Goal: Use online tool/utility: Utilize a website feature to perform a specific function

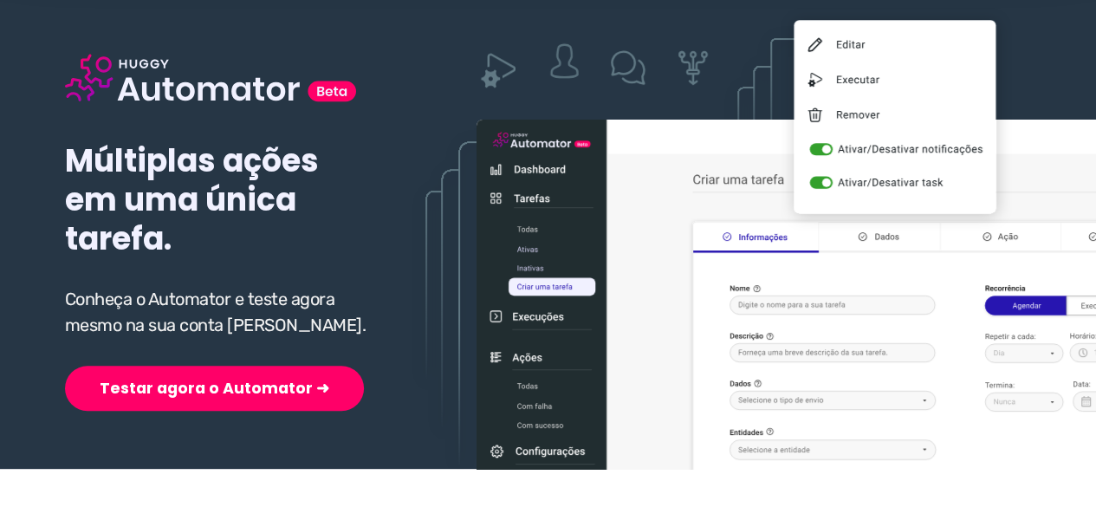
scroll to position [173, 0]
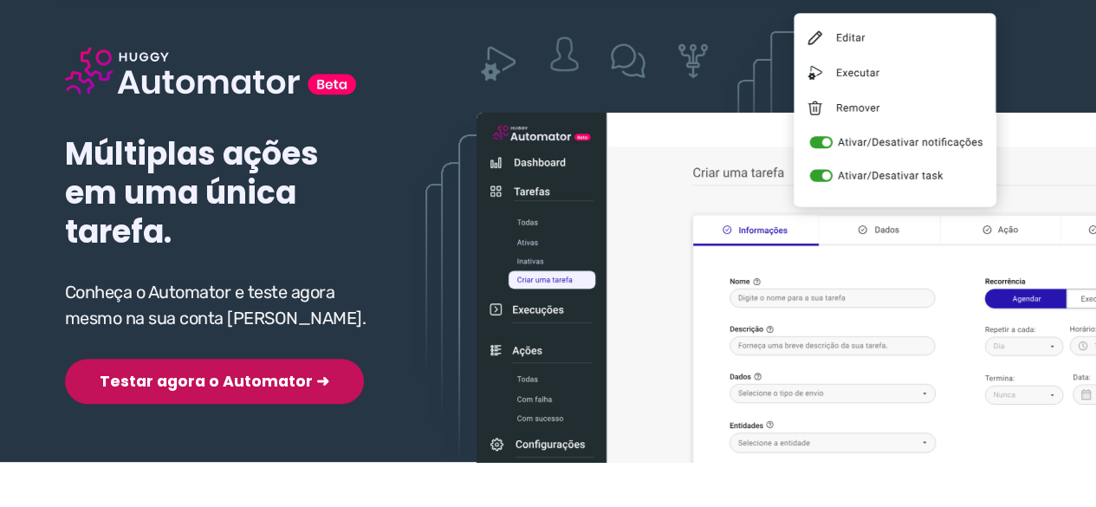
click at [191, 382] on button "Testar agora o Automator ➜" at bounding box center [214, 381] width 299 height 45
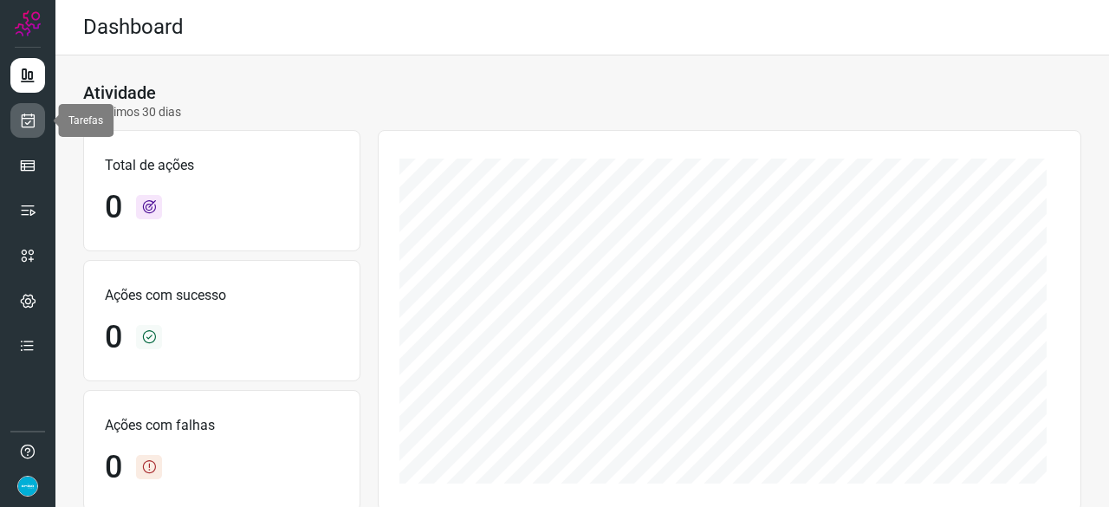
click at [29, 124] on icon at bounding box center [28, 120] width 18 height 17
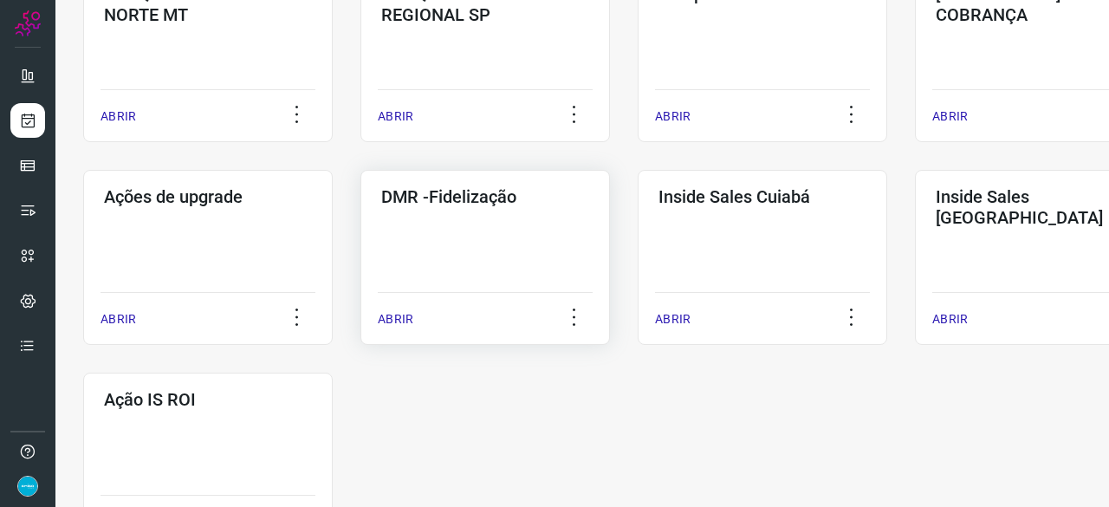
scroll to position [779, 0]
click at [404, 314] on p "ABRIR" at bounding box center [396, 318] width 36 height 18
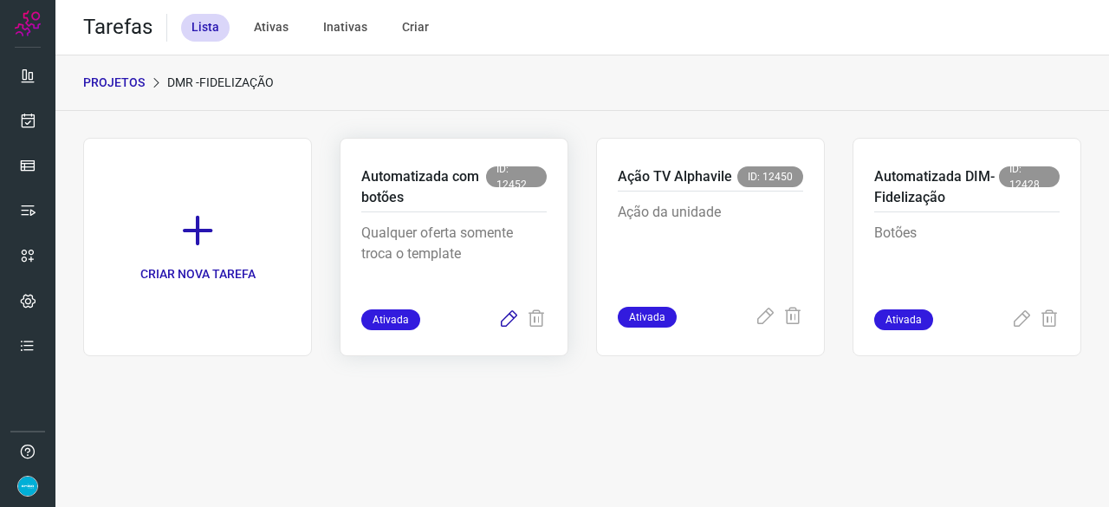
click at [508, 315] on icon at bounding box center [508, 319] width 21 height 21
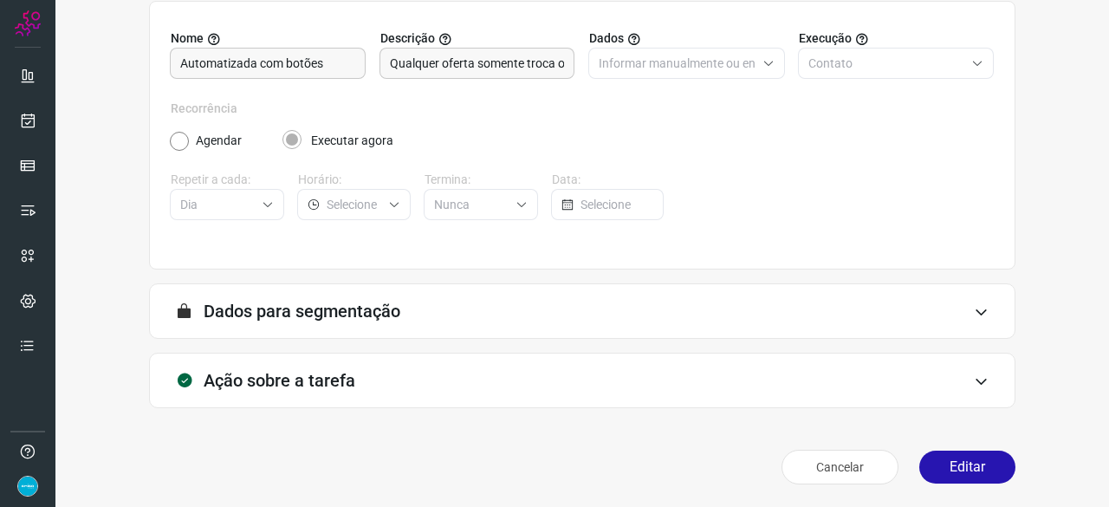
scroll to position [169, 0]
click at [963, 463] on button "Editar" at bounding box center [967, 465] width 96 height 33
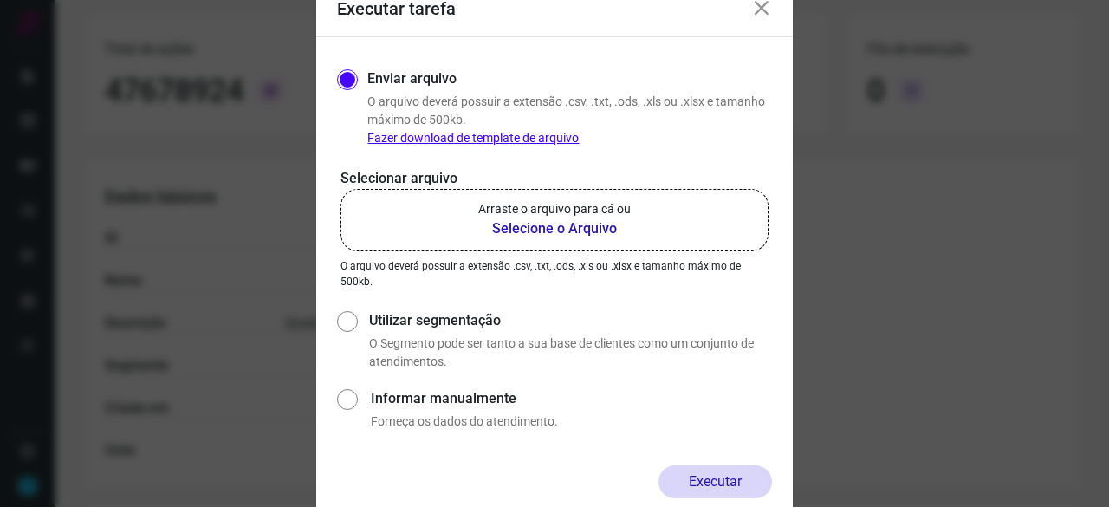
click at [535, 226] on b "Selecione o Arquivo" at bounding box center [554, 228] width 152 height 21
click at [0, 0] on input "Arraste o arquivo para cá ou Selecione o Arquivo" at bounding box center [0, 0] width 0 height 0
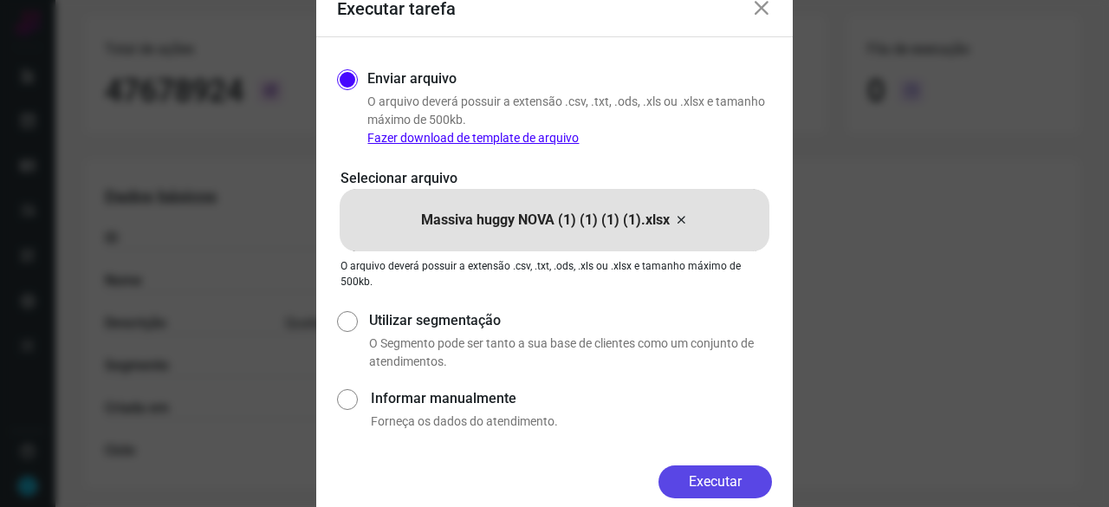
click at [741, 478] on button "Executar" at bounding box center [714, 481] width 113 height 33
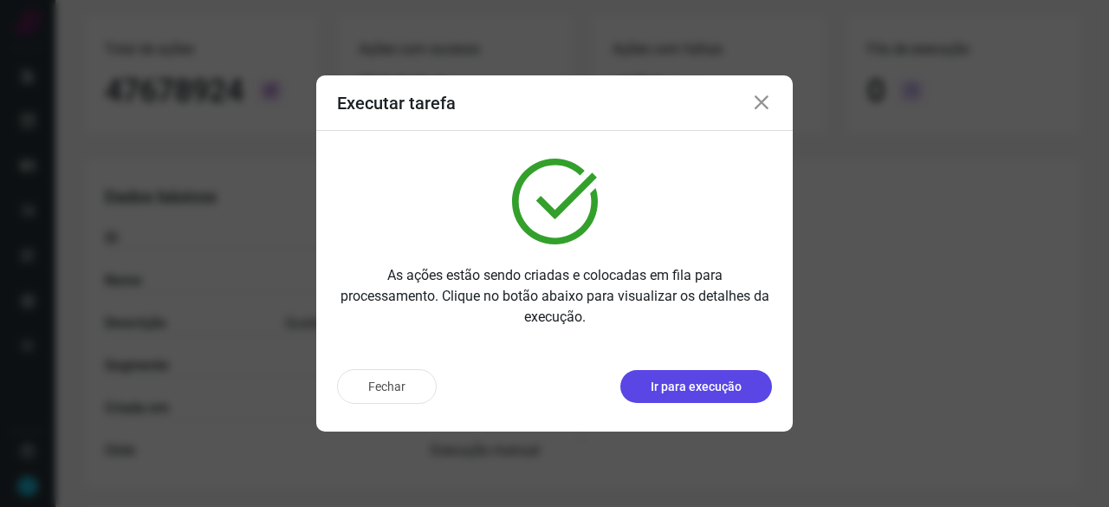
click at [699, 382] on p "Ir para execução" at bounding box center [695, 387] width 91 height 18
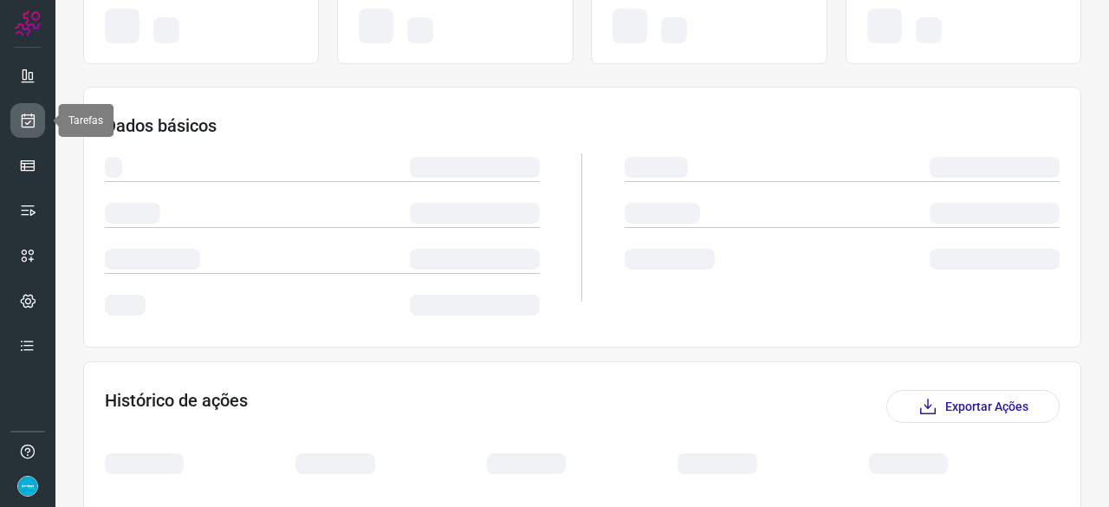
click at [26, 124] on icon at bounding box center [28, 120] width 18 height 17
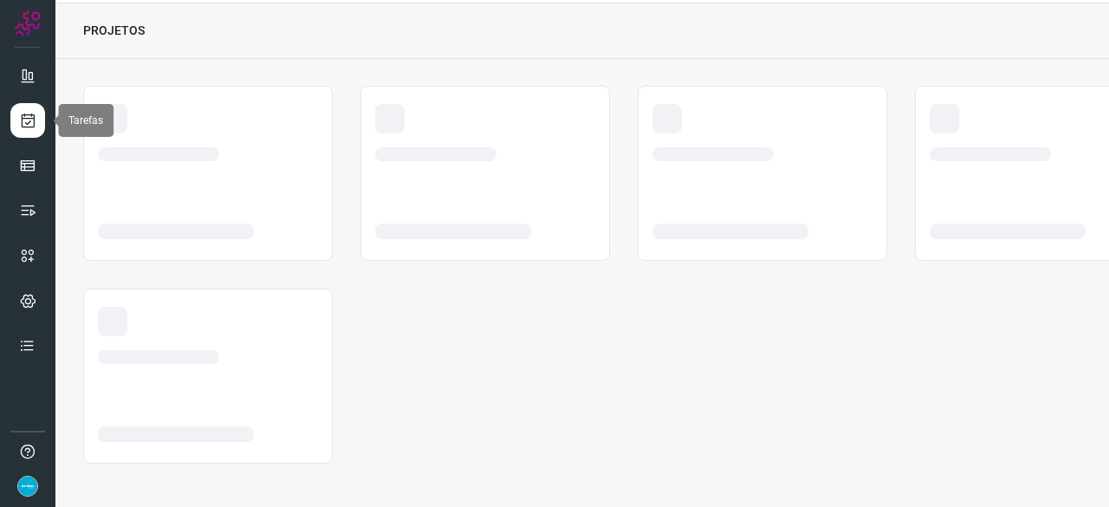
scroll to position [52, 0]
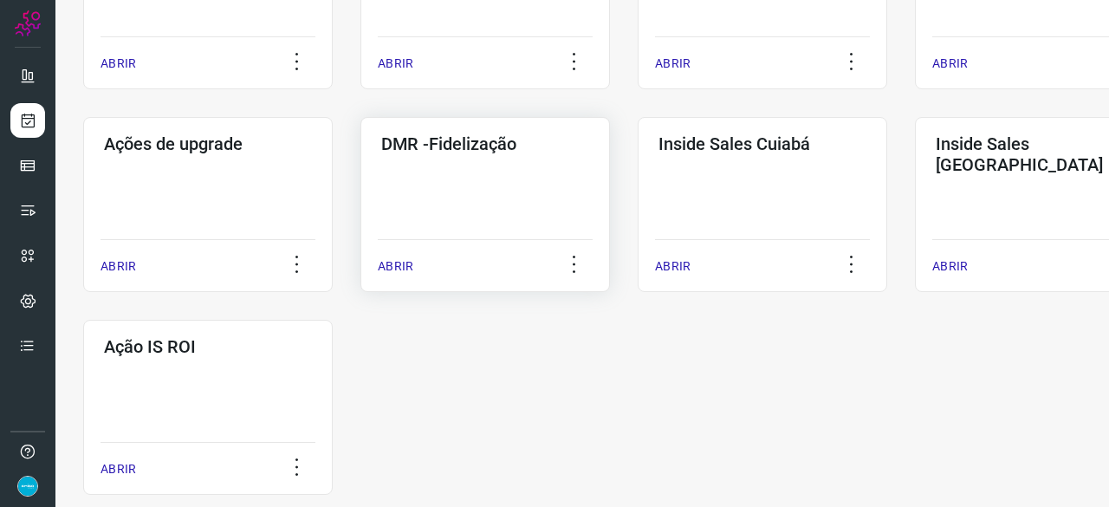
click at [392, 266] on p "ABRIR" at bounding box center [396, 266] width 36 height 18
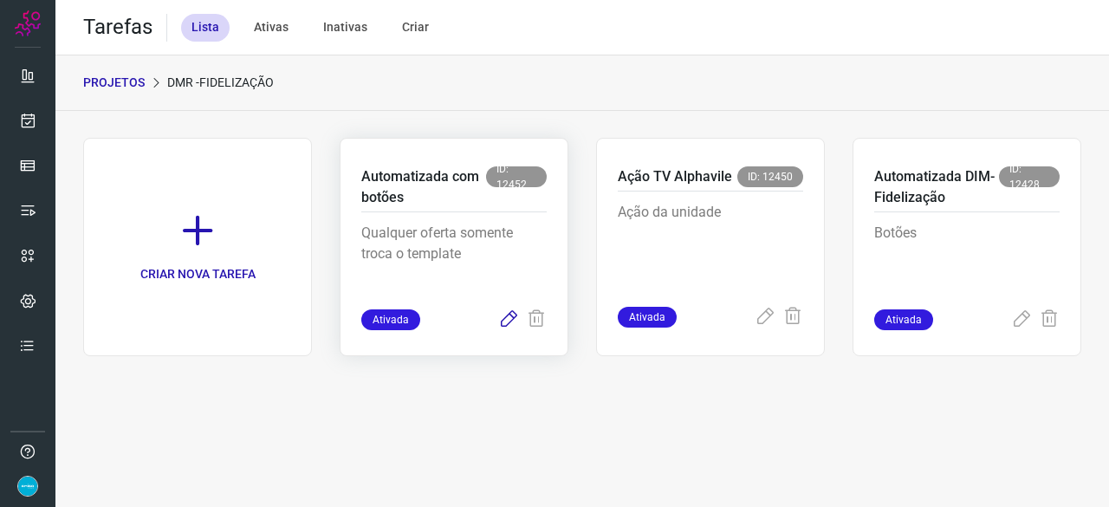
click at [508, 316] on icon at bounding box center [508, 319] width 21 height 21
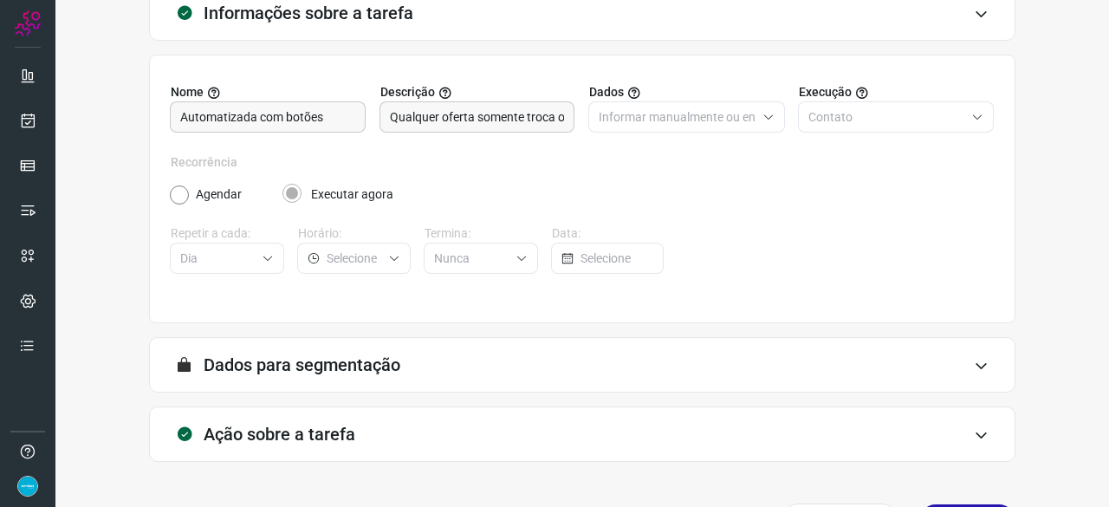
scroll to position [169, 0]
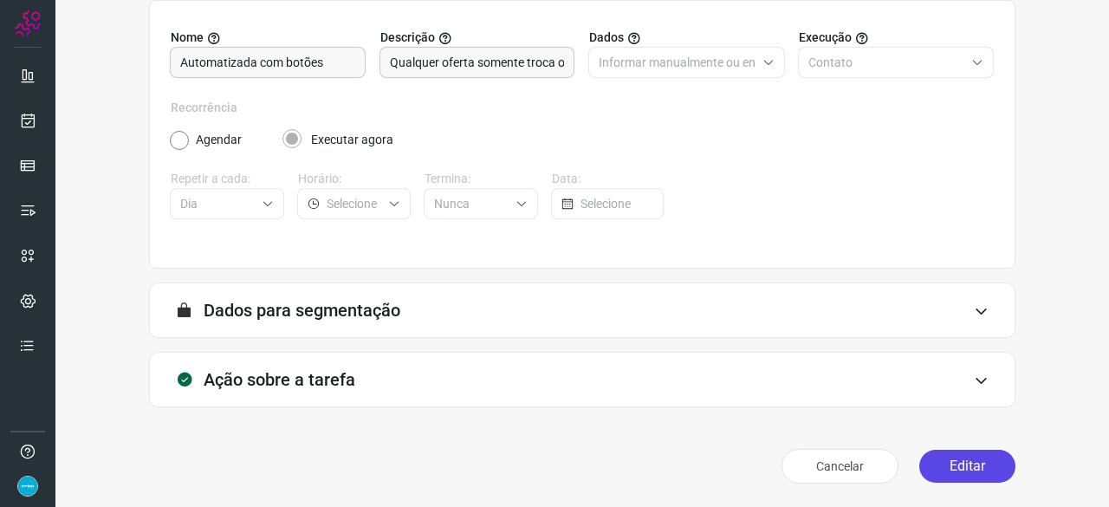
click at [974, 474] on button "Editar" at bounding box center [967, 465] width 96 height 33
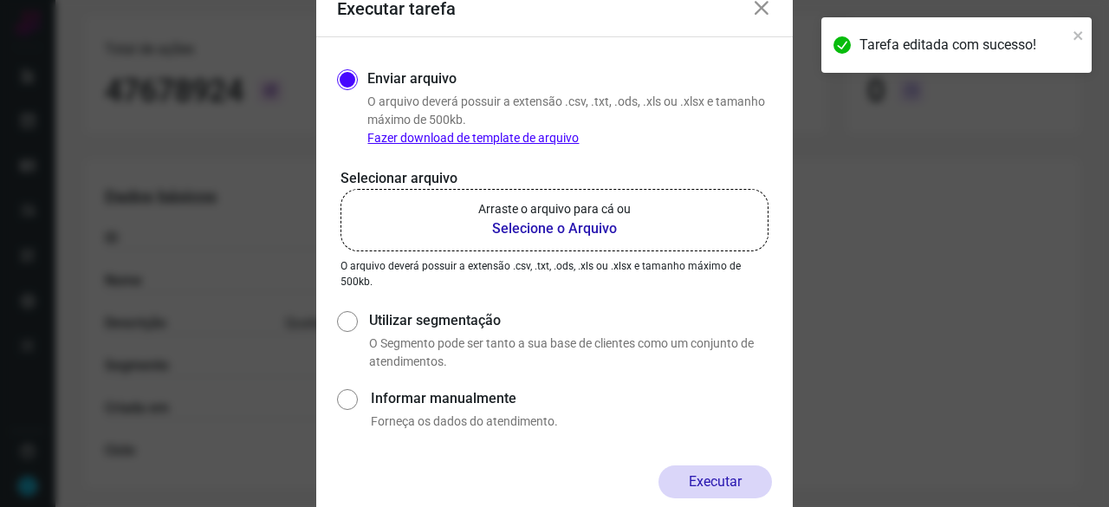
click at [513, 226] on b "Selecione o Arquivo" at bounding box center [554, 228] width 152 height 21
click at [0, 0] on input "Arraste o arquivo para cá ou Selecione o Arquivo" at bounding box center [0, 0] width 0 height 0
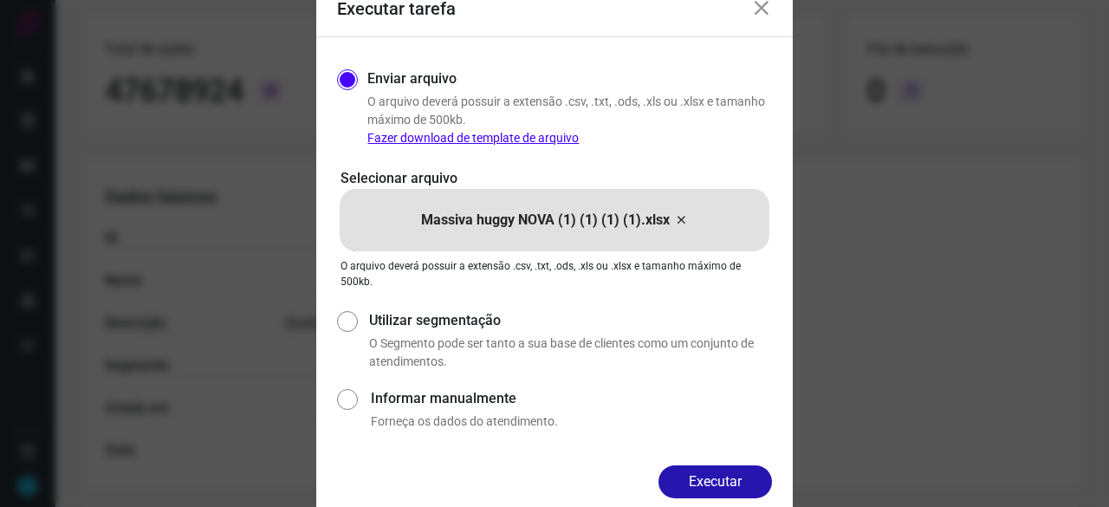
click at [747, 472] on button "Executar" at bounding box center [714, 481] width 113 height 33
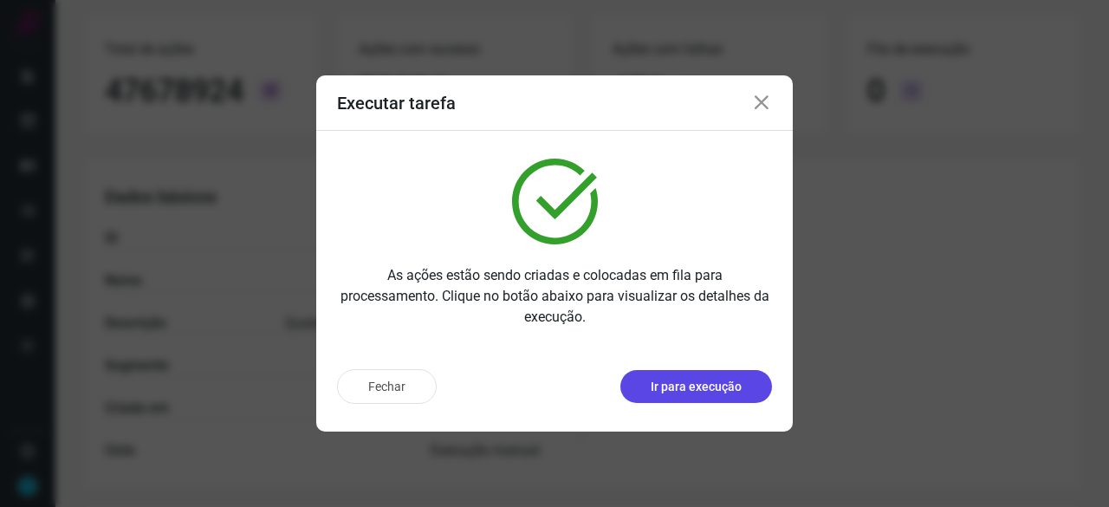
click at [682, 386] on p "Ir para execução" at bounding box center [695, 387] width 91 height 18
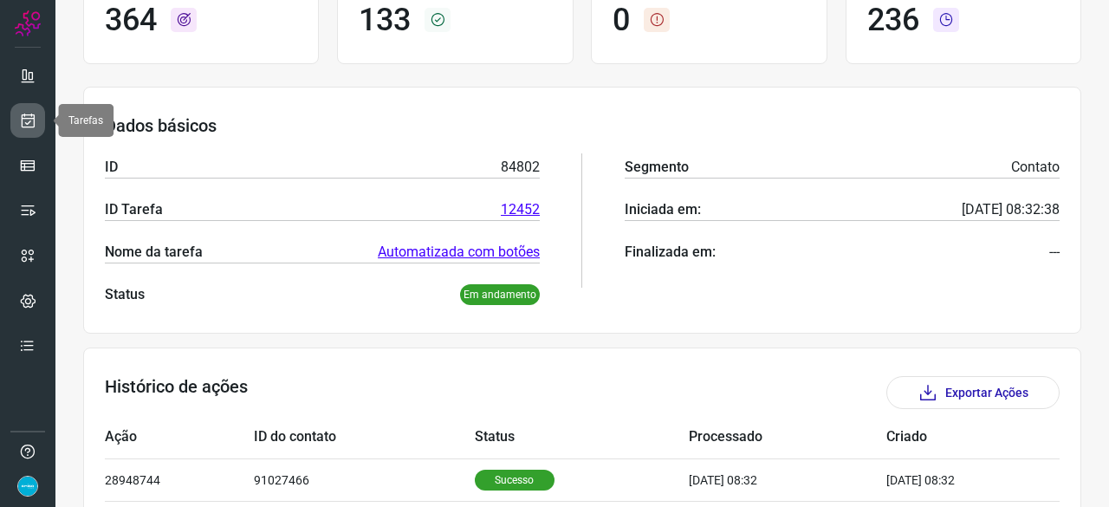
click at [29, 114] on icon at bounding box center [28, 120] width 18 height 17
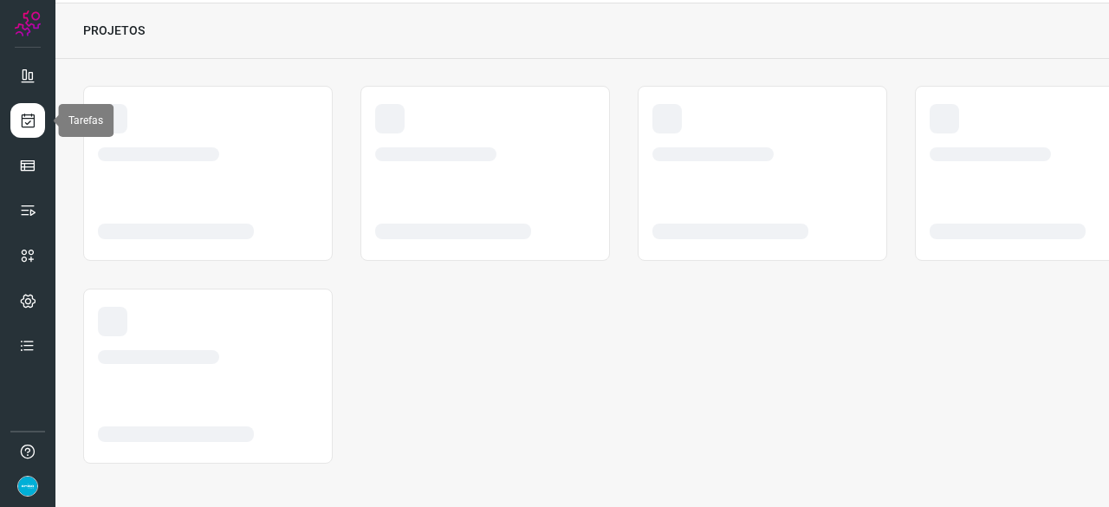
scroll to position [52, 0]
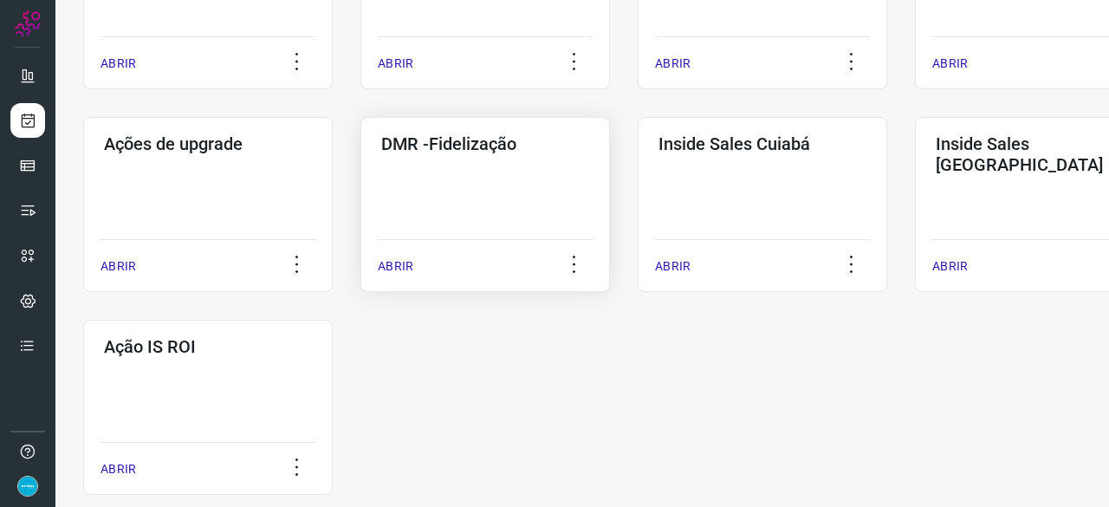
click at [403, 260] on p "ABRIR" at bounding box center [396, 266] width 36 height 18
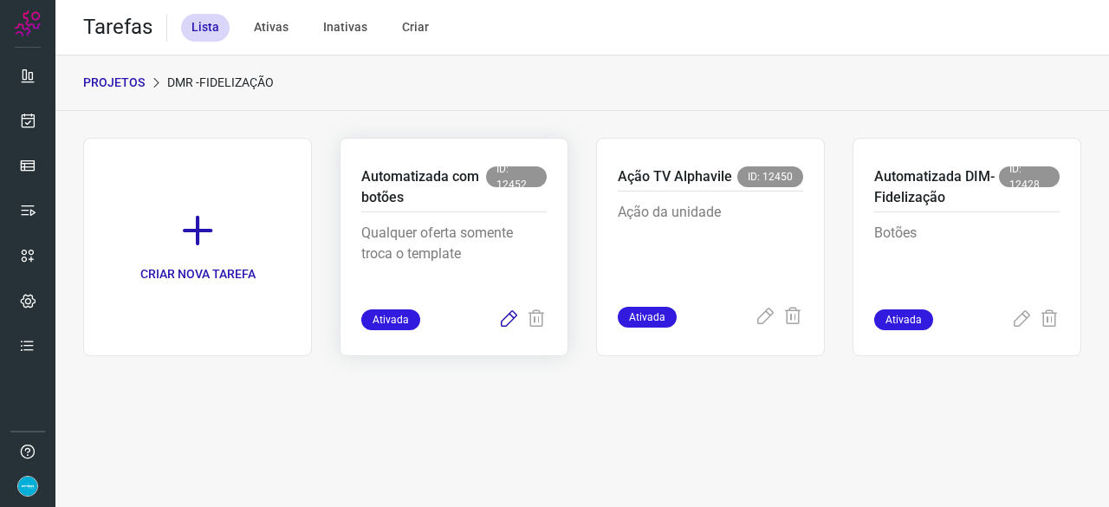
click at [510, 320] on icon at bounding box center [508, 319] width 21 height 21
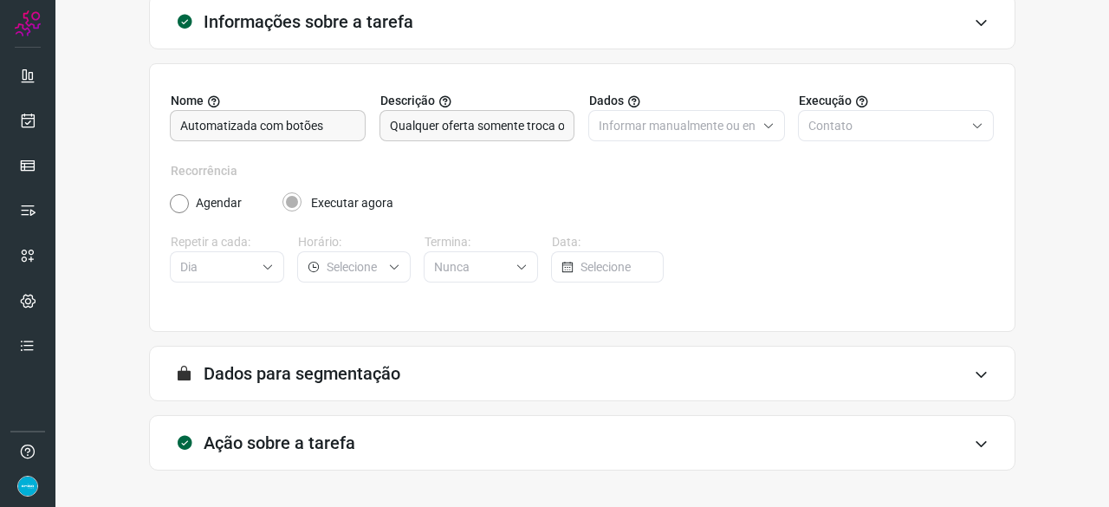
scroll to position [169, 0]
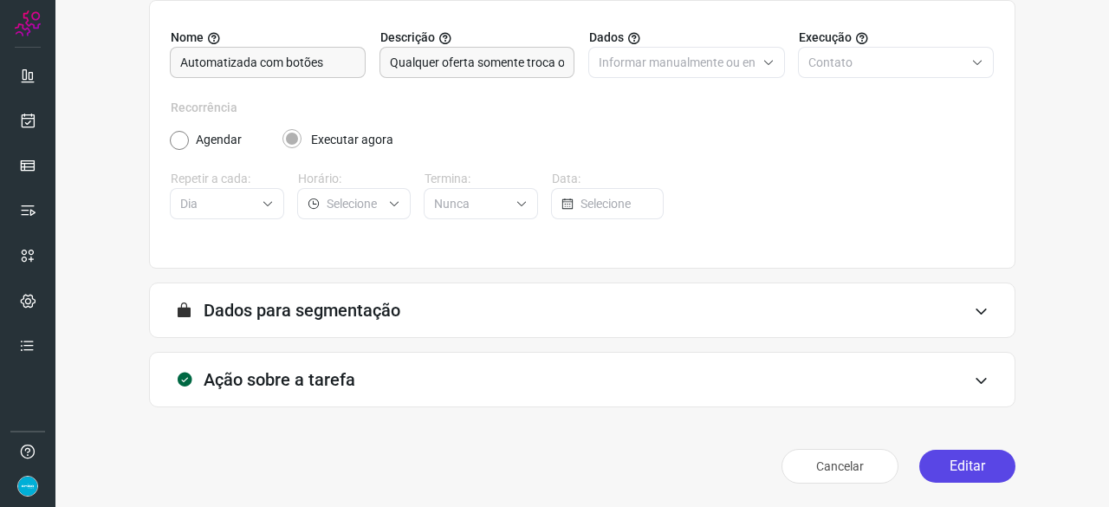
click at [951, 460] on button "Editar" at bounding box center [967, 465] width 96 height 33
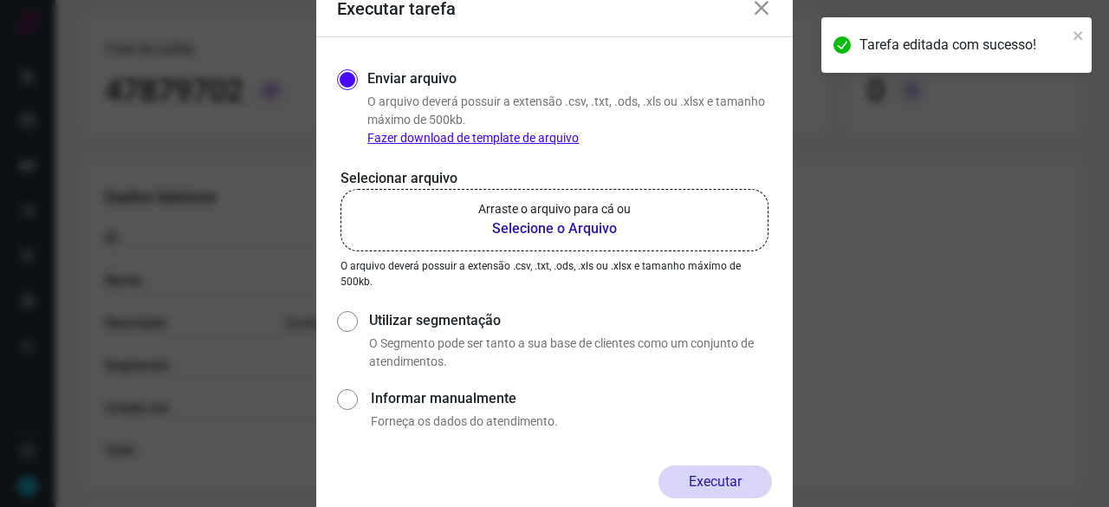
click at [559, 228] on b "Selecione o Arquivo" at bounding box center [554, 228] width 152 height 21
click at [0, 0] on input "Arraste o arquivo para cá ou Selecione o Arquivo" at bounding box center [0, 0] width 0 height 0
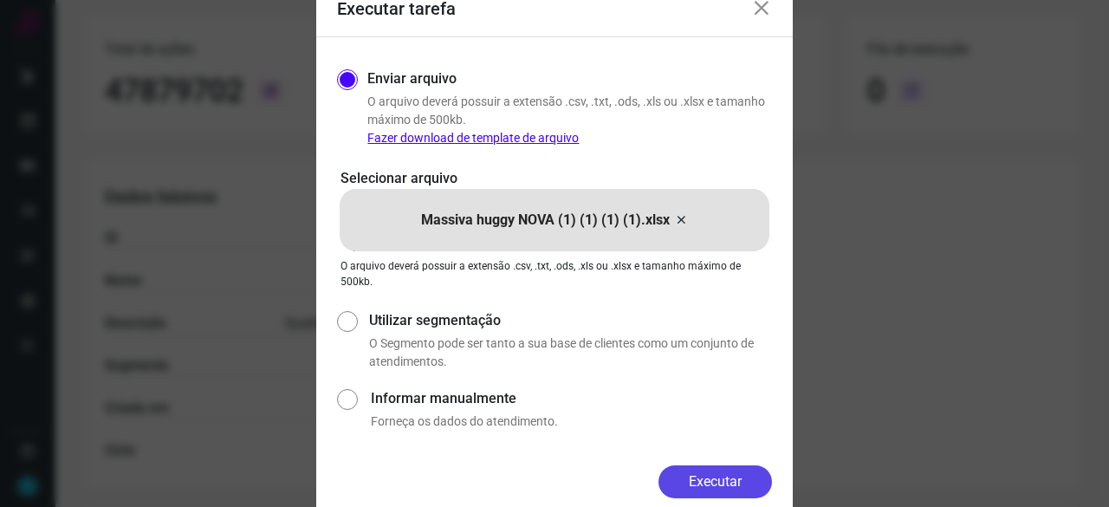
drag, startPoint x: 743, startPoint y: 482, endPoint x: 797, endPoint y: 505, distance: 58.6
click at [745, 482] on button "Executar" at bounding box center [714, 481] width 113 height 33
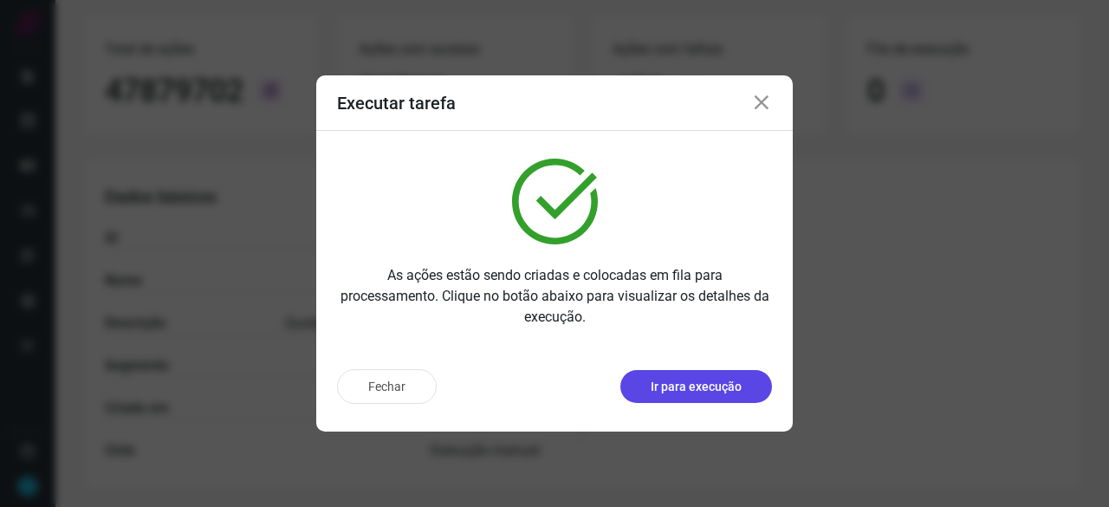
click at [734, 394] on p "Ir para execução" at bounding box center [695, 387] width 91 height 18
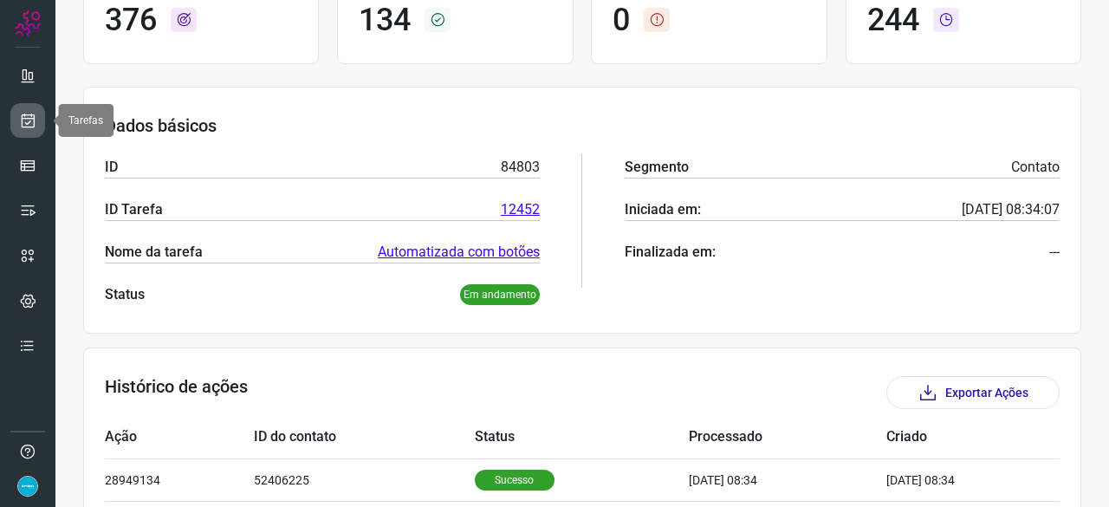
click at [34, 120] on icon at bounding box center [28, 120] width 18 height 17
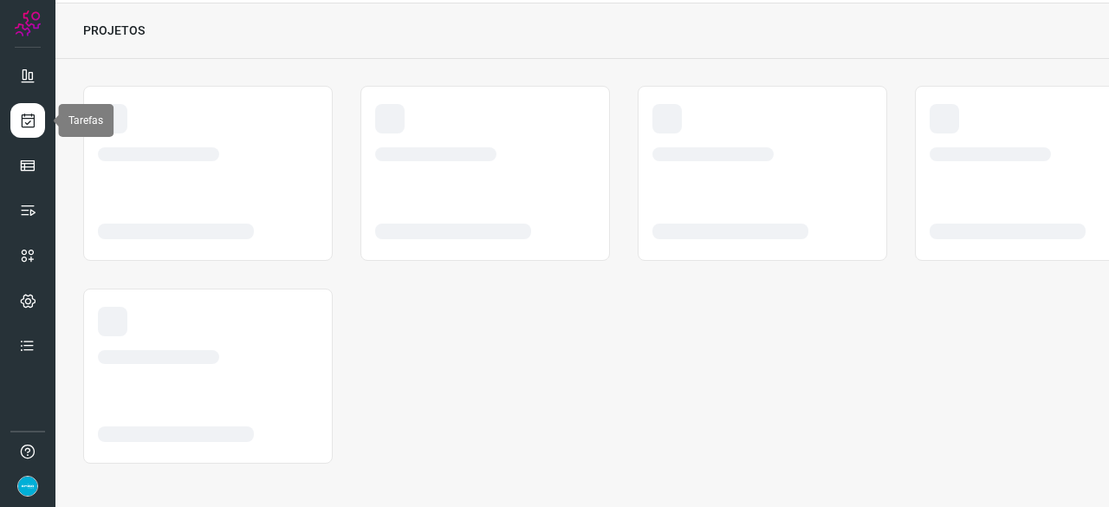
scroll to position [52, 0]
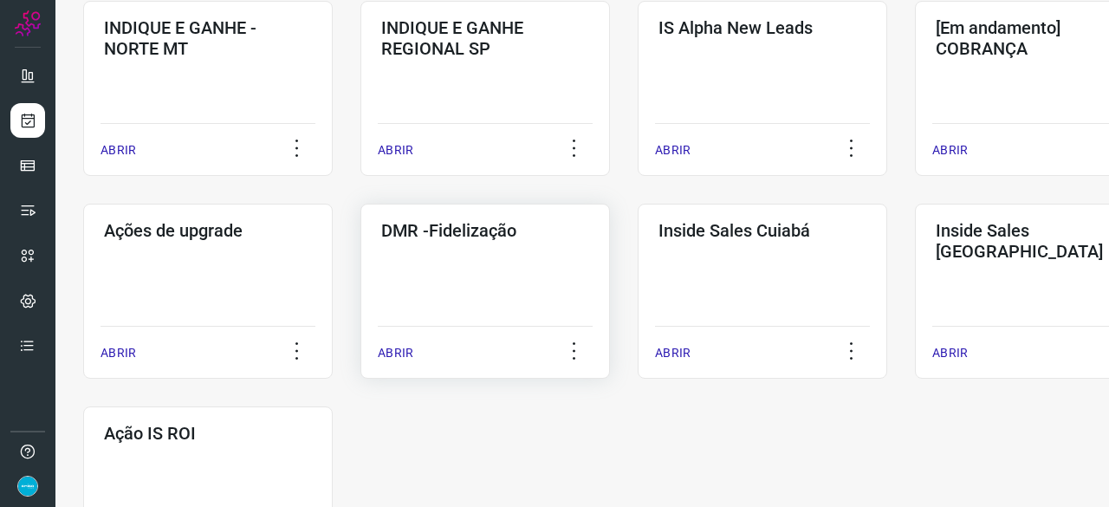
click at [397, 350] on p "ABRIR" at bounding box center [396, 353] width 36 height 18
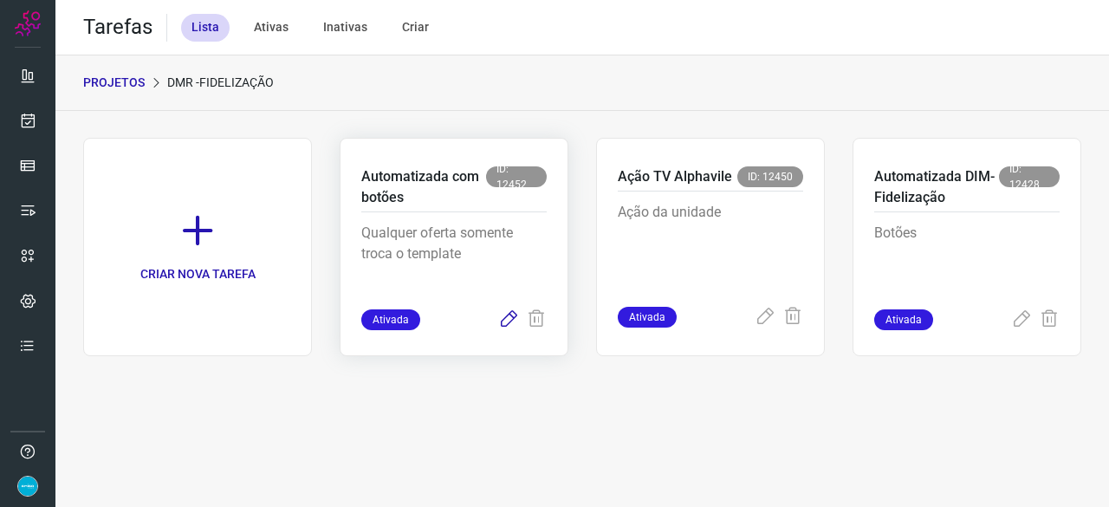
click at [502, 319] on icon at bounding box center [508, 319] width 21 height 21
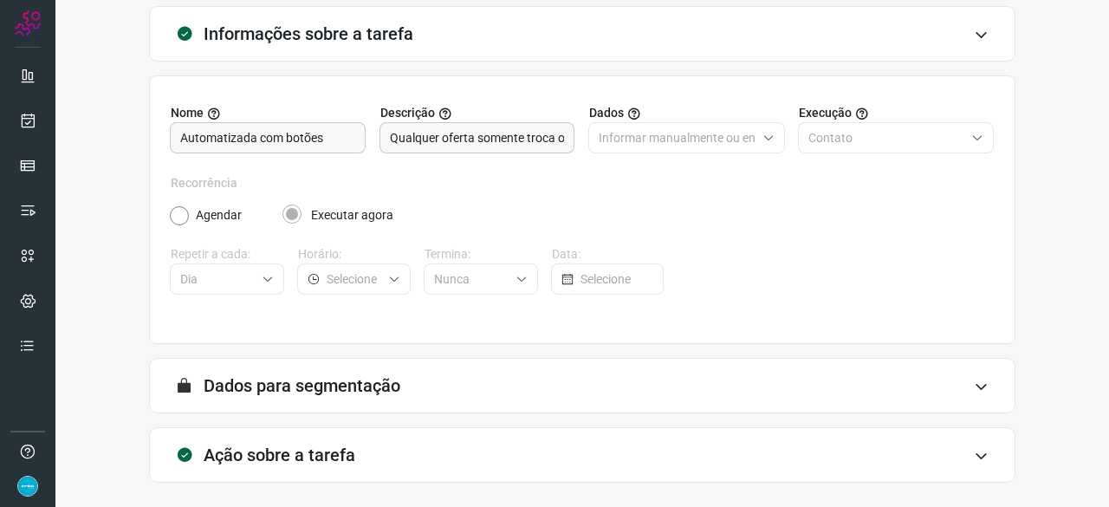
scroll to position [169, 0]
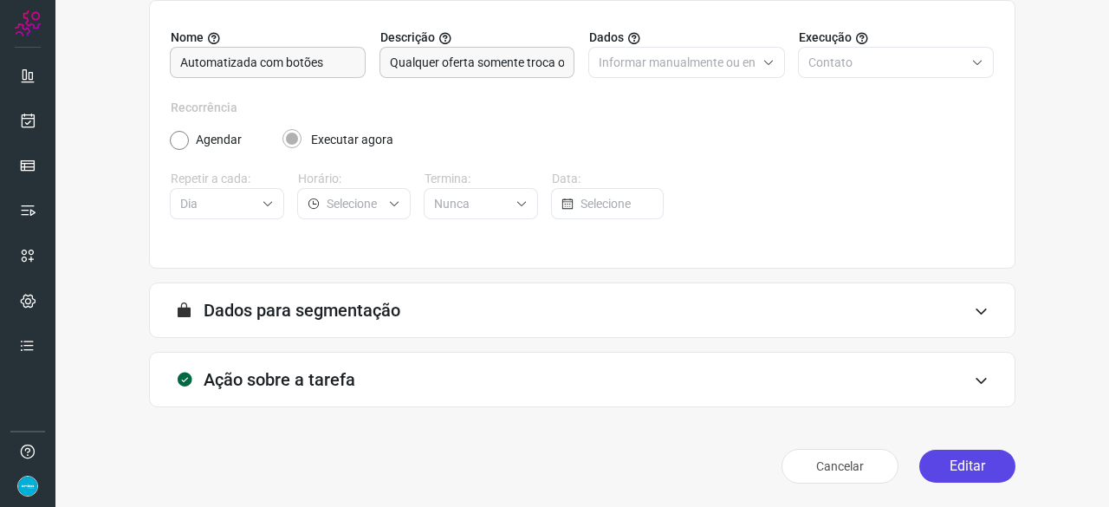
click at [932, 472] on button "Editar" at bounding box center [967, 465] width 96 height 33
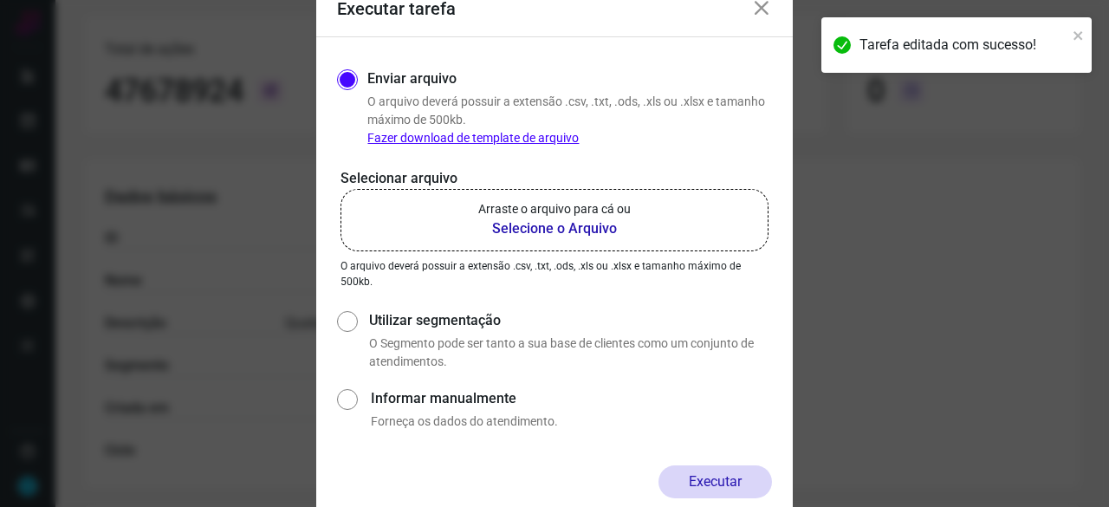
click at [512, 230] on b "Selecione o Arquivo" at bounding box center [554, 228] width 152 height 21
click at [0, 0] on input "Arraste o arquivo para cá ou Selecione o Arquivo" at bounding box center [0, 0] width 0 height 0
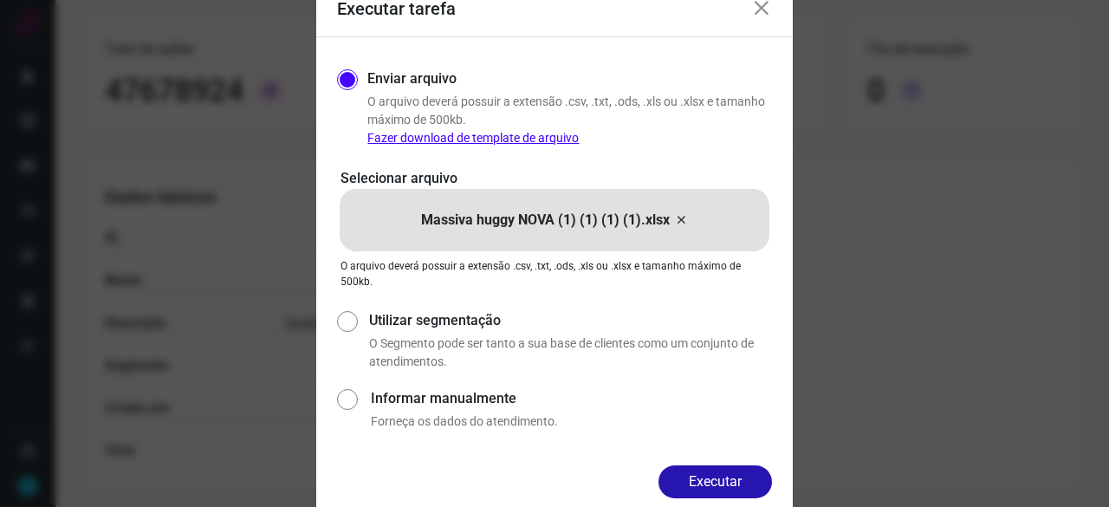
click at [759, 495] on button "Executar" at bounding box center [714, 481] width 113 height 33
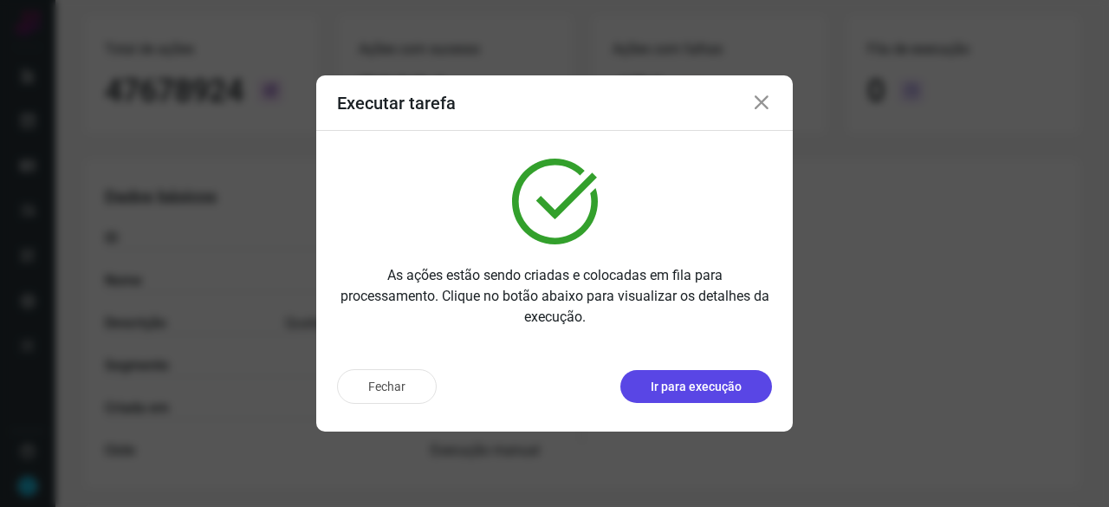
click at [674, 393] on p "Ir para execução" at bounding box center [695, 387] width 91 height 18
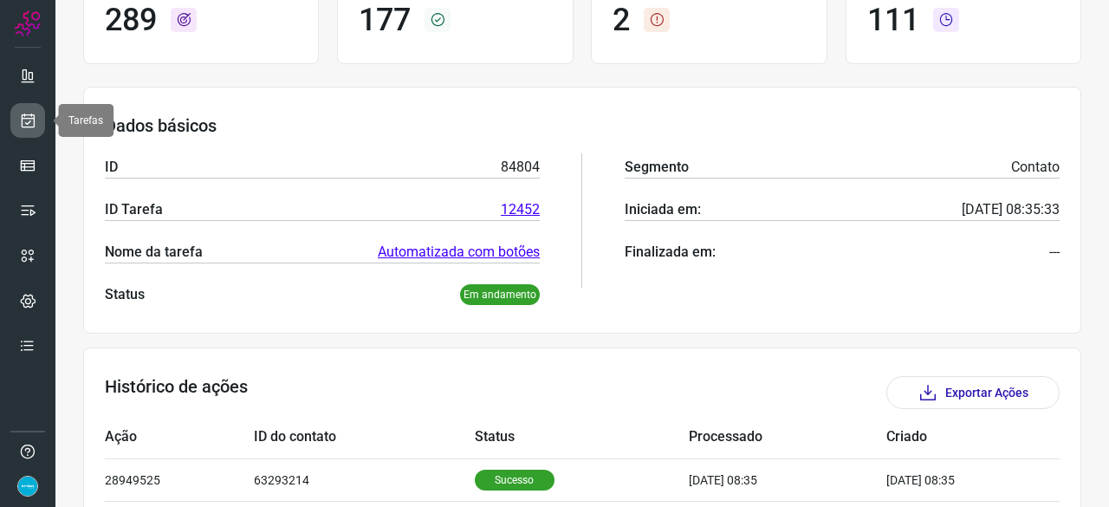
click at [35, 126] on icon at bounding box center [28, 120] width 18 height 17
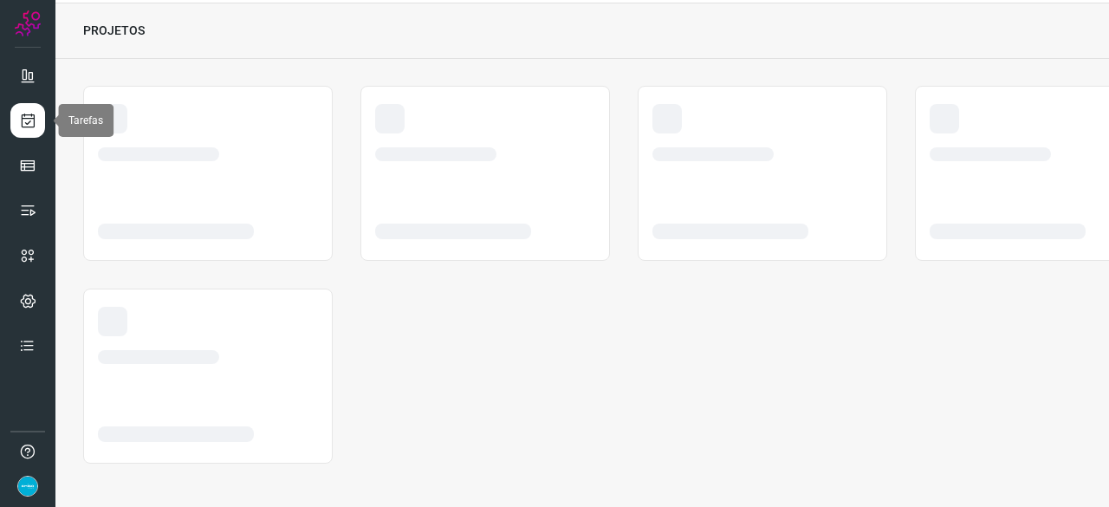
scroll to position [52, 0]
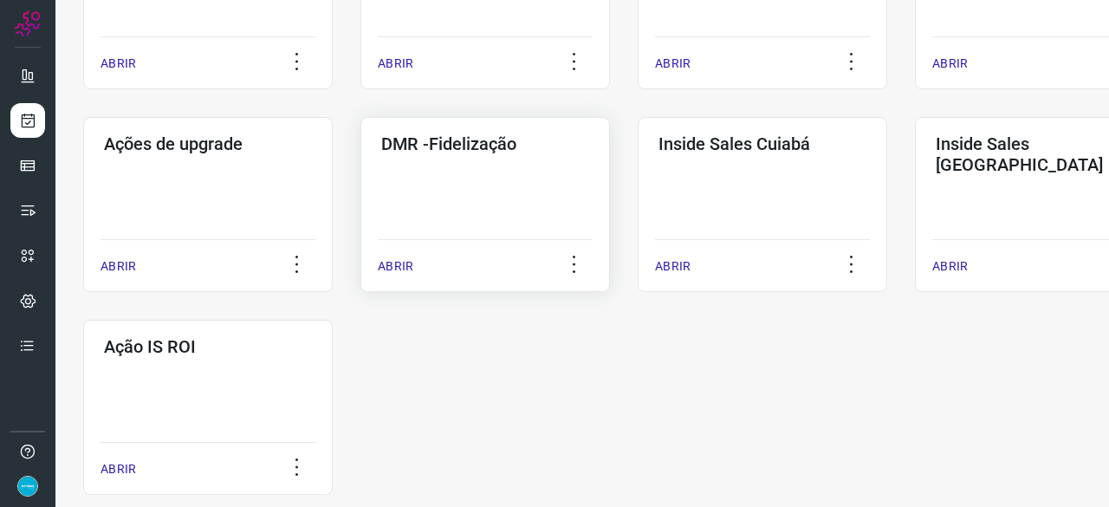
click at [407, 268] on p "ABRIR" at bounding box center [396, 266] width 36 height 18
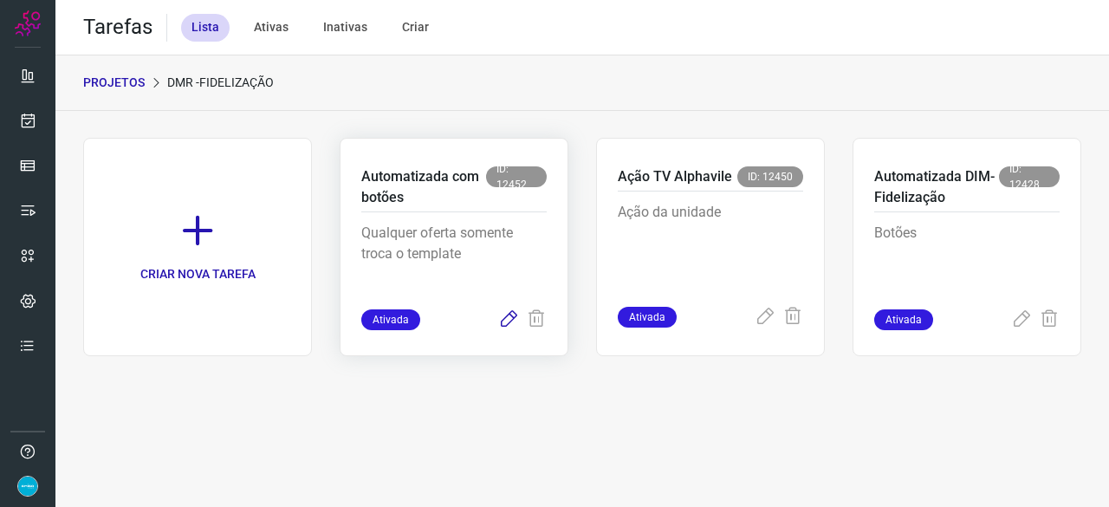
click at [504, 316] on icon at bounding box center [508, 319] width 21 height 21
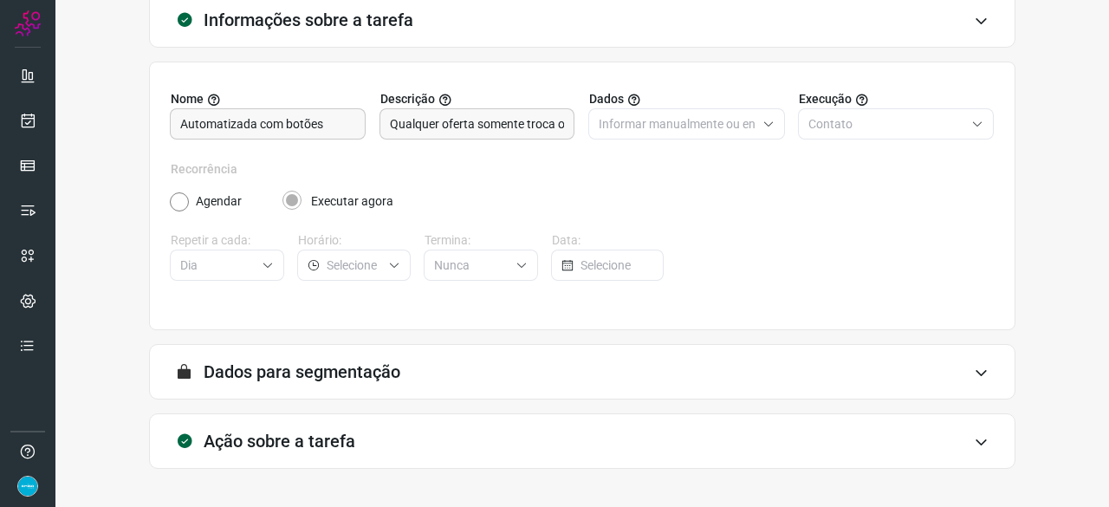
scroll to position [169, 0]
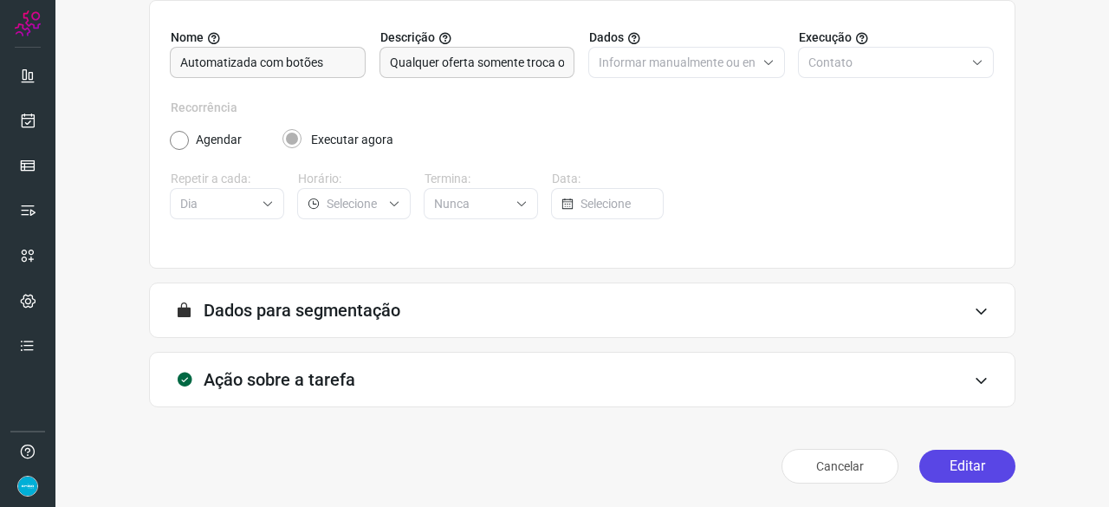
click at [975, 456] on button "Editar" at bounding box center [967, 465] width 96 height 33
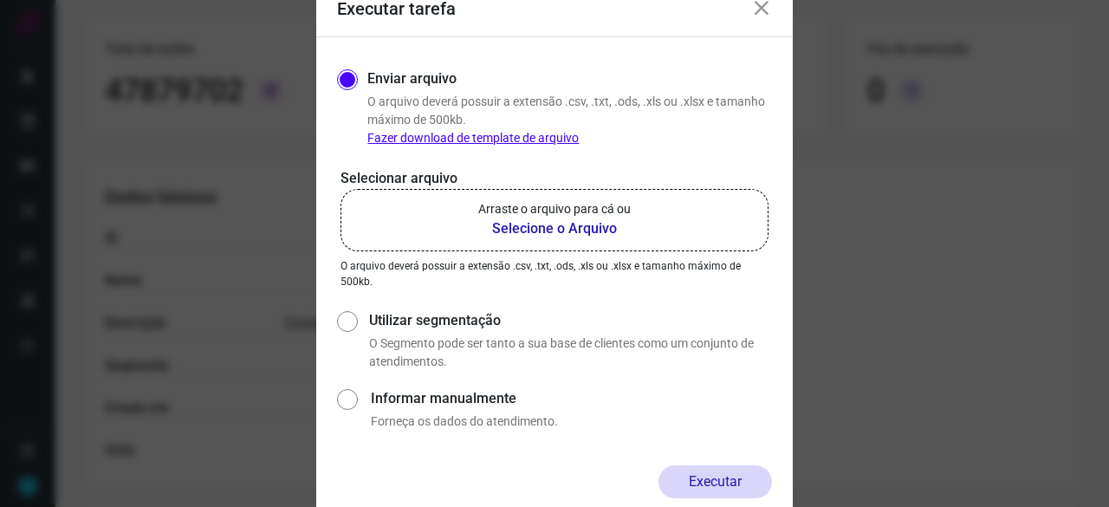
click at [521, 226] on b "Selecione o Arquivo" at bounding box center [554, 228] width 152 height 21
click at [0, 0] on input "Arraste o arquivo para cá ou Selecione o Arquivo" at bounding box center [0, 0] width 0 height 0
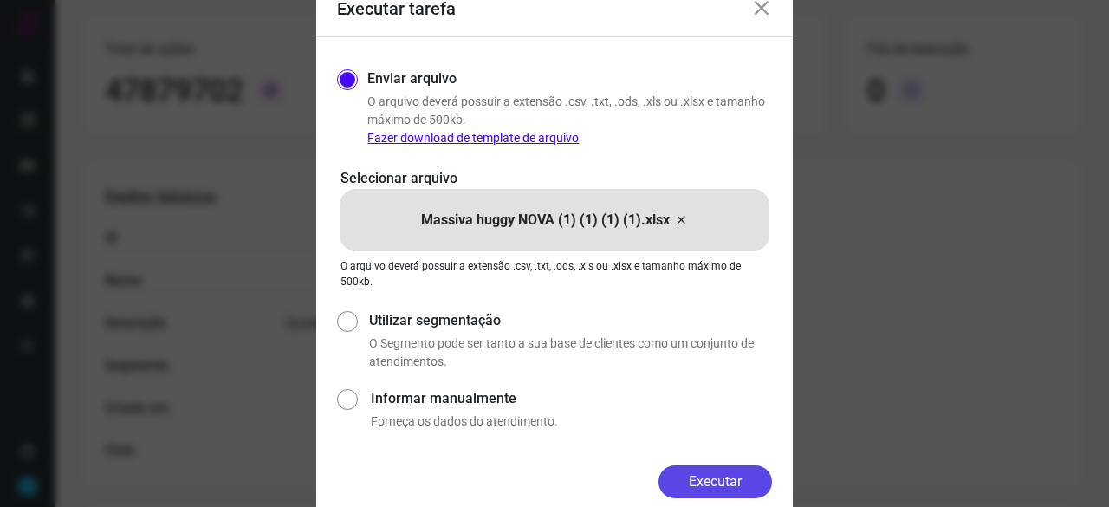
click at [719, 477] on button "Executar" at bounding box center [714, 481] width 113 height 33
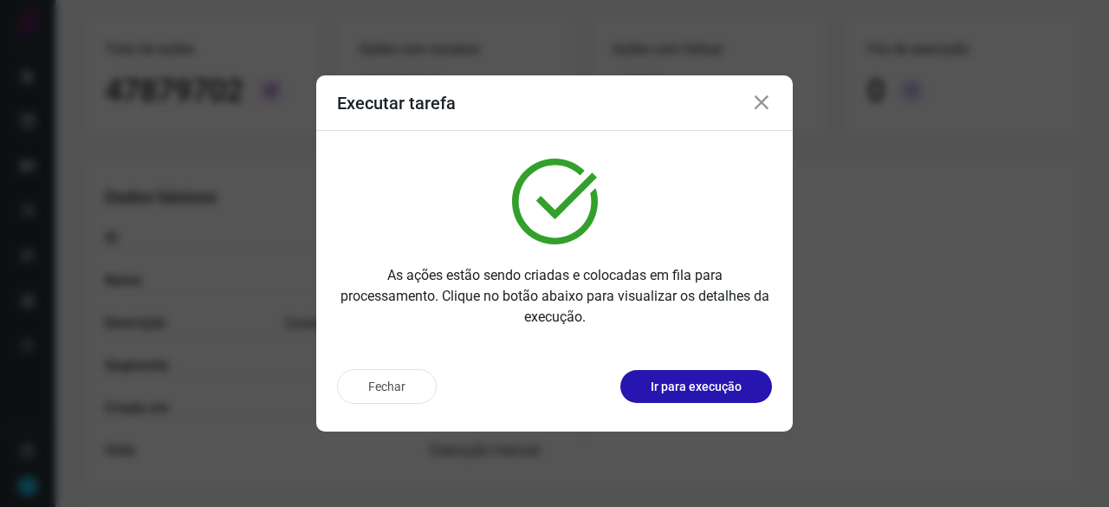
click at [708, 378] on p "Ir para execução" at bounding box center [695, 387] width 91 height 18
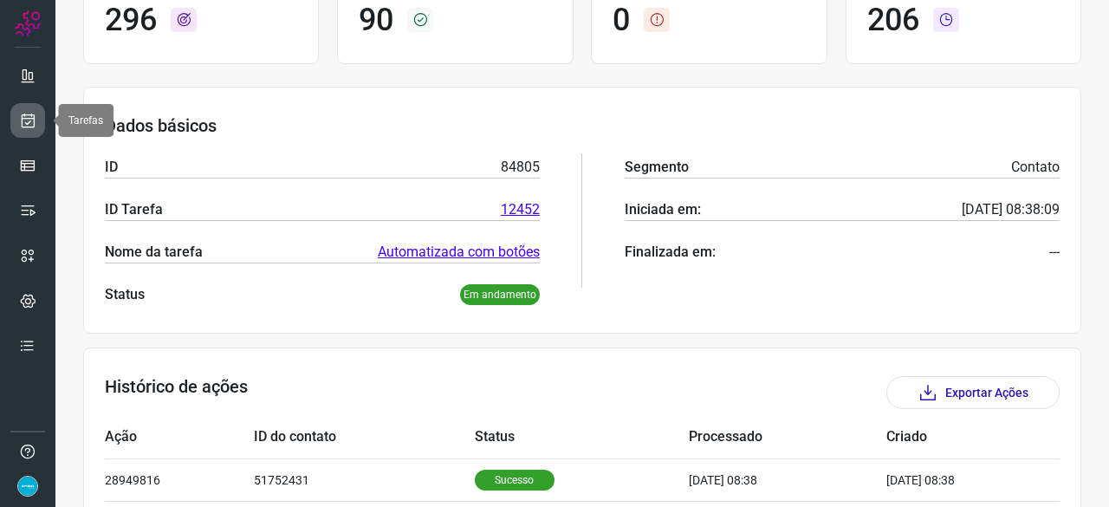
click at [37, 120] on link at bounding box center [27, 120] width 35 height 35
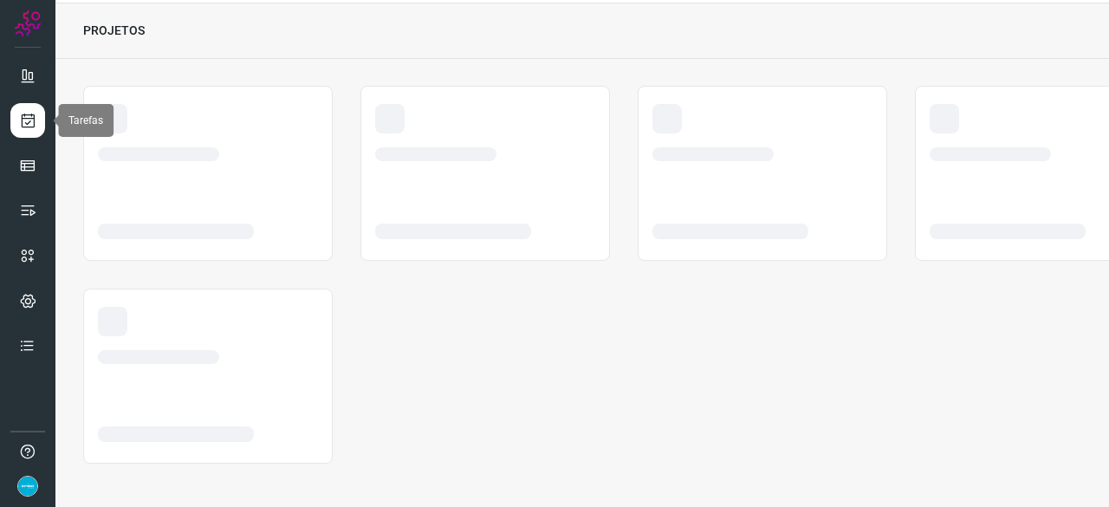
scroll to position [52, 0]
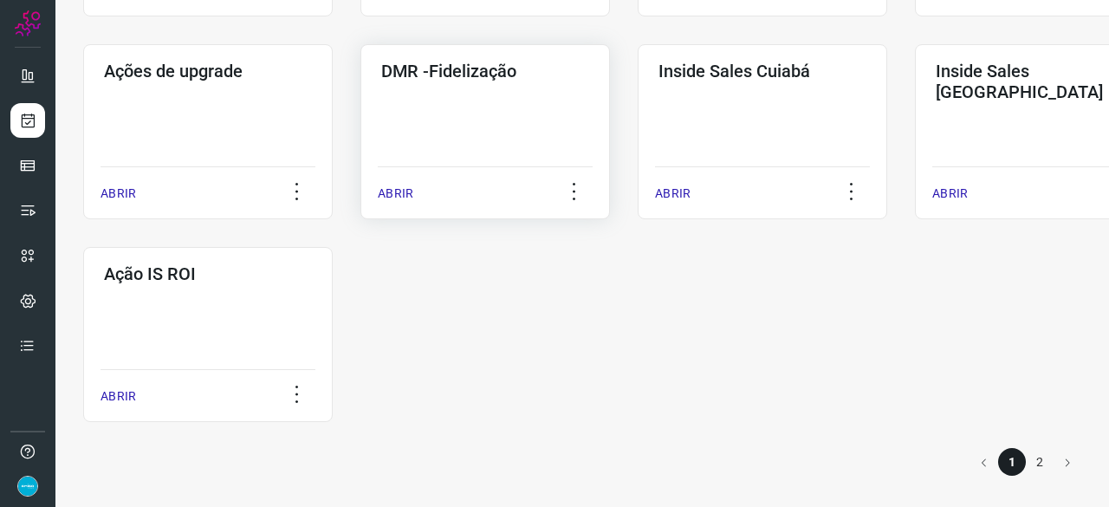
click at [403, 197] on p "ABRIR" at bounding box center [396, 193] width 36 height 18
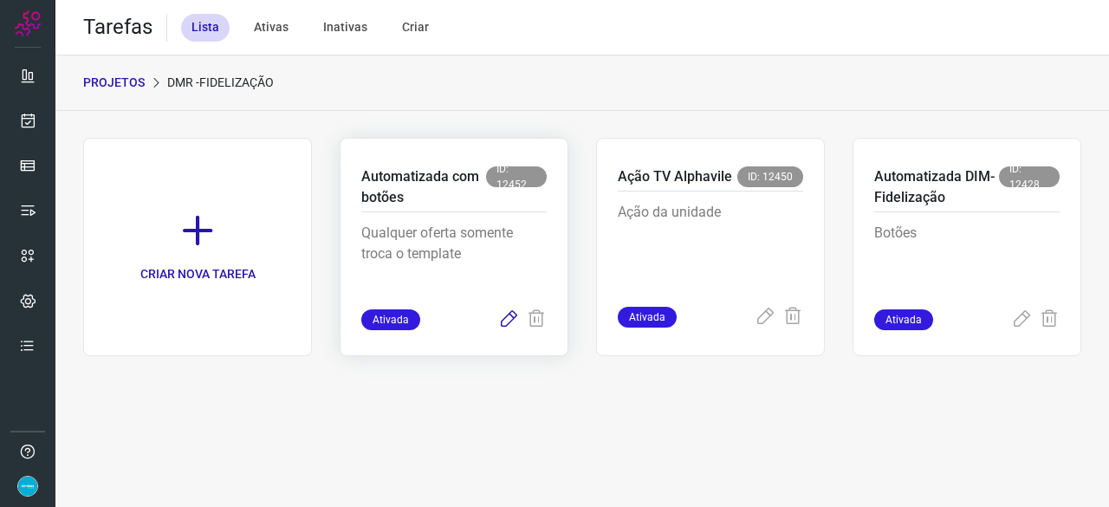
click at [506, 324] on icon at bounding box center [508, 319] width 21 height 21
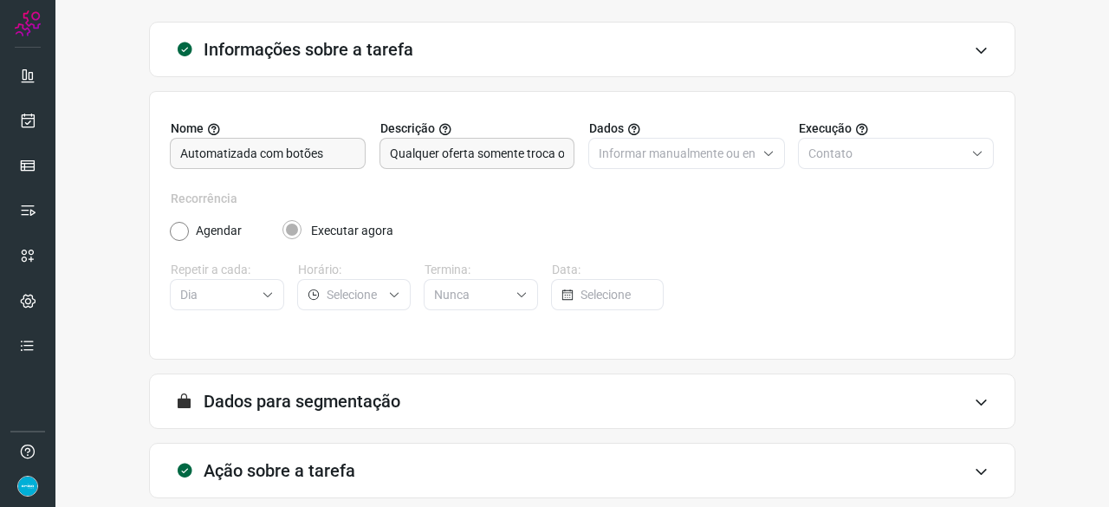
scroll to position [169, 0]
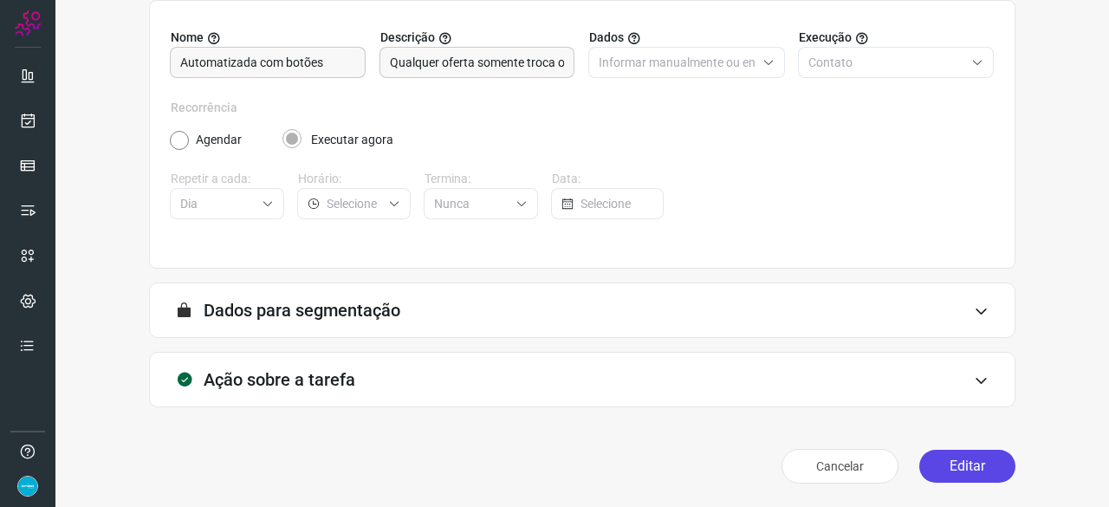
click at [961, 470] on button "Editar" at bounding box center [967, 465] width 96 height 33
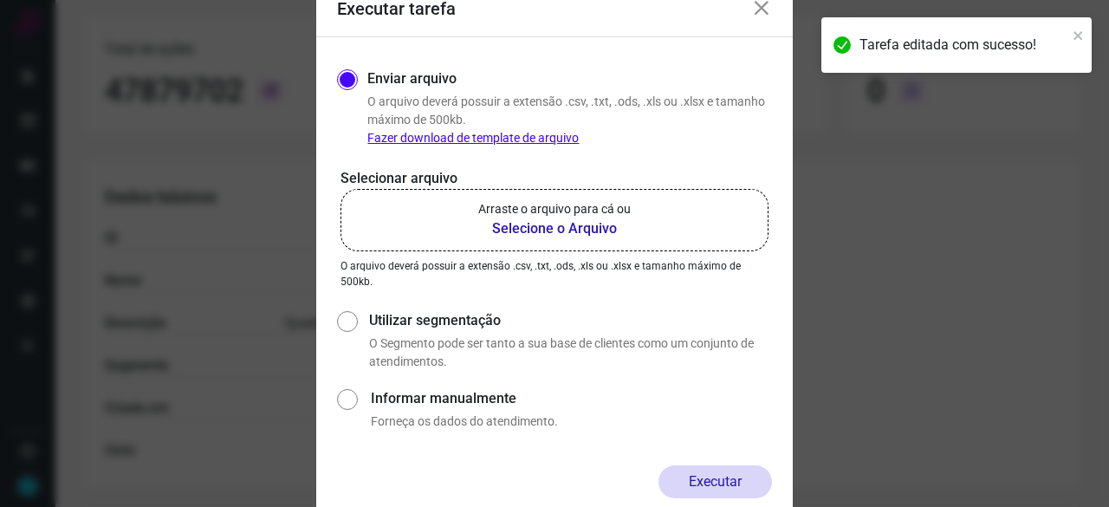
click at [514, 231] on b "Selecione o Arquivo" at bounding box center [554, 228] width 152 height 21
click at [0, 0] on input "Arraste o arquivo para cá ou Selecione o Arquivo" at bounding box center [0, 0] width 0 height 0
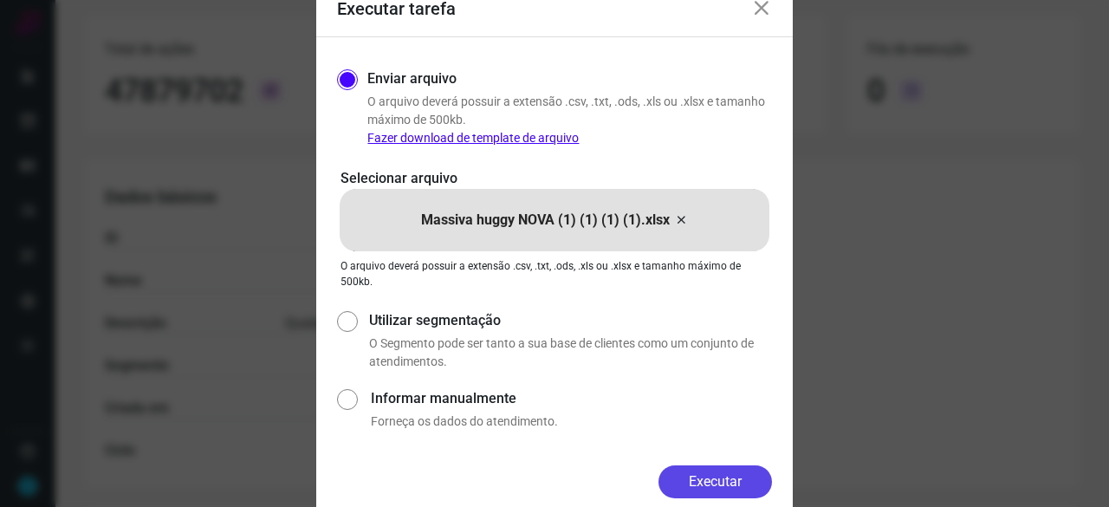
click at [726, 474] on button "Executar" at bounding box center [714, 481] width 113 height 33
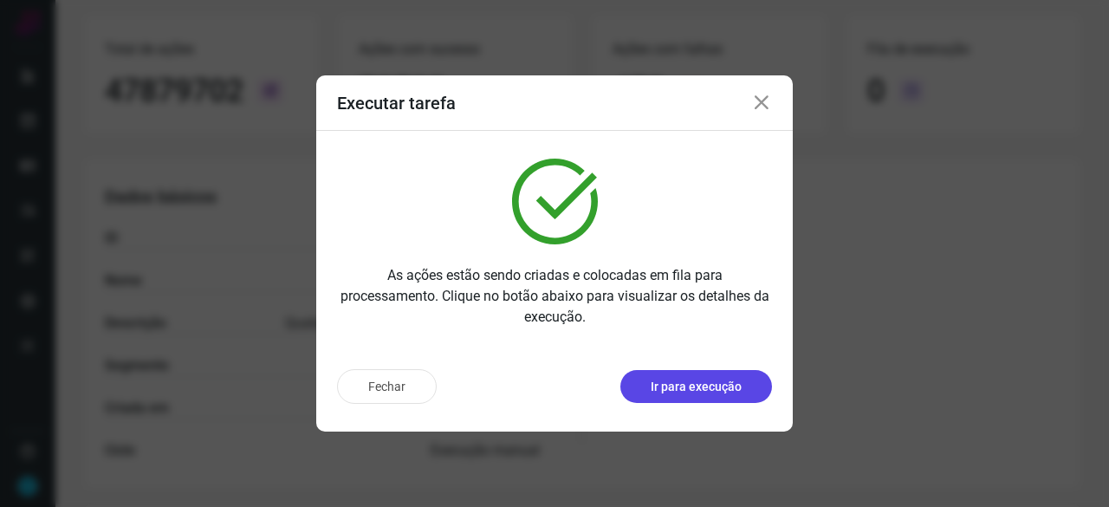
click at [682, 401] on button "Ir para execução" at bounding box center [696, 386] width 152 height 33
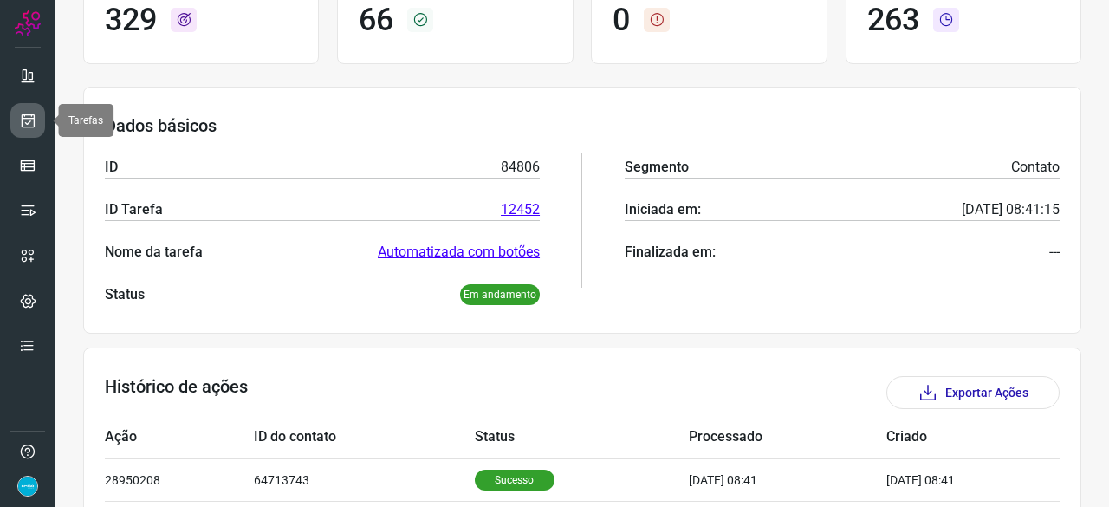
click at [32, 114] on icon at bounding box center [28, 120] width 18 height 17
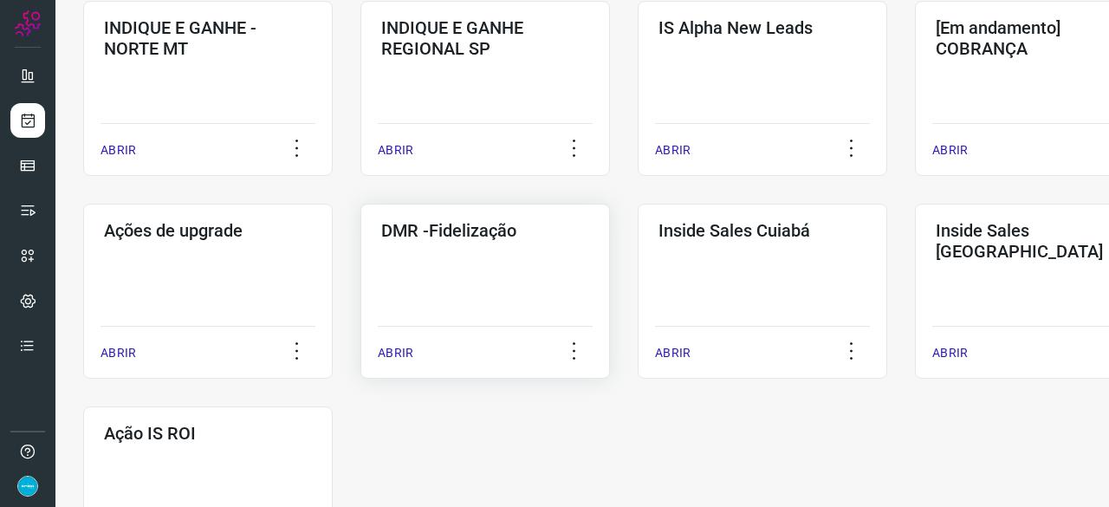
click at [393, 351] on p "ABRIR" at bounding box center [396, 353] width 36 height 18
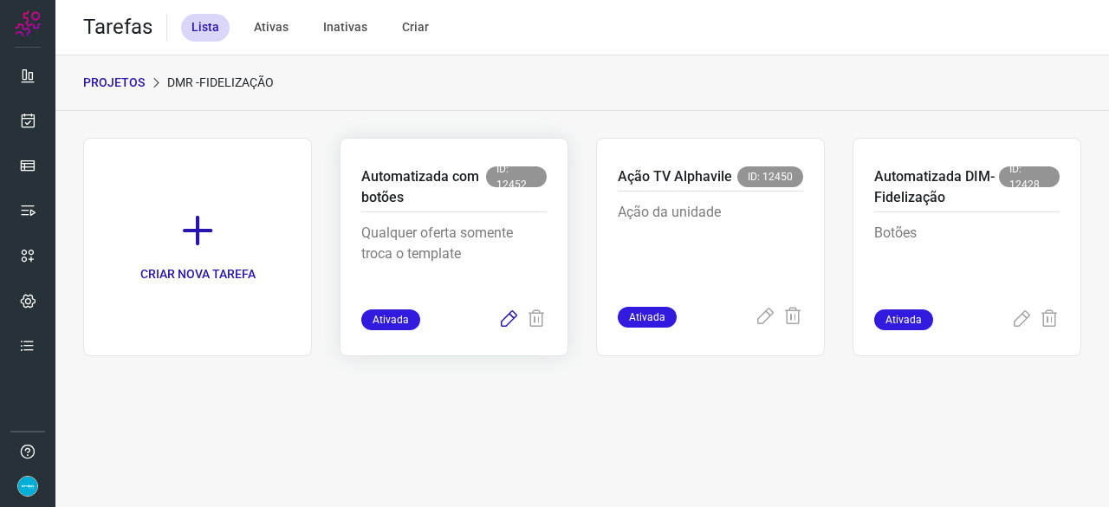
click at [508, 316] on icon at bounding box center [508, 319] width 21 height 21
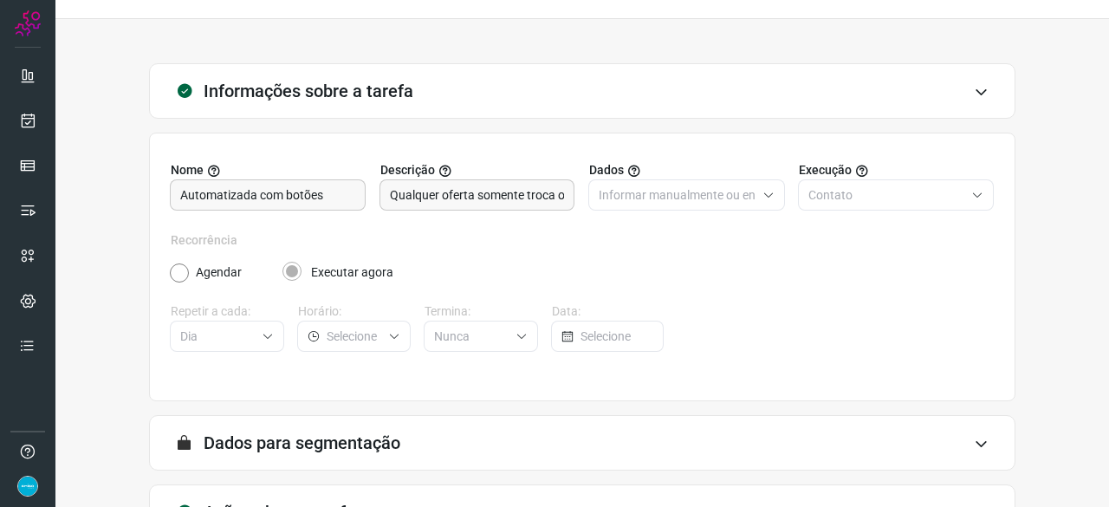
scroll to position [169, 0]
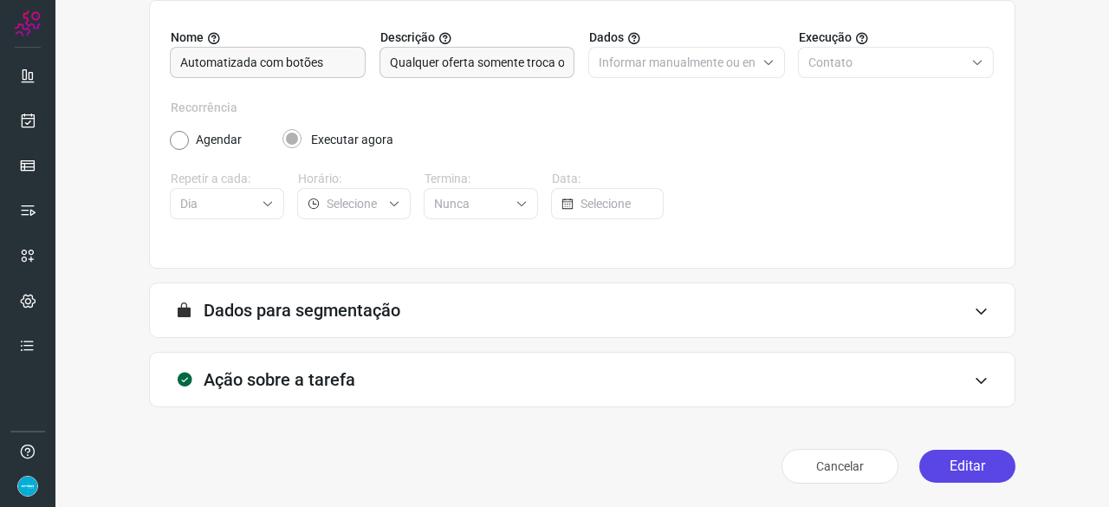
click at [958, 472] on button "Editar" at bounding box center [967, 465] width 96 height 33
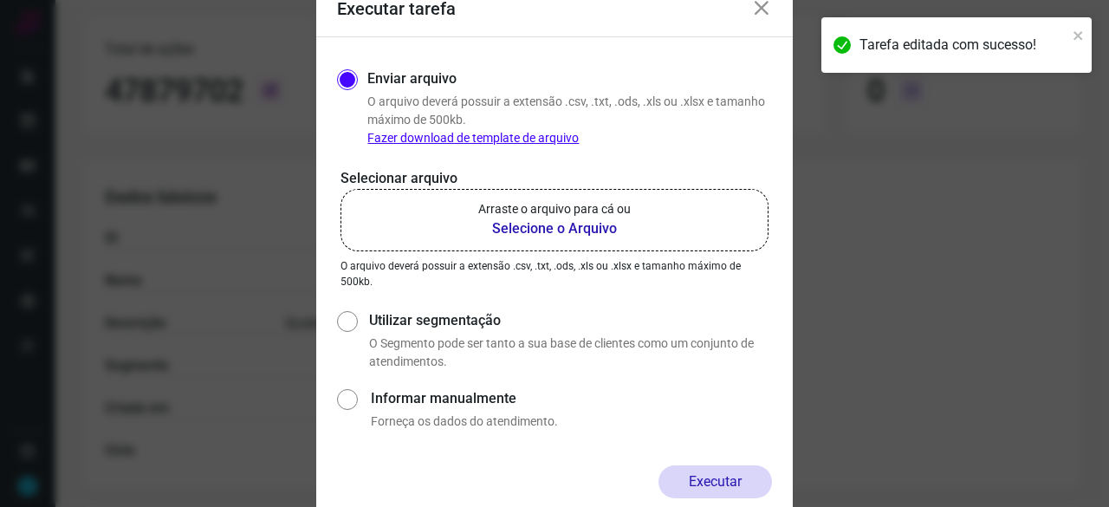
click at [540, 228] on b "Selecione o Arquivo" at bounding box center [554, 228] width 152 height 21
click at [0, 0] on input "Arraste o arquivo para cá ou Selecione o Arquivo" at bounding box center [0, 0] width 0 height 0
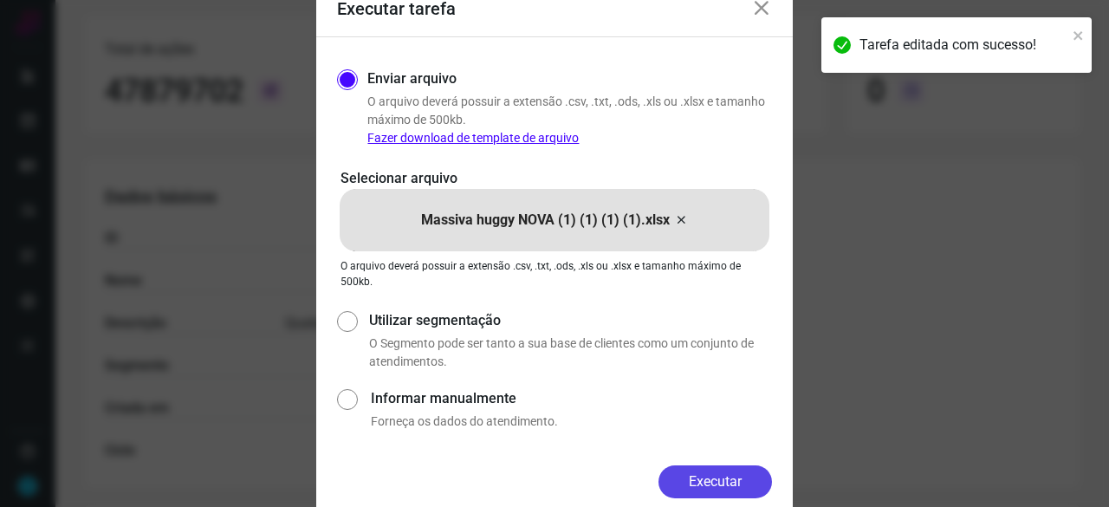
click at [736, 481] on button "Executar" at bounding box center [714, 481] width 113 height 33
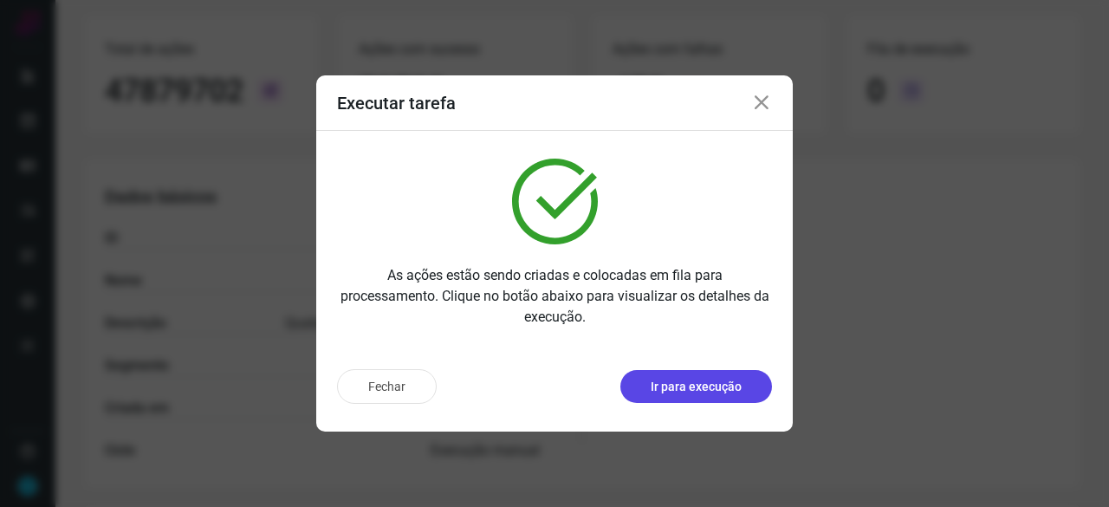
click at [678, 396] on button "Ir para execução" at bounding box center [696, 386] width 152 height 33
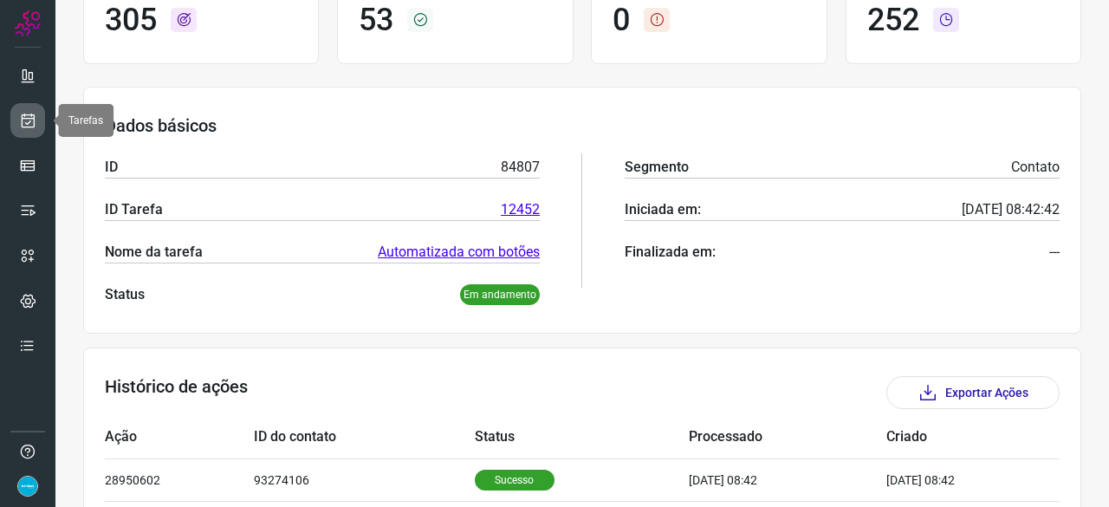
click at [38, 121] on link at bounding box center [27, 120] width 35 height 35
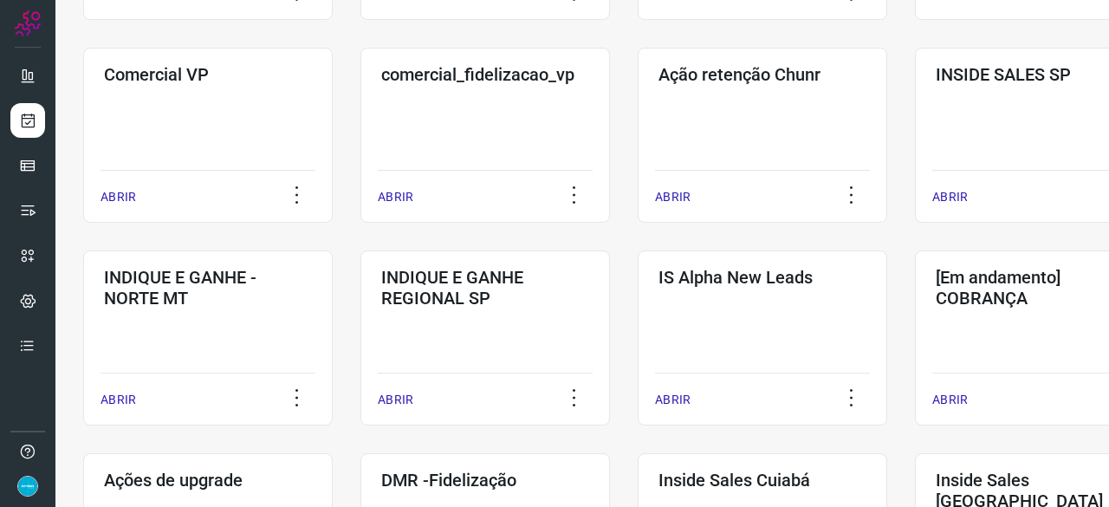
scroll to position [658, 0]
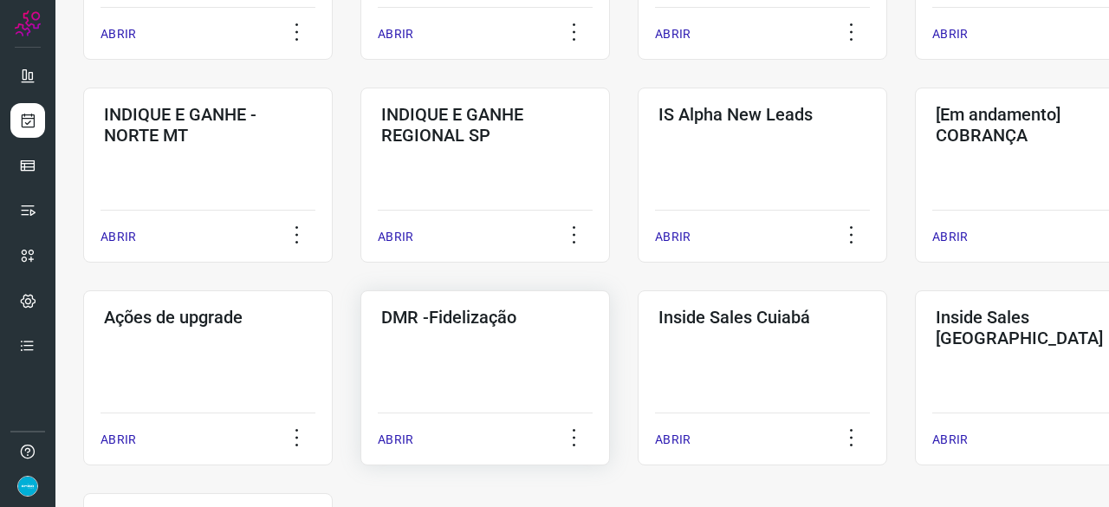
click at [405, 434] on p "ABRIR" at bounding box center [396, 439] width 36 height 18
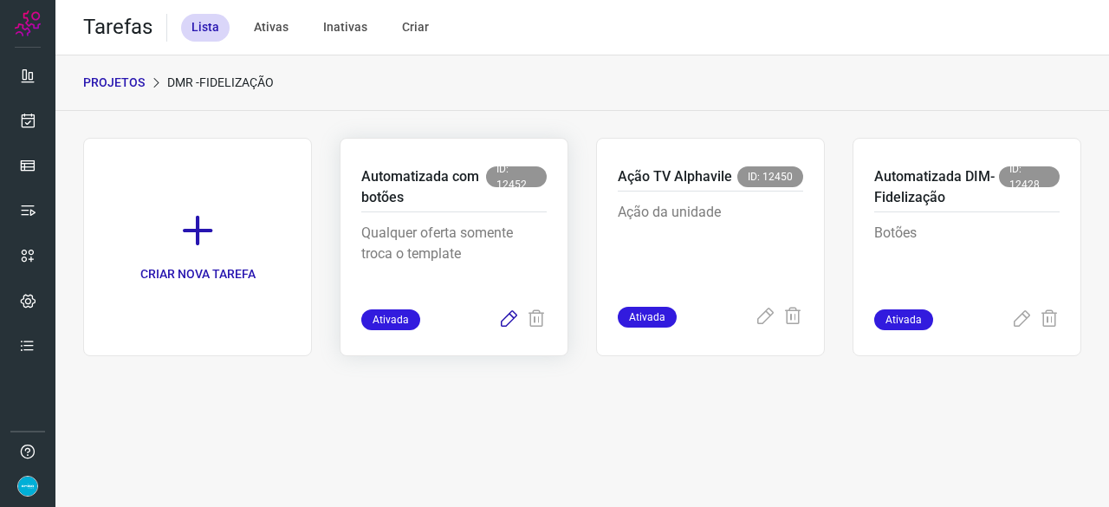
click at [511, 318] on icon at bounding box center [508, 319] width 21 height 21
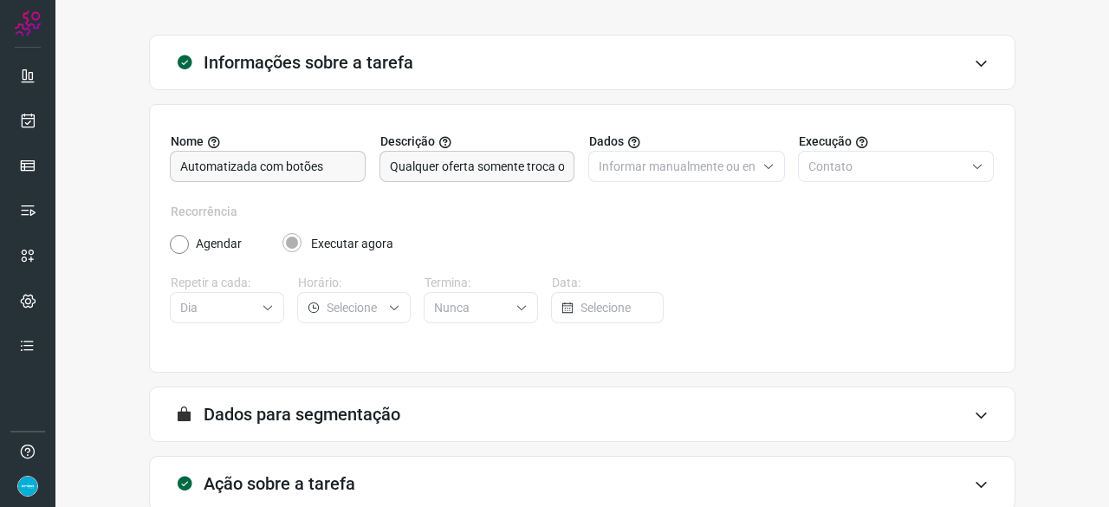
scroll to position [169, 0]
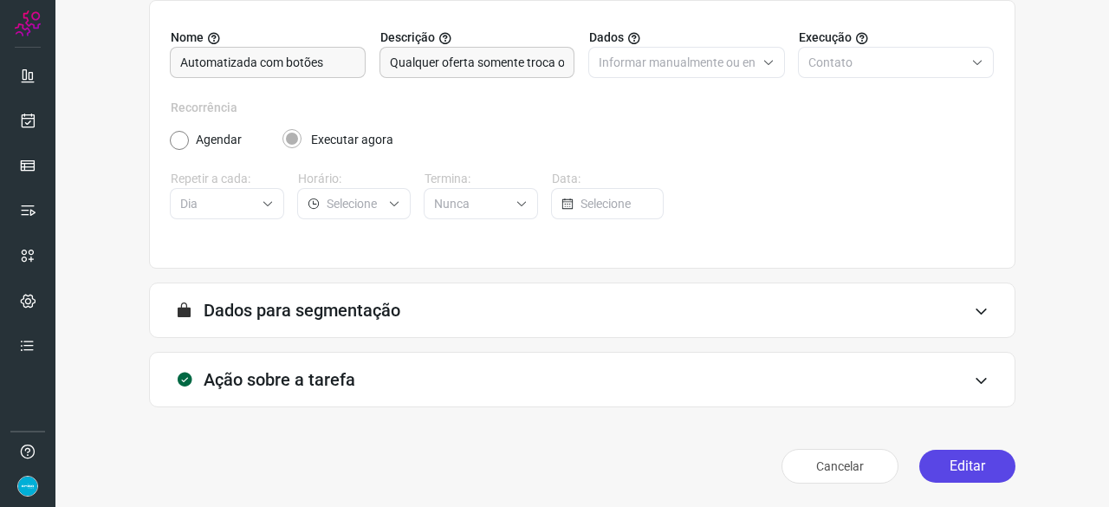
click at [970, 460] on button "Editar" at bounding box center [967, 465] width 96 height 33
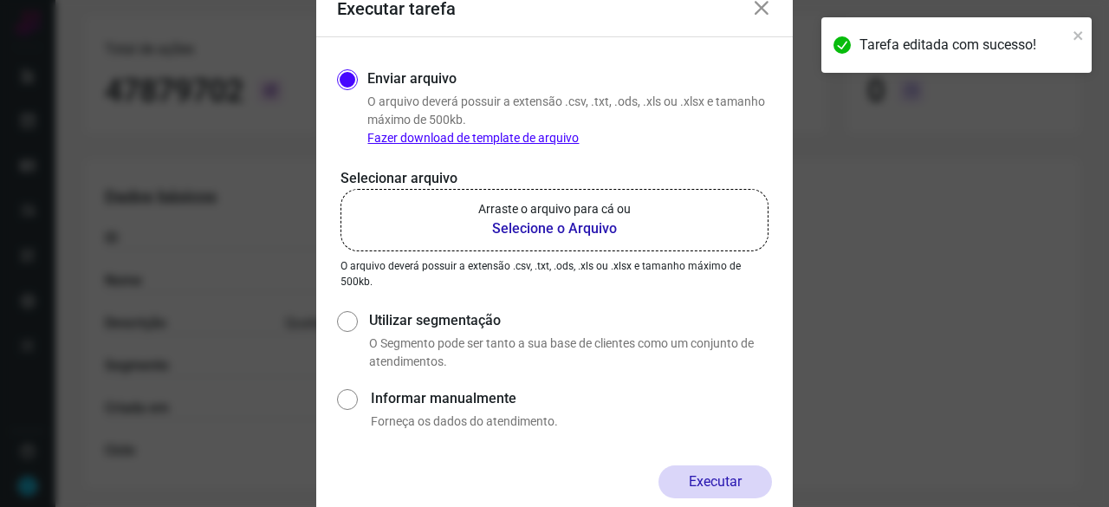
click at [537, 231] on b "Selecione o Arquivo" at bounding box center [554, 228] width 152 height 21
click at [0, 0] on input "Arraste o arquivo para cá ou Selecione o Arquivo" at bounding box center [0, 0] width 0 height 0
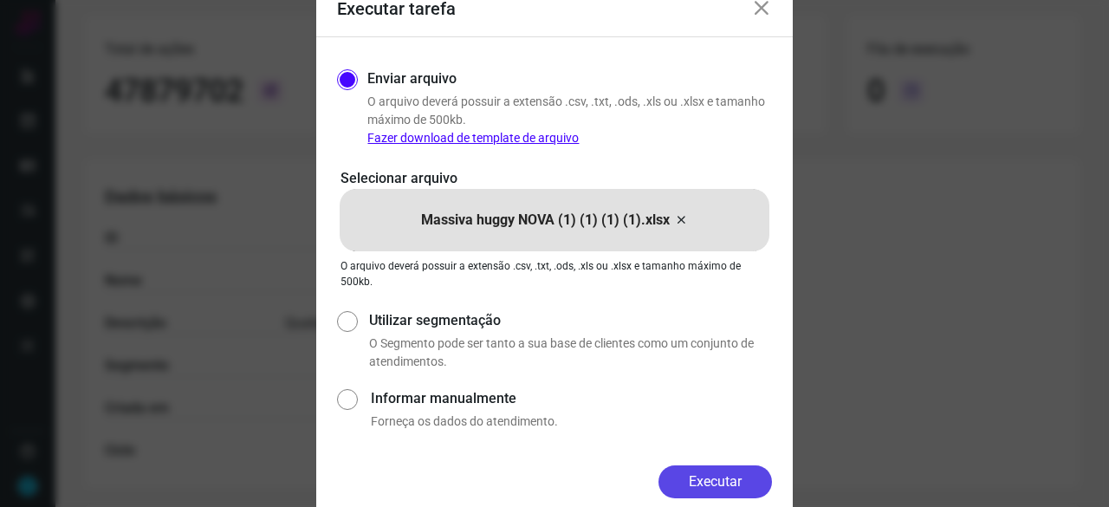
click at [726, 471] on button "Executar" at bounding box center [714, 481] width 113 height 33
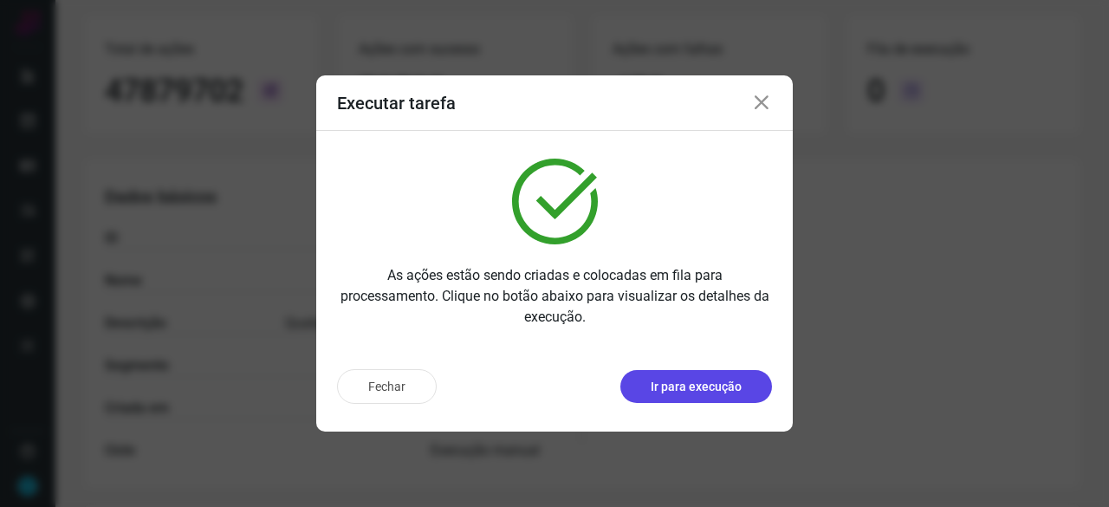
click at [672, 381] on p "Ir para execução" at bounding box center [695, 387] width 91 height 18
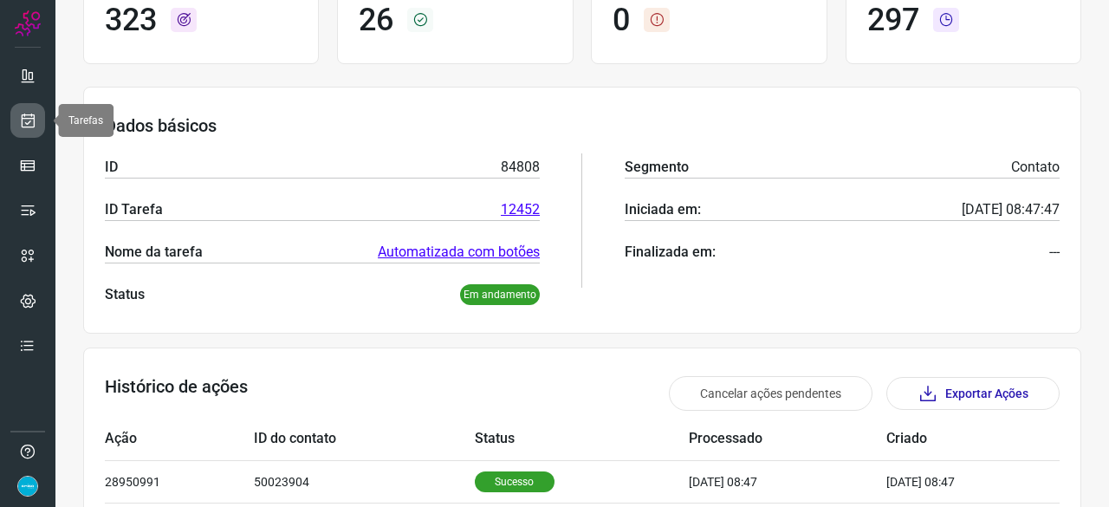
click at [29, 120] on icon at bounding box center [28, 120] width 18 height 17
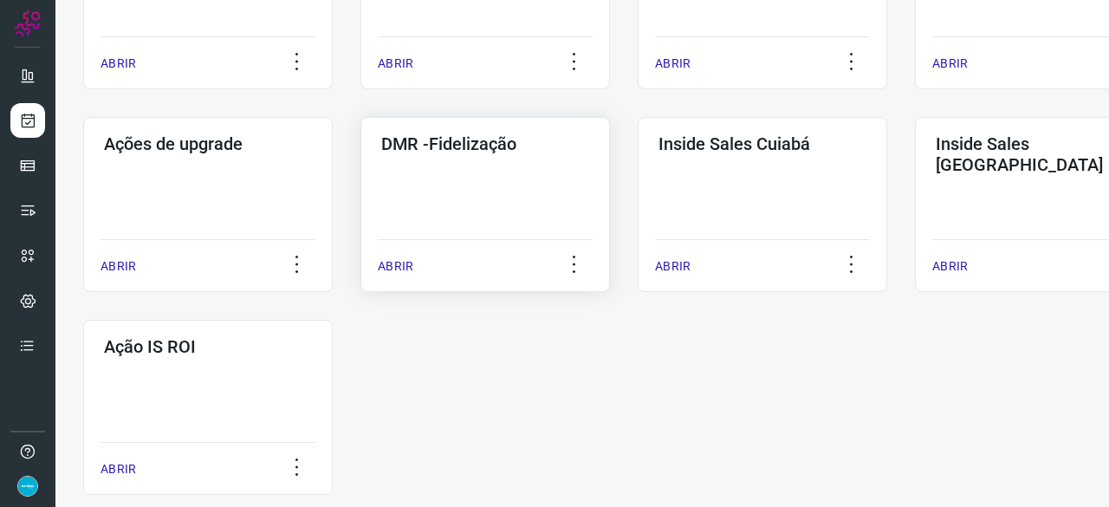
click at [391, 262] on p "ABRIR" at bounding box center [396, 266] width 36 height 18
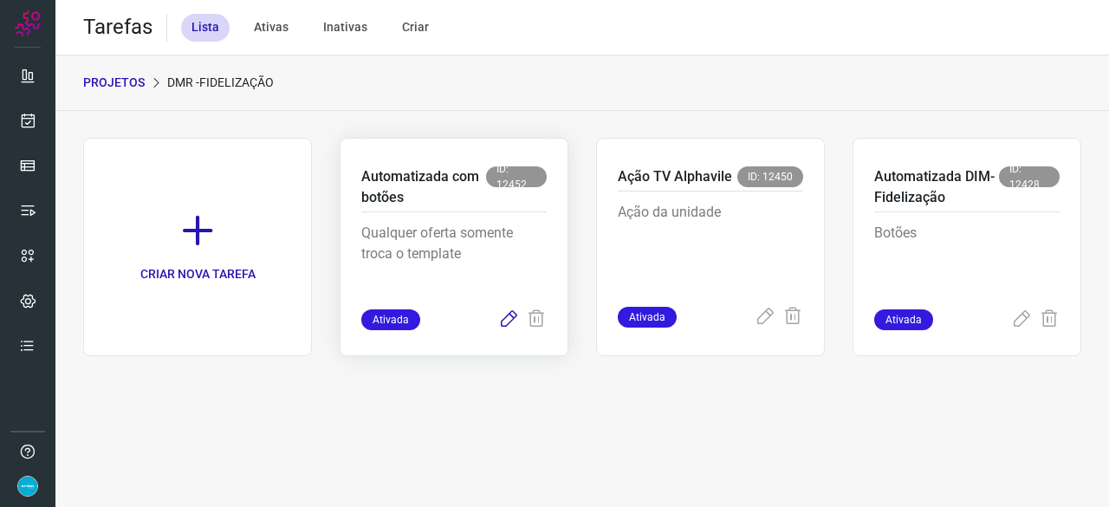
click at [512, 319] on icon at bounding box center [508, 319] width 21 height 21
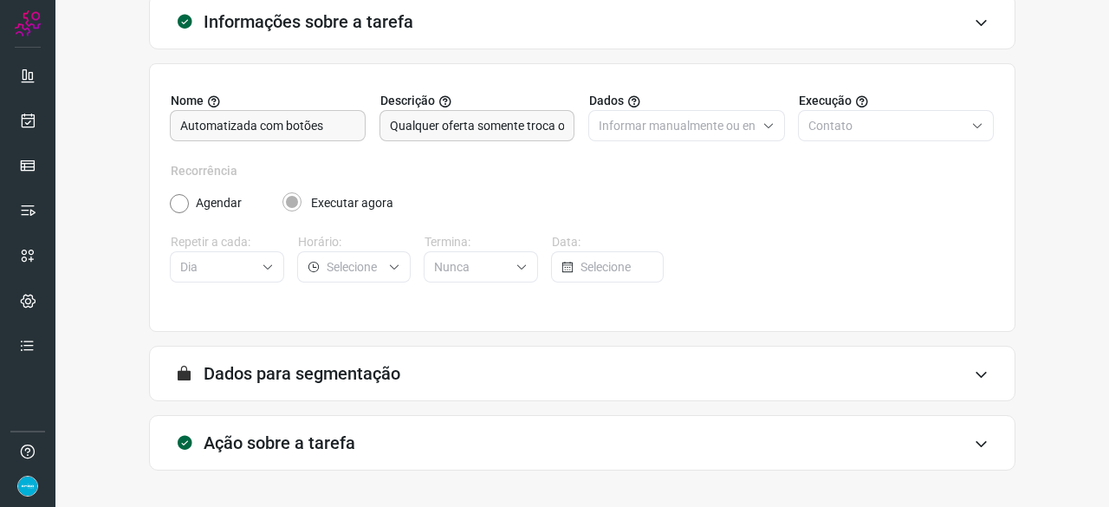
scroll to position [169, 0]
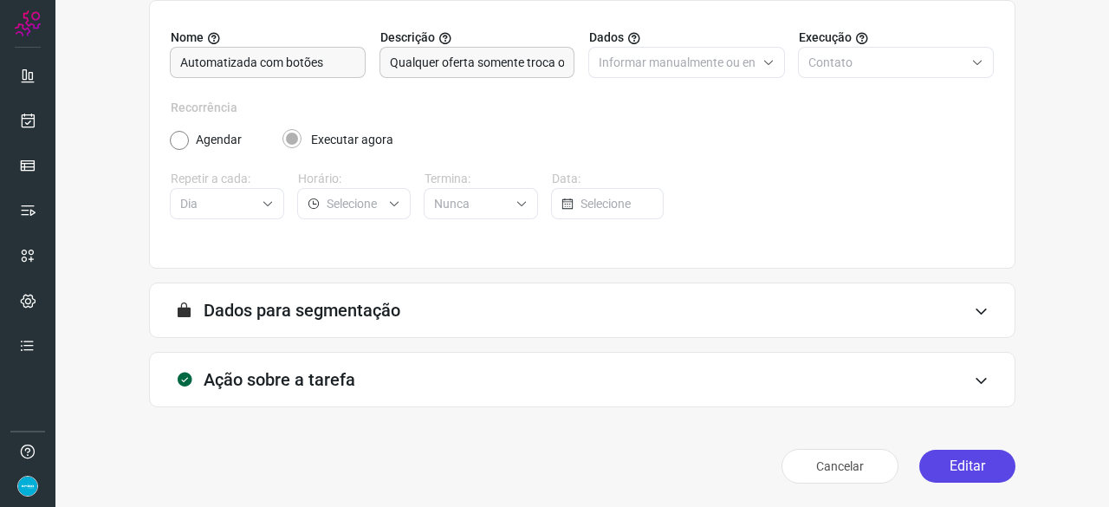
drag, startPoint x: 948, startPoint y: 462, endPoint x: 924, endPoint y: 460, distance: 24.3
click at [947, 462] on button "Editar" at bounding box center [967, 465] width 96 height 33
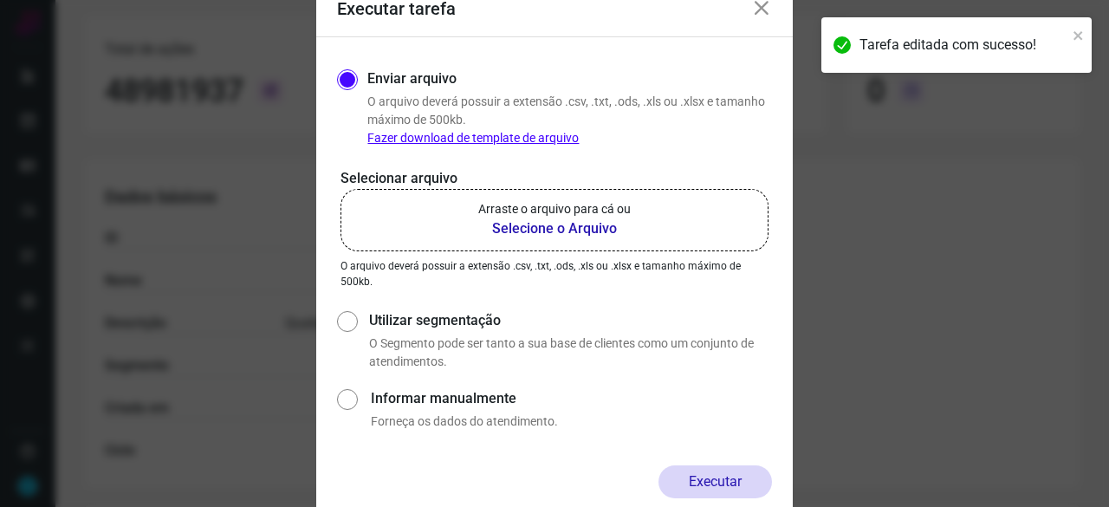
click at [551, 224] on b "Selecione o Arquivo" at bounding box center [554, 228] width 152 height 21
click at [0, 0] on input "Arraste o arquivo para cá ou Selecione o Arquivo" at bounding box center [0, 0] width 0 height 0
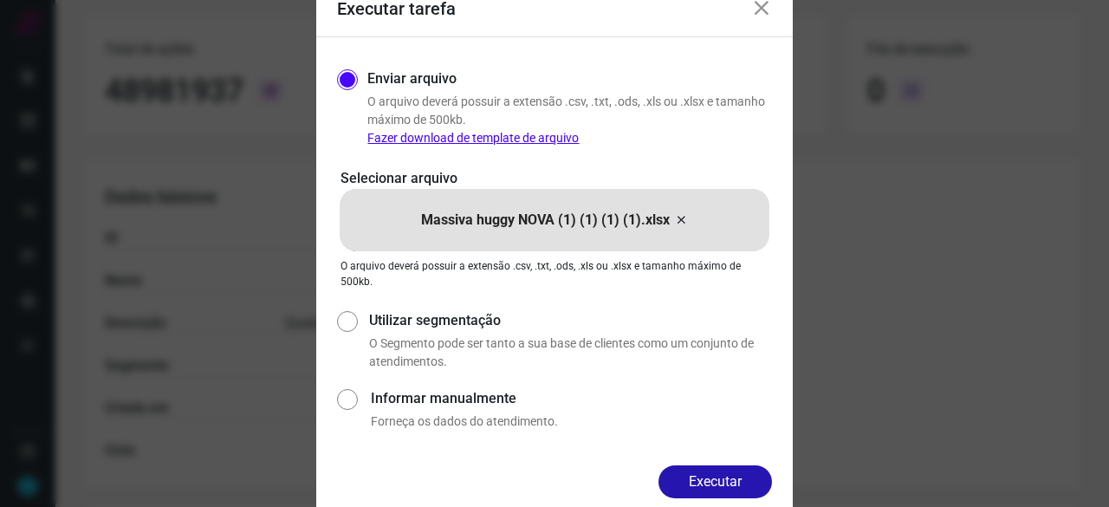
click at [710, 480] on button "Executar" at bounding box center [714, 481] width 113 height 33
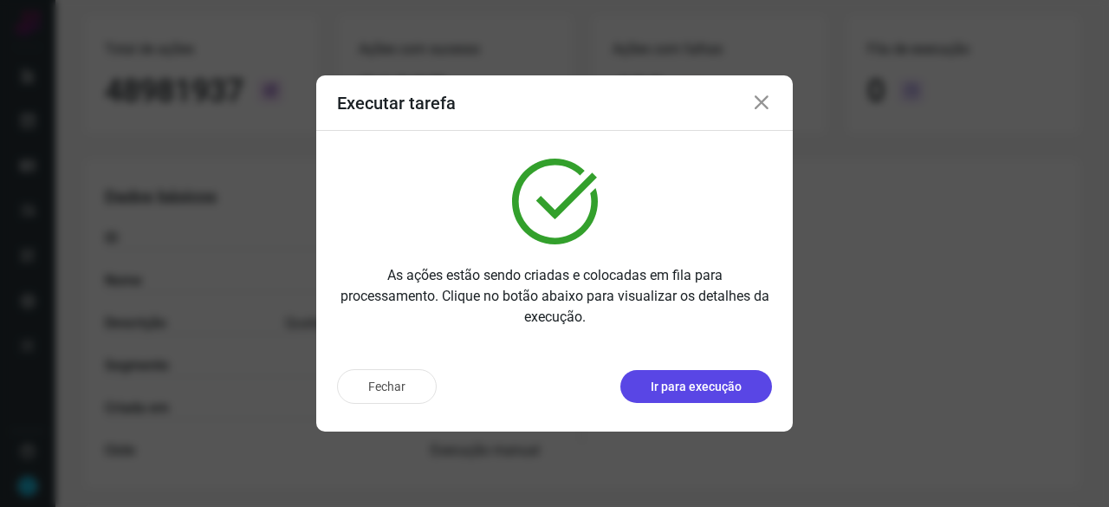
click at [705, 386] on p "Ir para execução" at bounding box center [695, 387] width 91 height 18
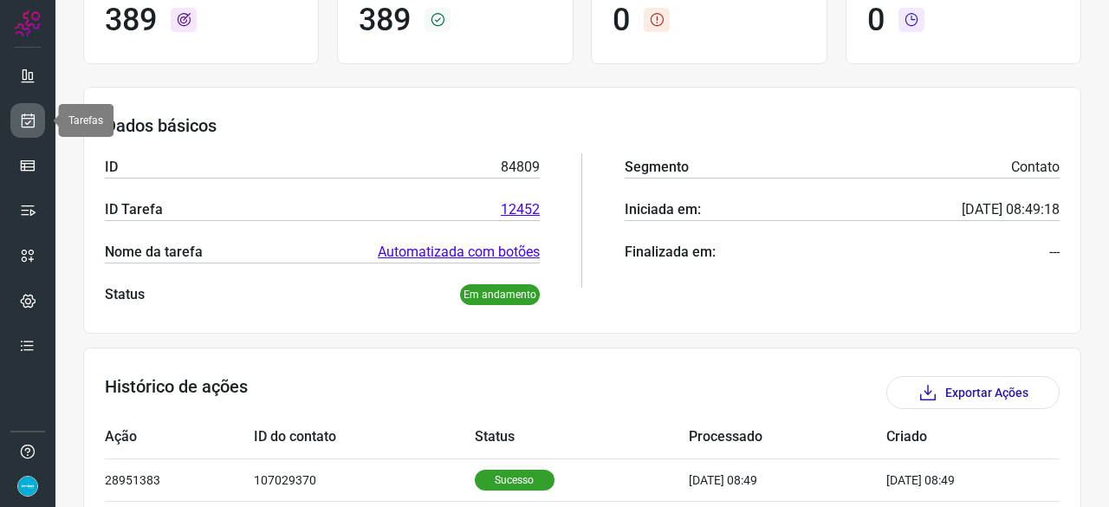
click at [24, 114] on icon at bounding box center [28, 120] width 18 height 17
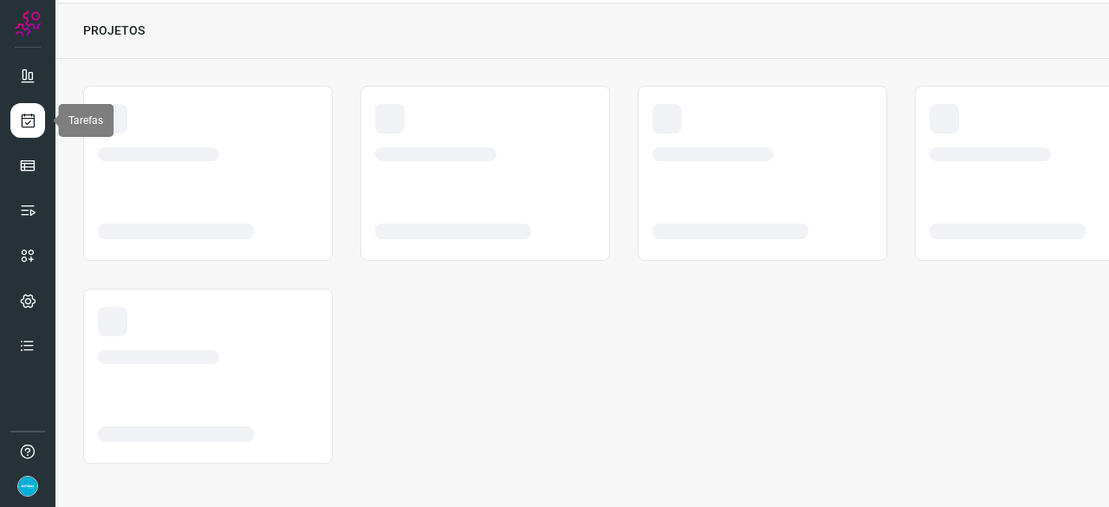
scroll to position [52, 0]
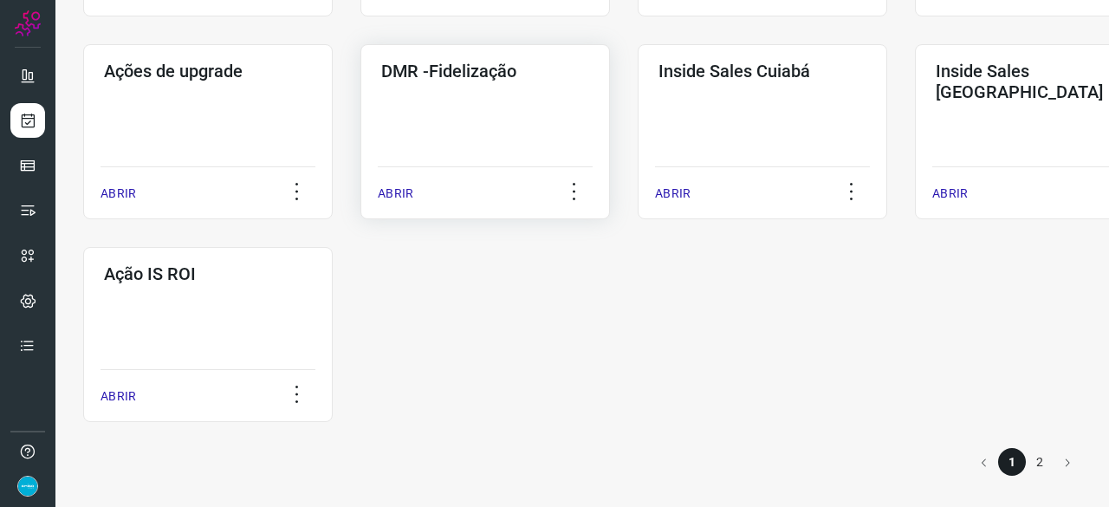
click at [393, 186] on p "ABRIR" at bounding box center [396, 193] width 36 height 18
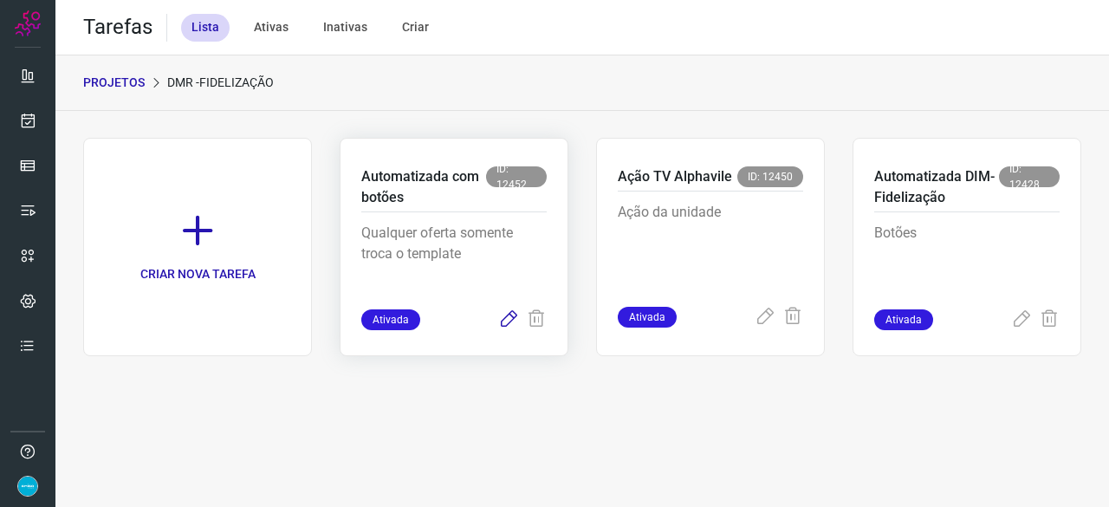
click at [504, 320] on icon at bounding box center [508, 319] width 21 height 21
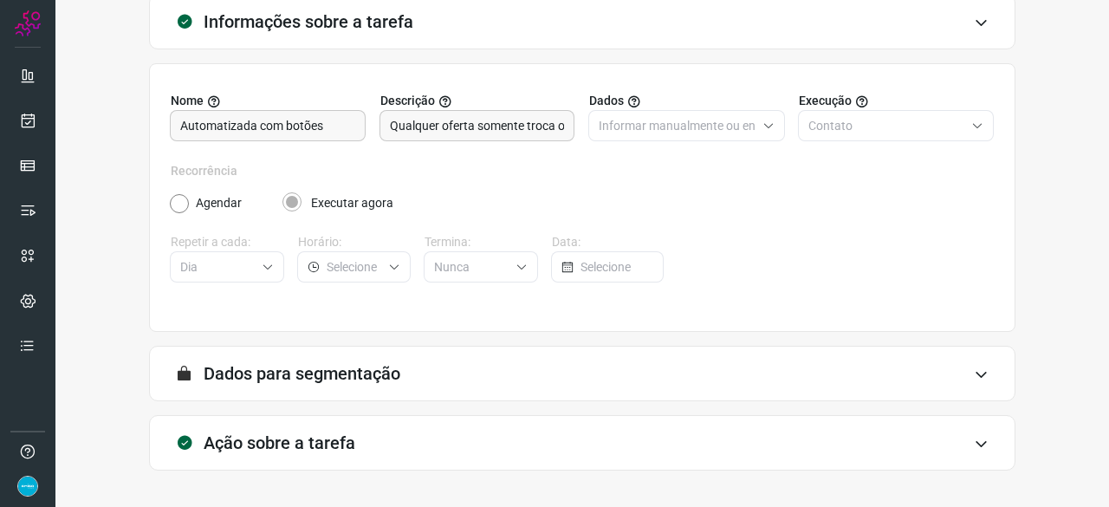
scroll to position [169, 0]
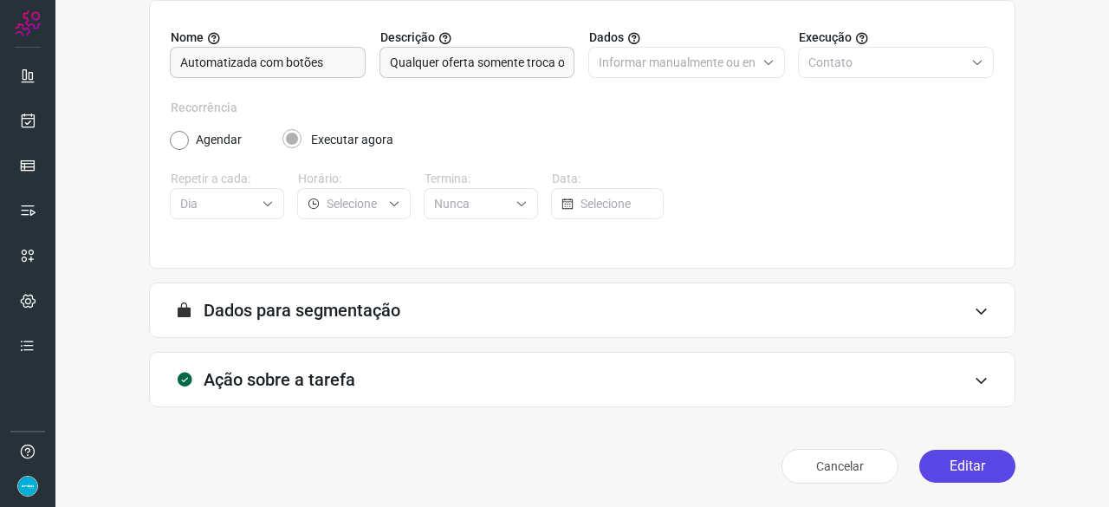
click at [979, 470] on button "Editar" at bounding box center [967, 465] width 96 height 33
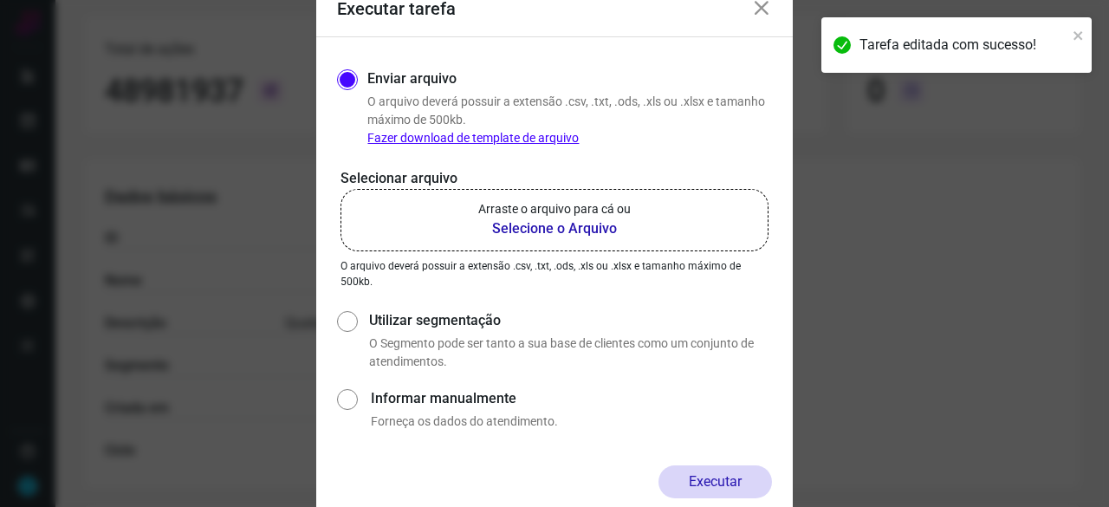
click at [514, 228] on b "Selecione o Arquivo" at bounding box center [554, 228] width 152 height 21
click at [0, 0] on input "Arraste o arquivo para cá ou Selecione o Arquivo" at bounding box center [0, 0] width 0 height 0
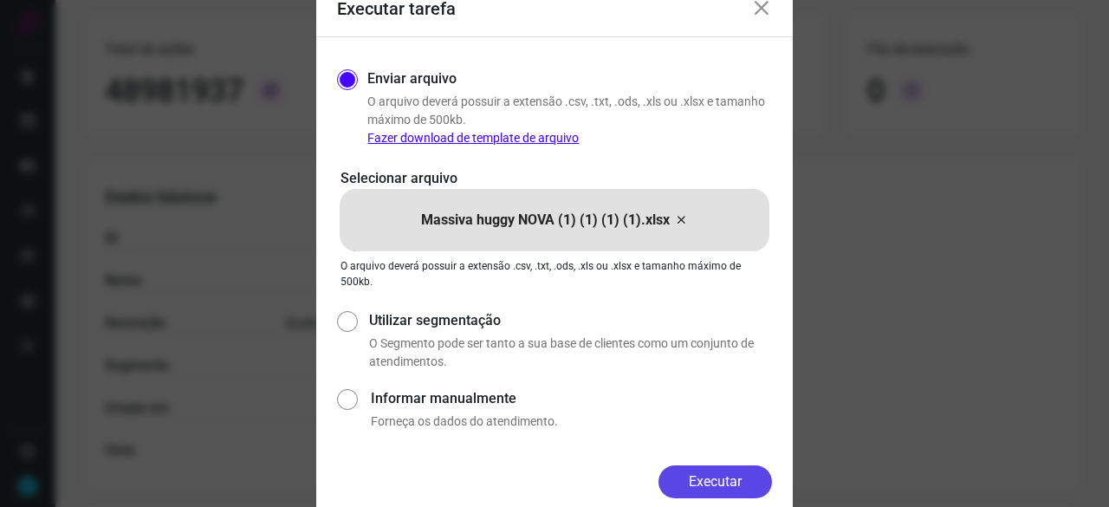
click at [695, 470] on button "Executar" at bounding box center [714, 481] width 113 height 33
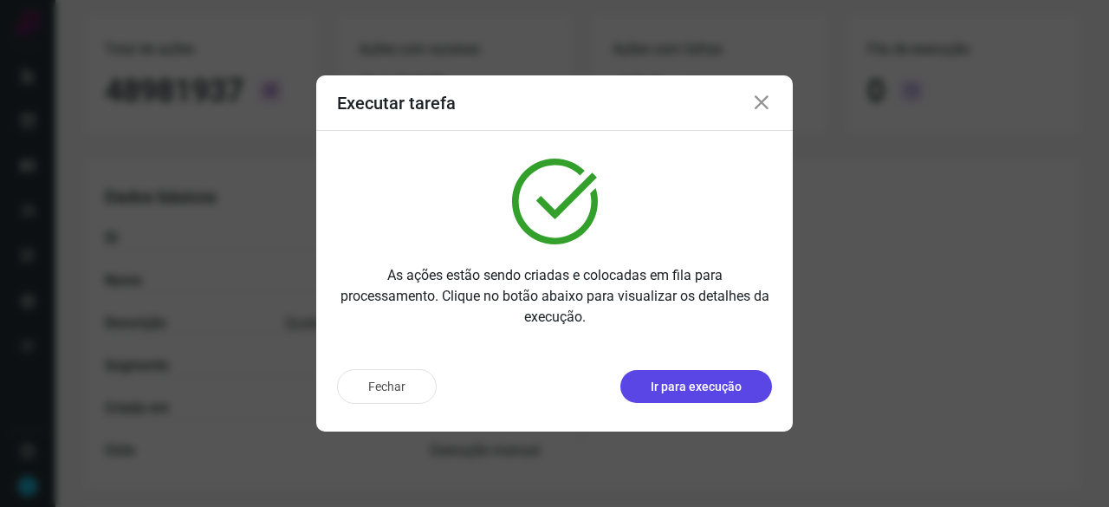
click at [693, 391] on p "Ir para execução" at bounding box center [695, 387] width 91 height 18
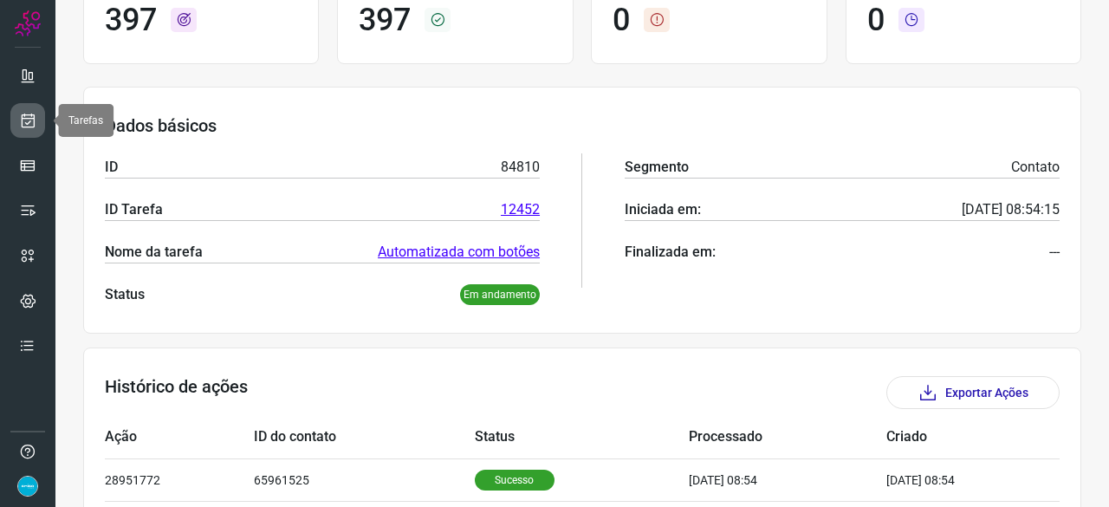
click at [28, 120] on icon at bounding box center [28, 120] width 18 height 17
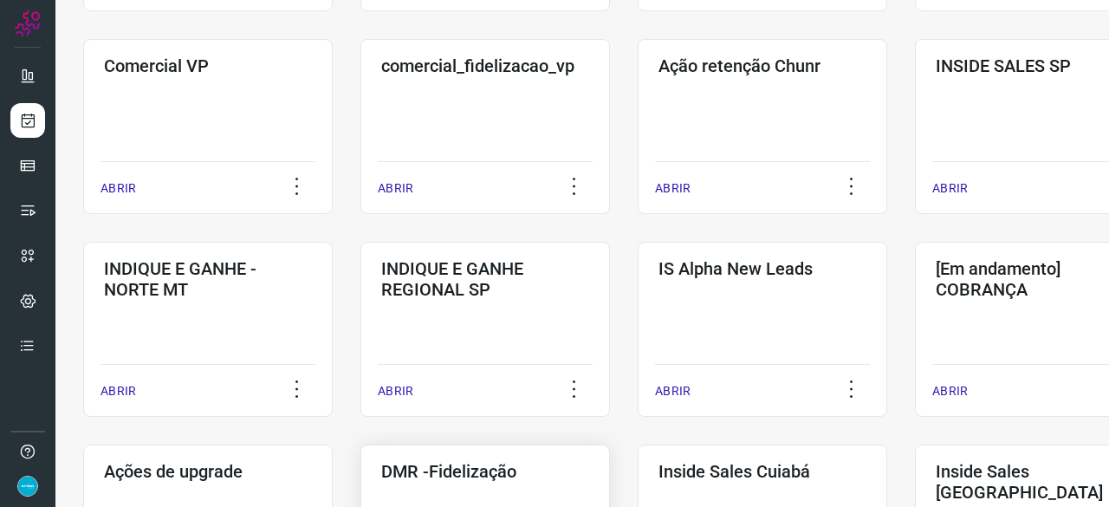
scroll to position [658, 0]
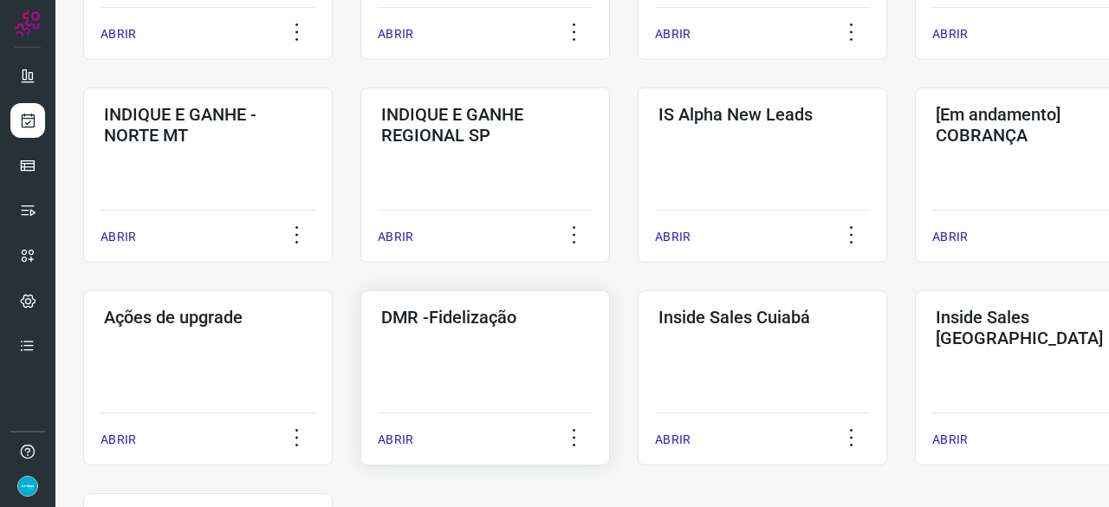
click at [400, 438] on p "ABRIR" at bounding box center [396, 439] width 36 height 18
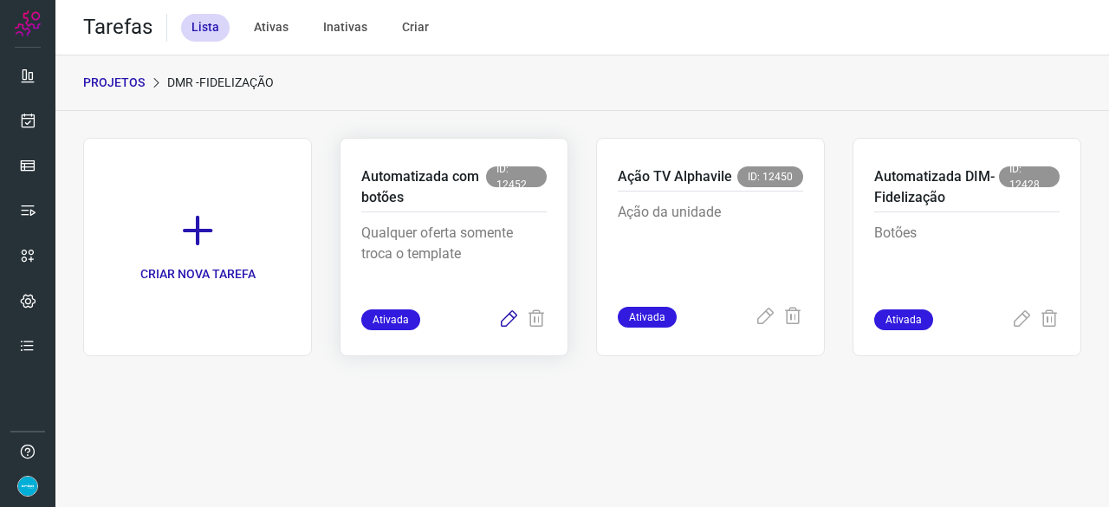
click at [508, 321] on icon at bounding box center [508, 319] width 21 height 21
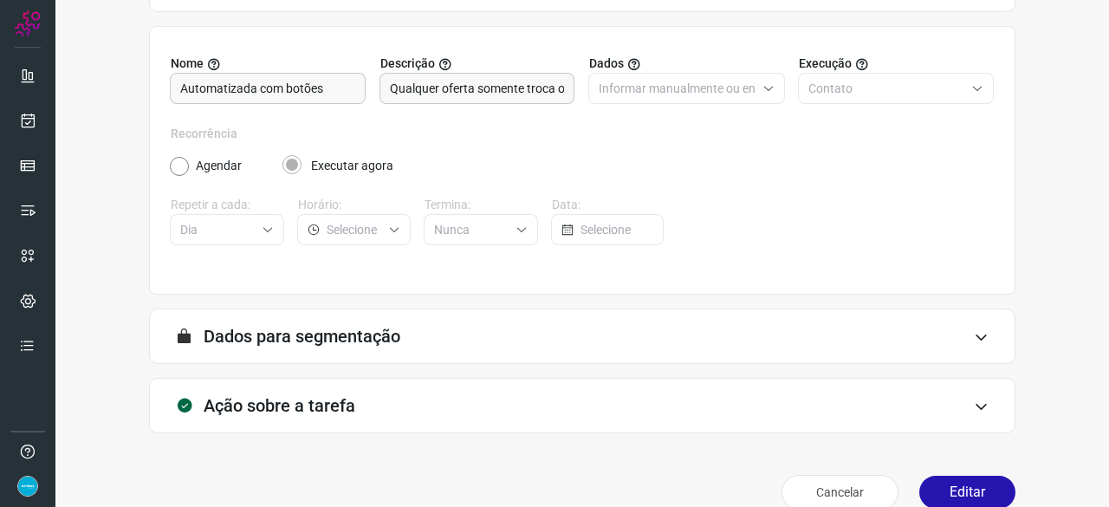
scroll to position [169, 0]
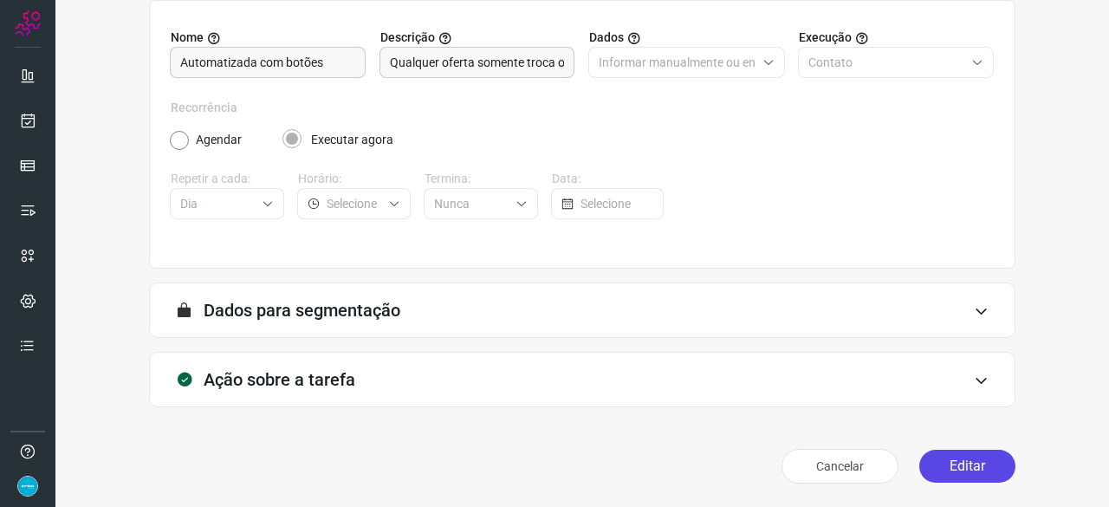
click at [933, 471] on button "Editar" at bounding box center [967, 465] width 96 height 33
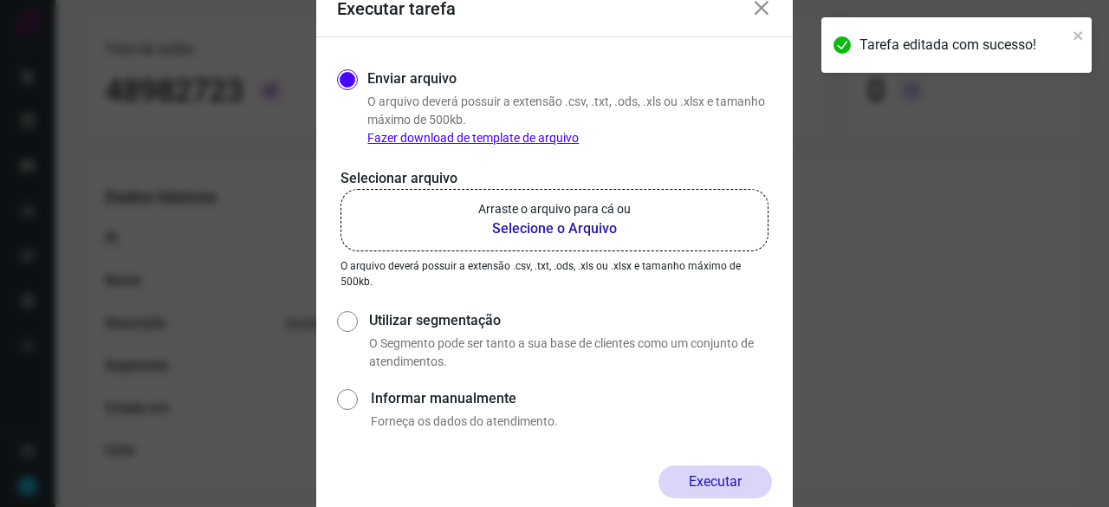
click at [532, 224] on b "Selecione o Arquivo" at bounding box center [554, 228] width 152 height 21
click at [0, 0] on input "Arraste o arquivo para cá ou Selecione o Arquivo" at bounding box center [0, 0] width 0 height 0
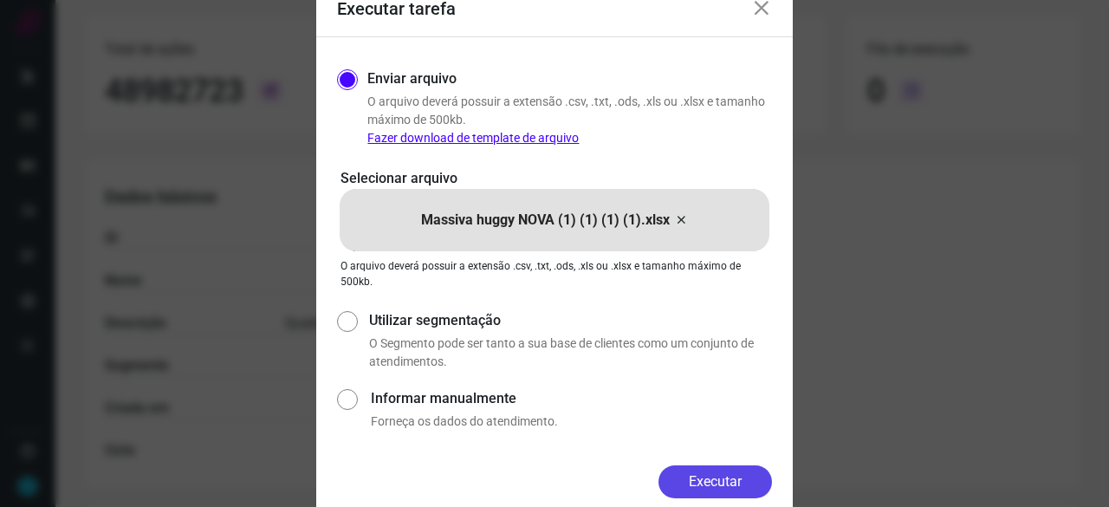
click at [689, 479] on button "Executar" at bounding box center [714, 481] width 113 height 33
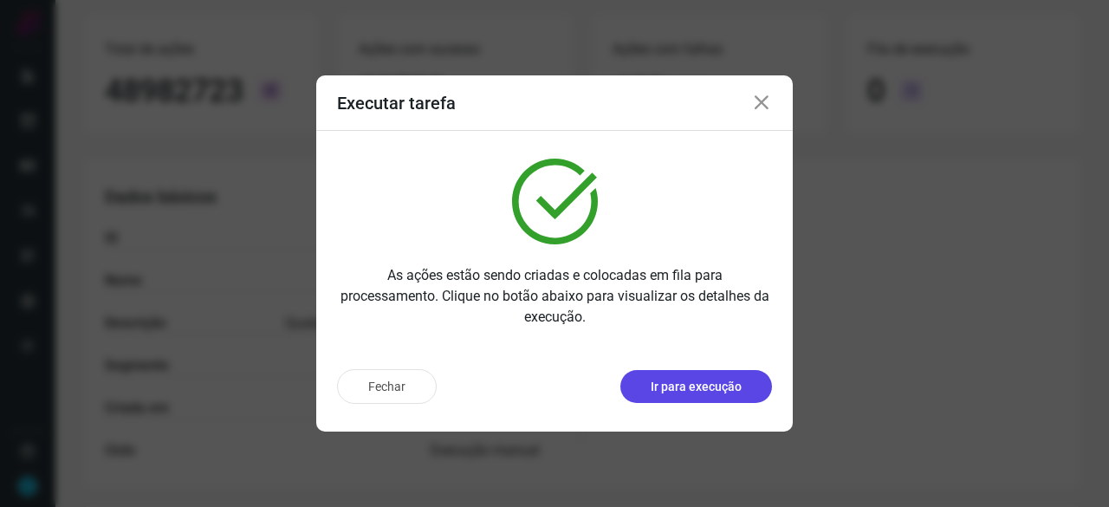
click at [658, 384] on p "Ir para execução" at bounding box center [695, 387] width 91 height 18
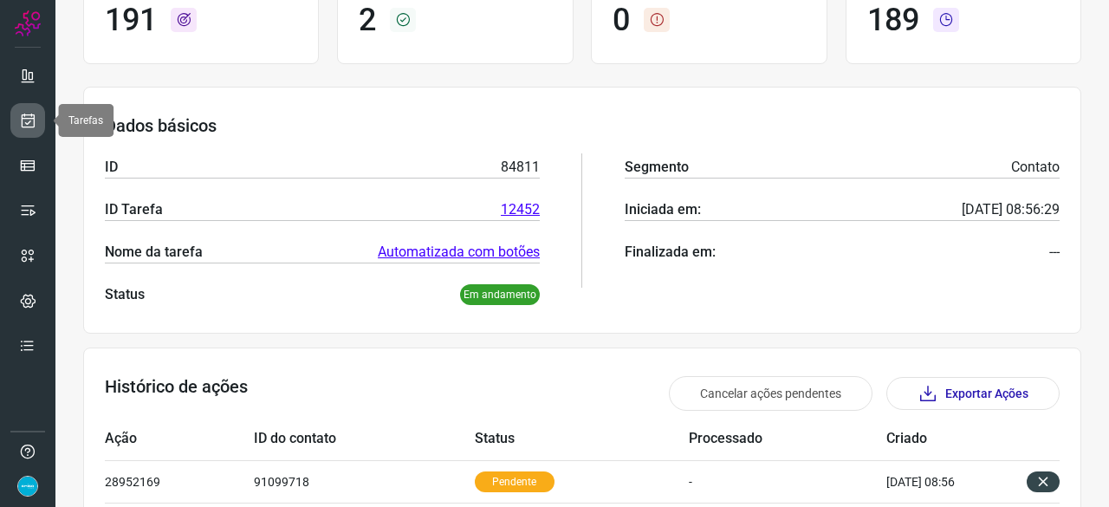
click at [33, 115] on icon at bounding box center [28, 120] width 18 height 17
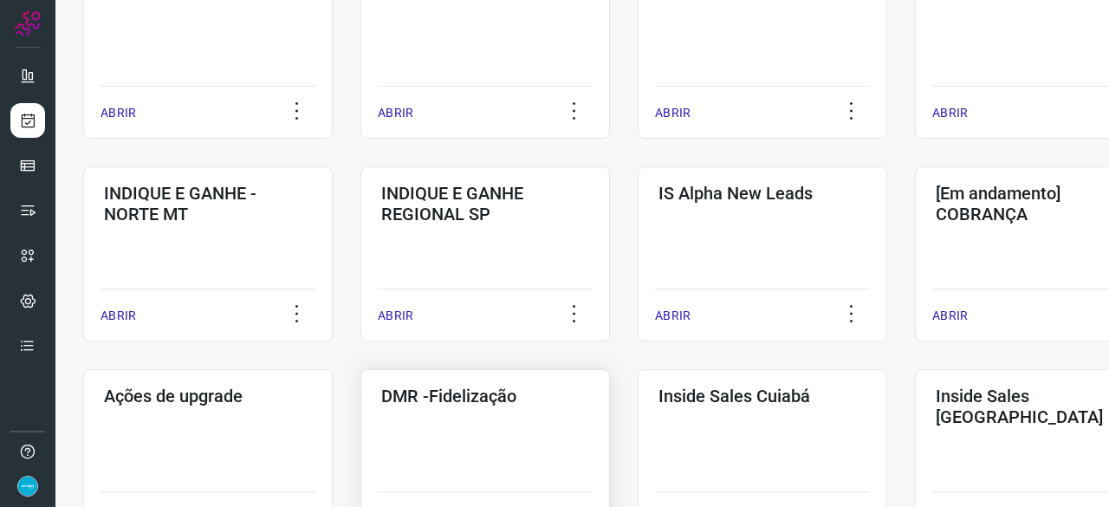
scroll to position [745, 0]
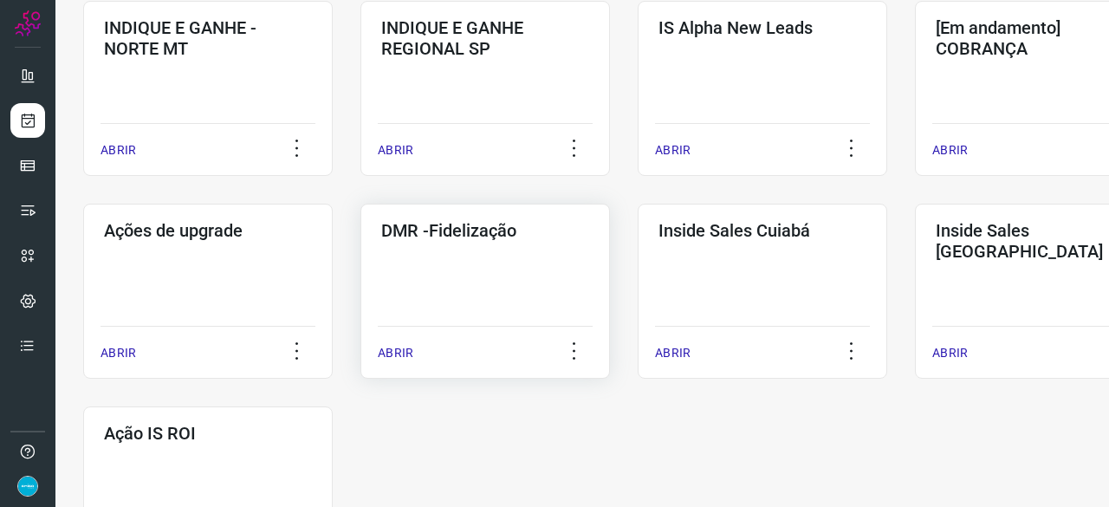
click at [400, 363] on div "ABRIR" at bounding box center [485, 347] width 215 height 43
click at [398, 356] on p "ABRIR" at bounding box center [396, 353] width 36 height 18
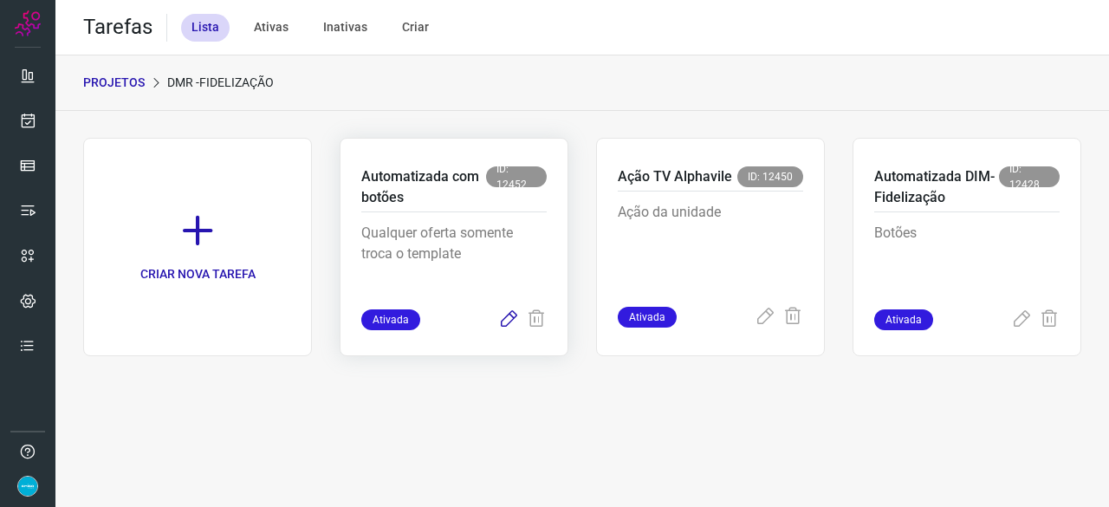
click at [510, 319] on icon at bounding box center [508, 319] width 21 height 21
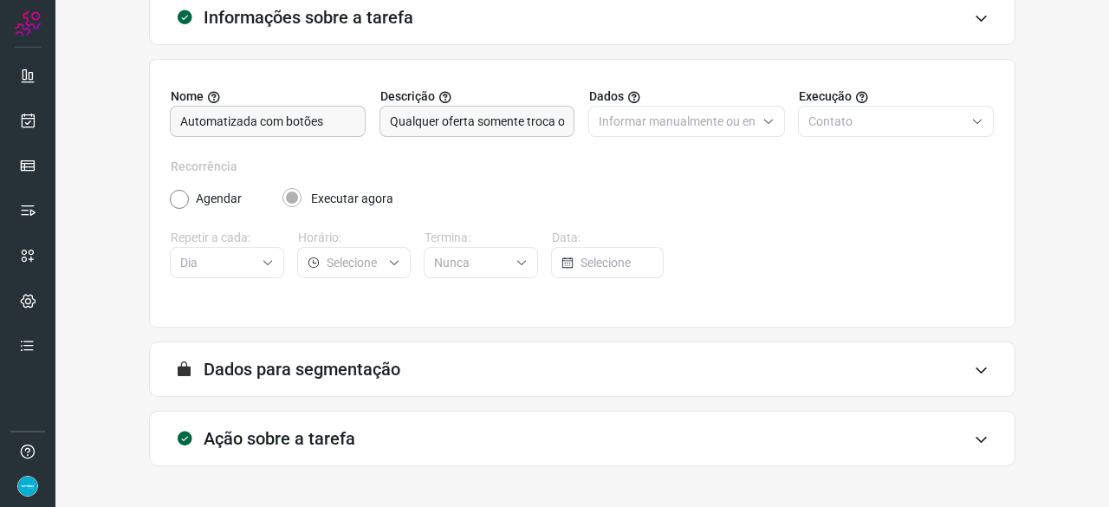
scroll to position [169, 0]
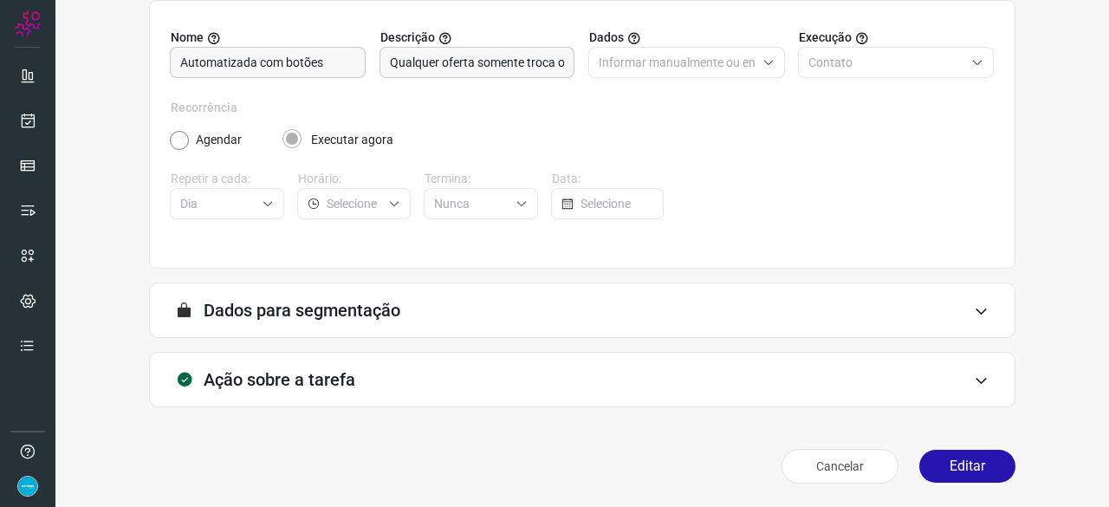
click at [965, 443] on div "Cancelar Editar" at bounding box center [582, 466] width 866 height 48
click at [961, 462] on button "Editar" at bounding box center [967, 465] width 96 height 33
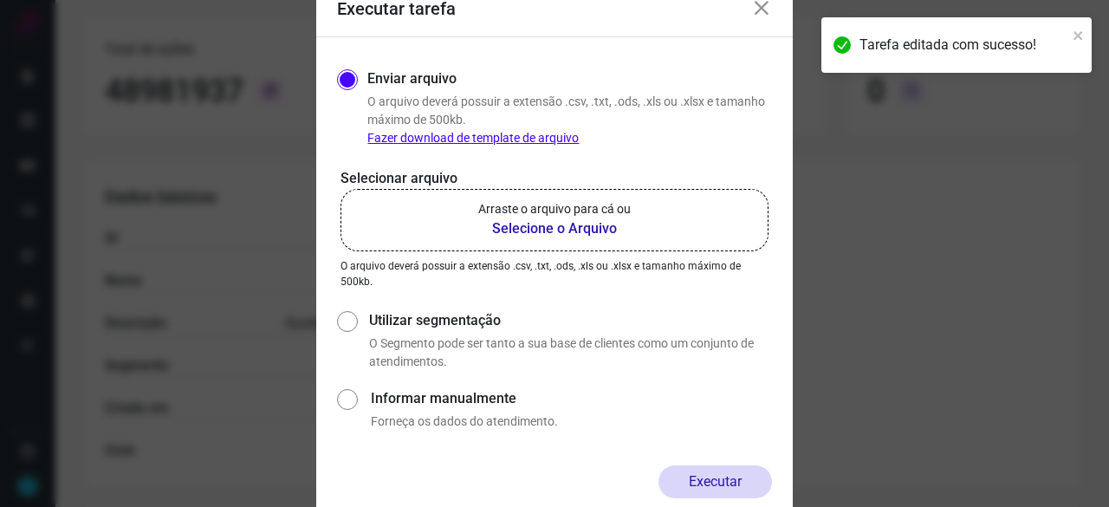
click at [506, 222] on b "Selecione o Arquivo" at bounding box center [554, 228] width 152 height 21
click at [0, 0] on input "Arraste o arquivo para cá ou Selecione o Arquivo" at bounding box center [0, 0] width 0 height 0
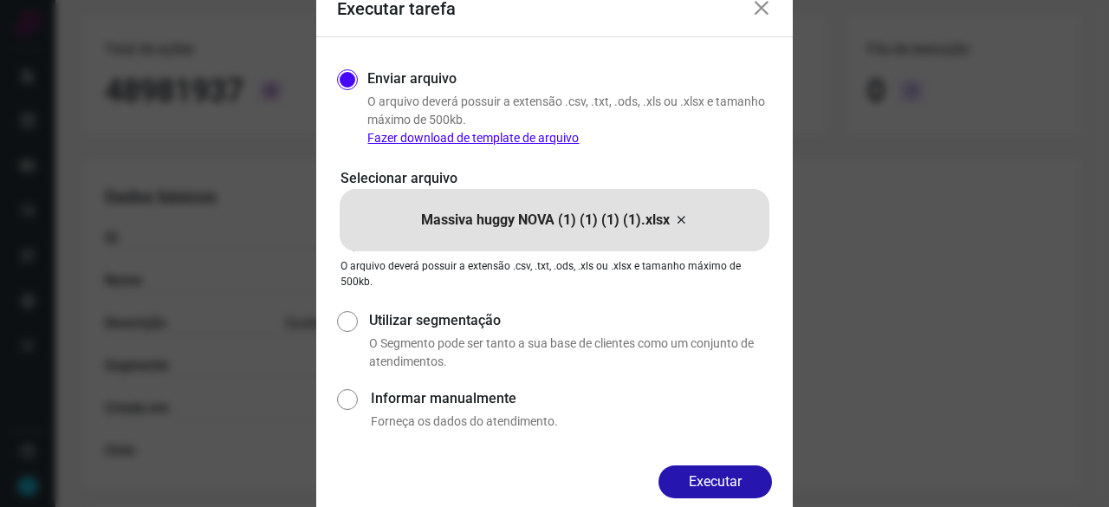
click at [752, 488] on button "Executar" at bounding box center [714, 481] width 113 height 33
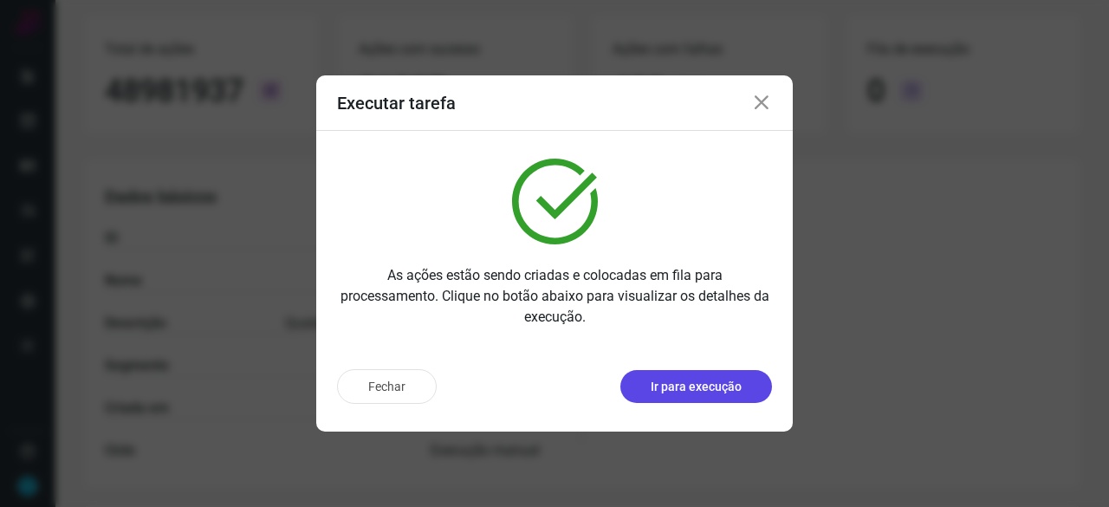
click at [710, 384] on p "Ir para execução" at bounding box center [695, 387] width 91 height 18
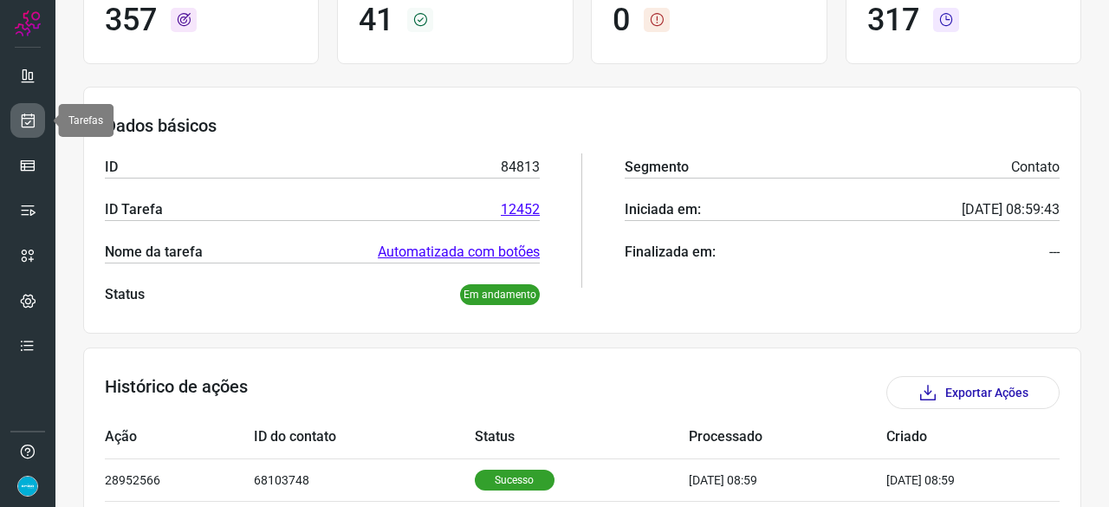
click at [36, 113] on link at bounding box center [27, 120] width 35 height 35
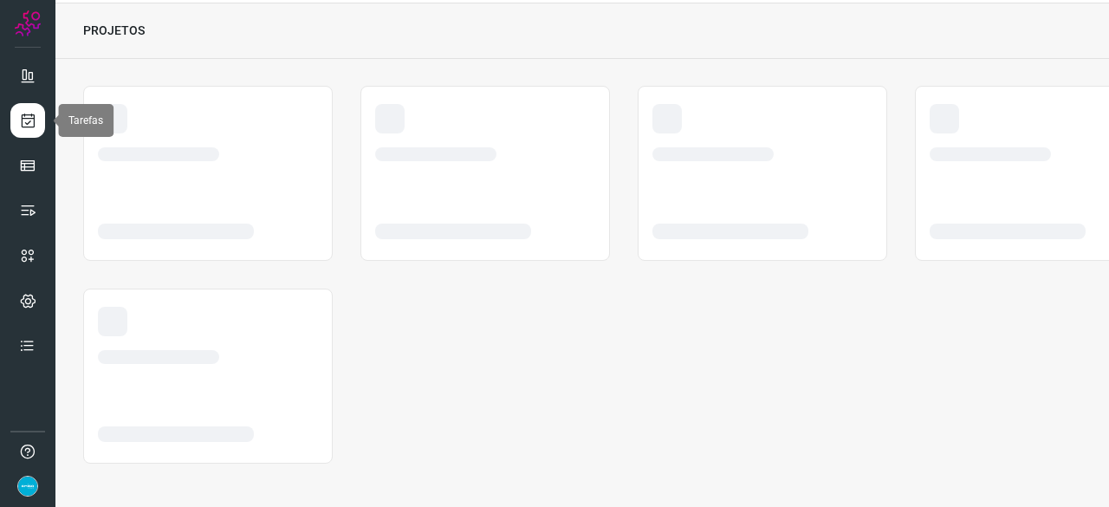
scroll to position [52, 0]
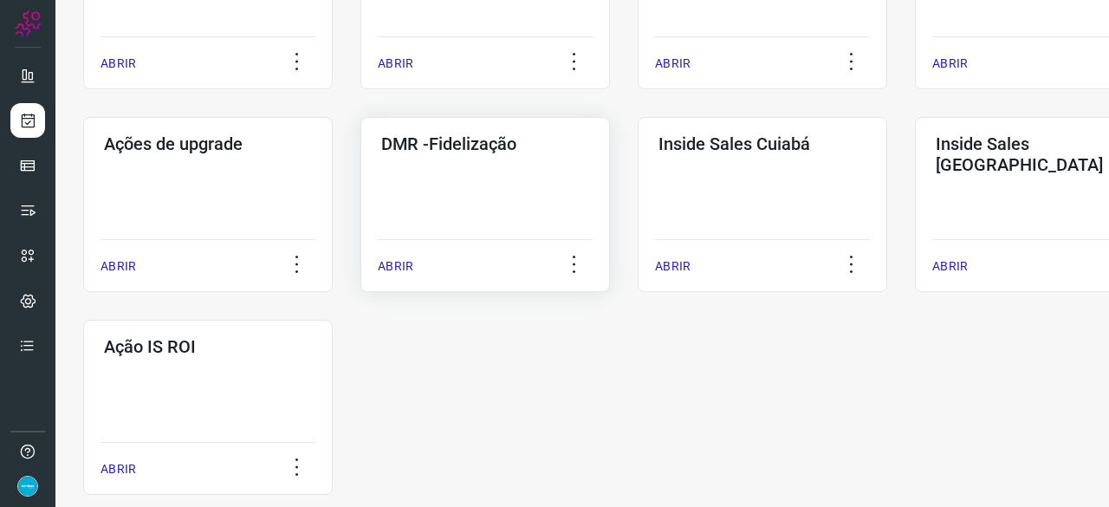
click at [395, 267] on p "ABRIR" at bounding box center [396, 266] width 36 height 18
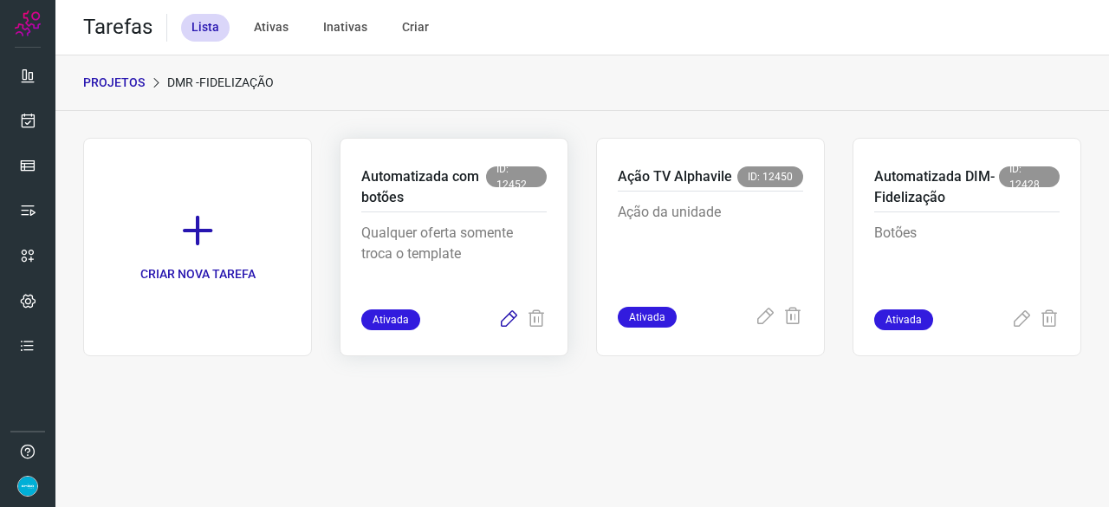
click at [511, 318] on icon at bounding box center [508, 319] width 21 height 21
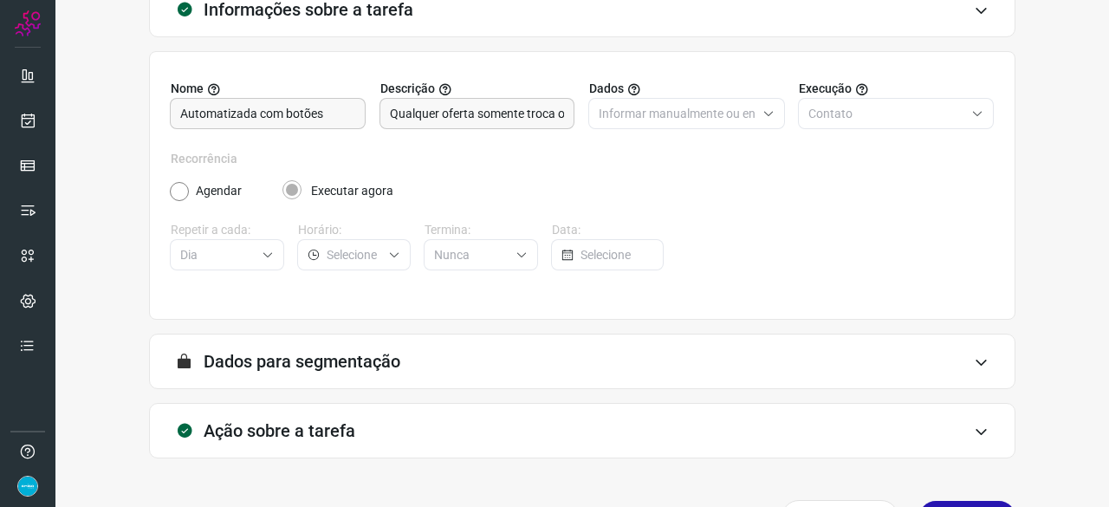
scroll to position [169, 0]
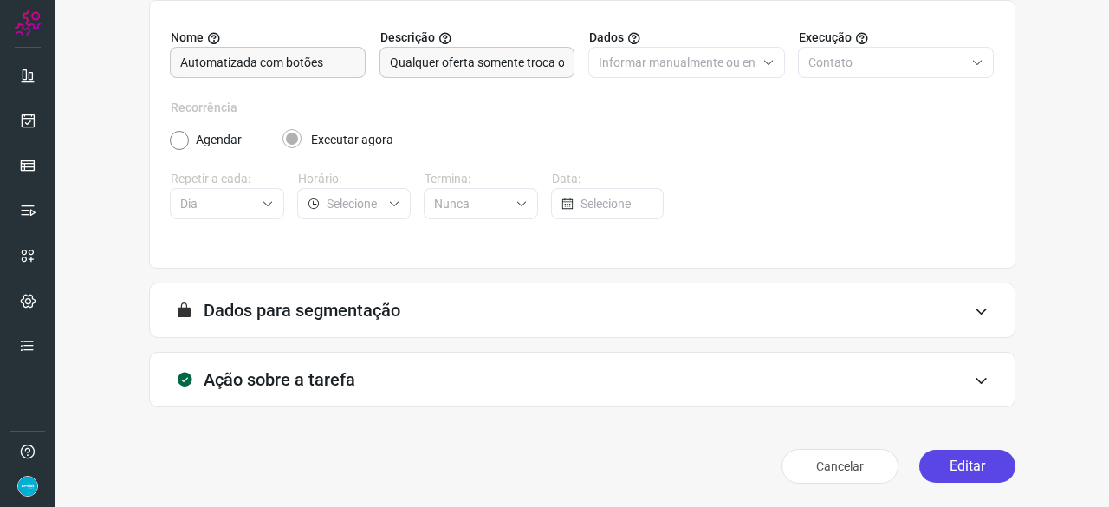
click at [963, 462] on button "Editar" at bounding box center [967, 465] width 96 height 33
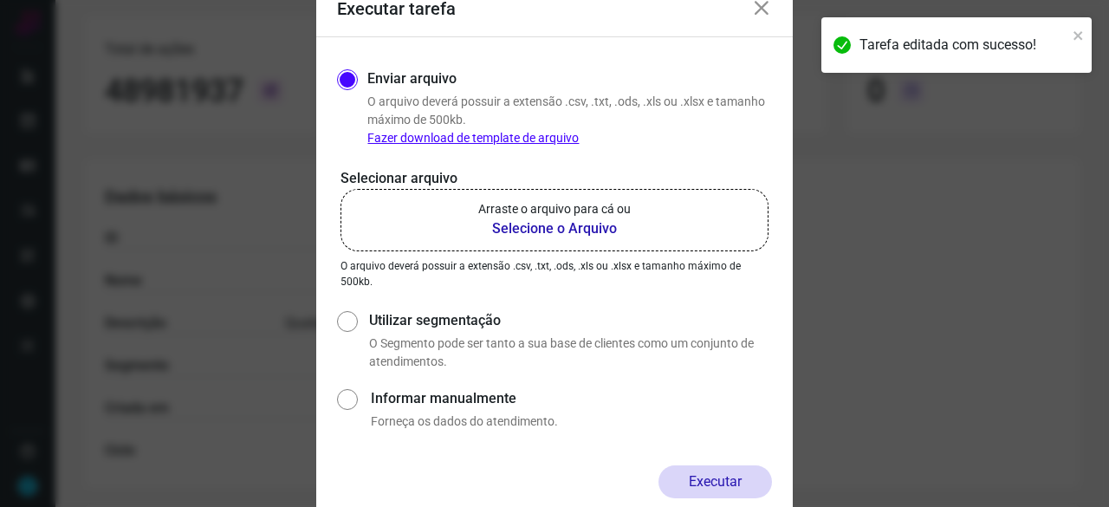
click at [573, 230] on b "Selecione o Arquivo" at bounding box center [554, 228] width 152 height 21
click at [0, 0] on input "Arraste o arquivo para cá ou Selecione o Arquivo" at bounding box center [0, 0] width 0 height 0
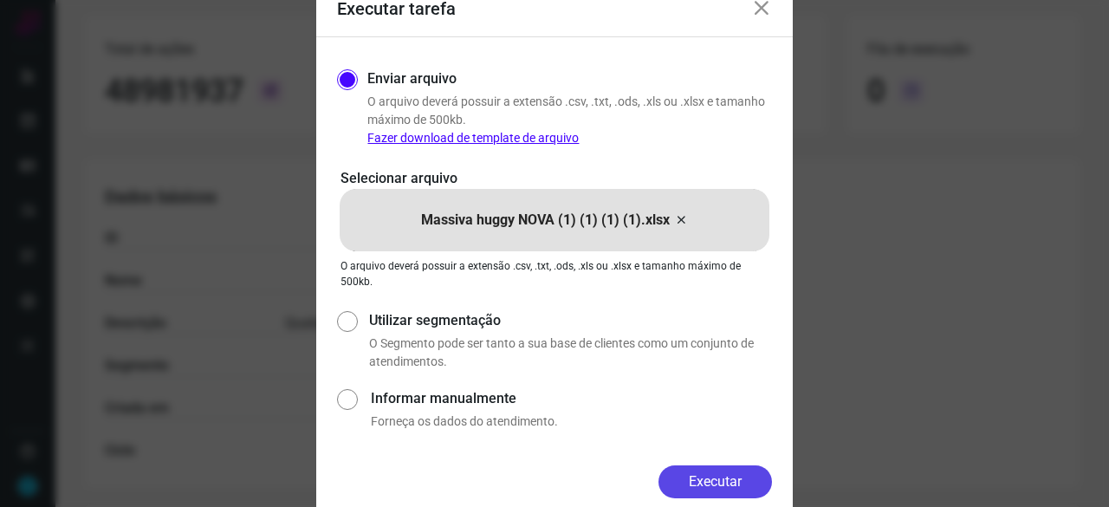
click at [729, 486] on button "Executar" at bounding box center [714, 481] width 113 height 33
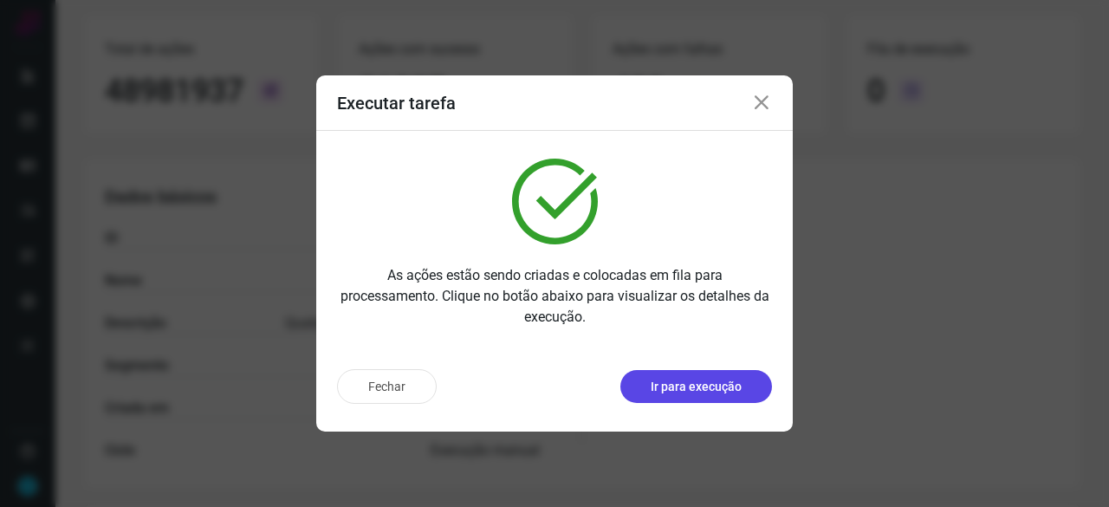
click at [683, 380] on p "Ir para execução" at bounding box center [695, 387] width 91 height 18
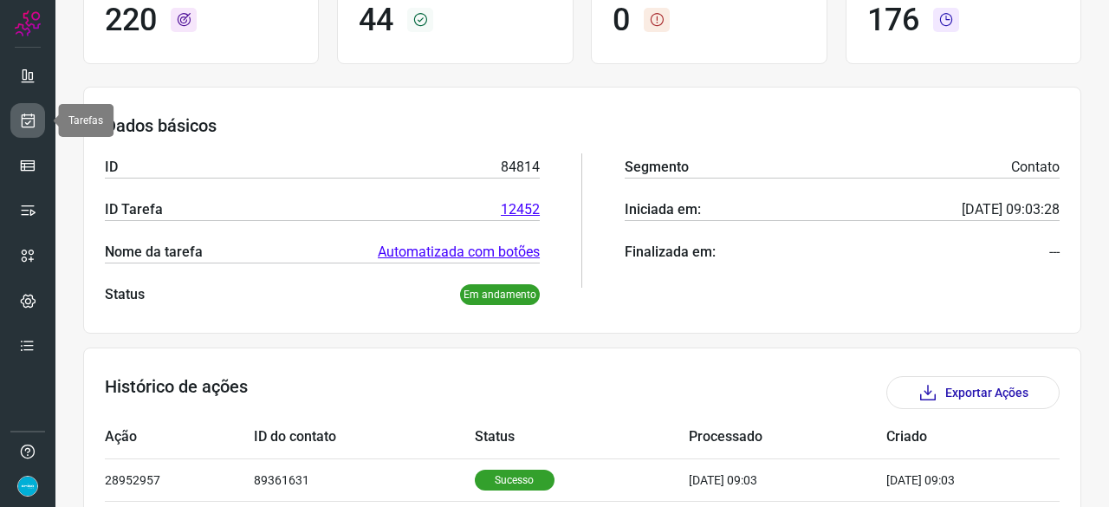
click at [21, 119] on icon at bounding box center [28, 120] width 18 height 17
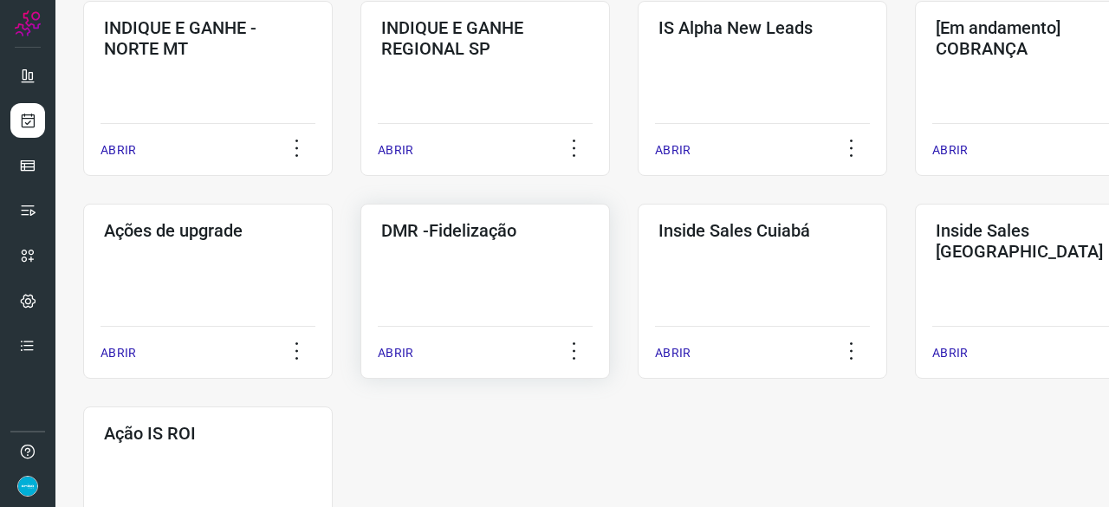
click at [386, 353] on p "ABRIR" at bounding box center [396, 353] width 36 height 18
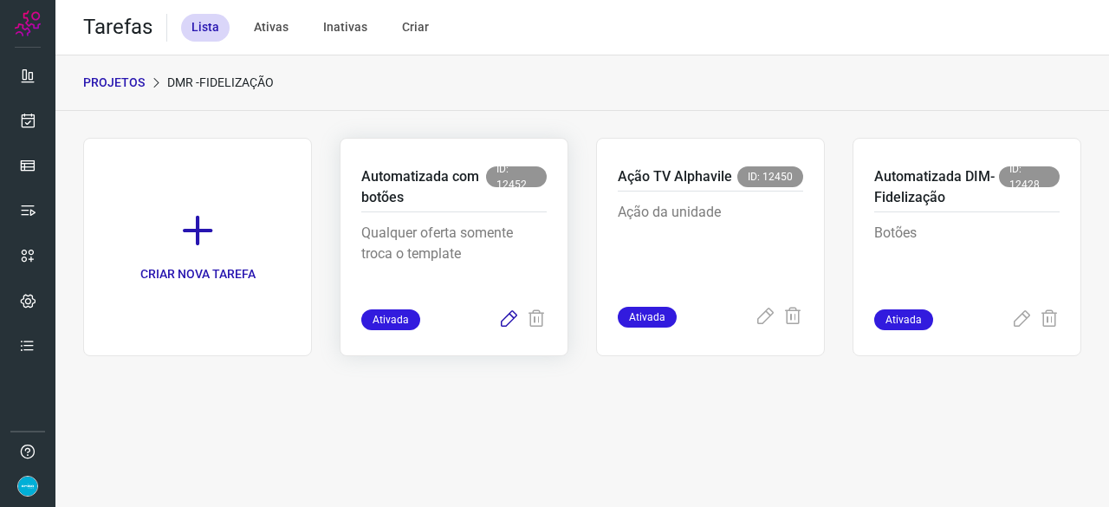
click at [507, 314] on icon at bounding box center [508, 319] width 21 height 21
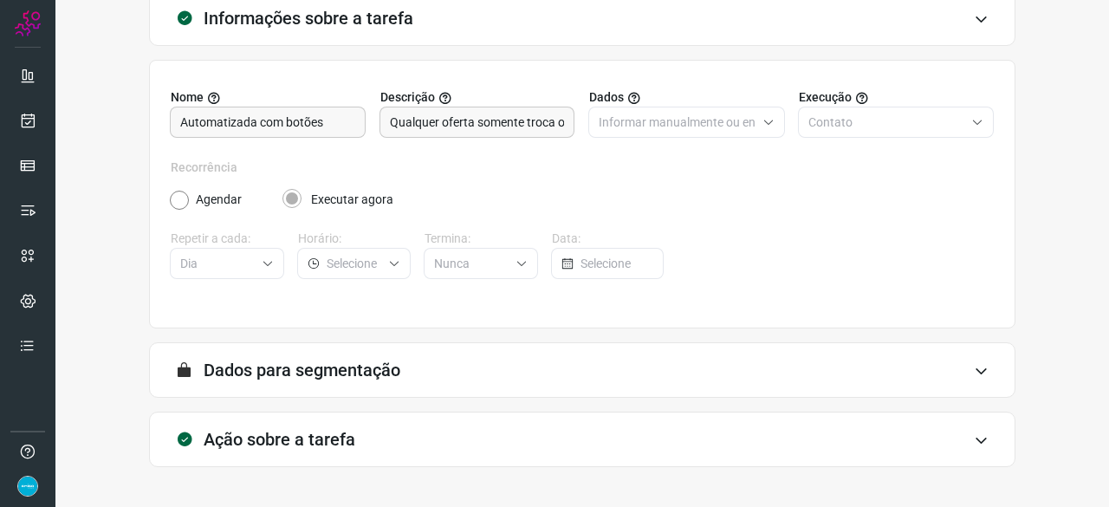
scroll to position [169, 0]
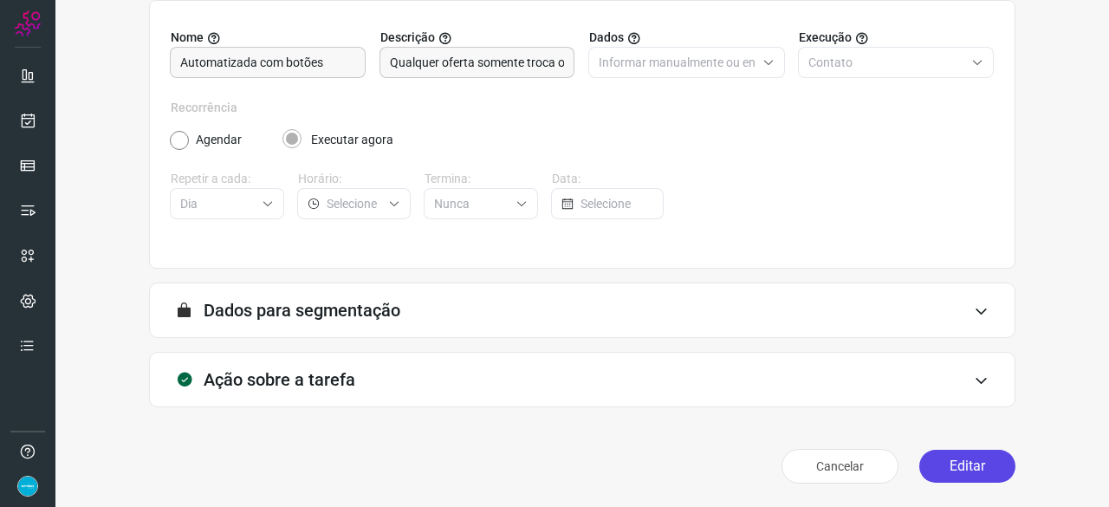
click at [951, 460] on button "Editar" at bounding box center [967, 465] width 96 height 33
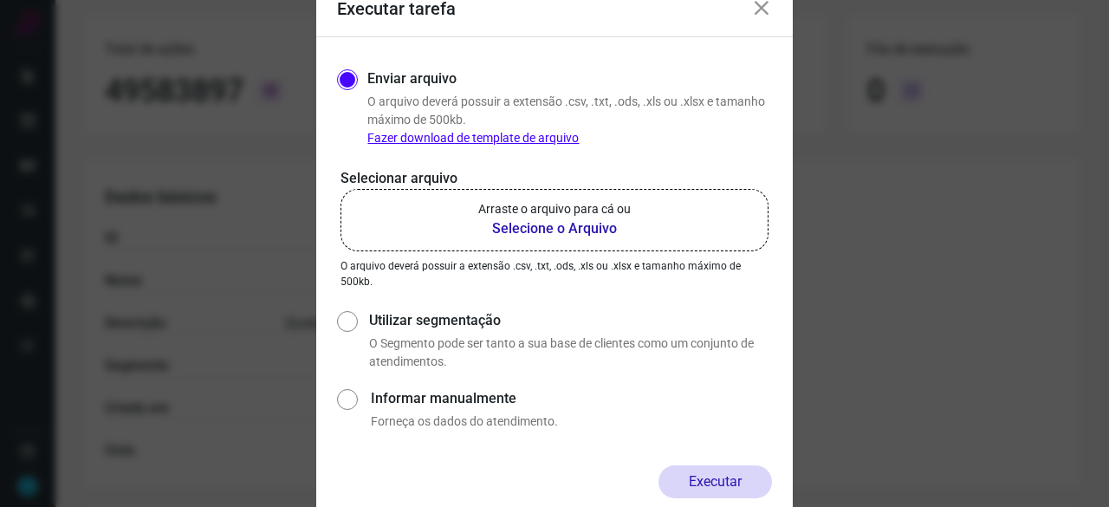
click at [538, 231] on b "Selecione o Arquivo" at bounding box center [554, 228] width 152 height 21
click at [0, 0] on input "Arraste o arquivo para cá ou Selecione o Arquivo" at bounding box center [0, 0] width 0 height 0
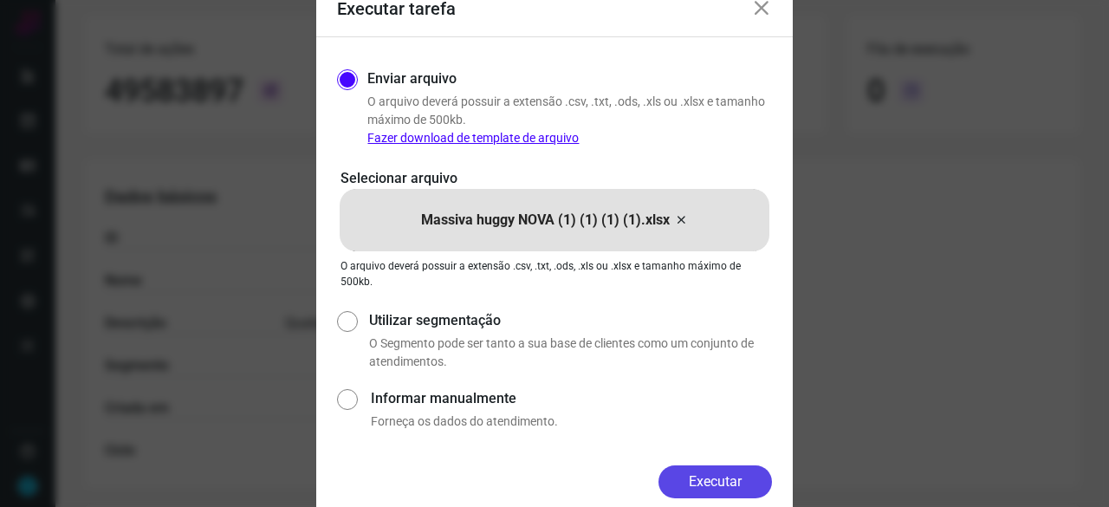
click at [734, 481] on button "Executar" at bounding box center [714, 481] width 113 height 33
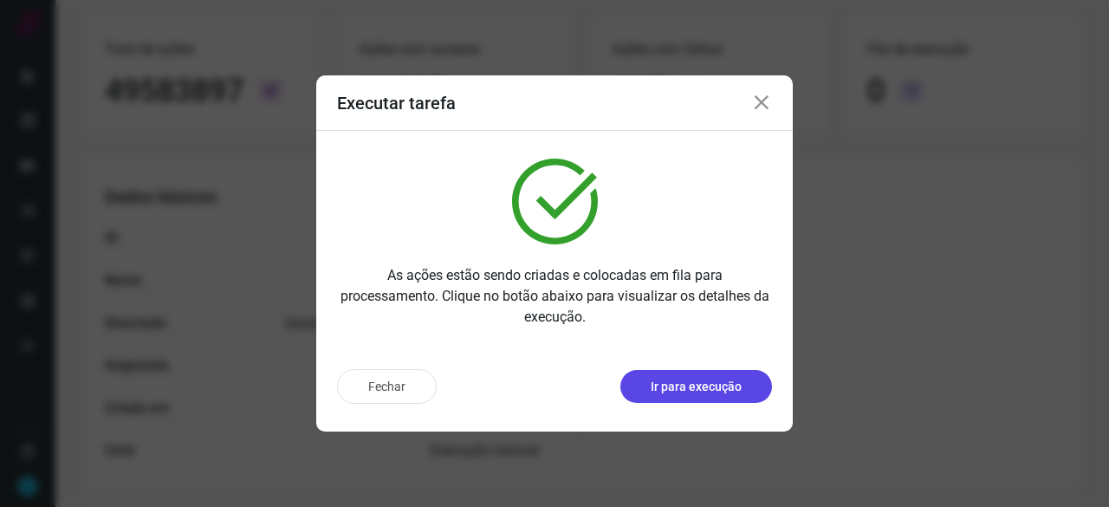
click at [669, 391] on p "Ir para execução" at bounding box center [695, 387] width 91 height 18
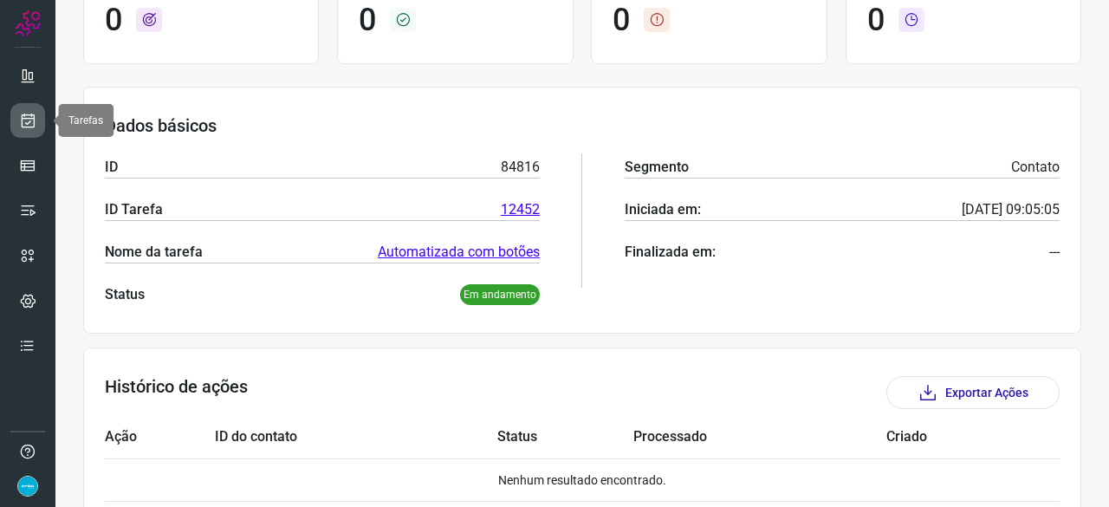
click at [24, 125] on icon at bounding box center [28, 120] width 18 height 17
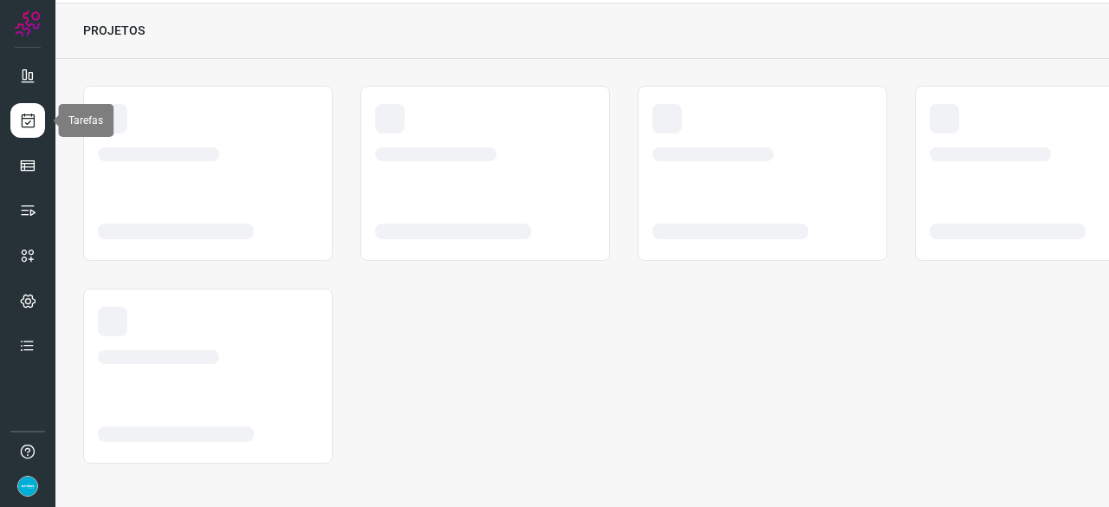
scroll to position [52, 0]
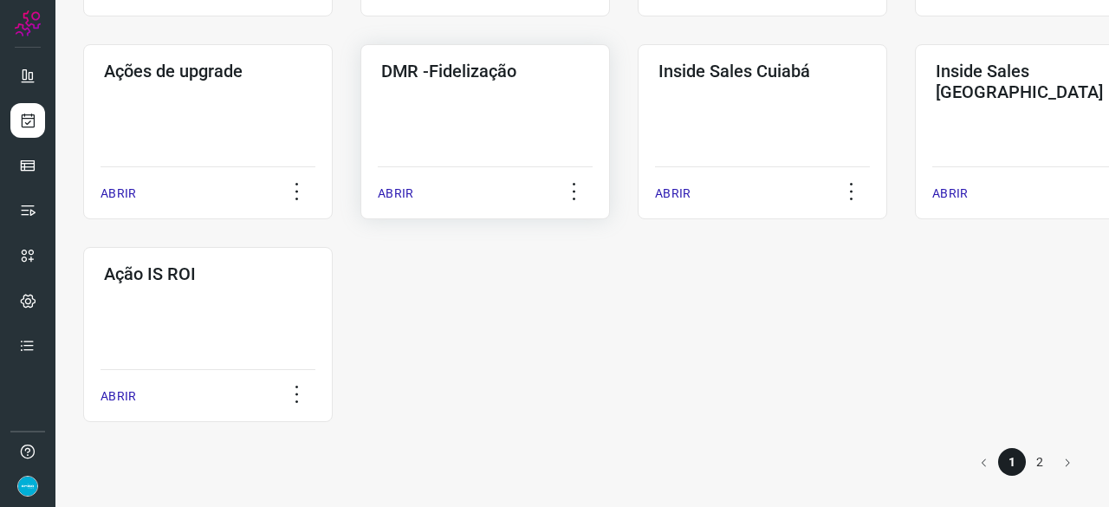
click at [388, 193] on p "ABRIR" at bounding box center [396, 193] width 36 height 18
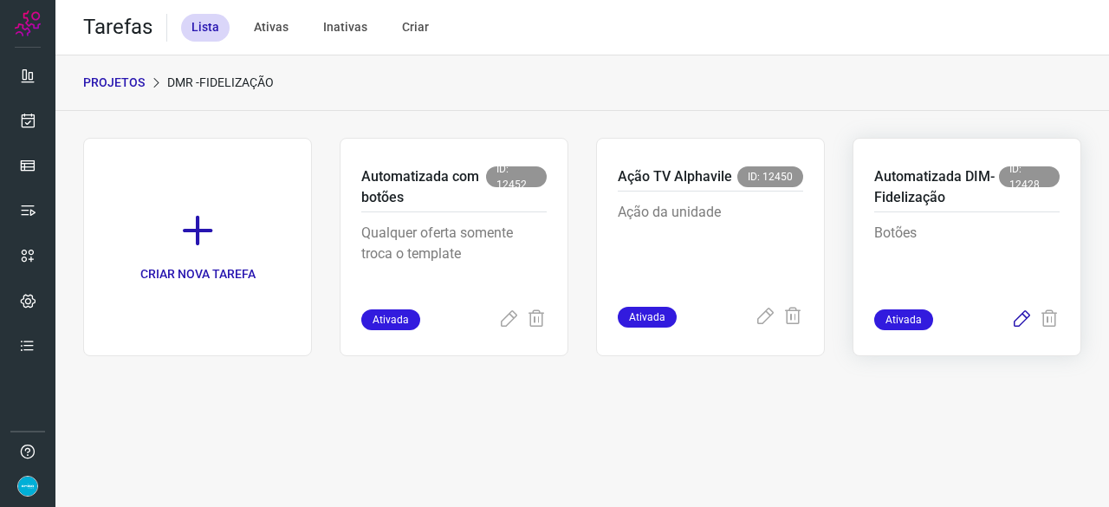
click at [1019, 320] on icon at bounding box center [1021, 319] width 21 height 21
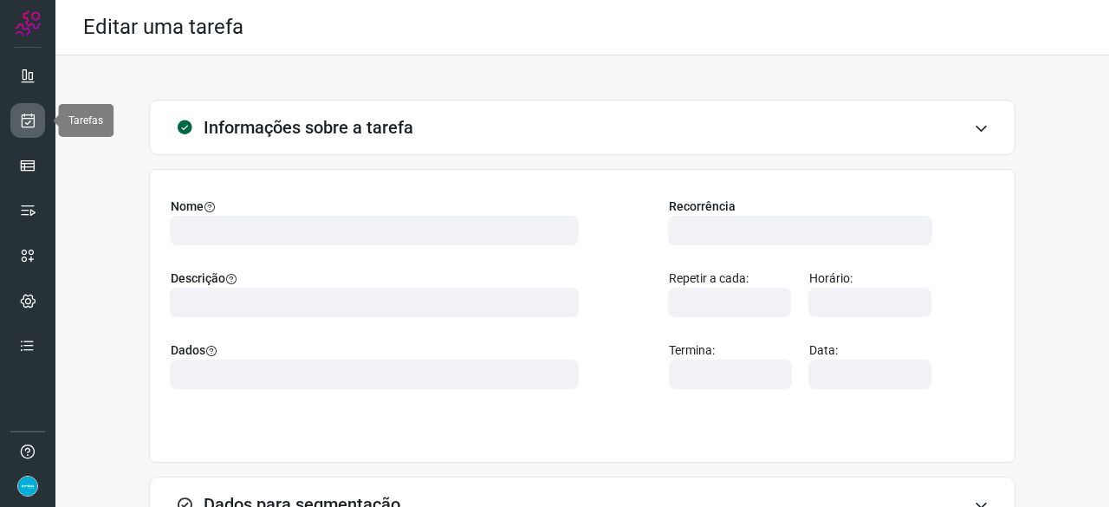
click at [36, 112] on icon at bounding box center [28, 120] width 18 height 17
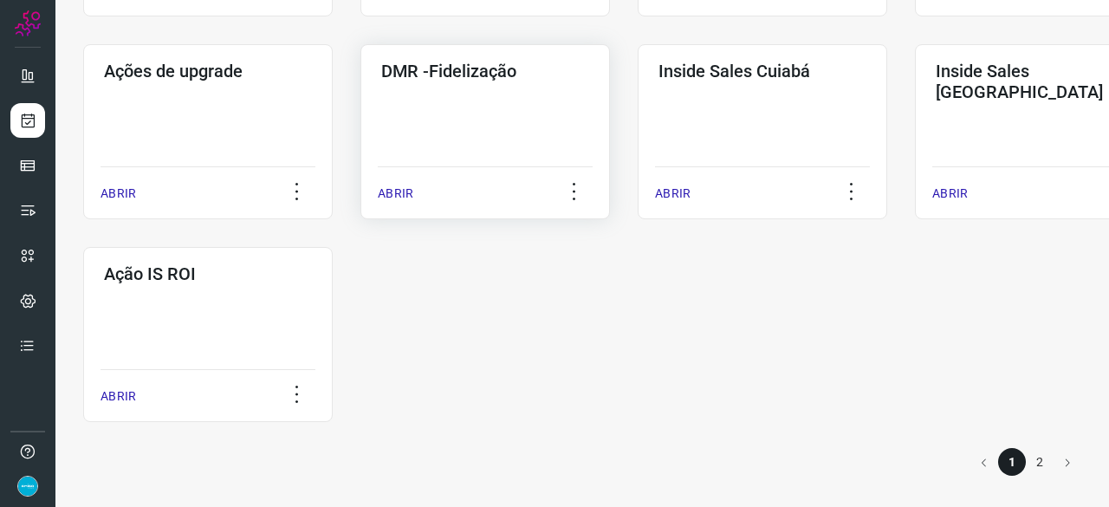
click at [406, 188] on p "ABRIR" at bounding box center [396, 193] width 36 height 18
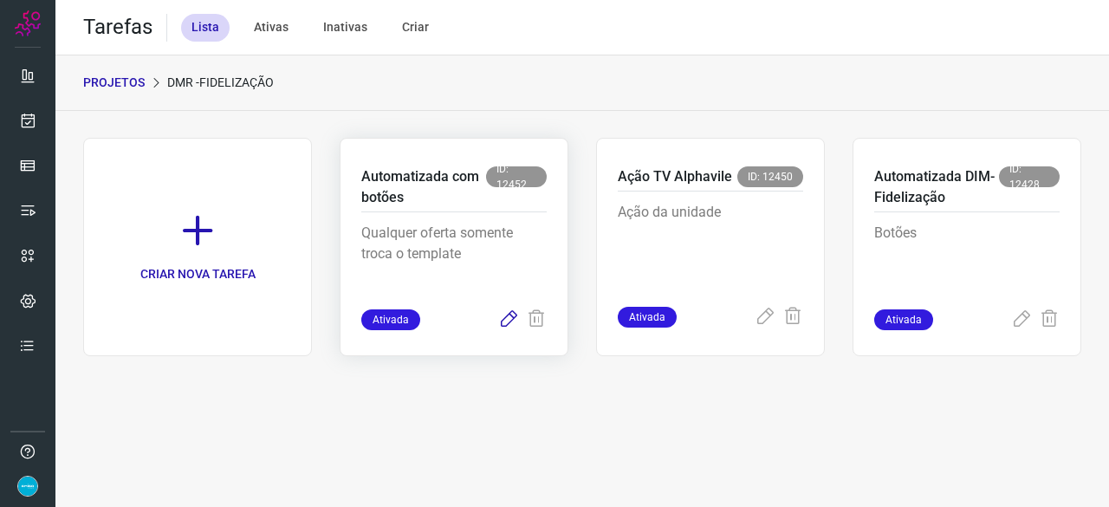
click at [503, 318] on icon at bounding box center [508, 319] width 21 height 21
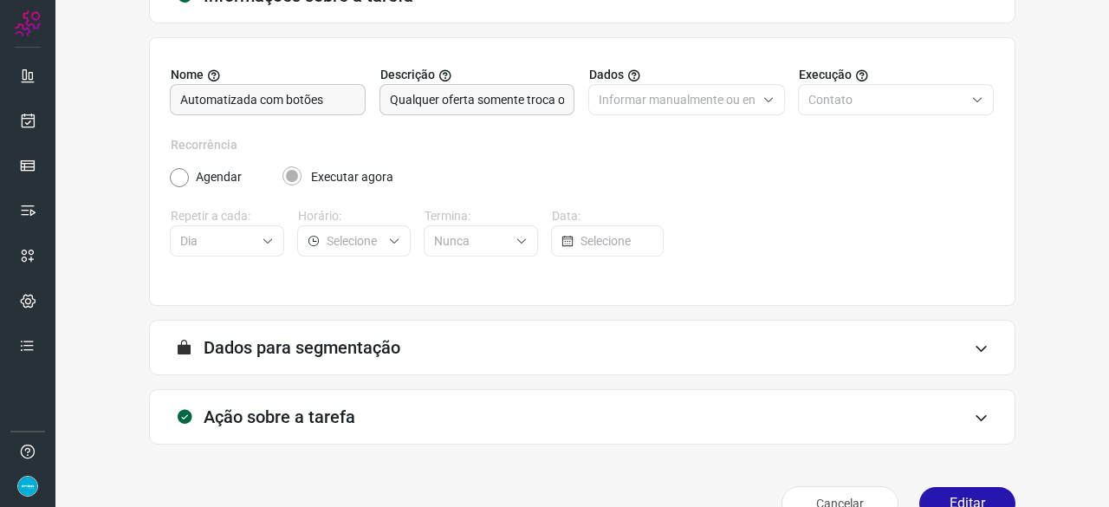
scroll to position [169, 0]
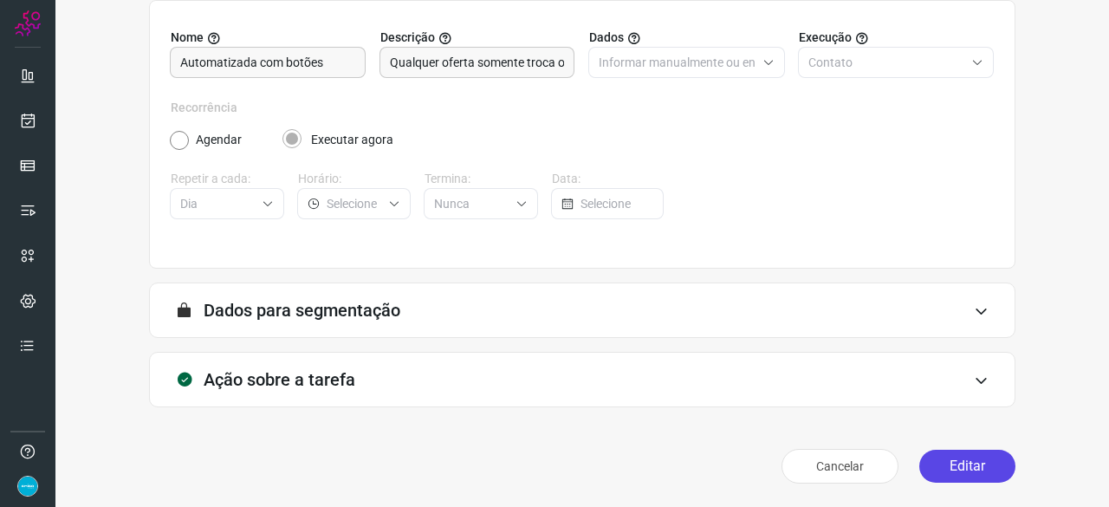
click at [973, 468] on button "Editar" at bounding box center [967, 465] width 96 height 33
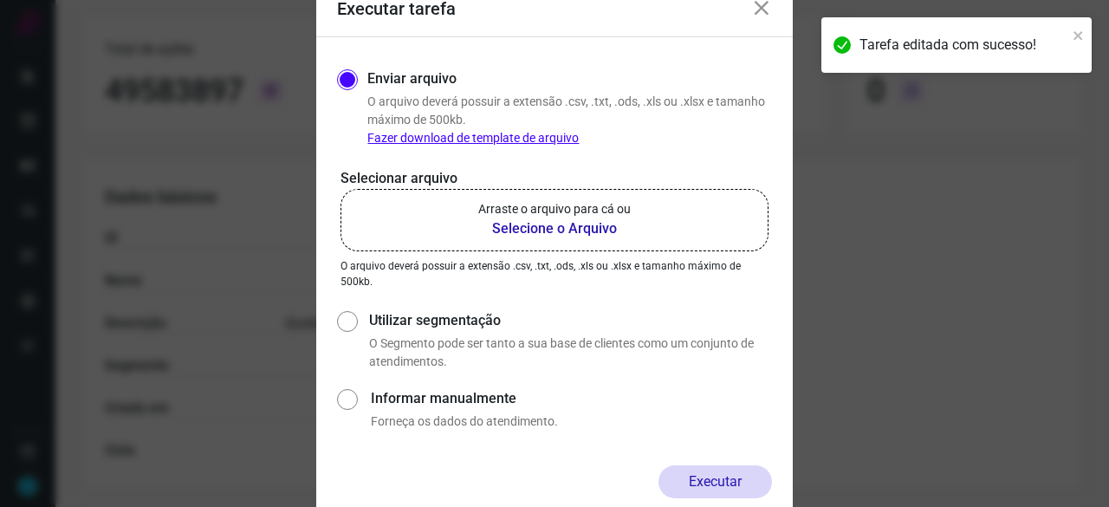
click at [554, 226] on b "Selecione o Arquivo" at bounding box center [554, 228] width 152 height 21
click at [0, 0] on input "Arraste o arquivo para cá ou Selecione o Arquivo" at bounding box center [0, 0] width 0 height 0
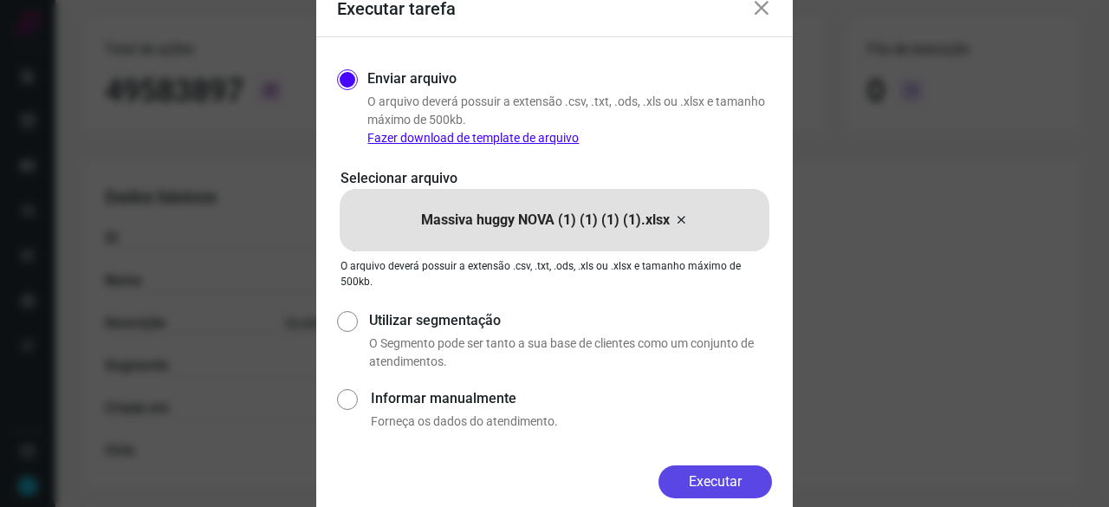
click at [715, 484] on button "Executar" at bounding box center [714, 481] width 113 height 33
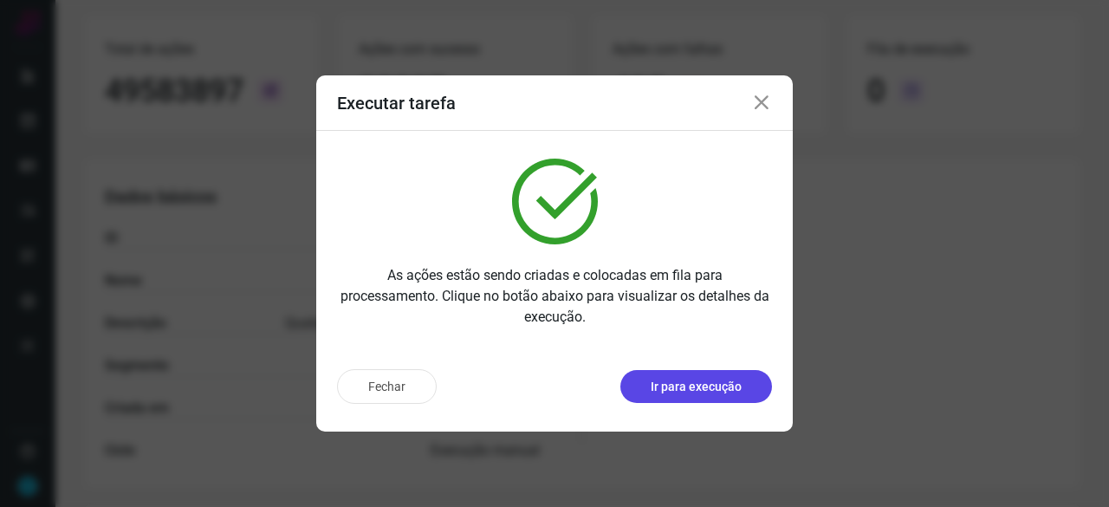
click at [694, 391] on p "Ir para execução" at bounding box center [695, 387] width 91 height 18
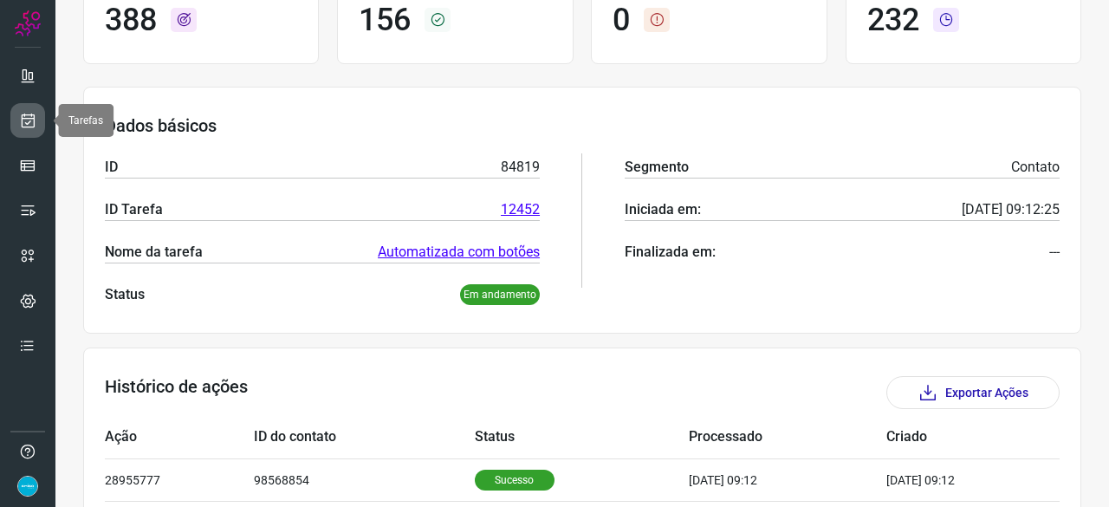
click at [27, 122] on icon at bounding box center [28, 120] width 18 height 17
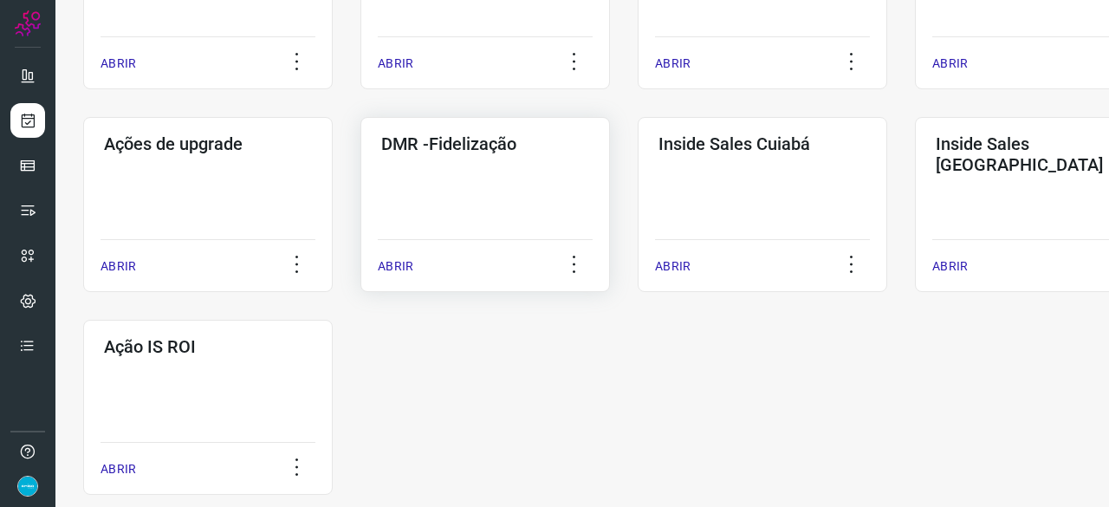
click at [395, 268] on p "ABRIR" at bounding box center [396, 266] width 36 height 18
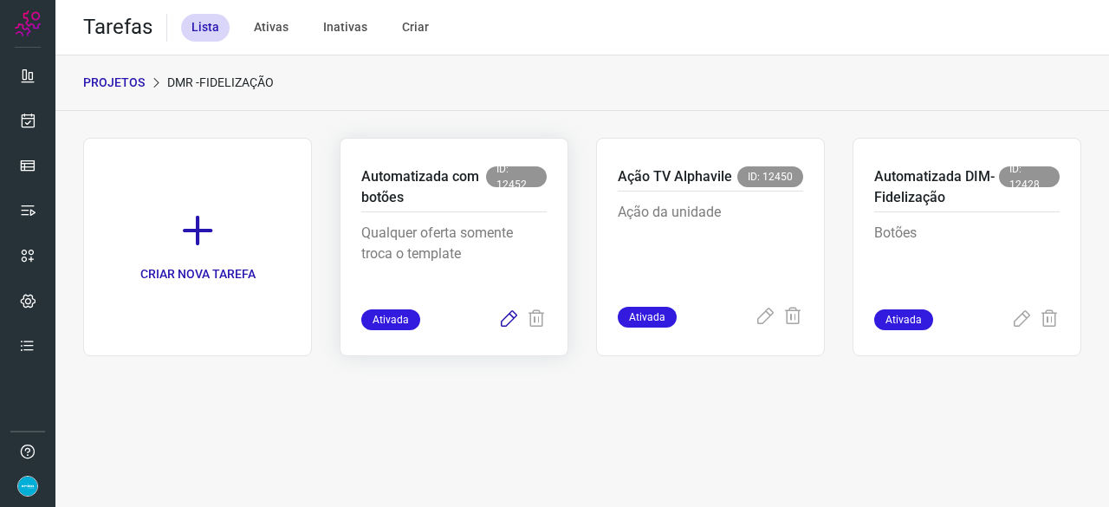
click at [504, 316] on icon at bounding box center [508, 319] width 21 height 21
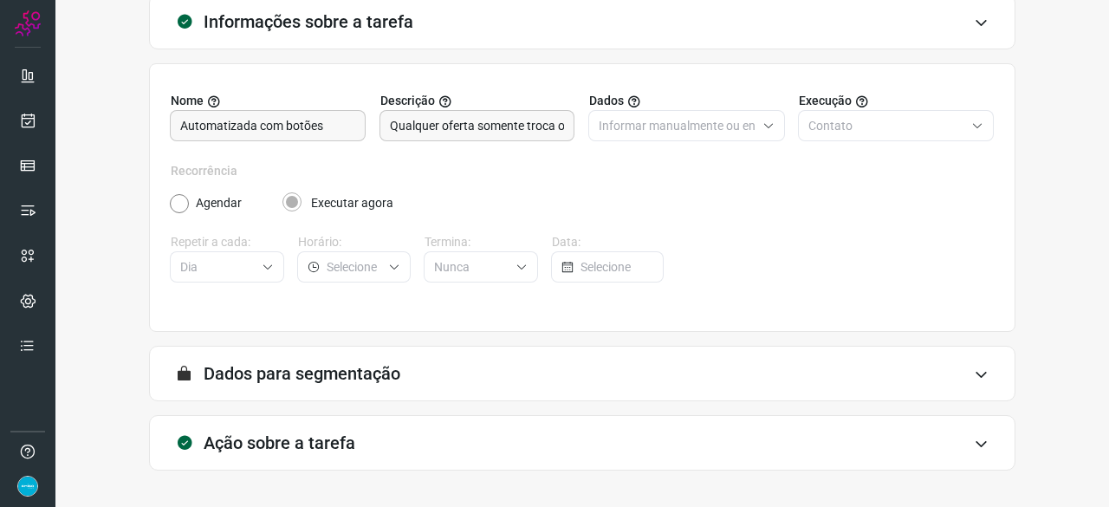
scroll to position [169, 0]
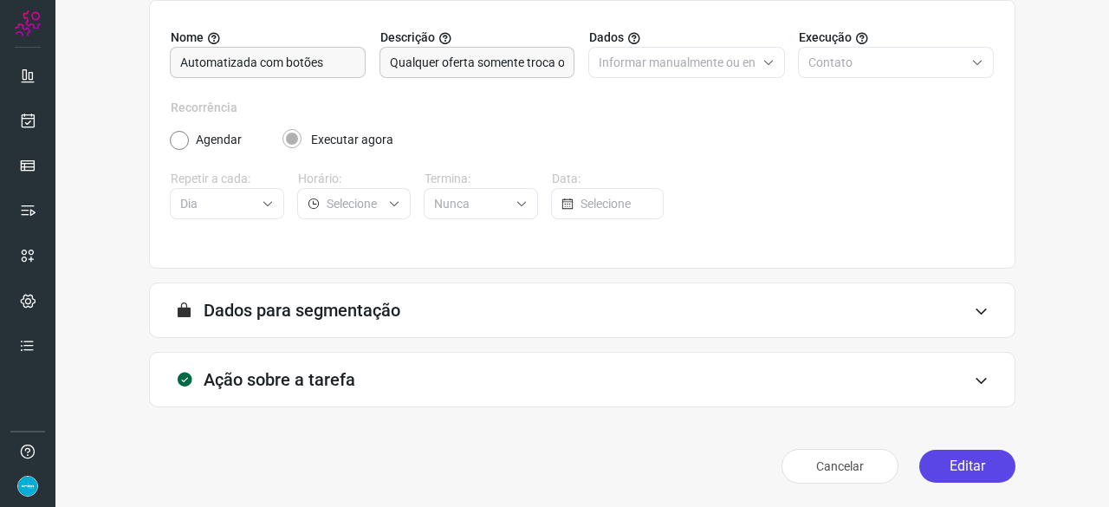
click at [968, 462] on button "Editar" at bounding box center [967, 465] width 96 height 33
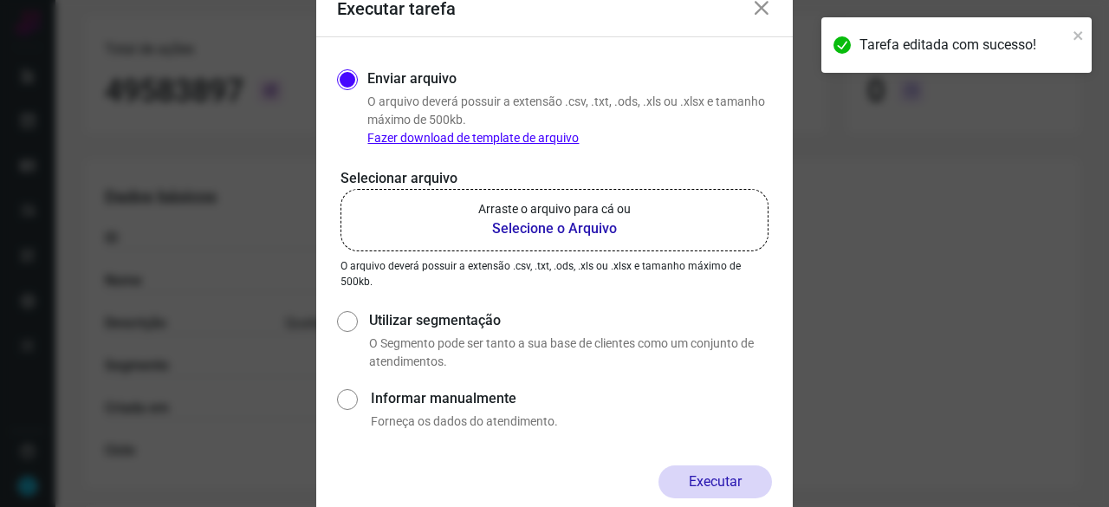
click at [527, 231] on b "Selecione o Arquivo" at bounding box center [554, 228] width 152 height 21
click at [0, 0] on input "Arraste o arquivo para cá ou Selecione o Arquivo" at bounding box center [0, 0] width 0 height 0
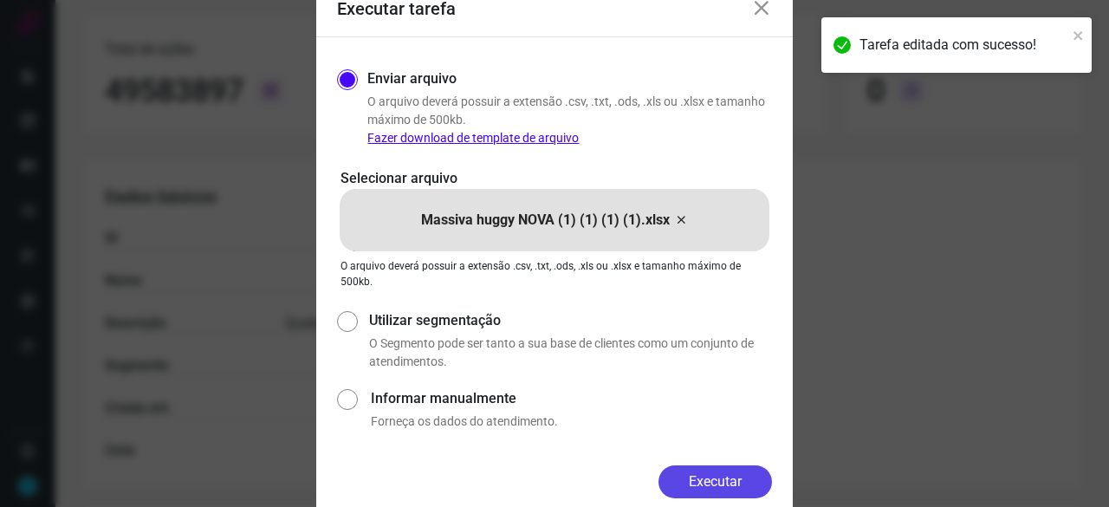
click at [740, 477] on button "Executar" at bounding box center [714, 481] width 113 height 33
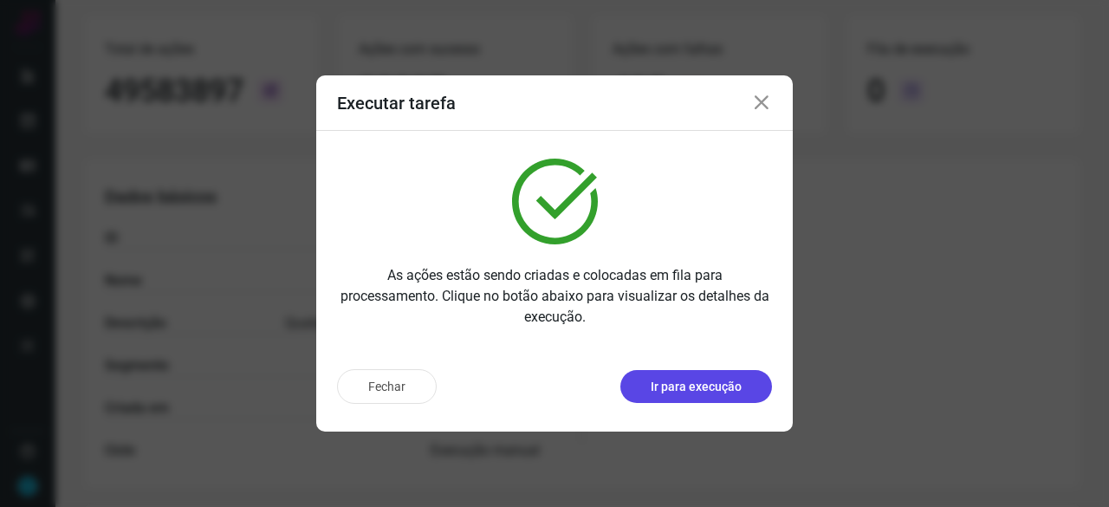
click at [693, 385] on p "Ir para execução" at bounding box center [695, 387] width 91 height 18
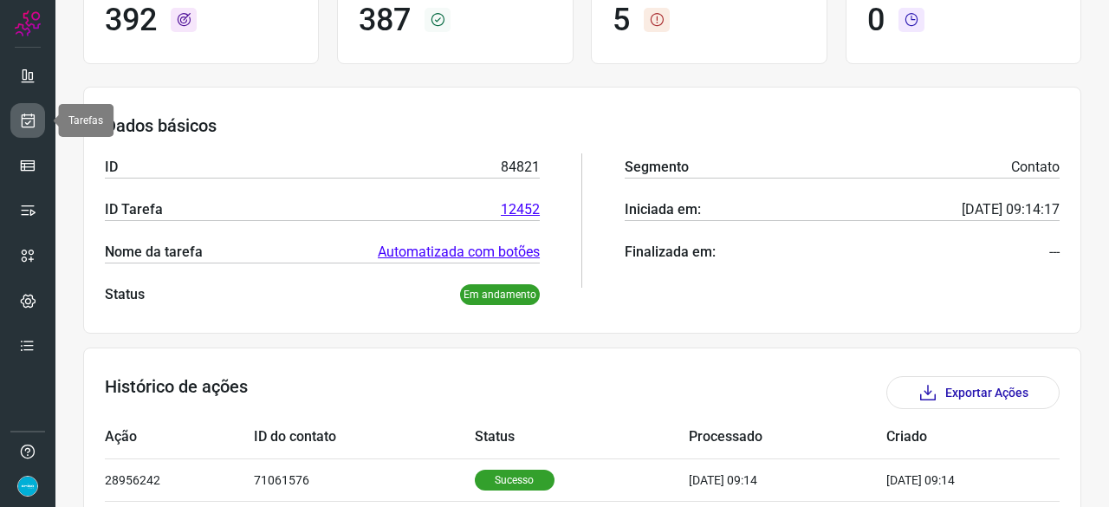
click at [33, 124] on icon at bounding box center [28, 120] width 18 height 17
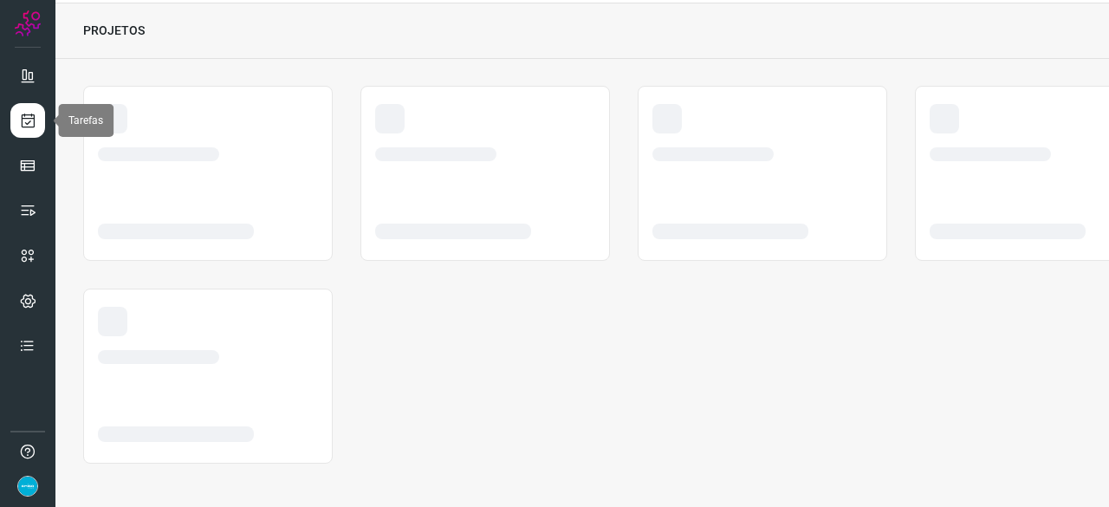
scroll to position [52, 0]
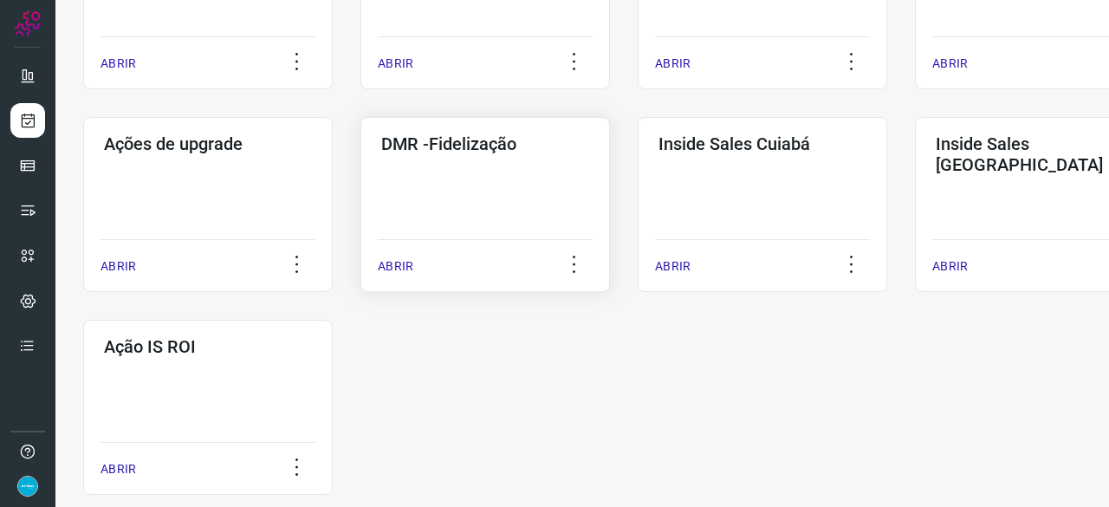
click at [407, 266] on p "ABRIR" at bounding box center [396, 266] width 36 height 18
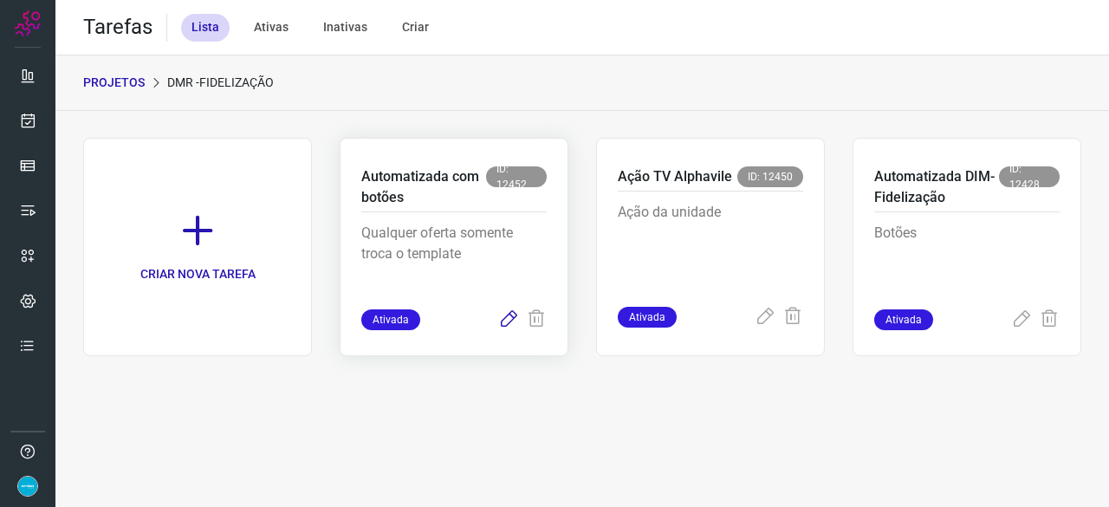
click at [502, 323] on icon at bounding box center [508, 319] width 21 height 21
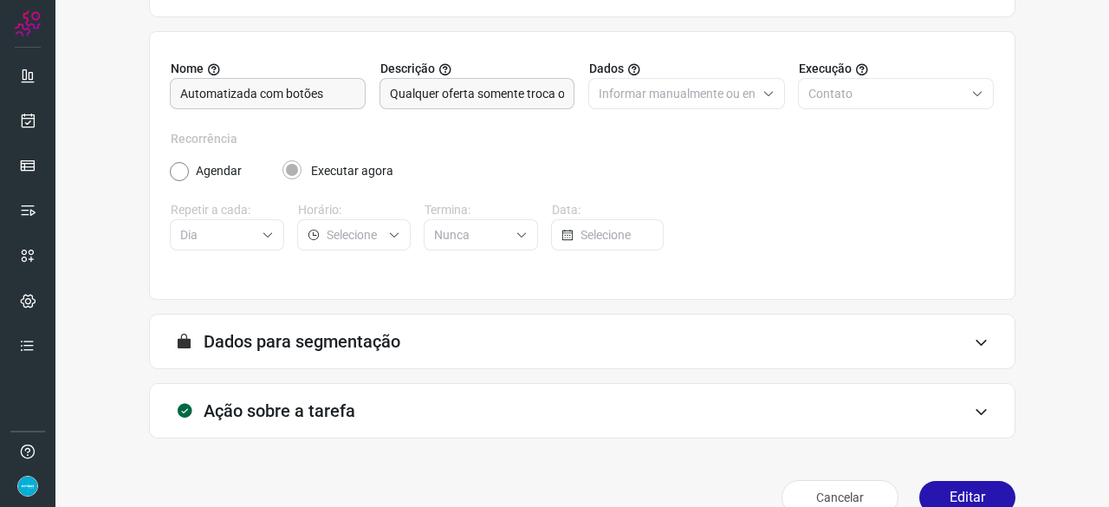
scroll to position [169, 0]
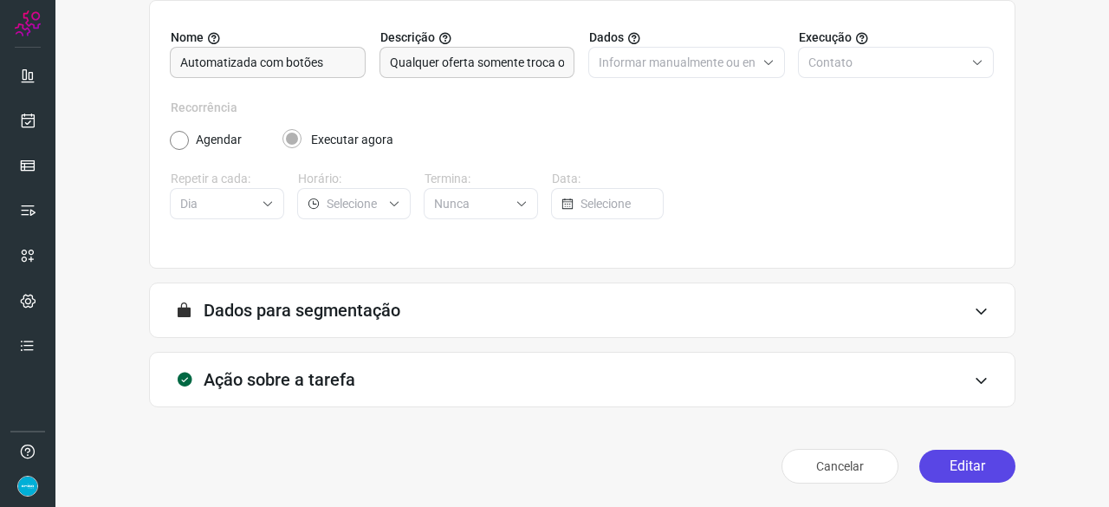
drag, startPoint x: 950, startPoint y: 465, endPoint x: 942, endPoint y: 456, distance: 11.7
click at [951, 465] on button "Editar" at bounding box center [967, 465] width 96 height 33
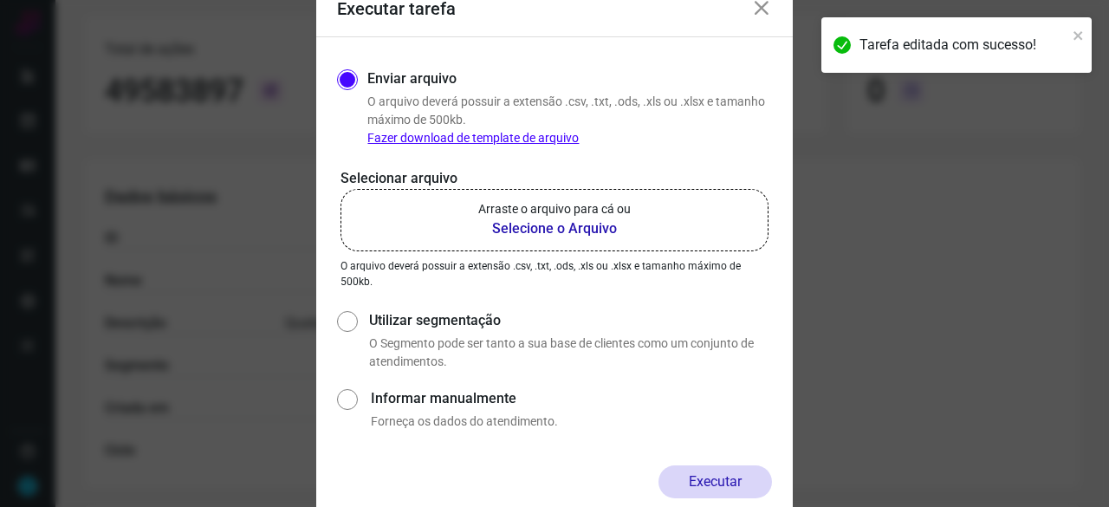
click at [565, 226] on b "Selecione o Arquivo" at bounding box center [554, 228] width 152 height 21
click at [0, 0] on input "Arraste o arquivo para cá ou Selecione o Arquivo" at bounding box center [0, 0] width 0 height 0
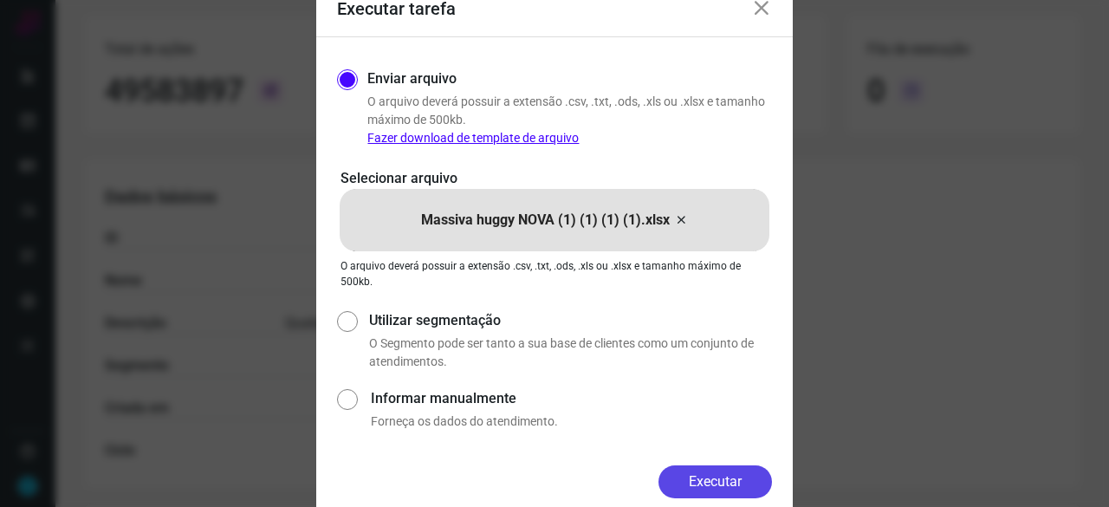
click at [740, 477] on button "Executar" at bounding box center [714, 481] width 113 height 33
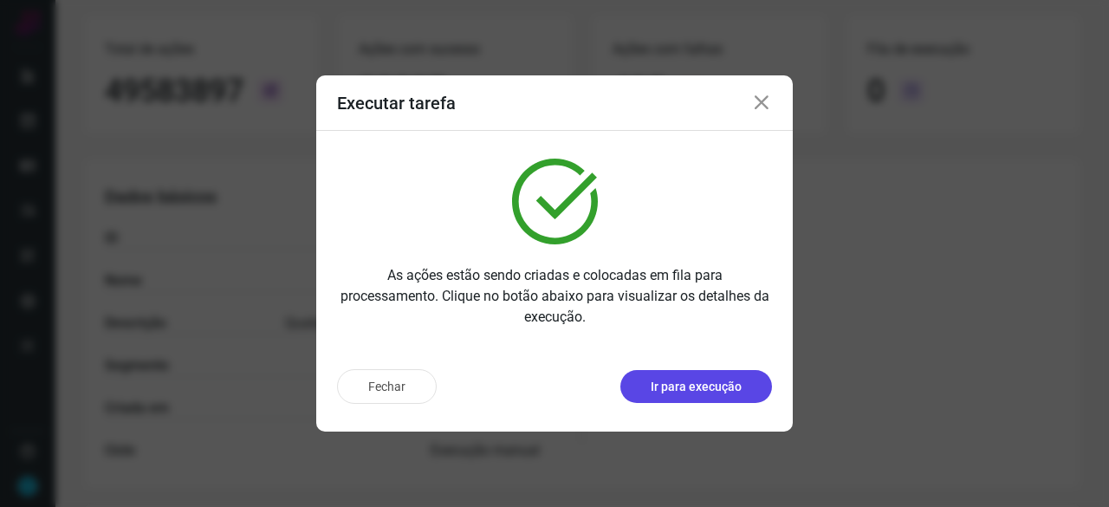
click at [684, 389] on p "Ir para execução" at bounding box center [695, 387] width 91 height 18
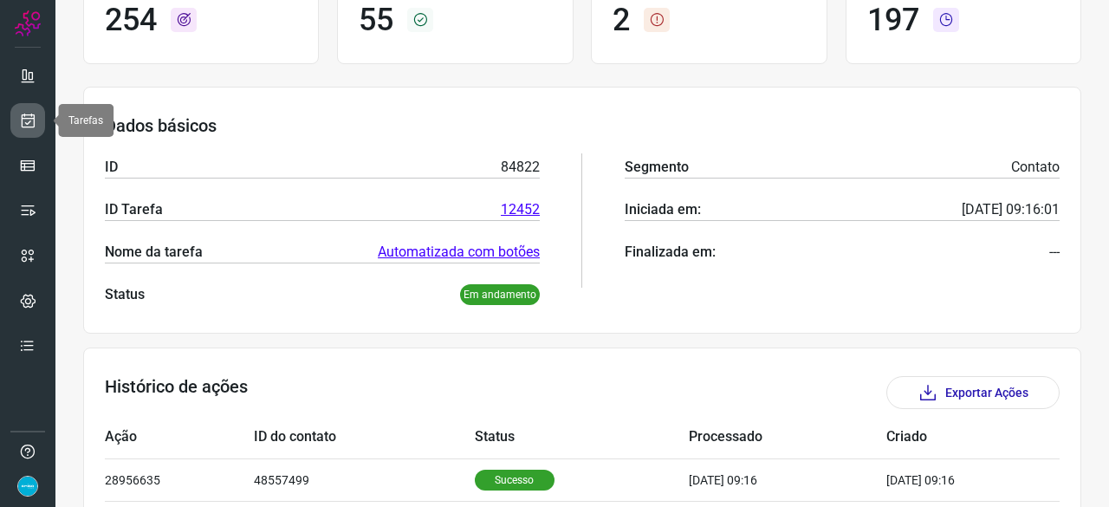
click at [31, 115] on icon at bounding box center [28, 120] width 18 height 17
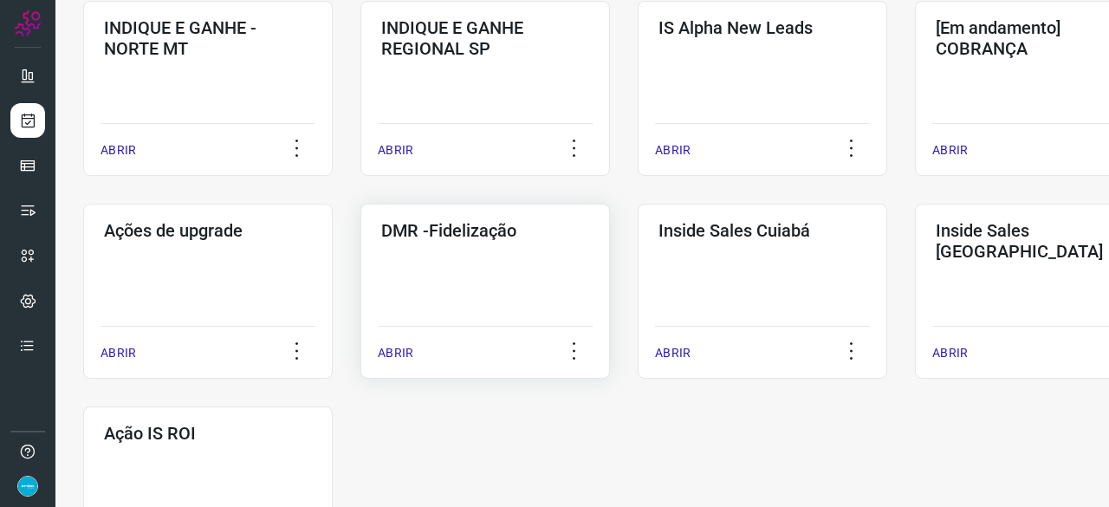
click at [400, 344] on p "ABRIR" at bounding box center [396, 353] width 36 height 18
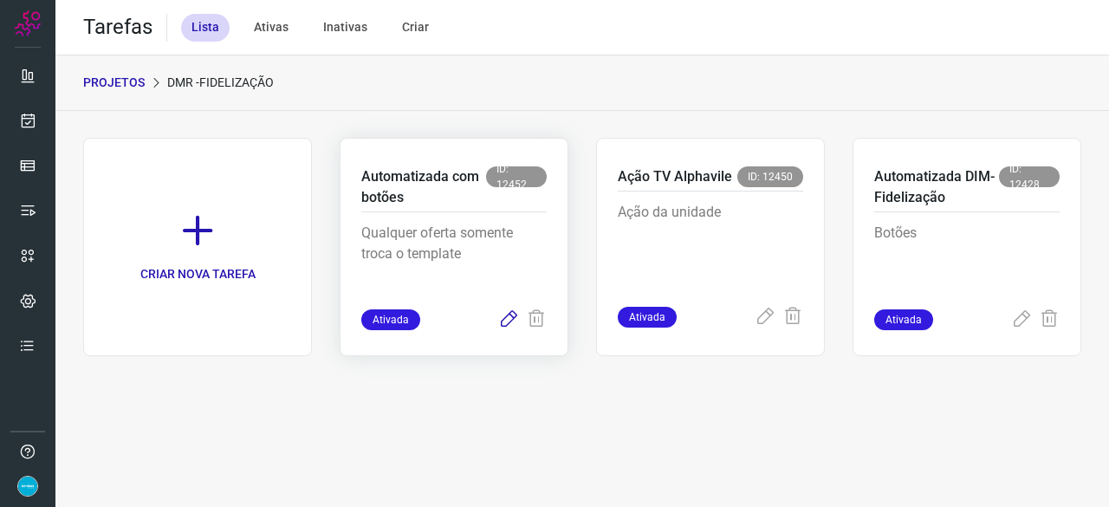
click at [505, 315] on icon at bounding box center [508, 319] width 21 height 21
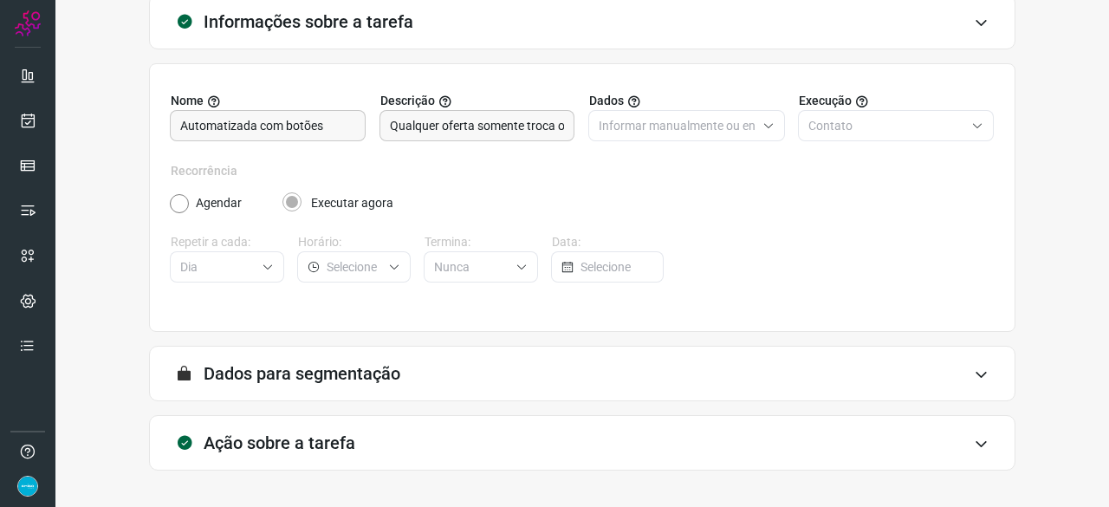
scroll to position [169, 0]
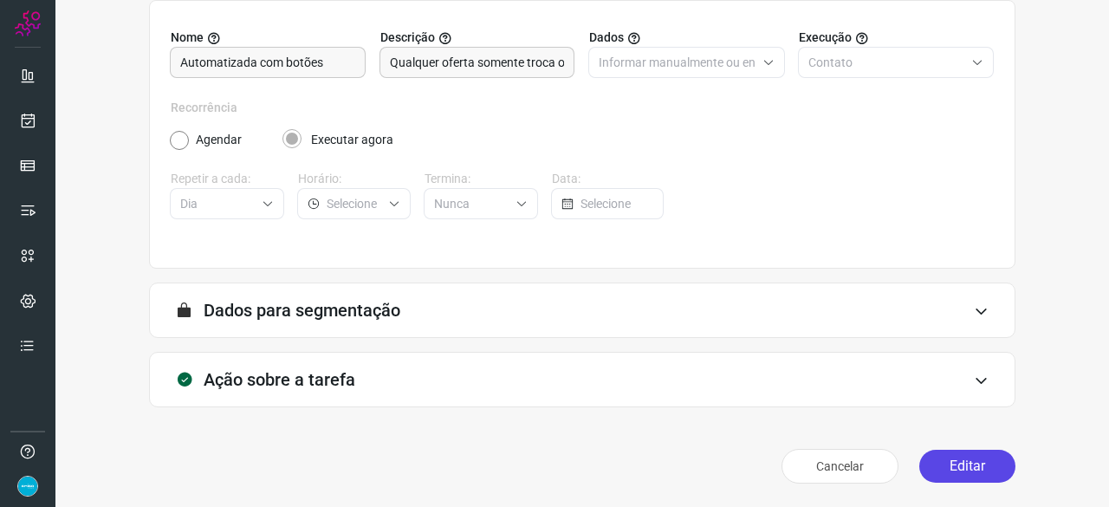
click at [953, 465] on button "Editar" at bounding box center [967, 465] width 96 height 33
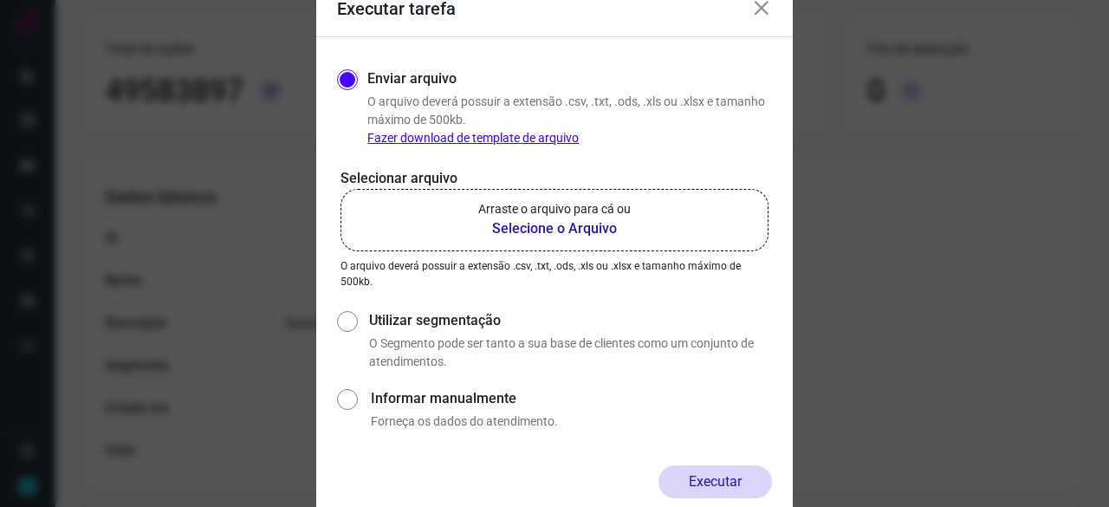
click at [535, 230] on b "Selecione o Arquivo" at bounding box center [554, 228] width 152 height 21
click at [0, 0] on input "Arraste o arquivo para cá ou Selecione o Arquivo" at bounding box center [0, 0] width 0 height 0
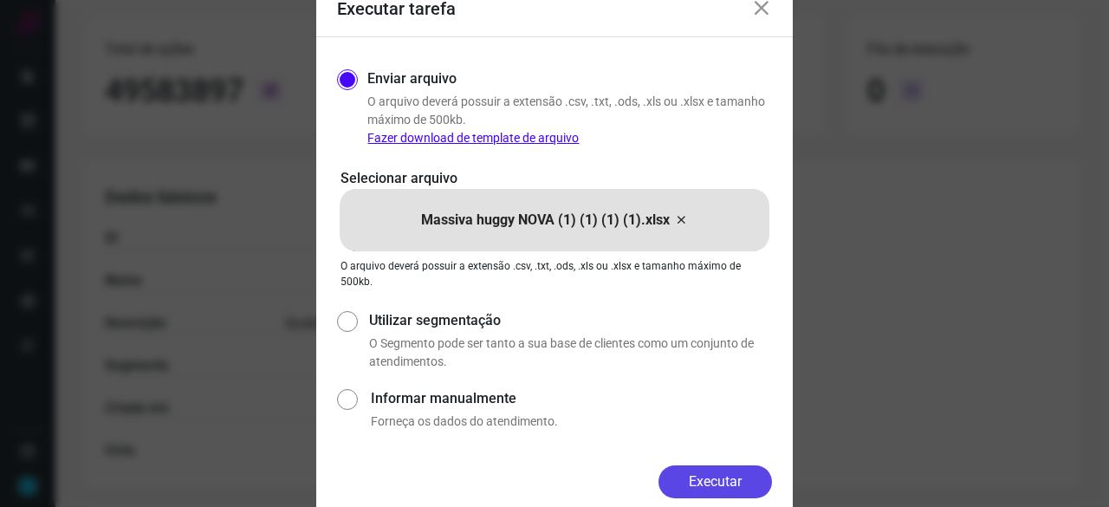
click at [723, 480] on button "Executar" at bounding box center [714, 481] width 113 height 33
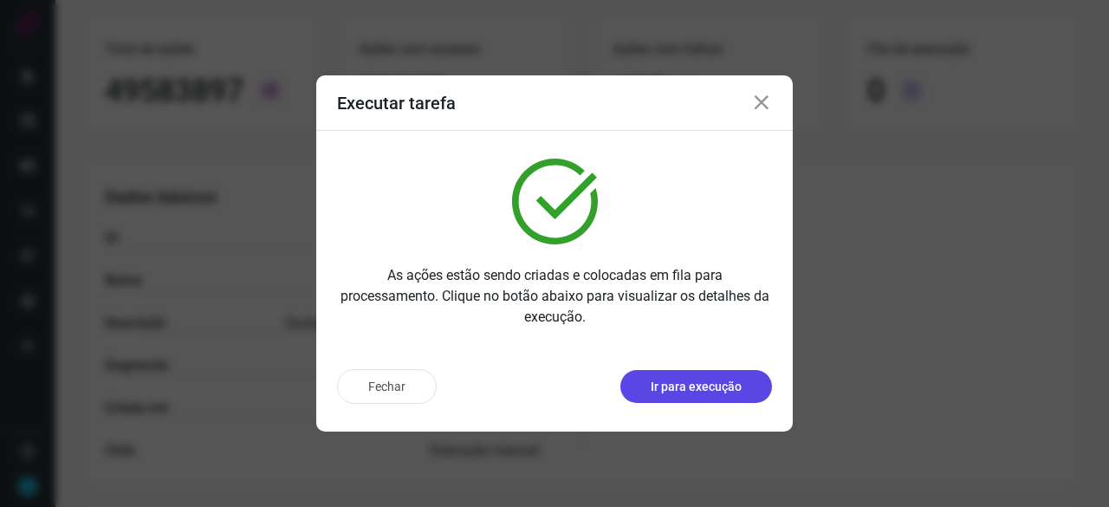
click at [696, 391] on p "Ir para execução" at bounding box center [695, 387] width 91 height 18
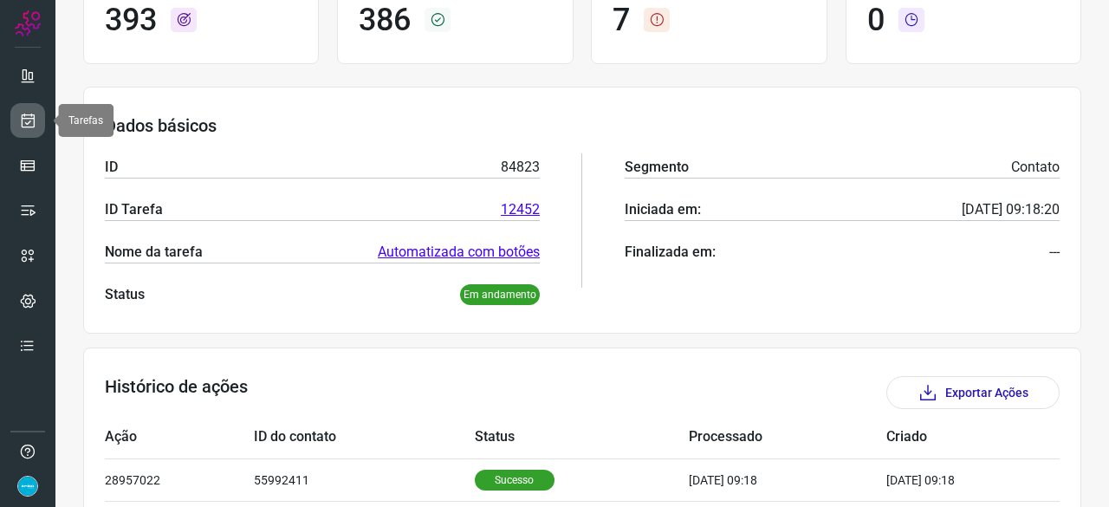
click at [35, 115] on icon at bounding box center [28, 120] width 18 height 17
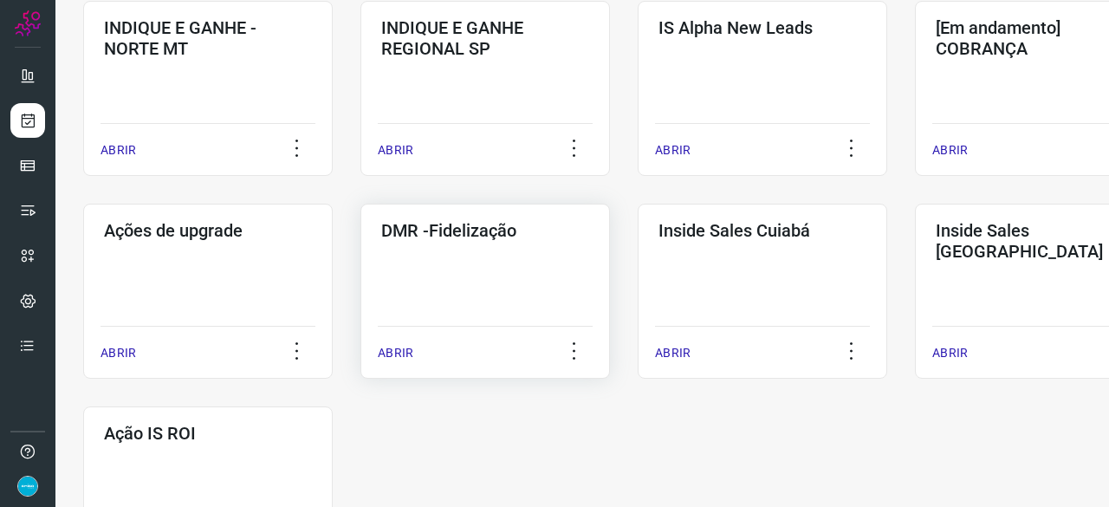
click at [404, 352] on p "ABRIR" at bounding box center [396, 353] width 36 height 18
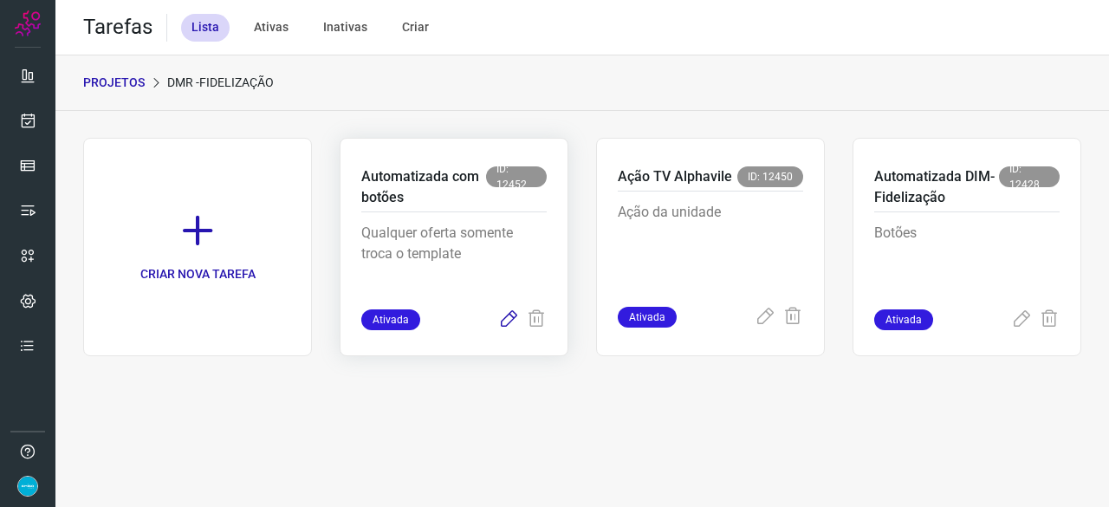
click at [509, 314] on icon at bounding box center [508, 319] width 21 height 21
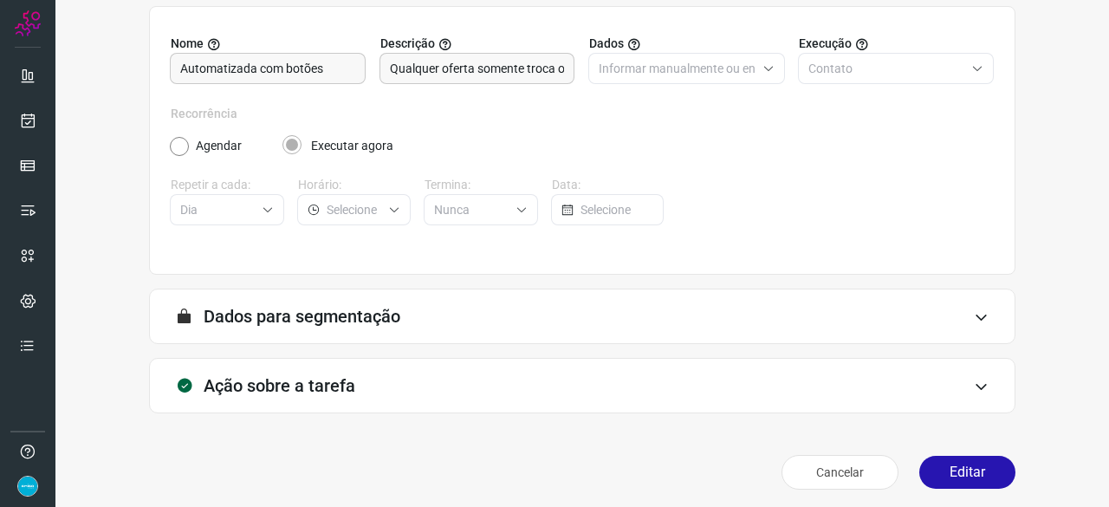
scroll to position [169, 0]
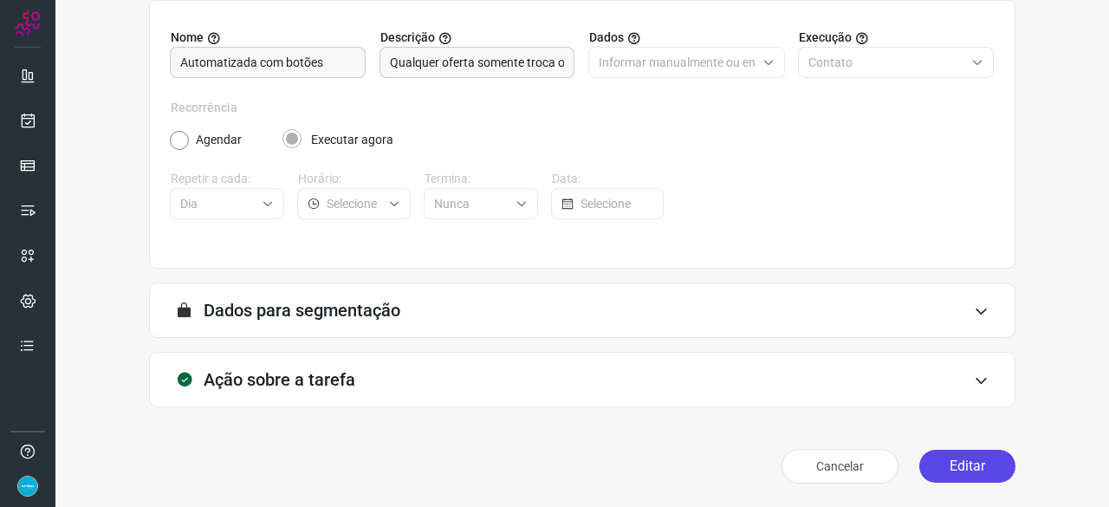
click at [949, 471] on button "Editar" at bounding box center [967, 465] width 96 height 33
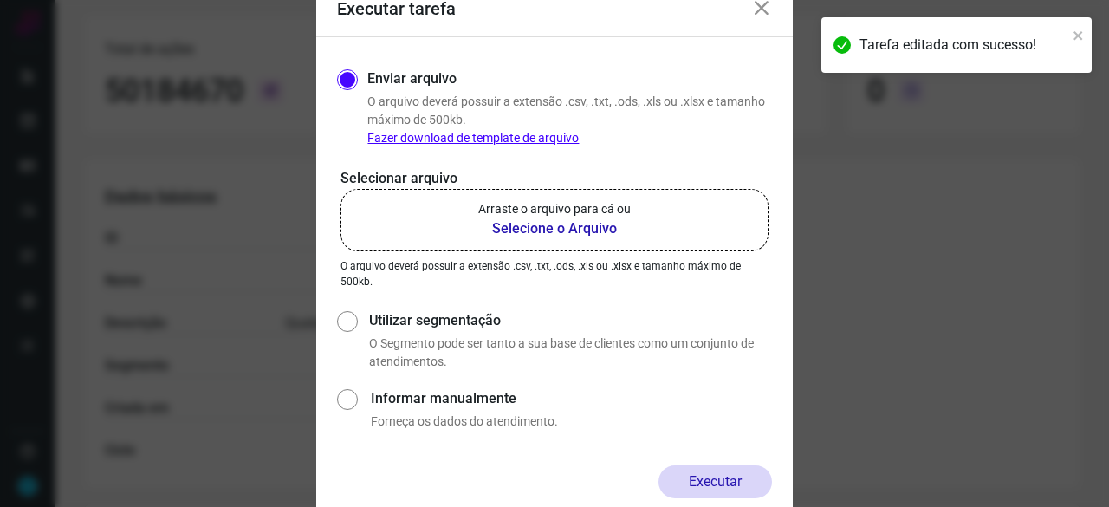
click at [563, 230] on b "Selecione o Arquivo" at bounding box center [554, 228] width 152 height 21
click at [0, 0] on input "Arraste o arquivo para cá ou Selecione o Arquivo" at bounding box center [0, 0] width 0 height 0
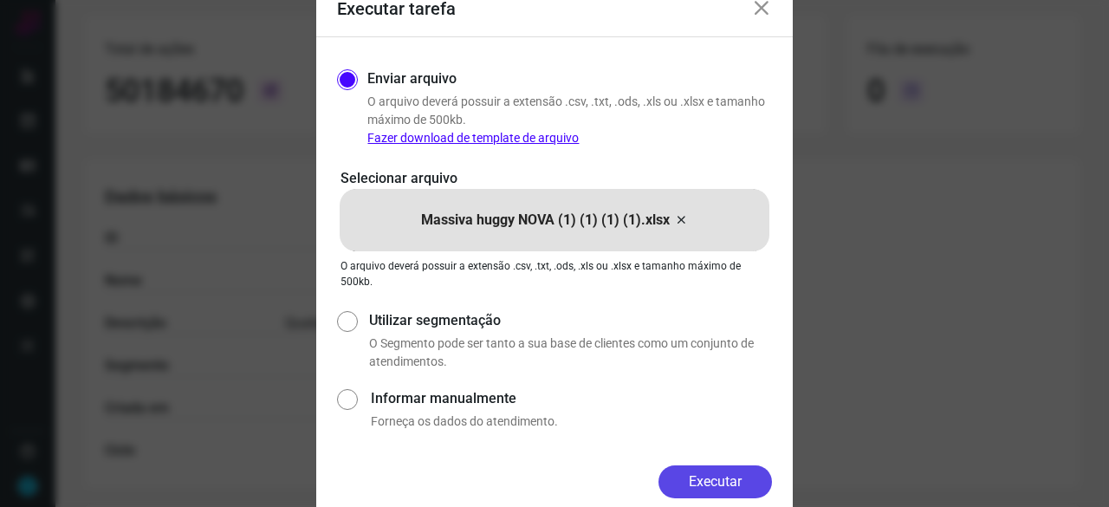
click at [719, 492] on button "Executar" at bounding box center [714, 481] width 113 height 33
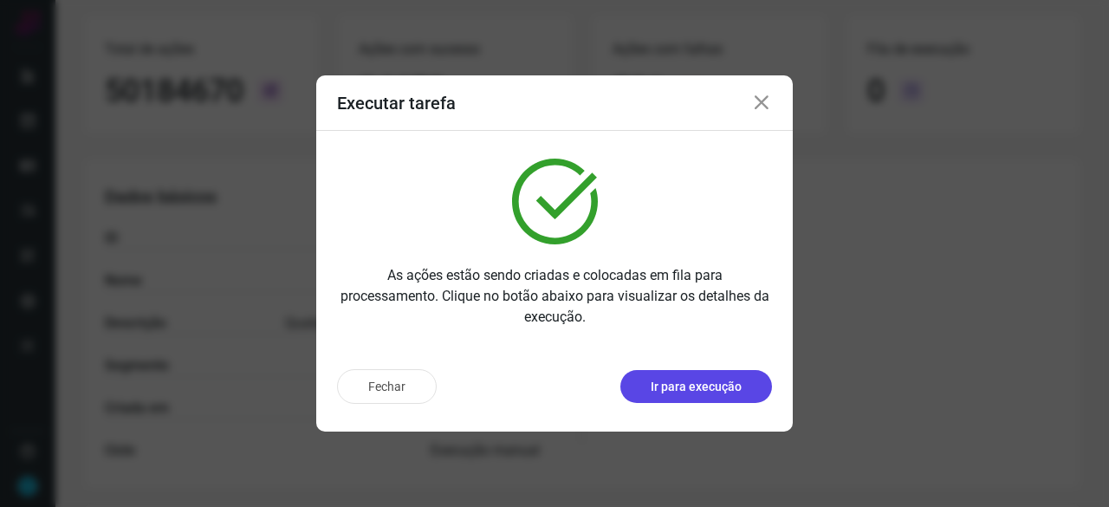
click at [681, 398] on button "Ir para execução" at bounding box center [696, 386] width 152 height 33
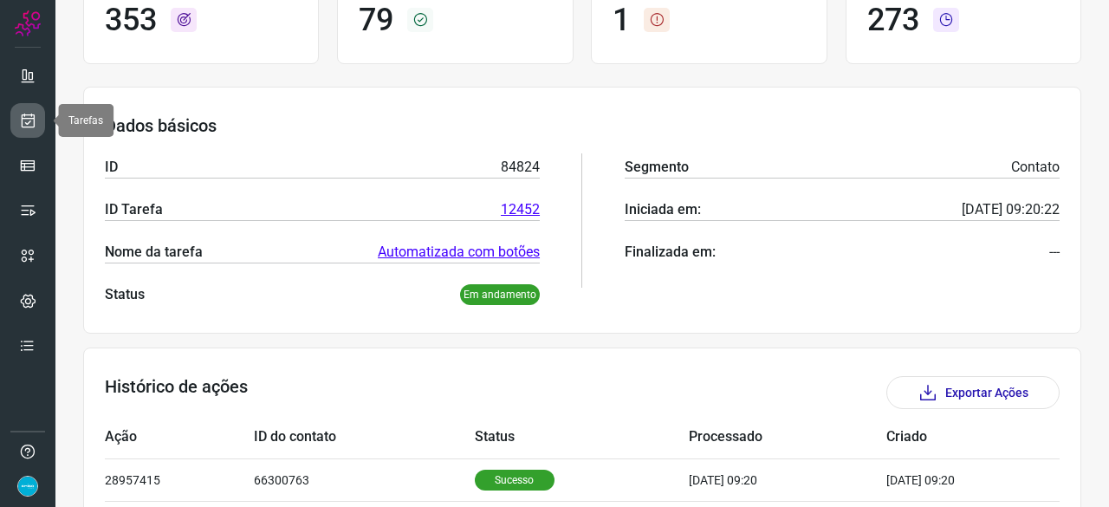
click at [34, 117] on icon at bounding box center [28, 120] width 18 height 17
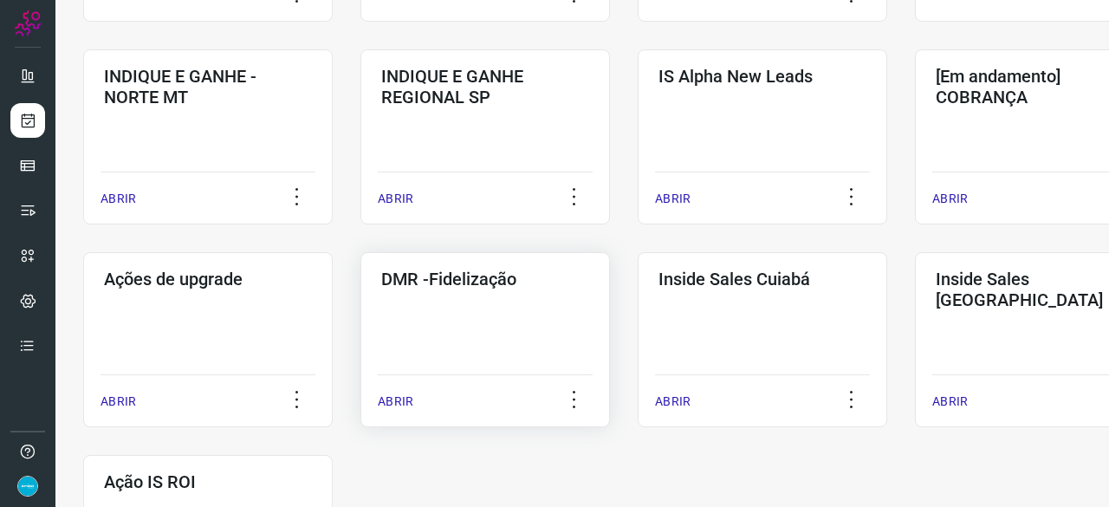
scroll to position [745, 0]
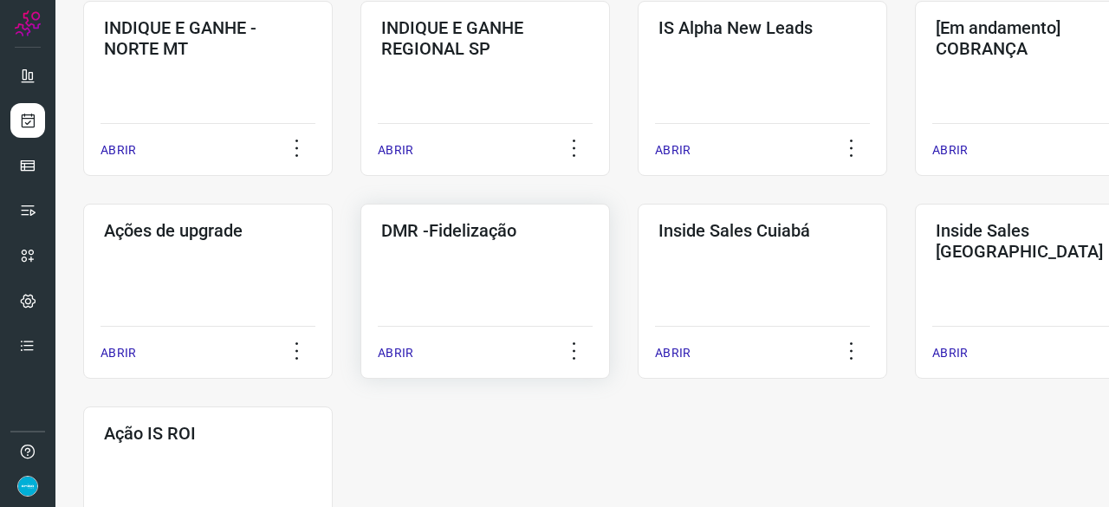
click at [388, 352] on p "ABRIR" at bounding box center [396, 353] width 36 height 18
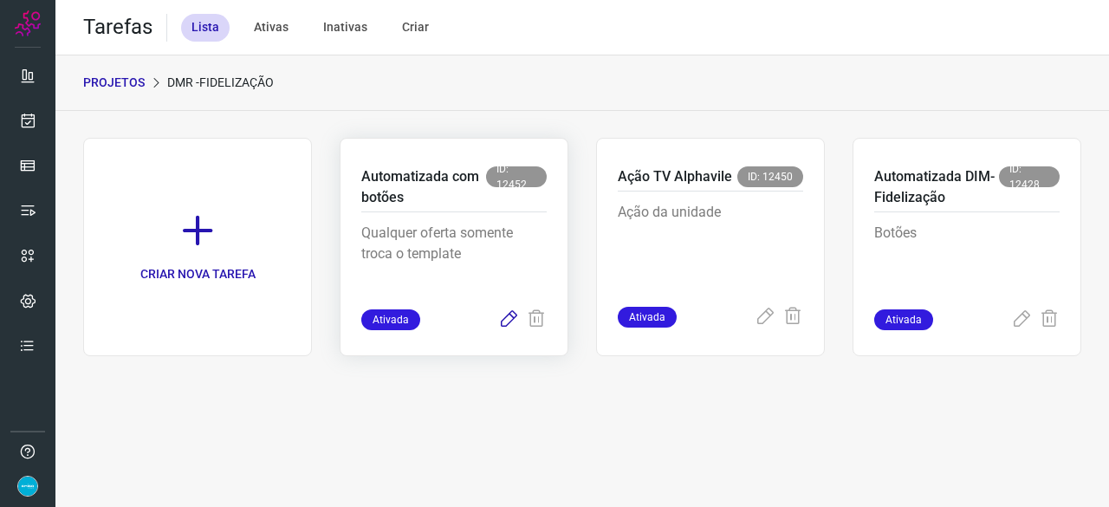
click at [504, 323] on icon at bounding box center [508, 319] width 21 height 21
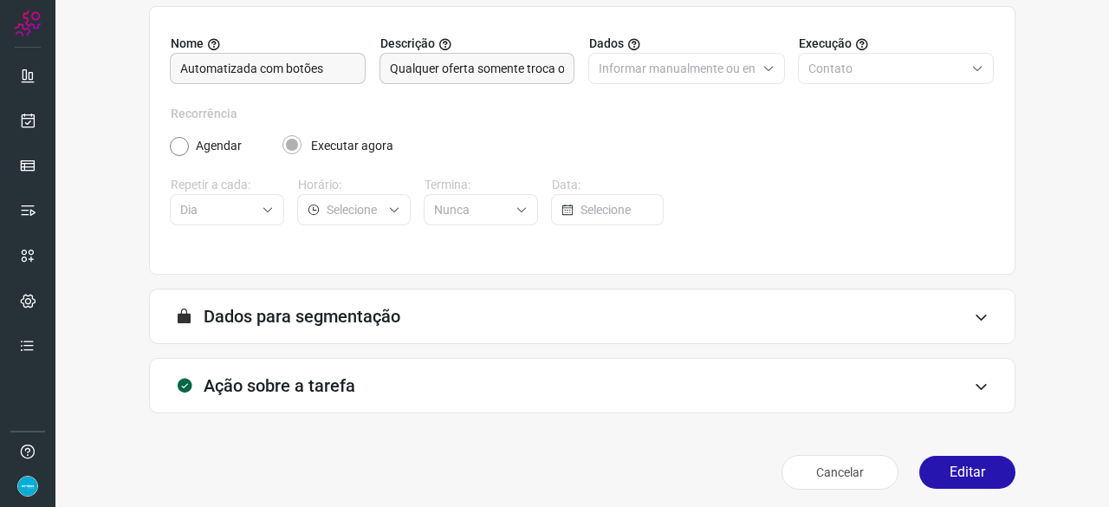
scroll to position [169, 0]
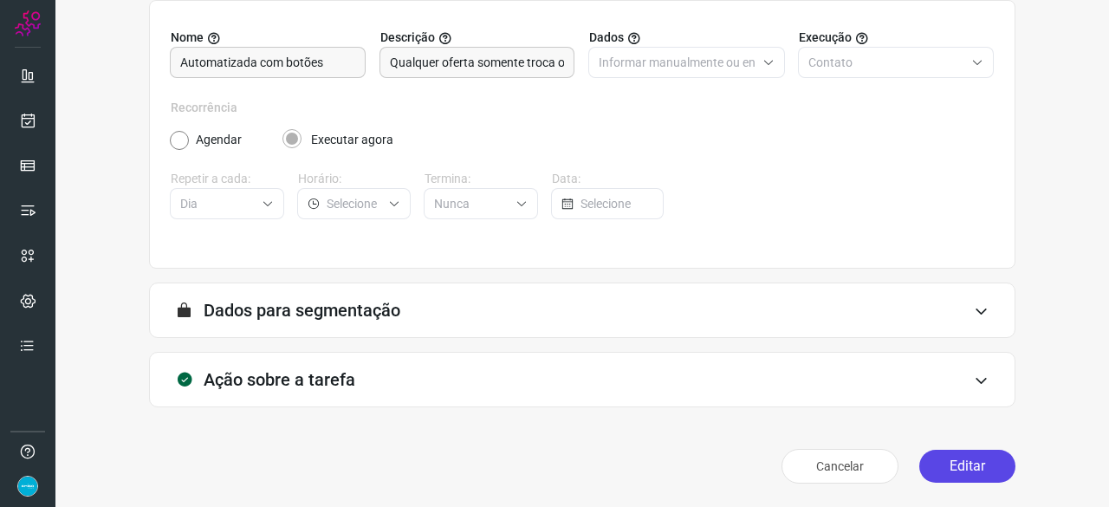
click at [935, 462] on button "Editar" at bounding box center [967, 465] width 96 height 33
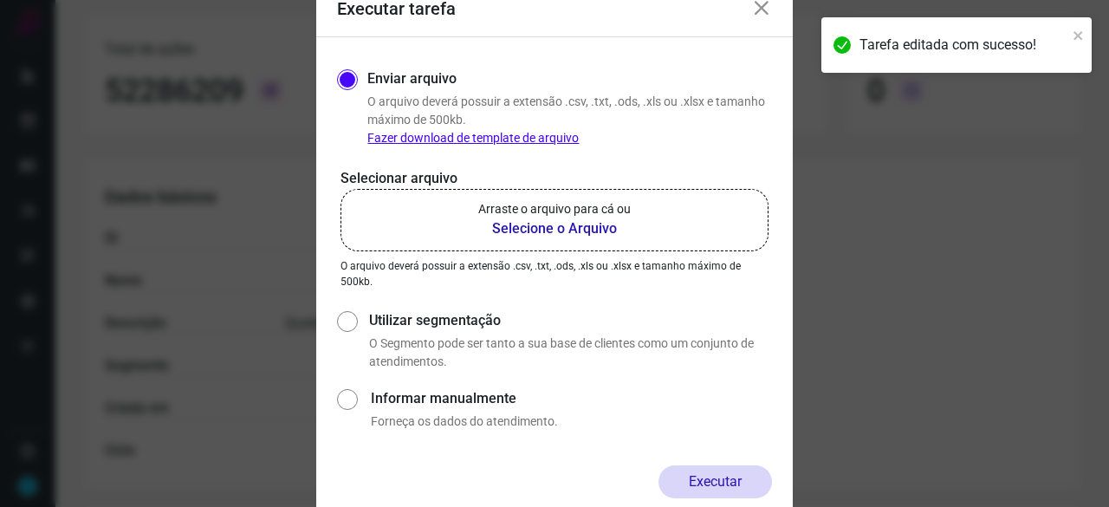
click at [525, 228] on b "Selecione o Arquivo" at bounding box center [554, 228] width 152 height 21
click at [0, 0] on input "Arraste o arquivo para cá ou Selecione o Arquivo" at bounding box center [0, 0] width 0 height 0
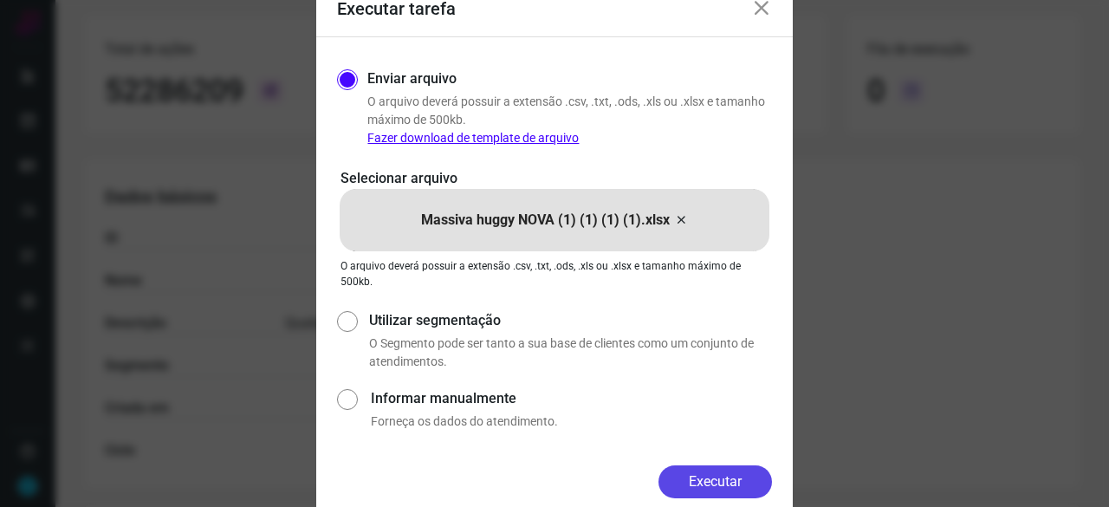
click at [760, 489] on button "Executar" at bounding box center [714, 481] width 113 height 33
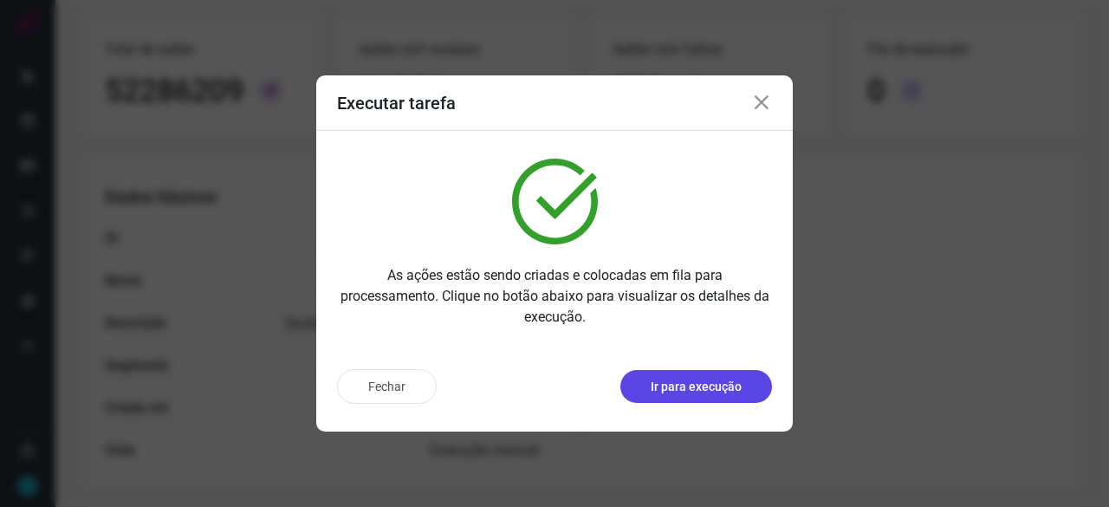
click at [688, 397] on button "Ir para execução" at bounding box center [696, 386] width 152 height 33
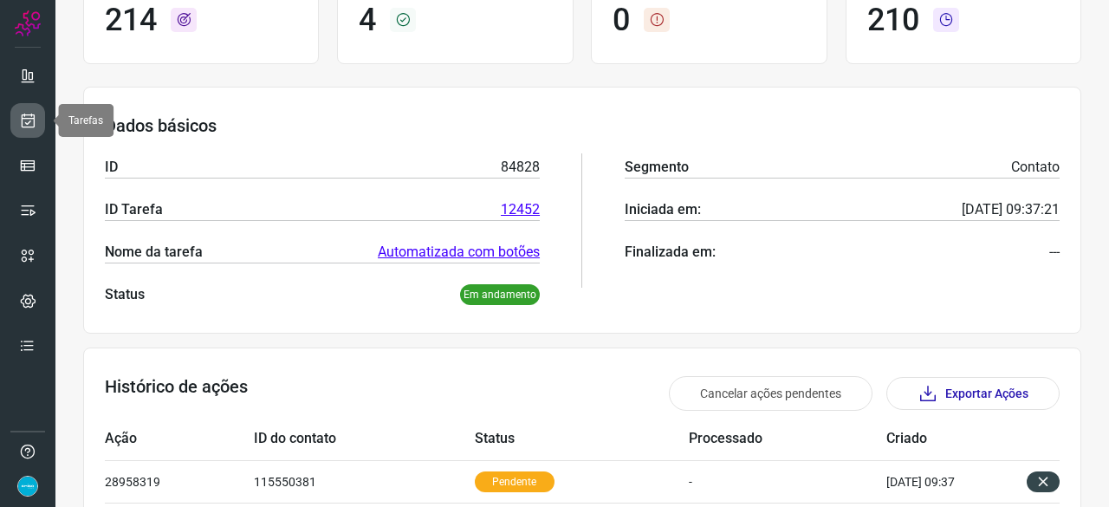
click at [26, 122] on icon at bounding box center [28, 120] width 18 height 17
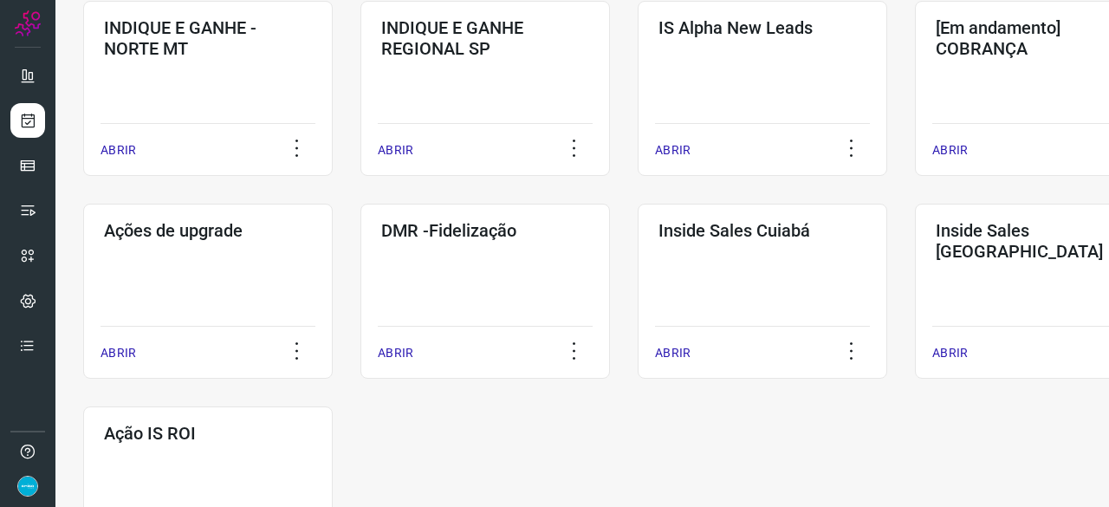
scroll to position [904, 0]
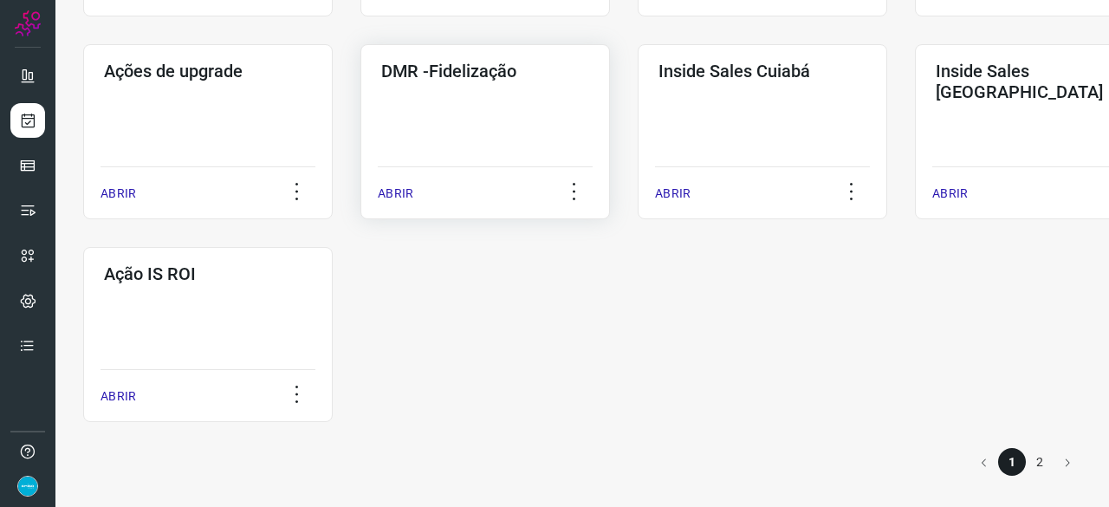
click at [391, 189] on p "ABRIR" at bounding box center [396, 193] width 36 height 18
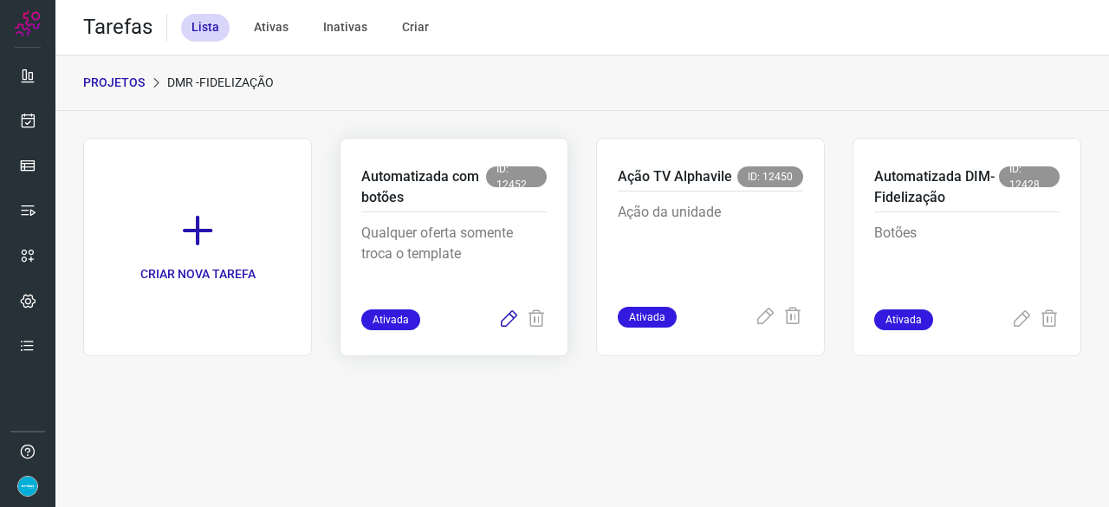
click at [513, 318] on icon at bounding box center [508, 319] width 21 height 21
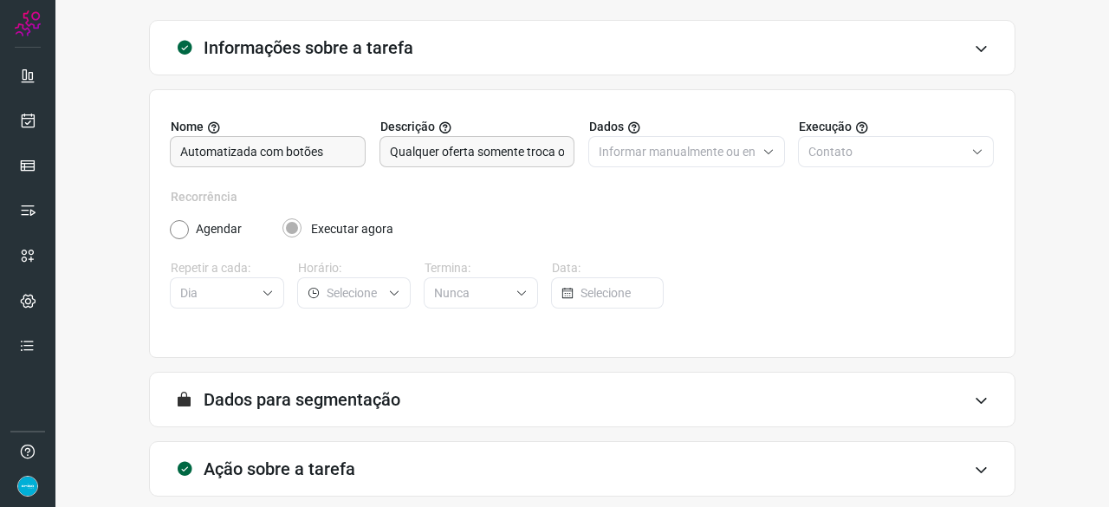
scroll to position [169, 0]
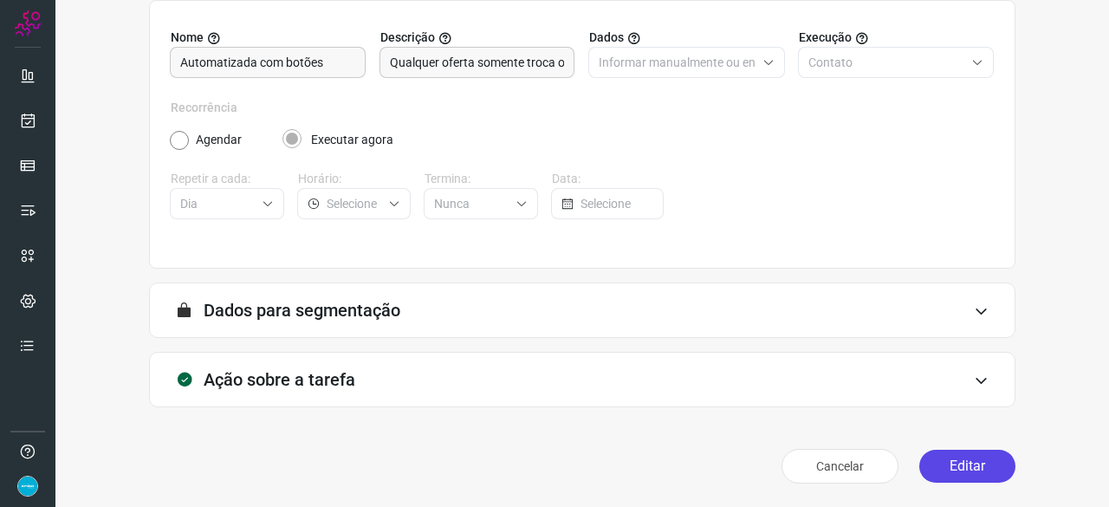
click at [946, 466] on button "Editar" at bounding box center [967, 465] width 96 height 33
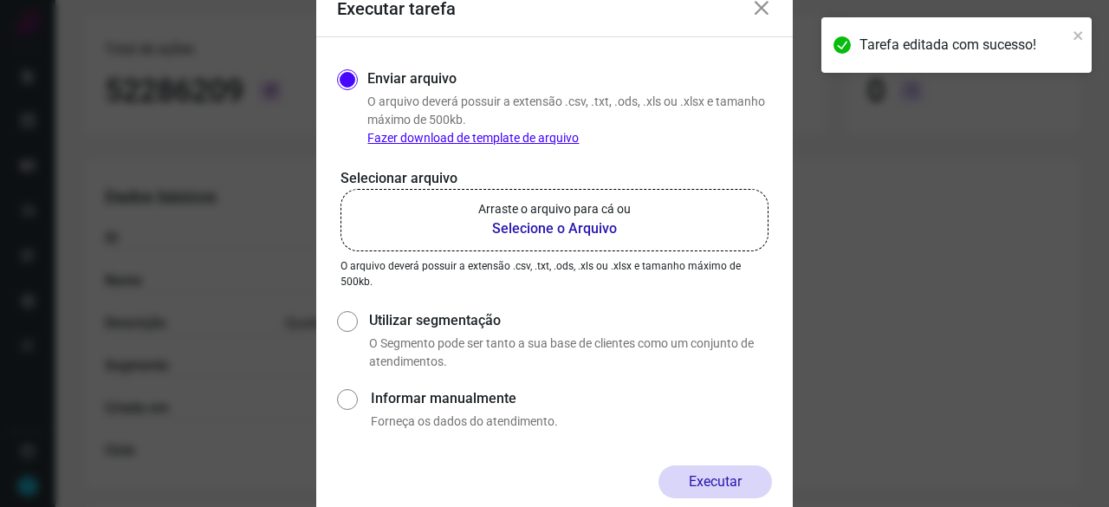
click at [521, 233] on b "Selecione o Arquivo" at bounding box center [554, 228] width 152 height 21
click at [0, 0] on input "Arraste o arquivo para cá ou Selecione o Arquivo" at bounding box center [0, 0] width 0 height 0
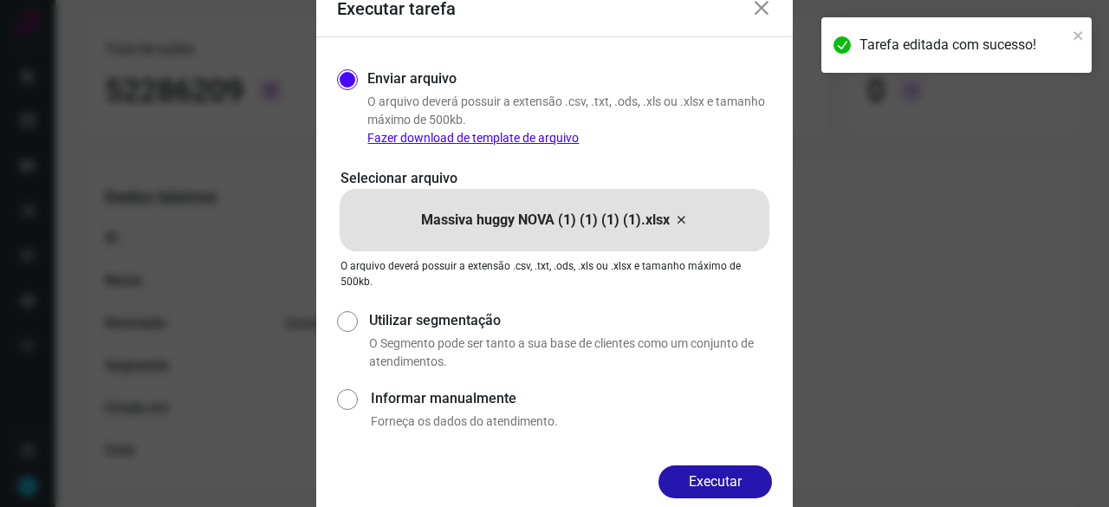
click at [698, 464] on div "Enviar arquivo O arquivo deverá possuir a extensão .csv, .txt, .ods, .xls ou .x…" at bounding box center [554, 251] width 476 height 428
click at [702, 478] on button "Executar" at bounding box center [714, 481] width 113 height 33
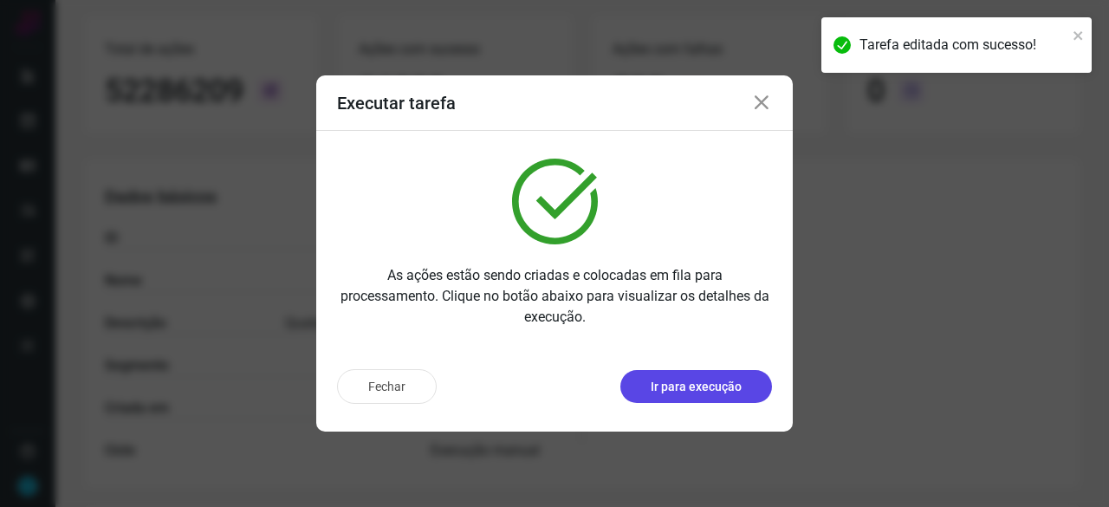
click at [715, 398] on button "Ir para execução" at bounding box center [696, 386] width 152 height 33
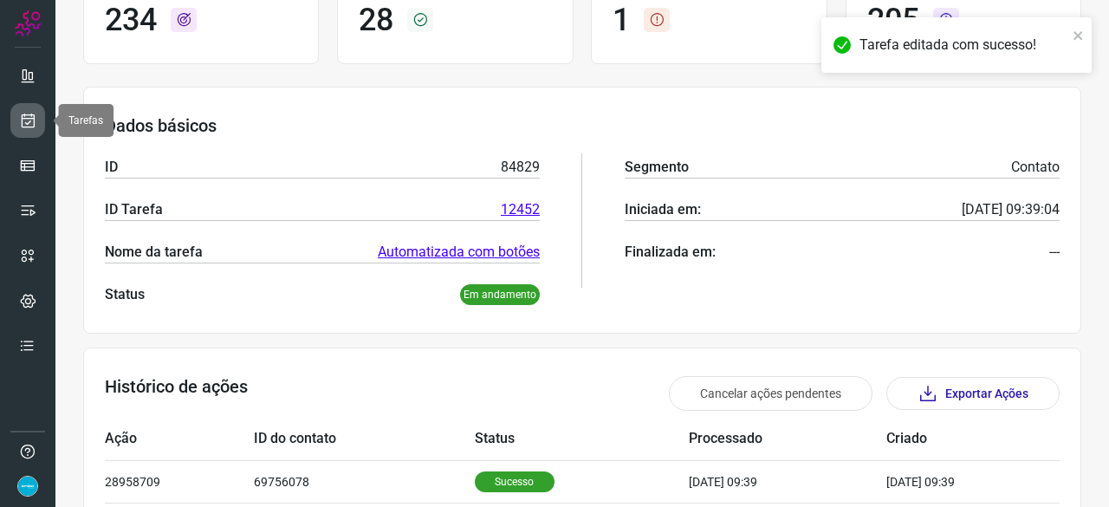
click at [26, 127] on icon at bounding box center [28, 120] width 18 height 17
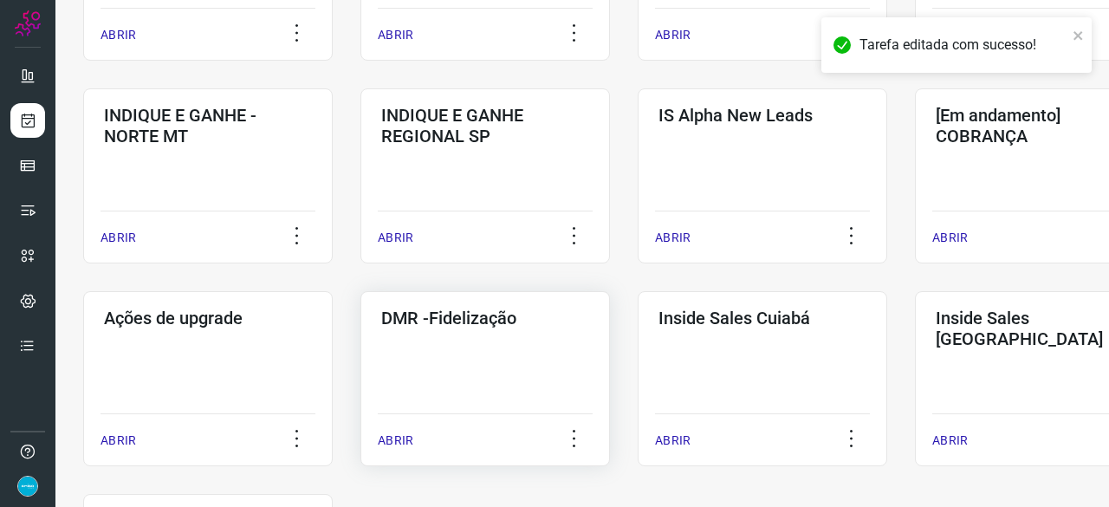
scroll to position [658, 0]
click at [392, 441] on p "ABRIR" at bounding box center [396, 439] width 36 height 18
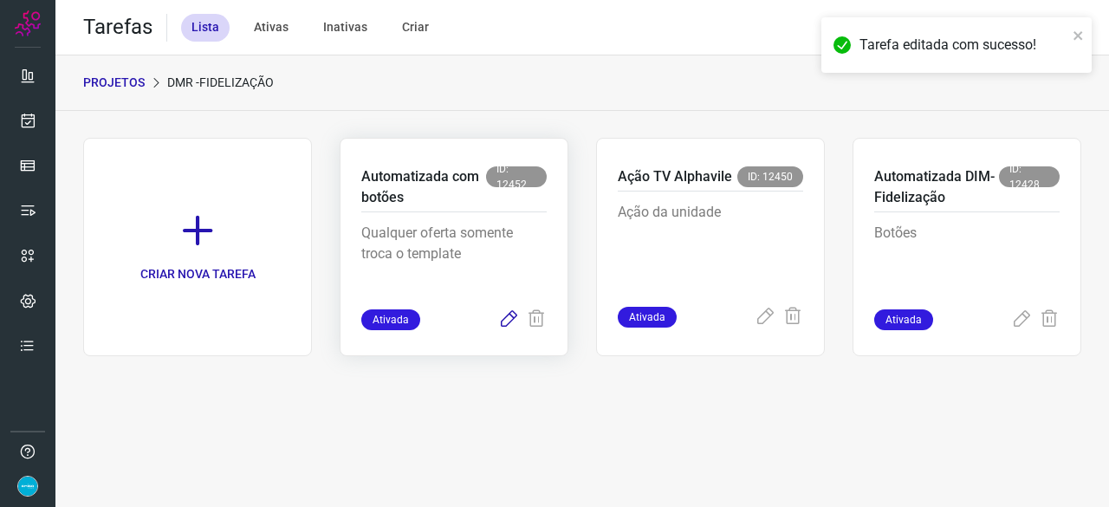
click at [513, 314] on icon at bounding box center [508, 319] width 21 height 21
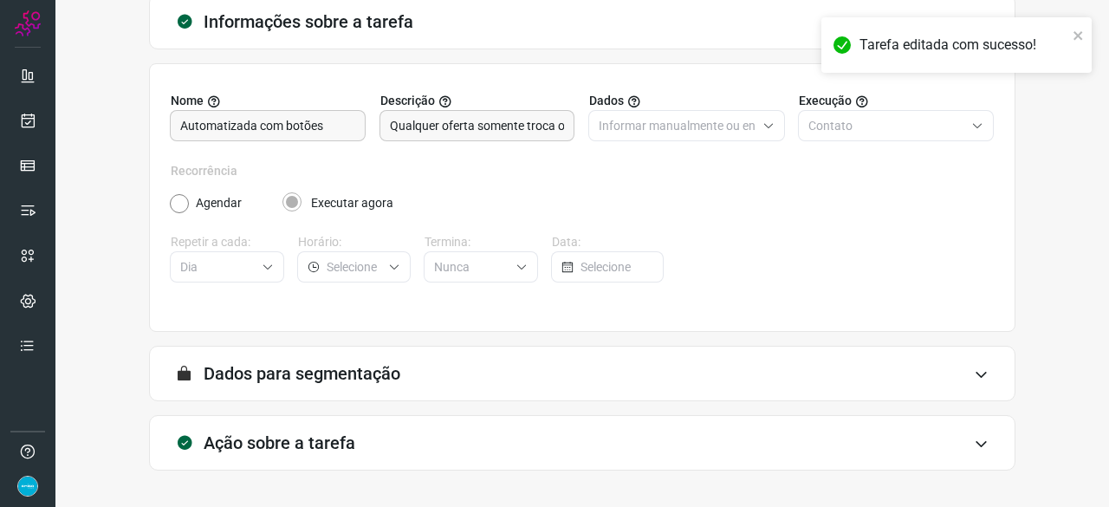
scroll to position [169, 0]
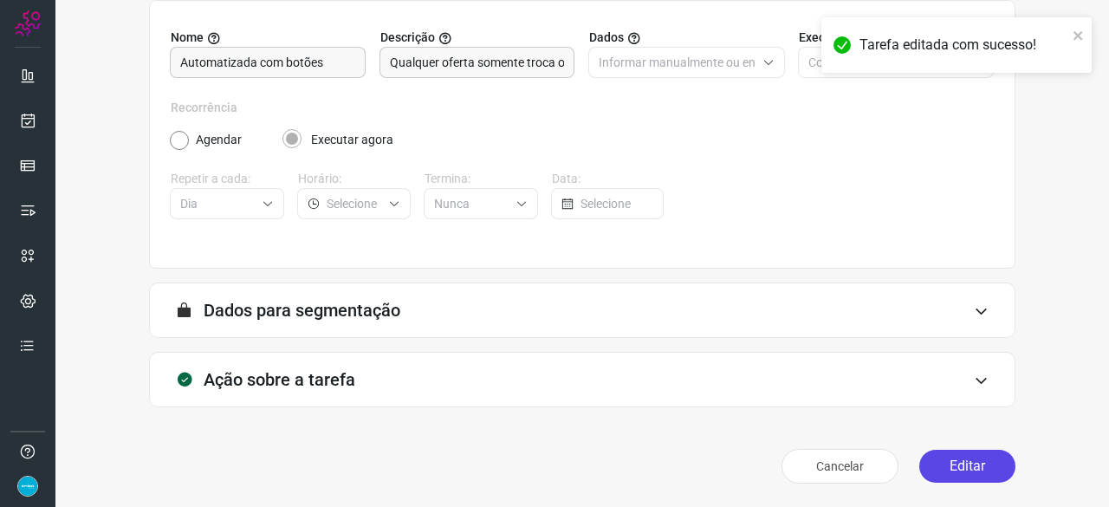
click at [960, 475] on button "Editar" at bounding box center [967, 465] width 96 height 33
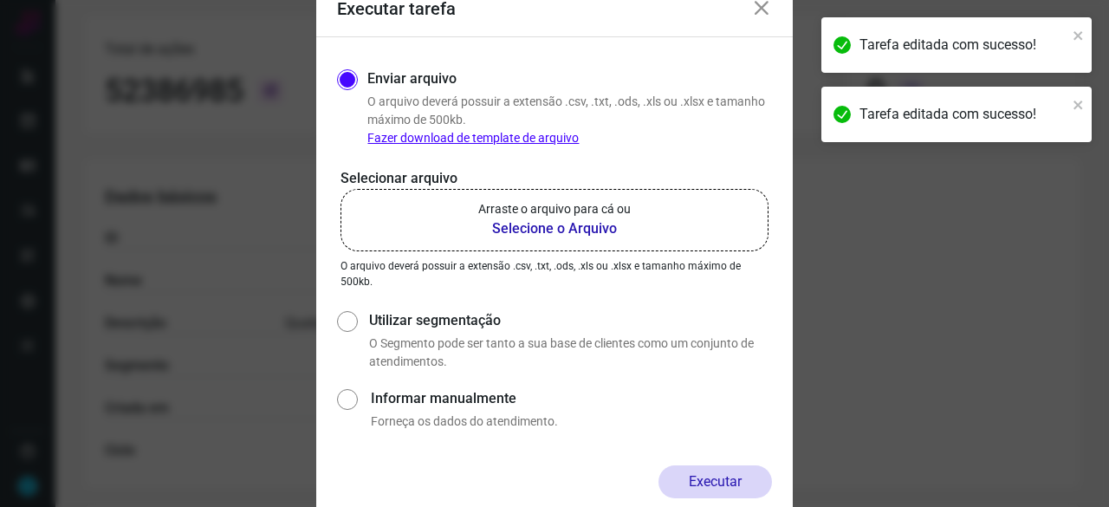
click at [515, 230] on b "Selecione o Arquivo" at bounding box center [554, 228] width 152 height 21
click at [0, 0] on input "Arraste o arquivo para cá ou Selecione o Arquivo" at bounding box center [0, 0] width 0 height 0
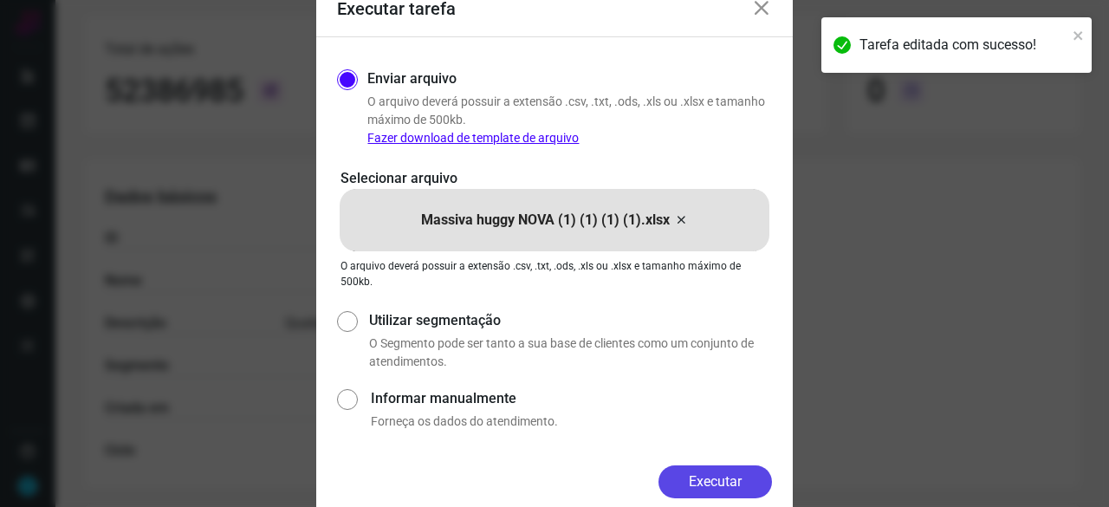
click at [696, 481] on button "Executar" at bounding box center [714, 481] width 113 height 33
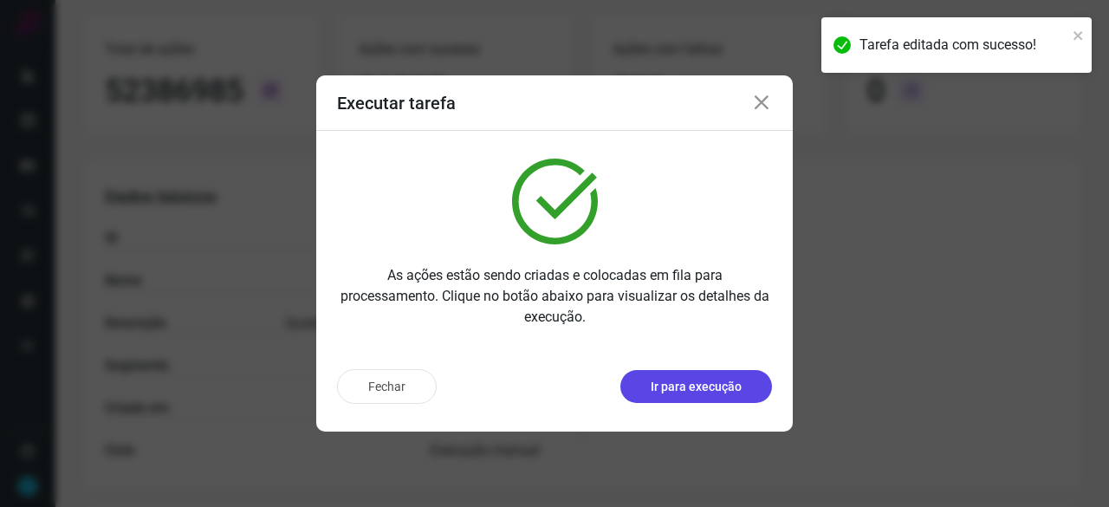
click at [677, 384] on p "Ir para execução" at bounding box center [695, 387] width 91 height 18
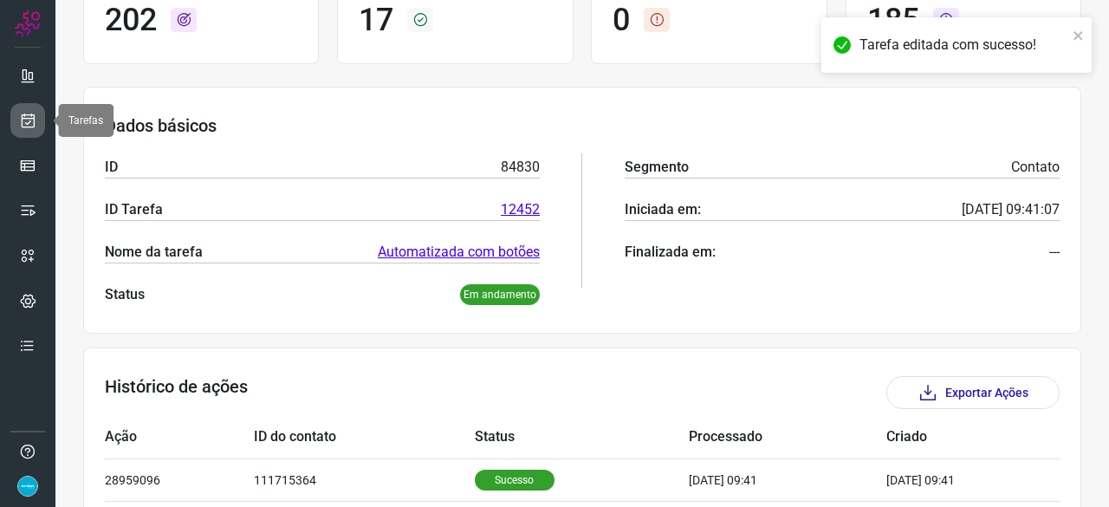
click at [29, 113] on icon at bounding box center [28, 120] width 18 height 17
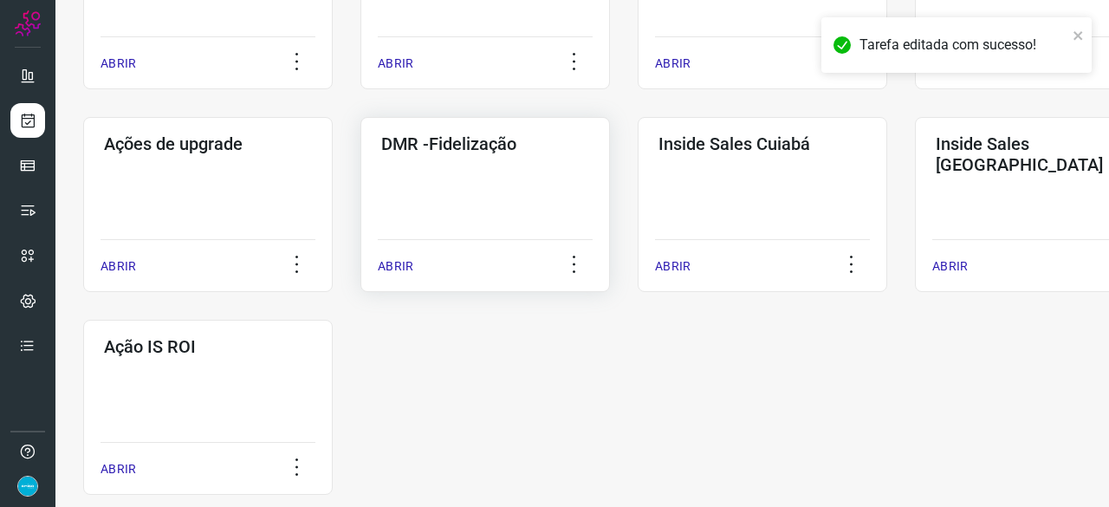
click at [388, 271] on p "ABRIR" at bounding box center [396, 266] width 36 height 18
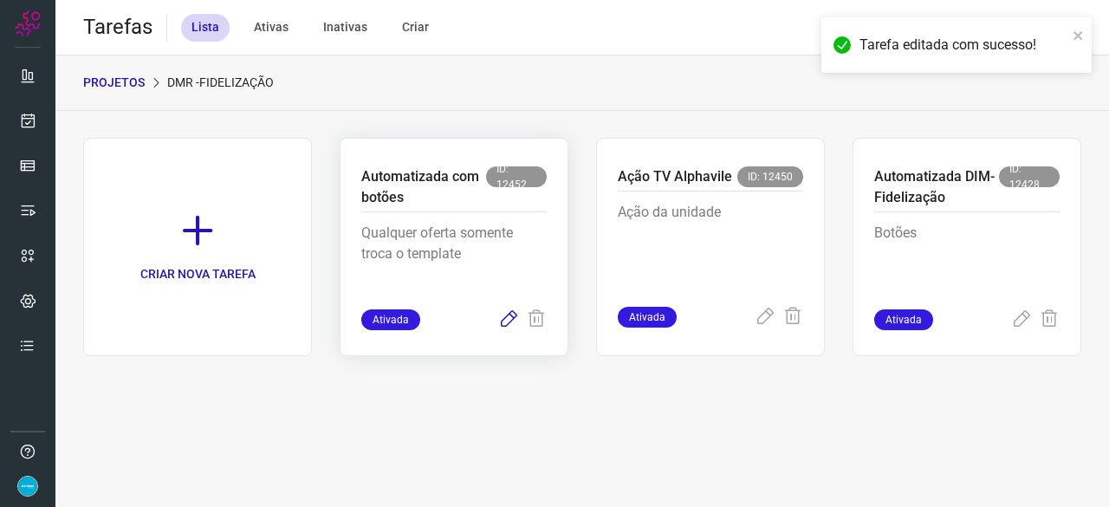
click at [508, 318] on icon at bounding box center [508, 319] width 21 height 21
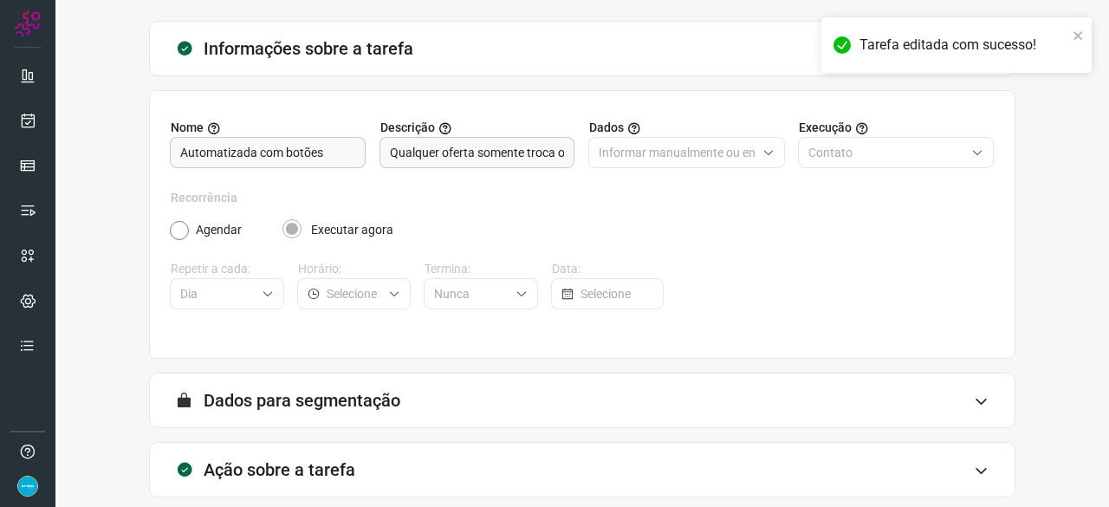
scroll to position [169, 0]
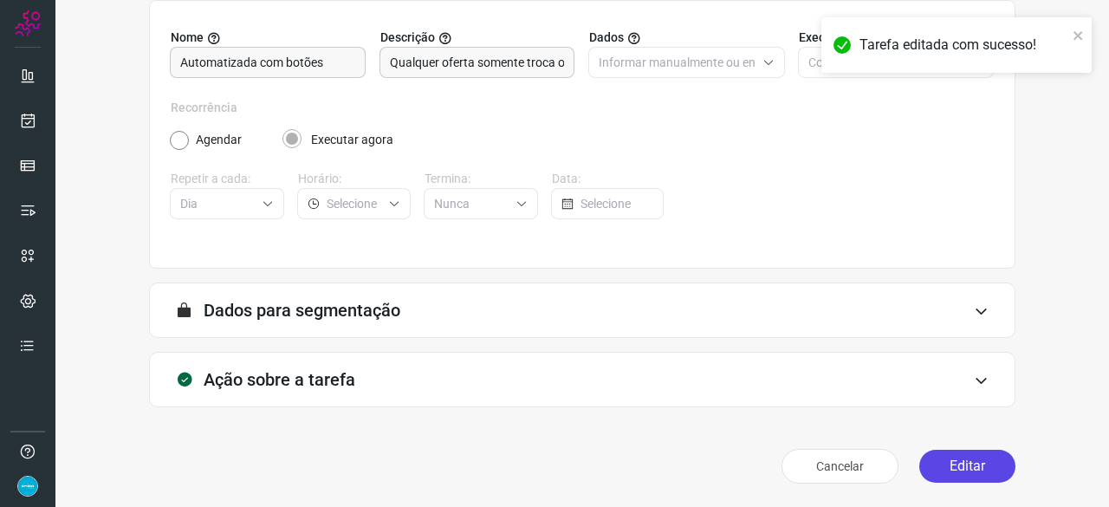
click at [933, 467] on button "Editar" at bounding box center [967, 465] width 96 height 33
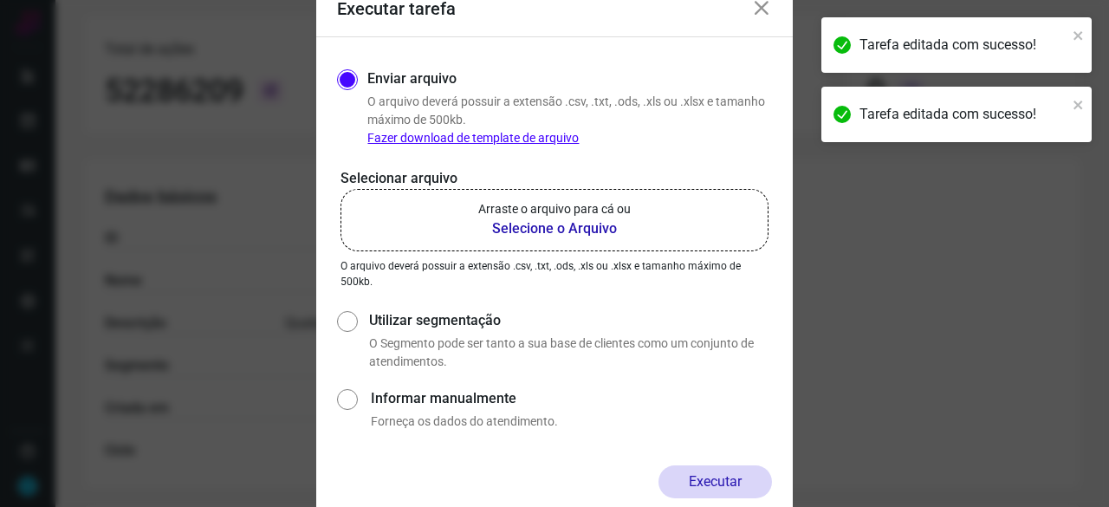
click at [517, 225] on b "Selecione o Arquivo" at bounding box center [554, 228] width 152 height 21
click at [0, 0] on input "Arraste o arquivo para cá ou Selecione o Arquivo" at bounding box center [0, 0] width 0 height 0
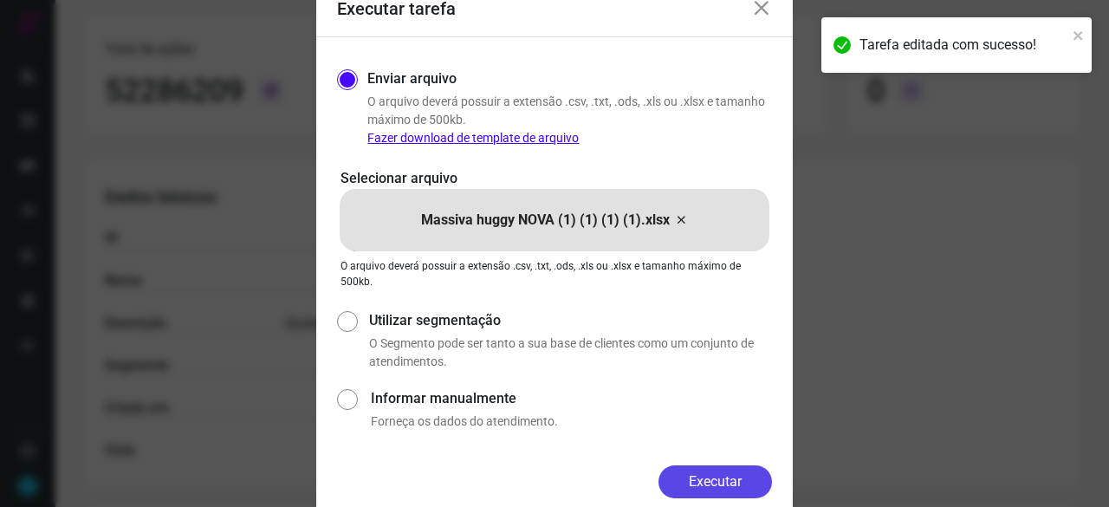
click at [741, 477] on button "Executar" at bounding box center [714, 481] width 113 height 33
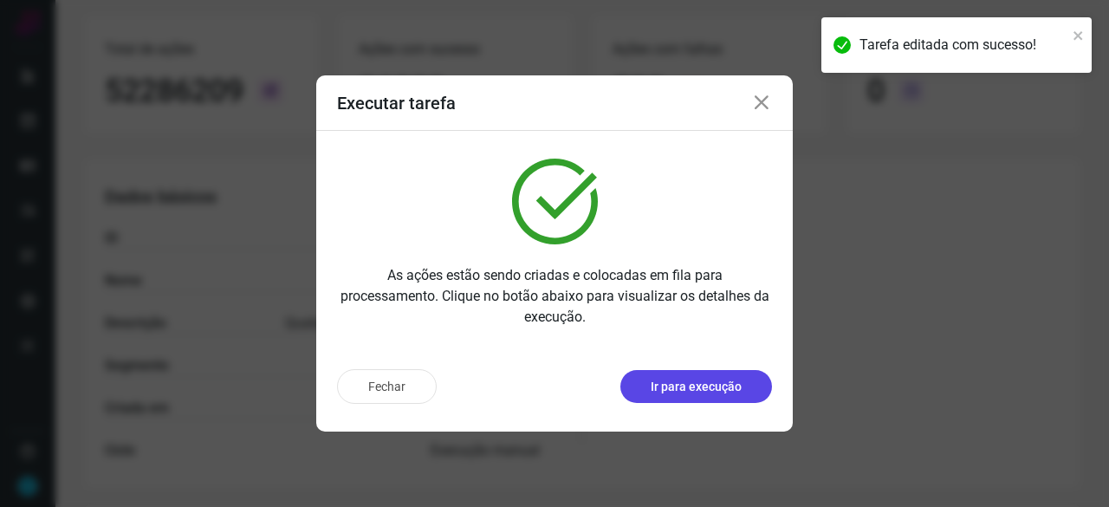
click at [688, 387] on p "Ir para execução" at bounding box center [695, 387] width 91 height 18
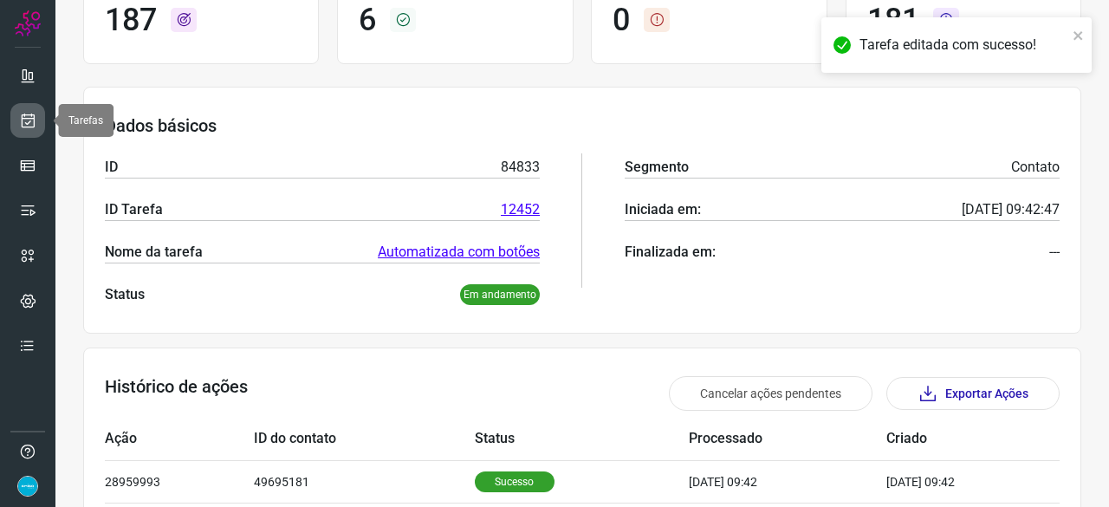
click at [34, 112] on icon at bounding box center [28, 120] width 18 height 17
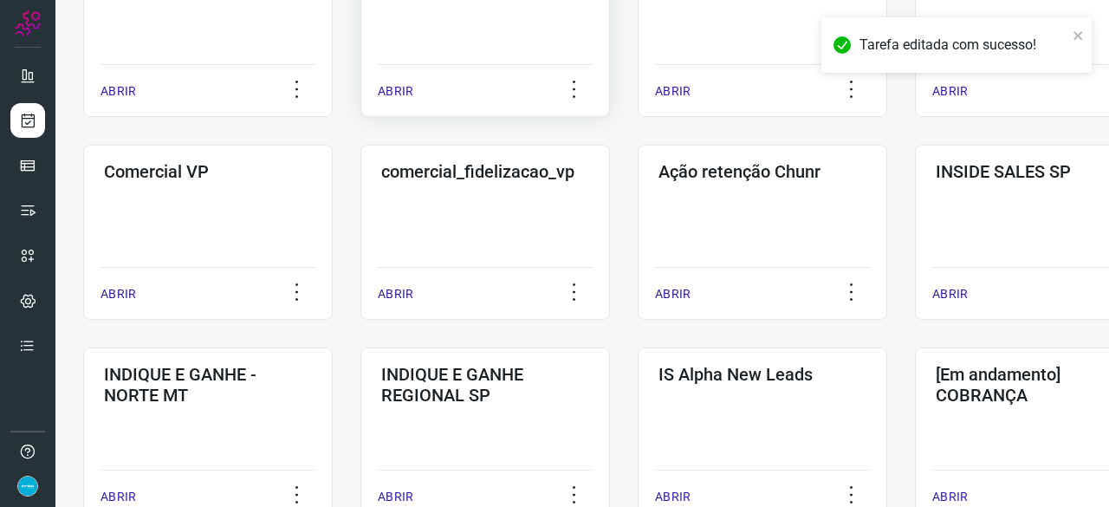
scroll to position [658, 0]
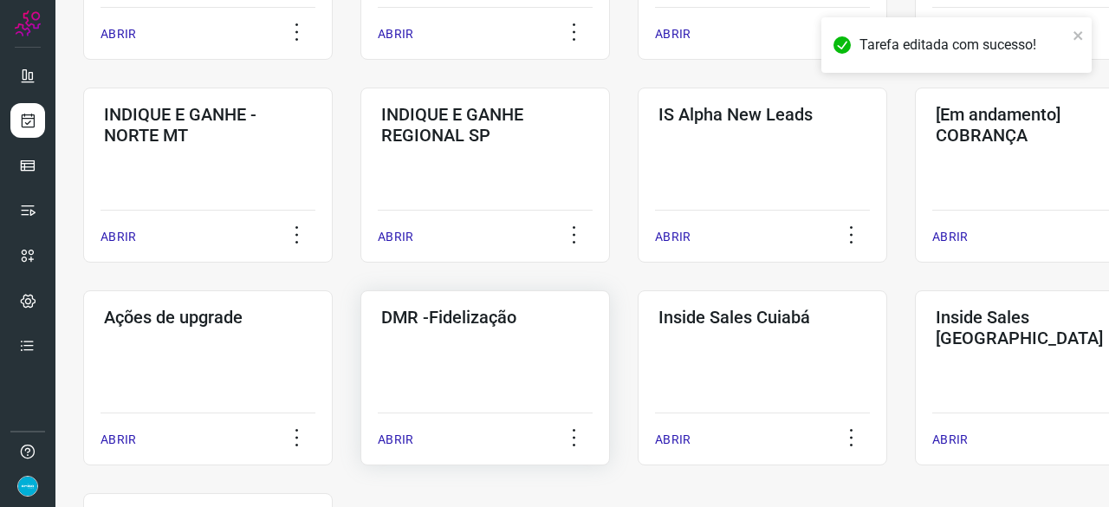
click at [409, 439] on p "ABRIR" at bounding box center [396, 439] width 36 height 18
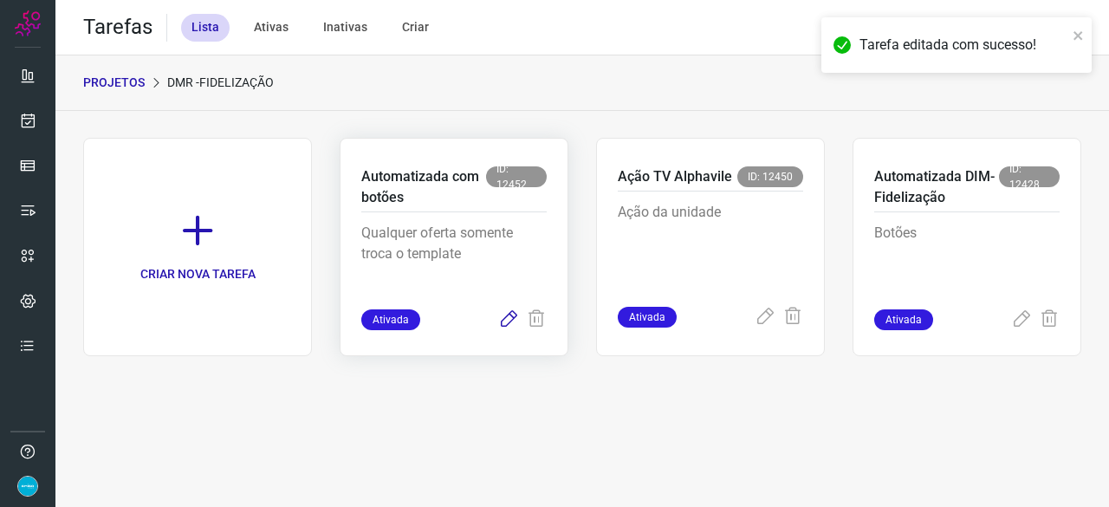
click at [508, 318] on icon at bounding box center [508, 319] width 21 height 21
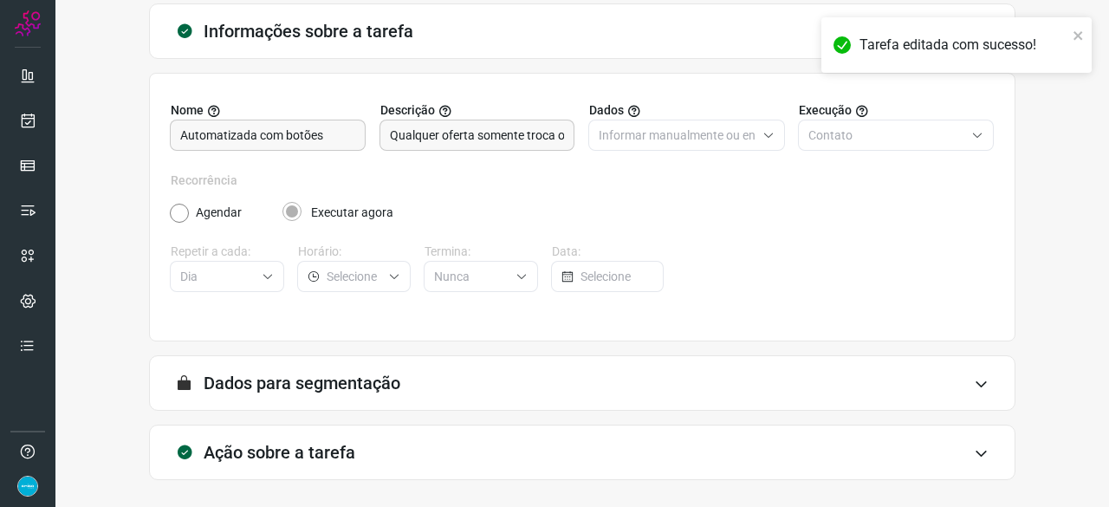
scroll to position [169, 0]
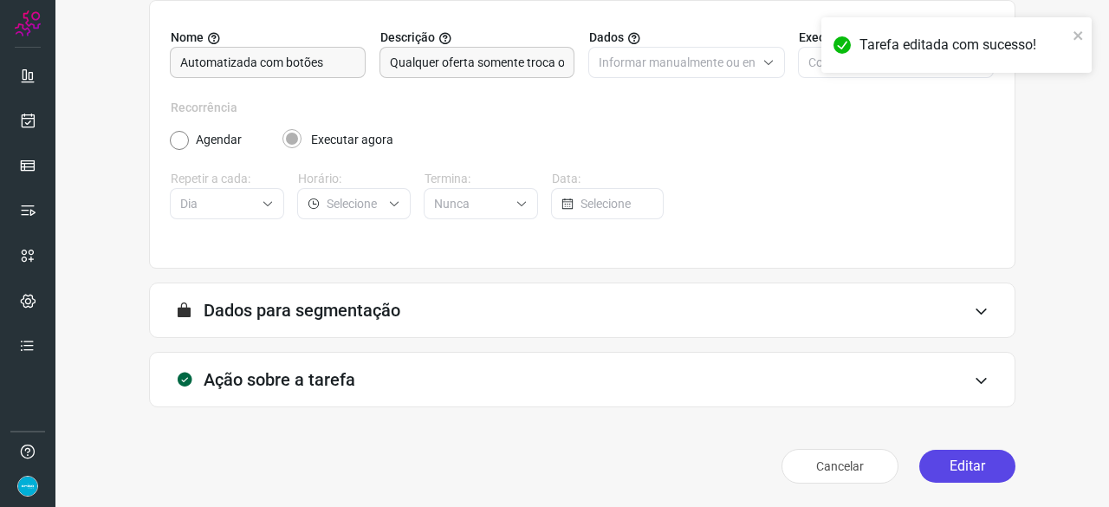
click at [960, 461] on button "Editar" at bounding box center [967, 465] width 96 height 33
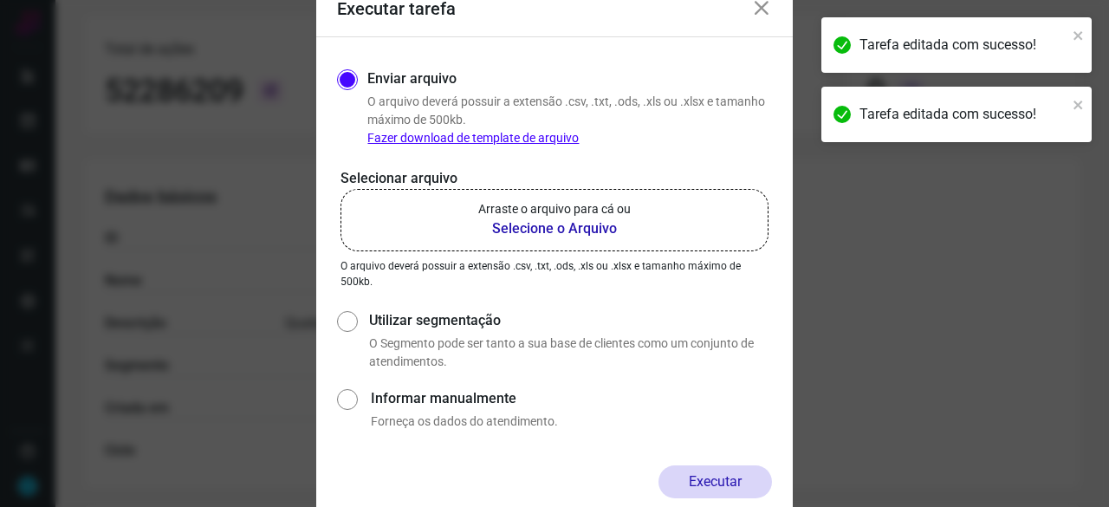
click at [511, 235] on b "Selecione o Arquivo" at bounding box center [554, 228] width 152 height 21
click at [0, 0] on input "Arraste o arquivo para cá ou Selecione o Arquivo" at bounding box center [0, 0] width 0 height 0
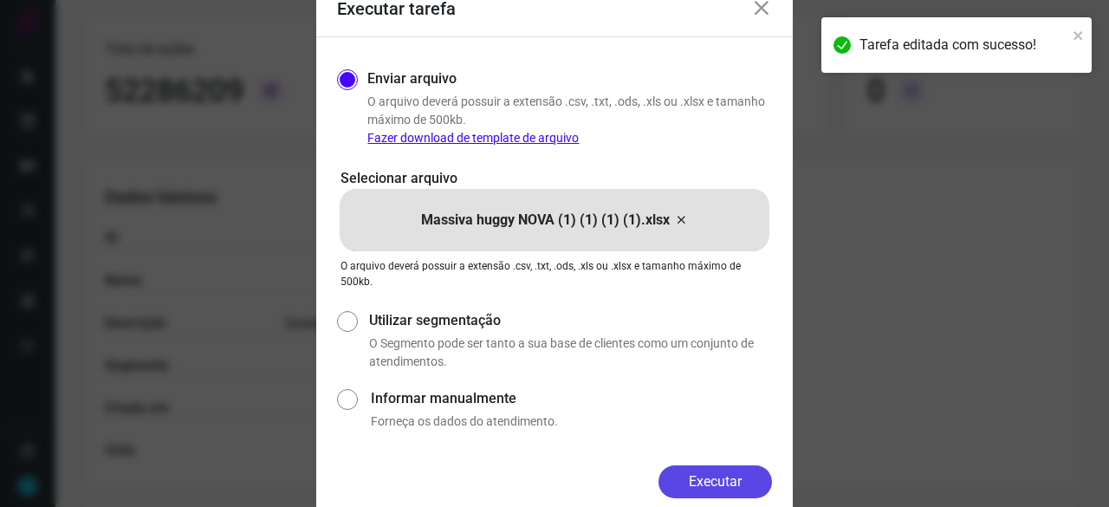
click at [719, 475] on button "Executar" at bounding box center [714, 481] width 113 height 33
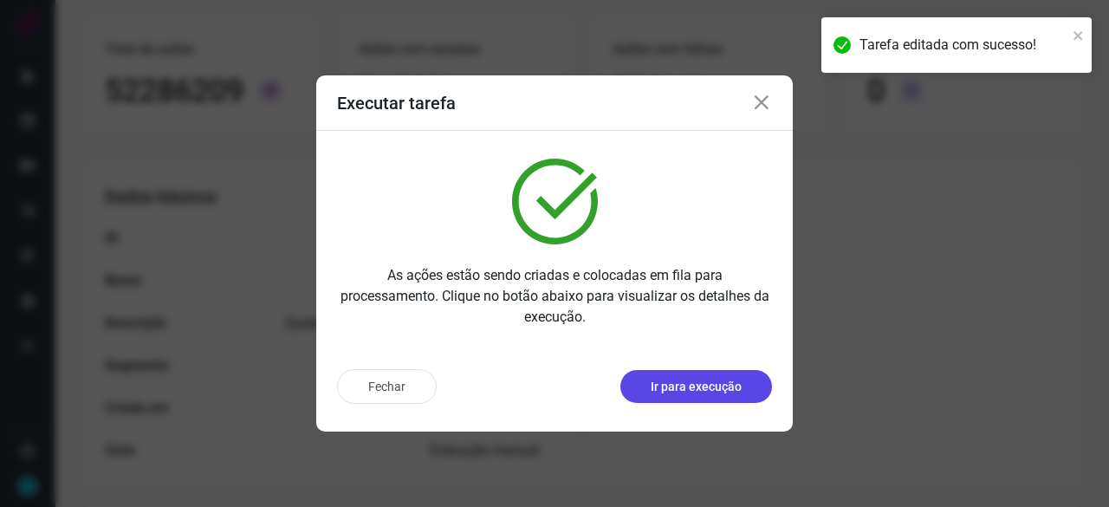
click at [681, 392] on p "Ir para execução" at bounding box center [695, 387] width 91 height 18
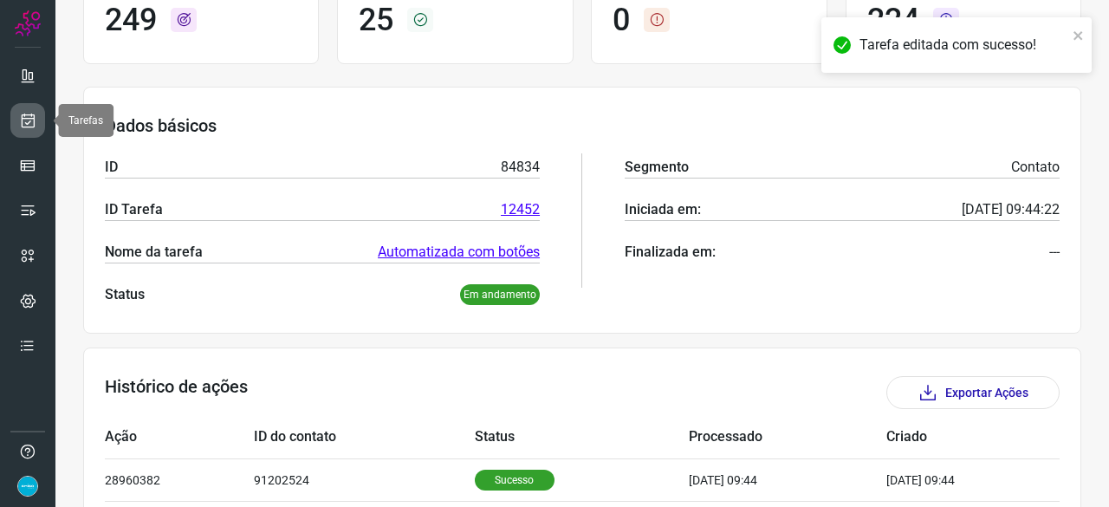
click at [24, 113] on icon at bounding box center [28, 120] width 18 height 17
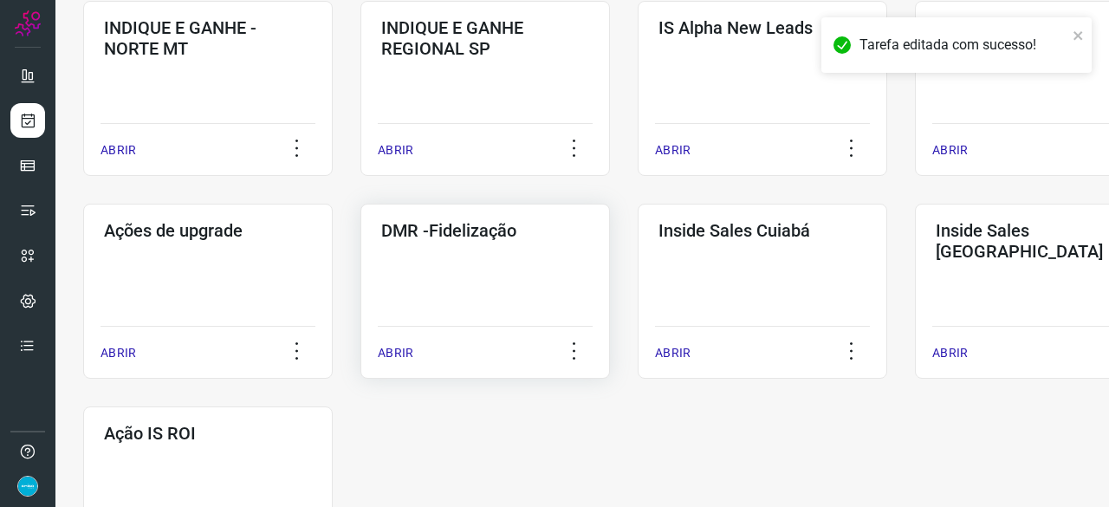
click at [392, 346] on p "ABRIR" at bounding box center [396, 353] width 36 height 18
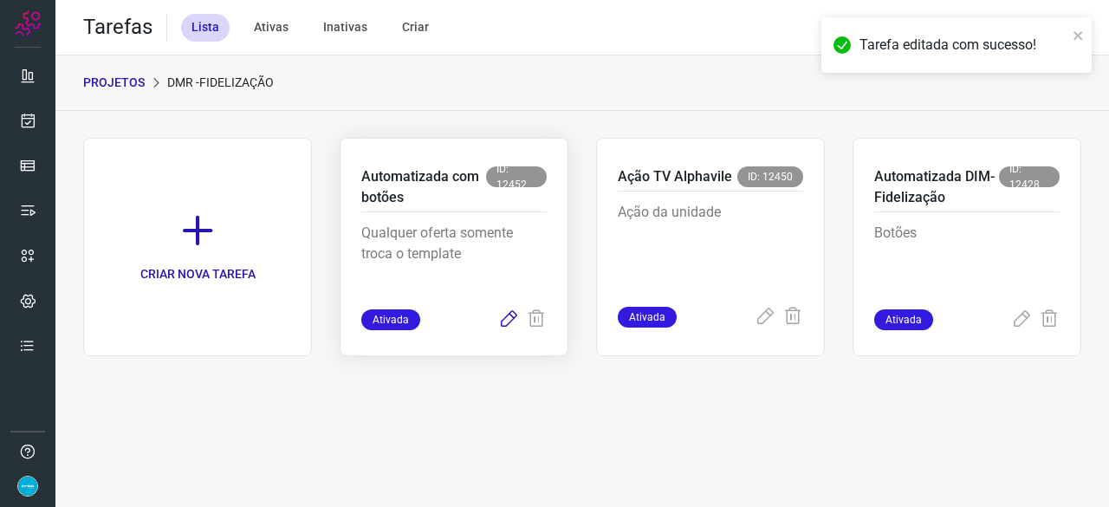
click at [507, 318] on icon at bounding box center [508, 319] width 21 height 21
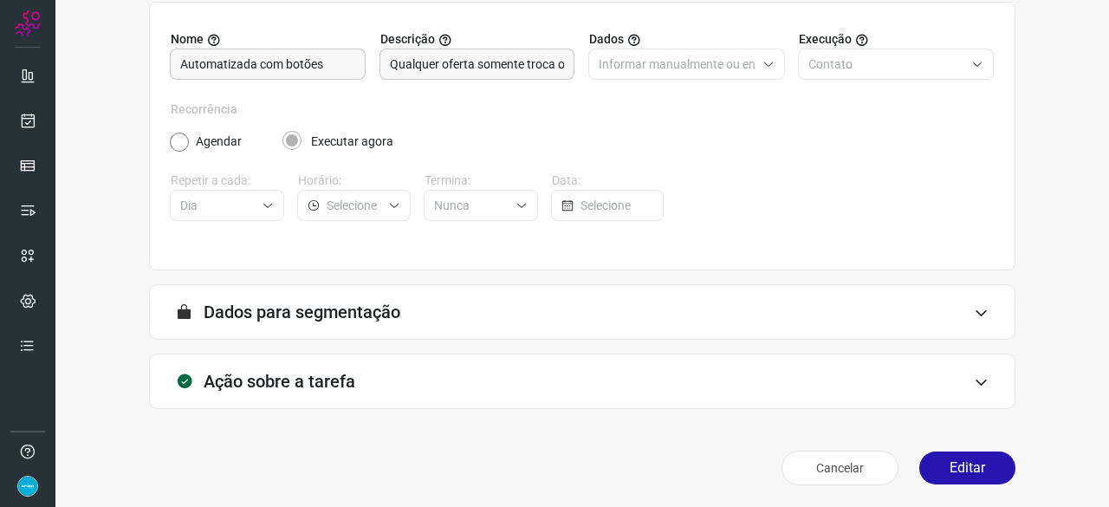
scroll to position [169, 0]
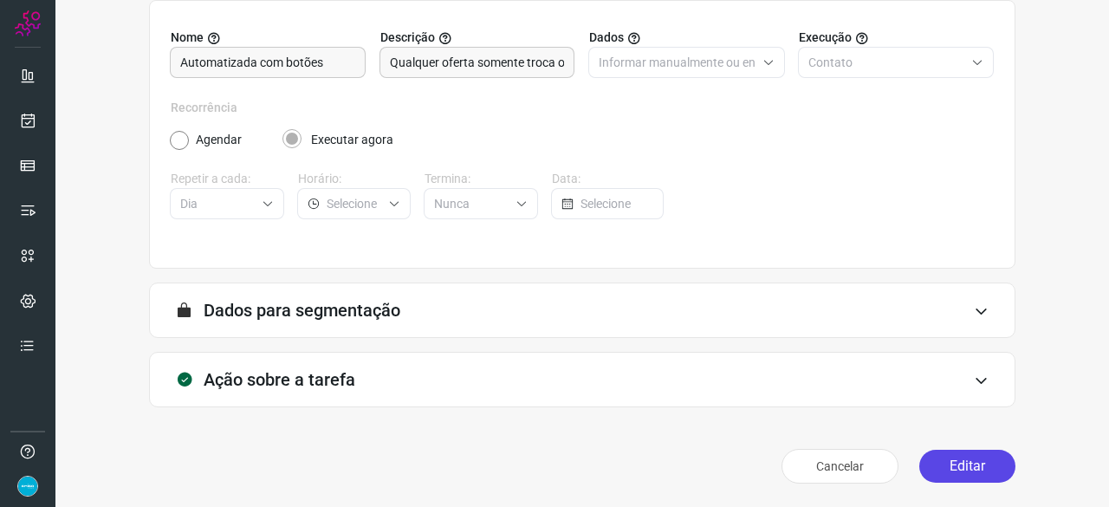
click at [955, 461] on button "Editar" at bounding box center [967, 465] width 96 height 33
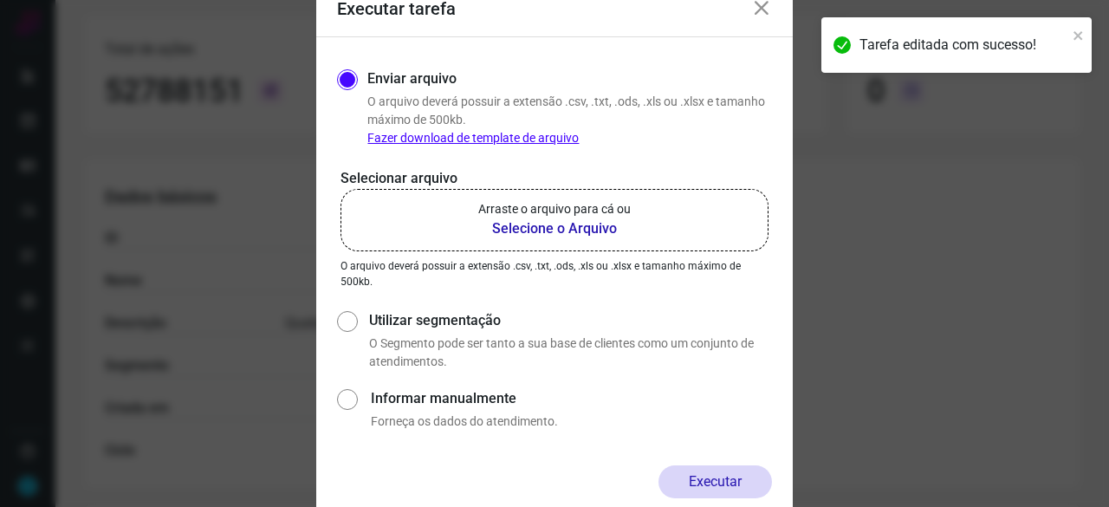
click at [530, 229] on b "Selecione o Arquivo" at bounding box center [554, 228] width 152 height 21
click at [0, 0] on input "Arraste o arquivo para cá ou Selecione o Arquivo" at bounding box center [0, 0] width 0 height 0
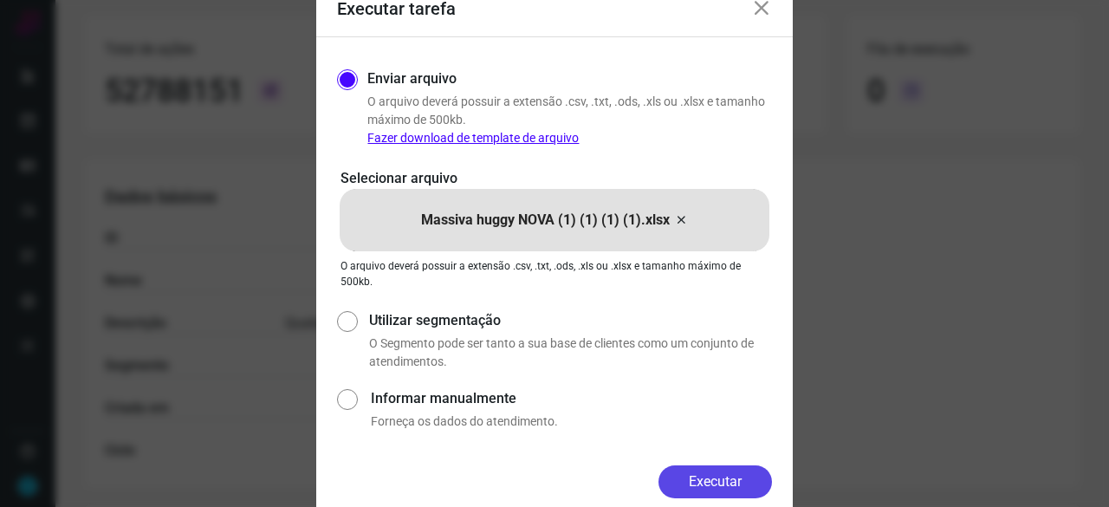
click at [736, 481] on button "Executar" at bounding box center [714, 481] width 113 height 33
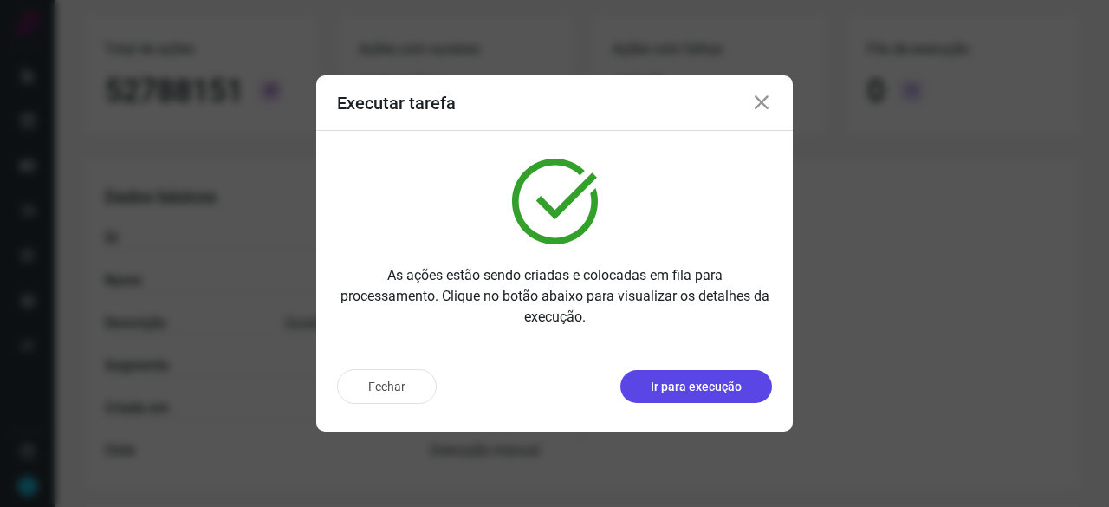
click at [715, 384] on p "Ir para execução" at bounding box center [695, 387] width 91 height 18
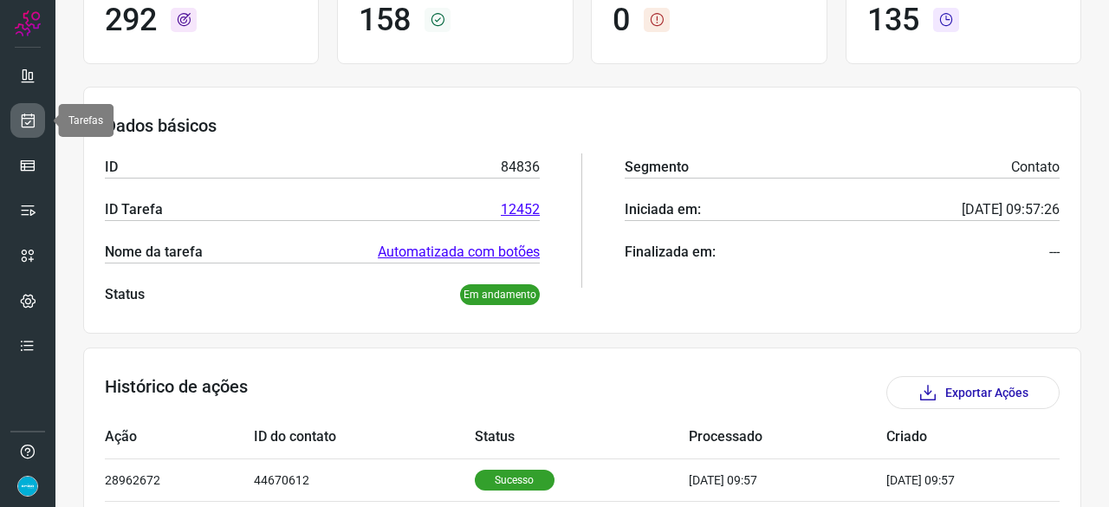
click at [28, 112] on icon at bounding box center [28, 120] width 18 height 17
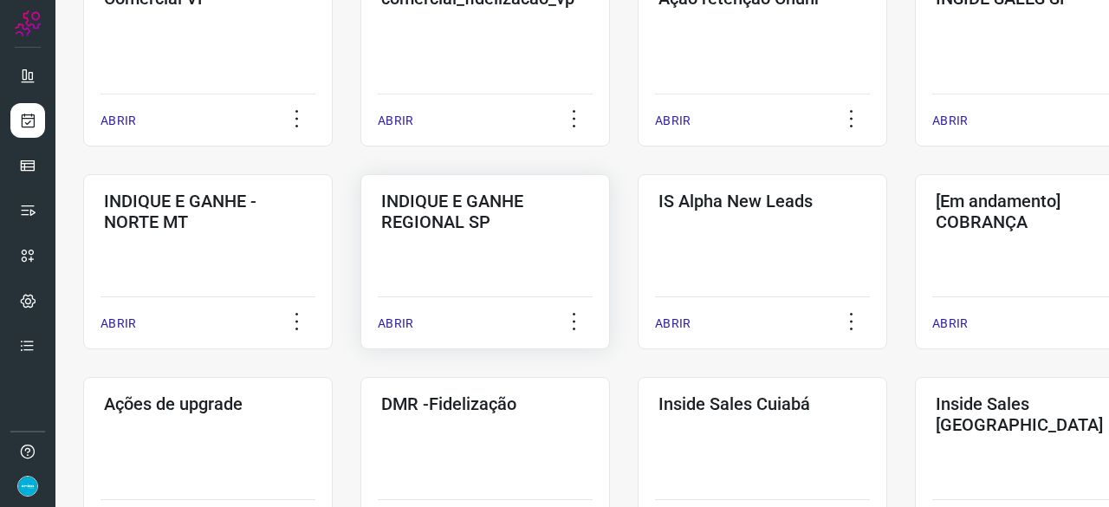
scroll to position [745, 0]
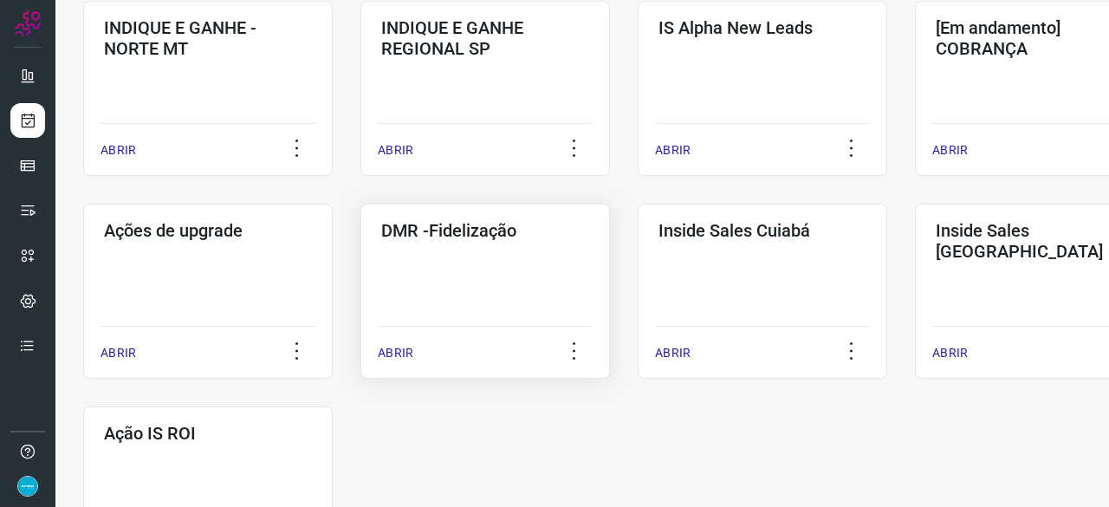
click at [396, 348] on p "ABRIR" at bounding box center [396, 353] width 36 height 18
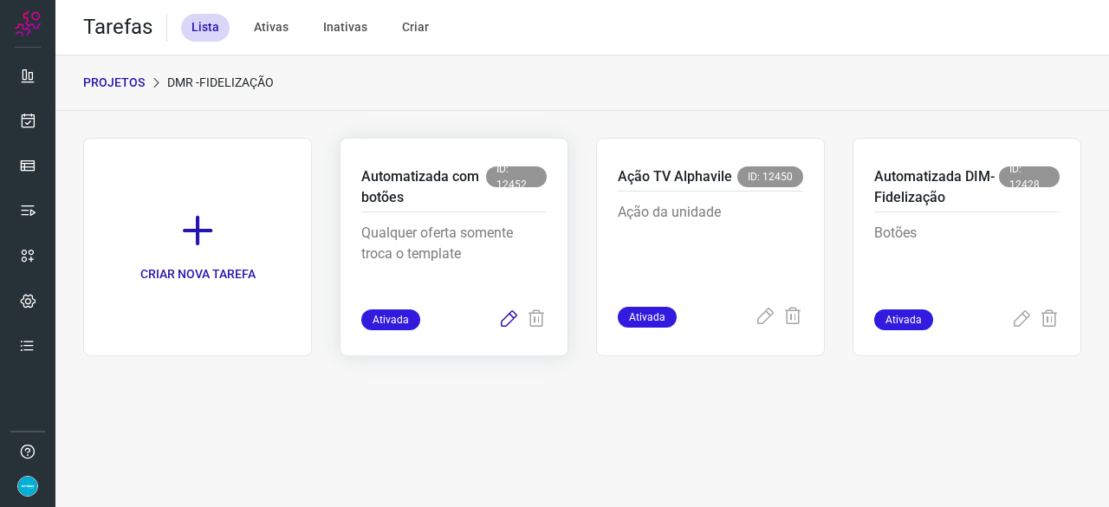
click at [504, 316] on icon at bounding box center [508, 319] width 21 height 21
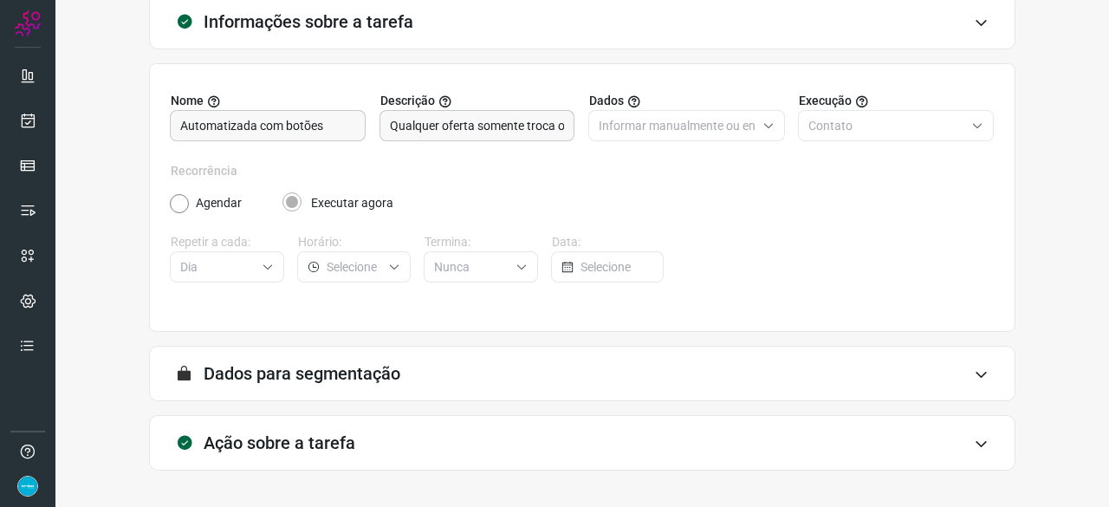
scroll to position [169, 0]
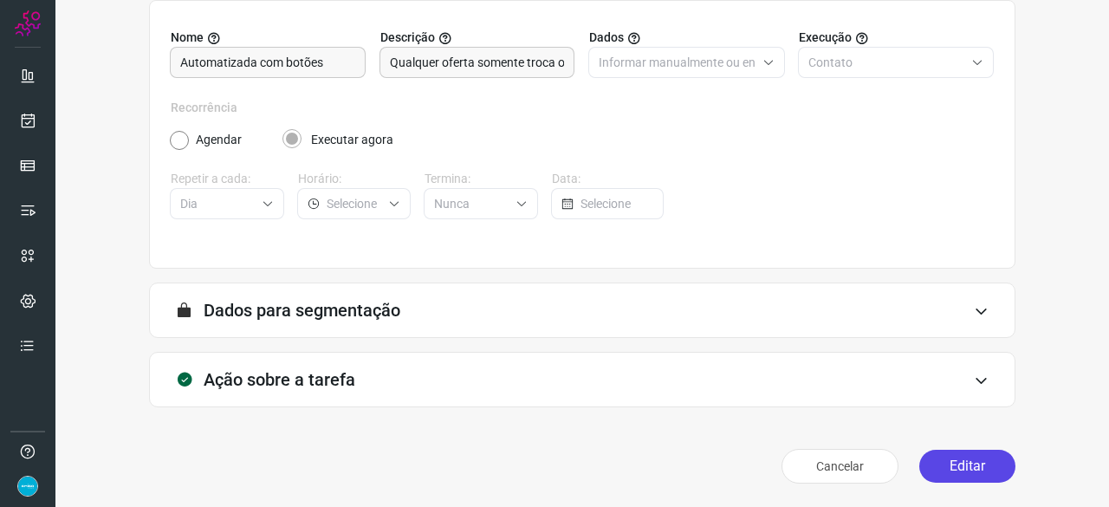
click at [980, 457] on button "Editar" at bounding box center [967, 465] width 96 height 33
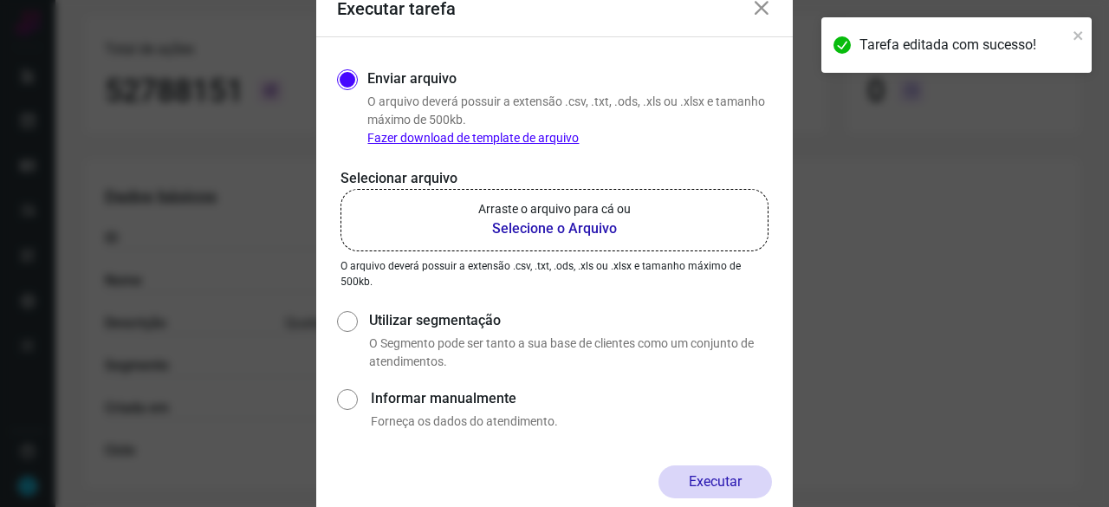
click at [528, 235] on b "Selecione o Arquivo" at bounding box center [554, 228] width 152 height 21
click at [0, 0] on input "Arraste o arquivo para cá ou Selecione o Arquivo" at bounding box center [0, 0] width 0 height 0
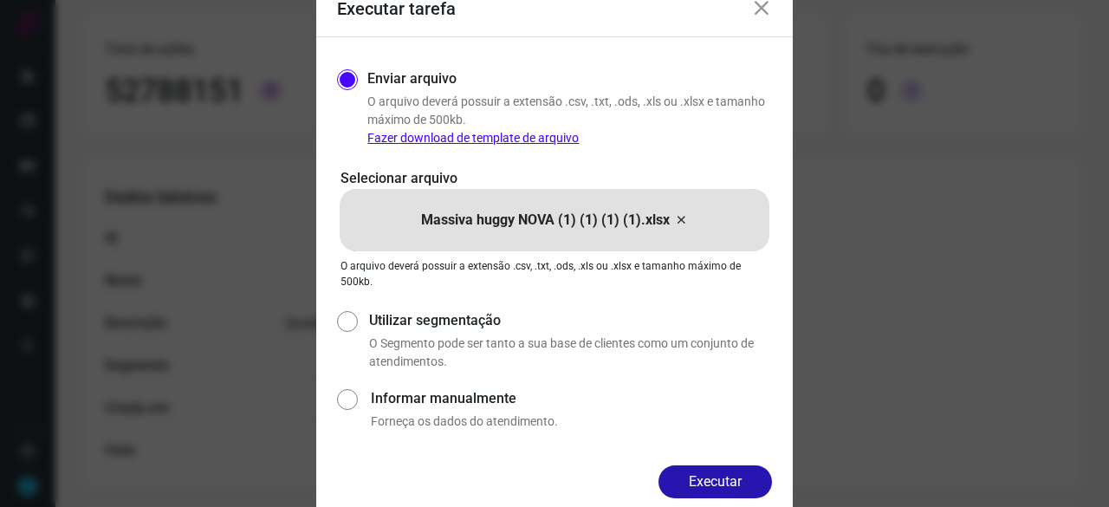
click at [727, 480] on button "Executar" at bounding box center [714, 481] width 113 height 33
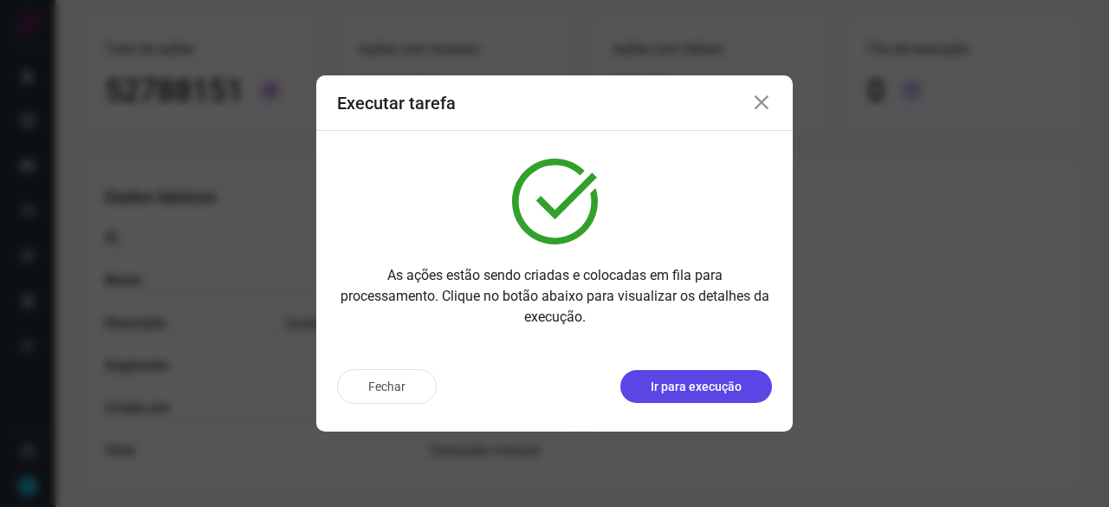
click at [671, 385] on p "Ir para execução" at bounding box center [695, 387] width 91 height 18
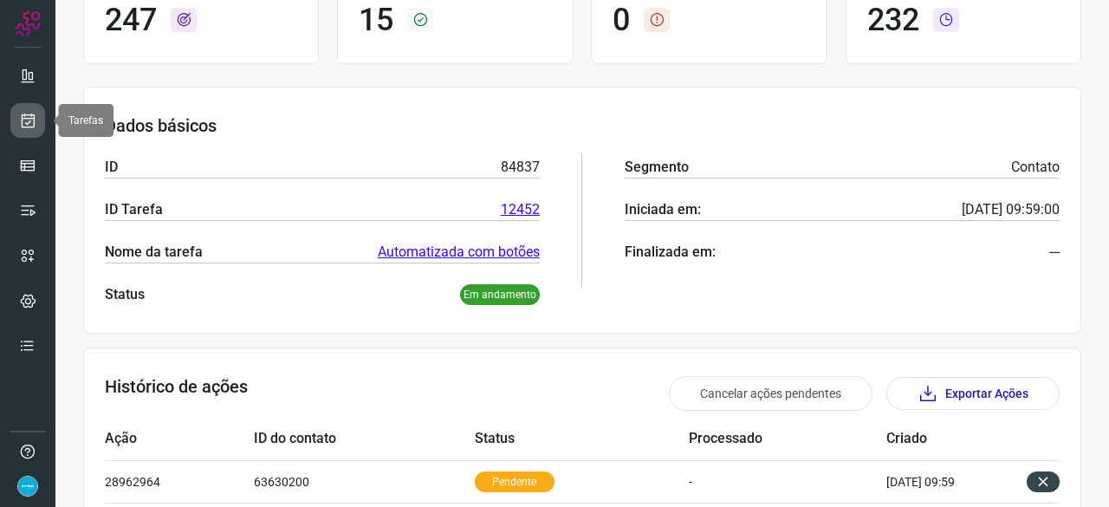
click at [40, 127] on link at bounding box center [27, 120] width 35 height 35
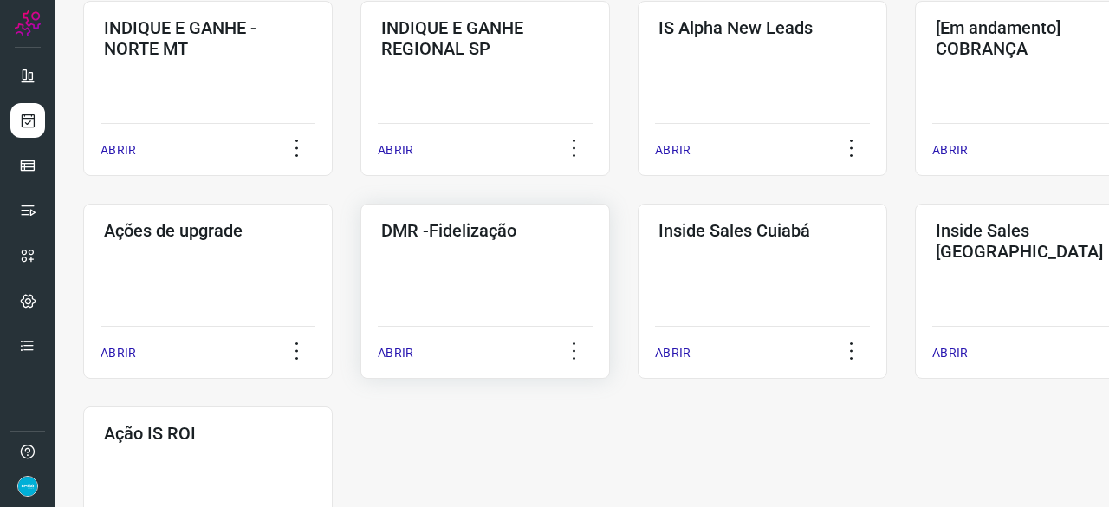
click at [404, 353] on p "ABRIR" at bounding box center [396, 353] width 36 height 18
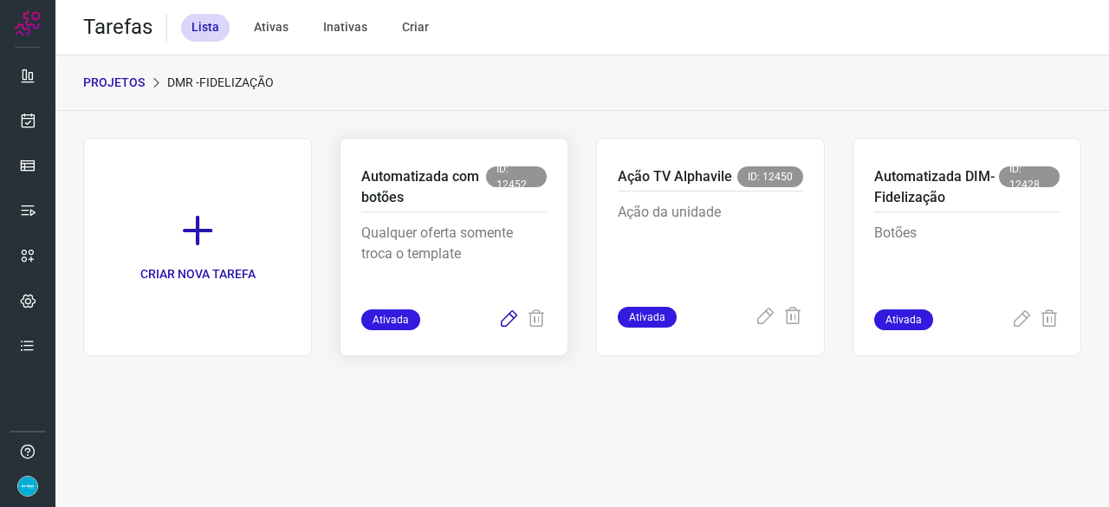
click at [509, 320] on icon at bounding box center [508, 319] width 21 height 21
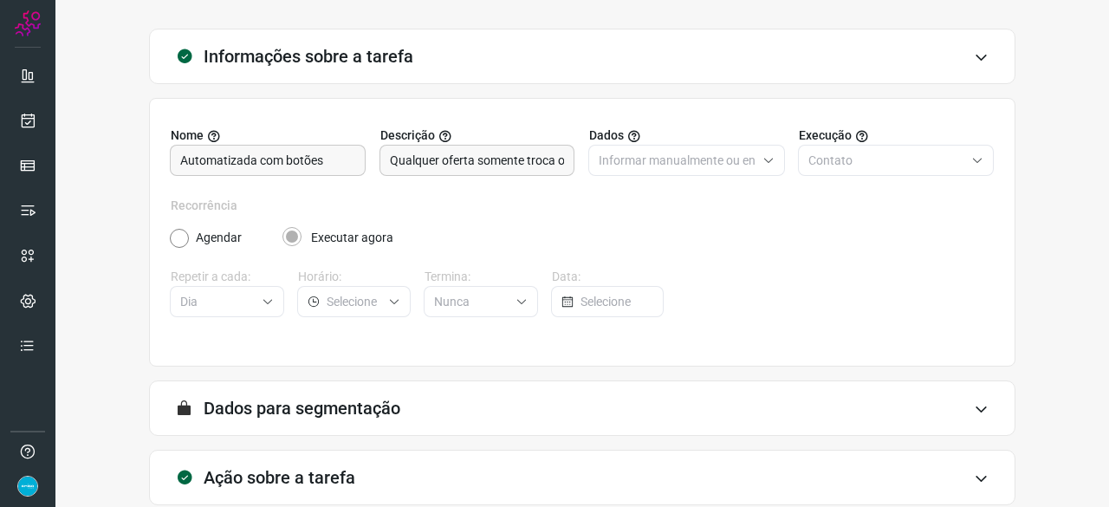
scroll to position [169, 0]
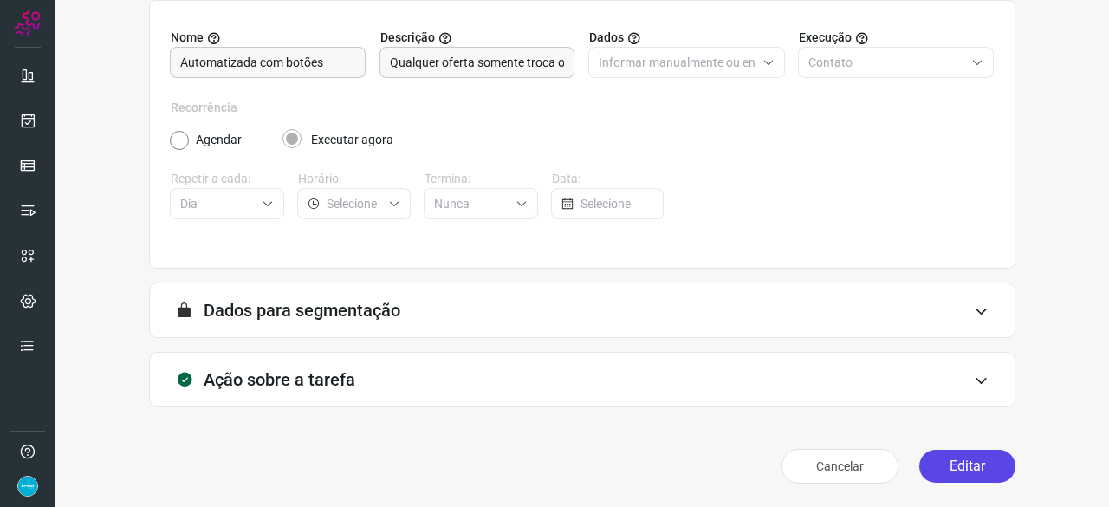
click at [956, 462] on button "Editar" at bounding box center [967, 465] width 96 height 33
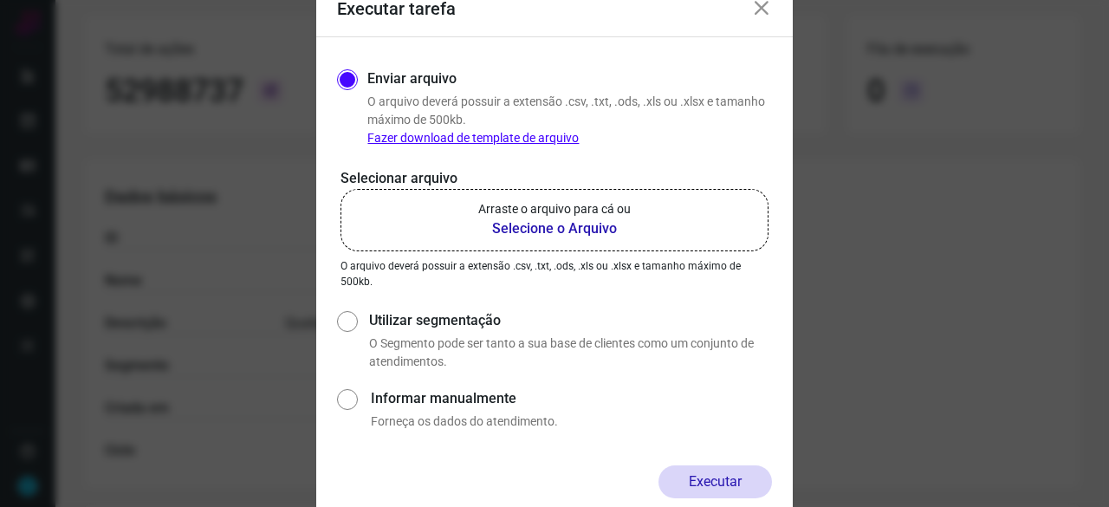
click at [514, 228] on b "Selecione o Arquivo" at bounding box center [554, 228] width 152 height 21
click at [0, 0] on input "Arraste o arquivo para cá ou Selecione o Arquivo" at bounding box center [0, 0] width 0 height 0
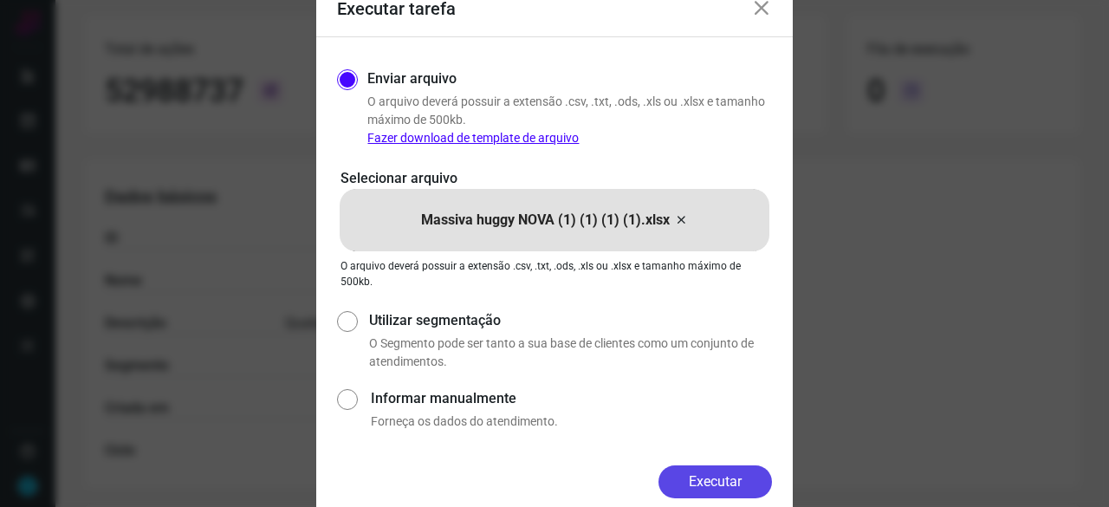
click at [726, 484] on button "Executar" at bounding box center [714, 481] width 113 height 33
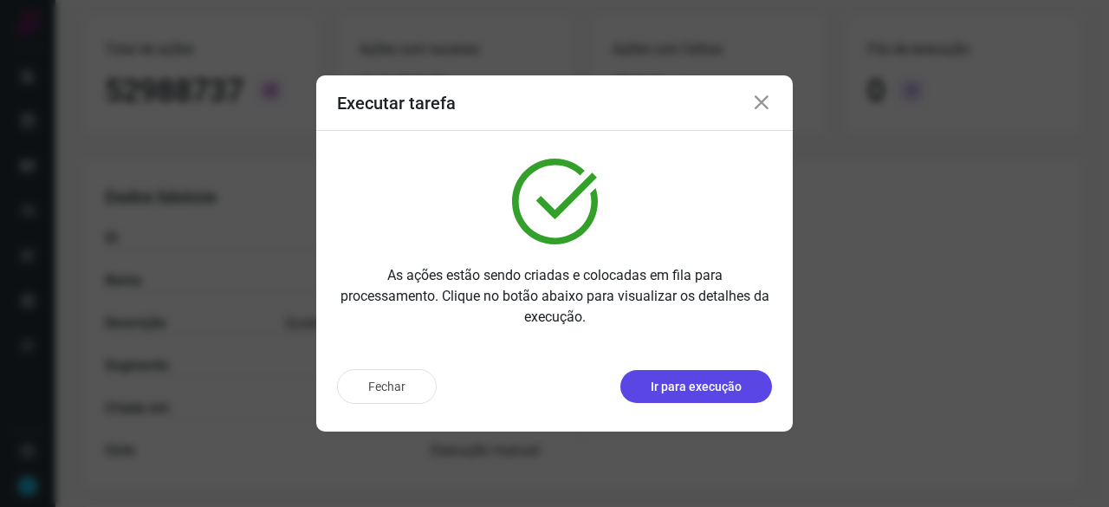
click at [672, 391] on p "Ir para execução" at bounding box center [695, 387] width 91 height 18
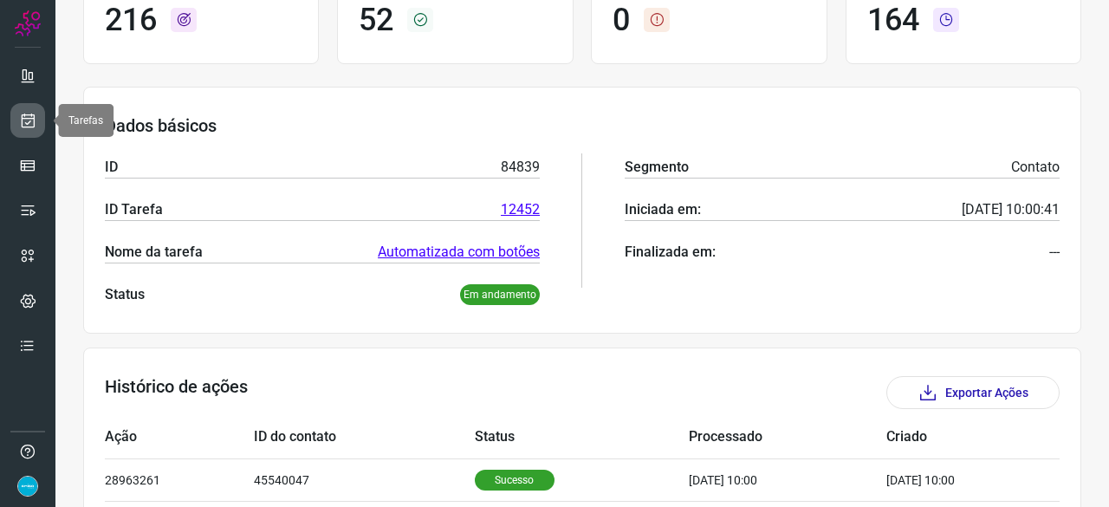
click at [35, 110] on link at bounding box center [27, 120] width 35 height 35
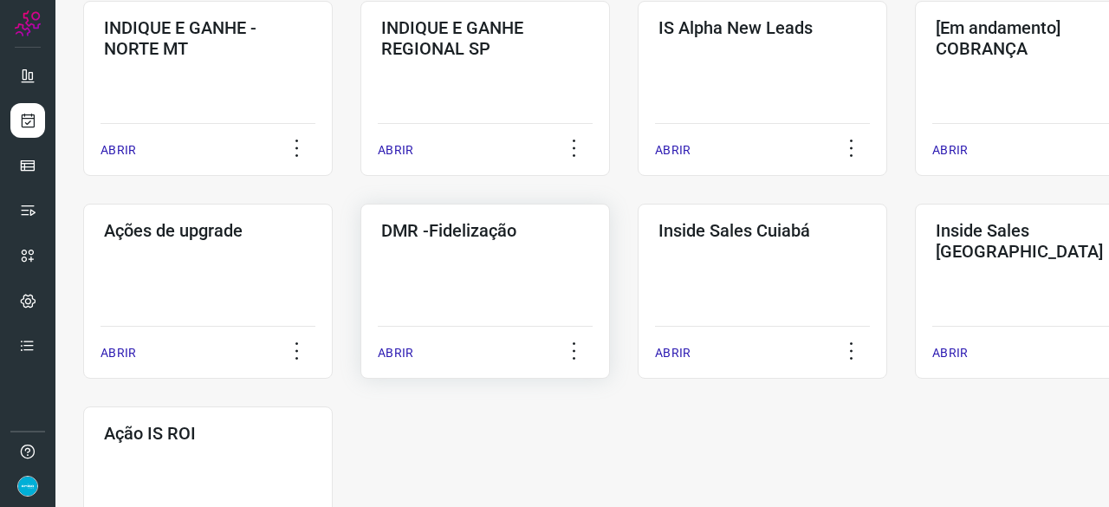
click at [388, 359] on p "ABRIR" at bounding box center [396, 353] width 36 height 18
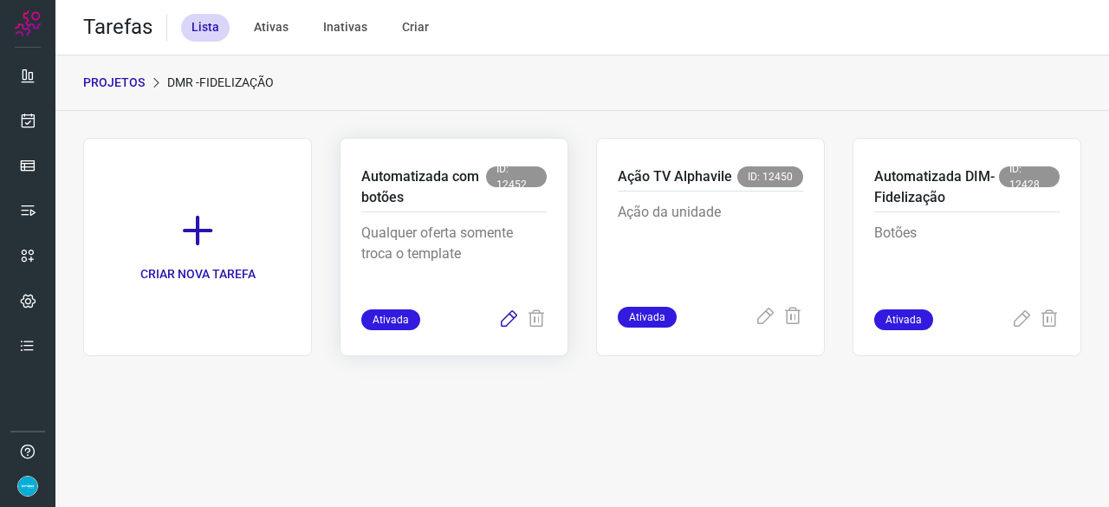
click at [508, 318] on icon at bounding box center [508, 319] width 21 height 21
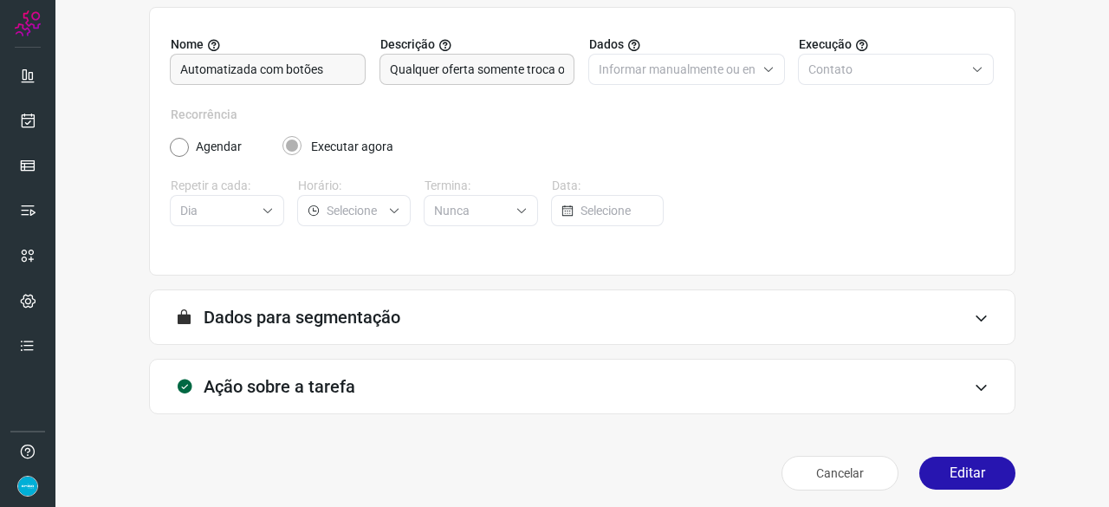
scroll to position [169, 0]
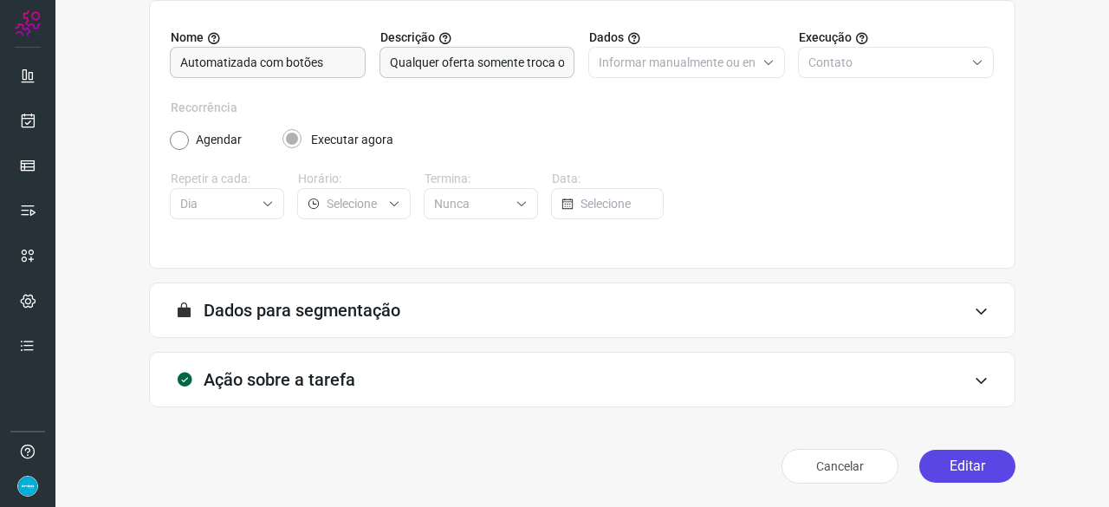
click at [971, 460] on button "Editar" at bounding box center [967, 465] width 96 height 33
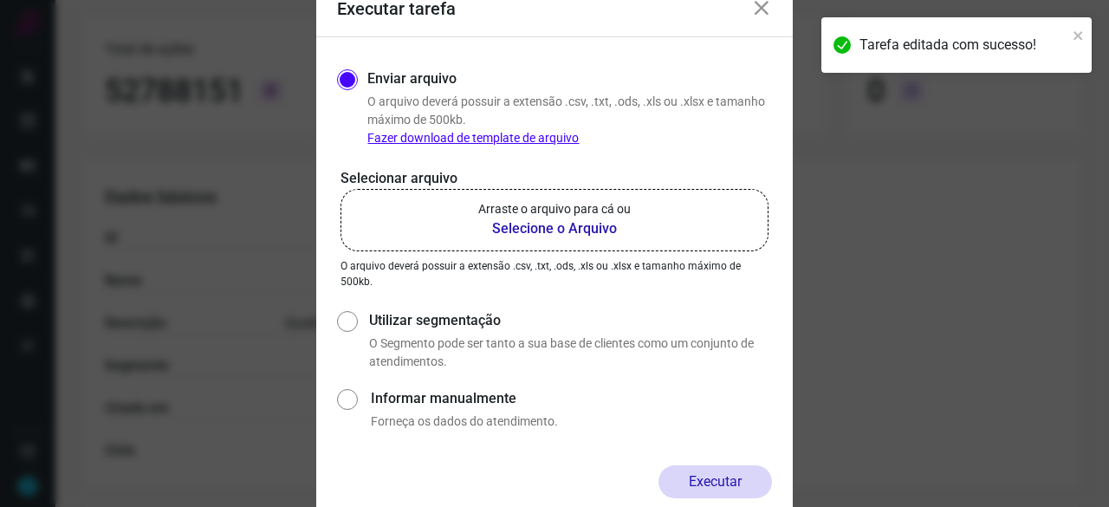
click at [538, 230] on b "Selecione o Arquivo" at bounding box center [554, 228] width 152 height 21
click at [0, 0] on input "Arraste o arquivo para cá ou Selecione o Arquivo" at bounding box center [0, 0] width 0 height 0
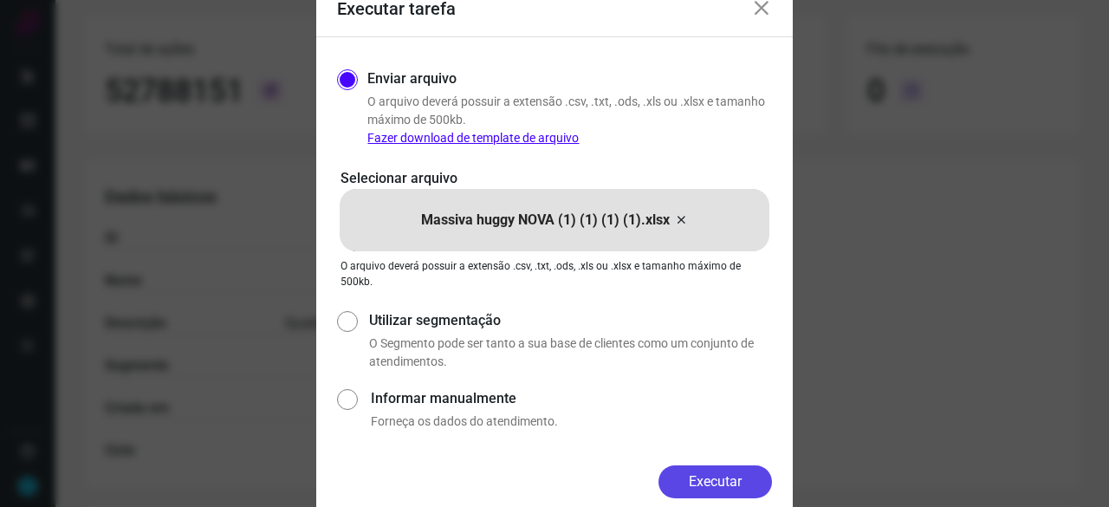
click at [741, 477] on button "Executar" at bounding box center [714, 481] width 113 height 33
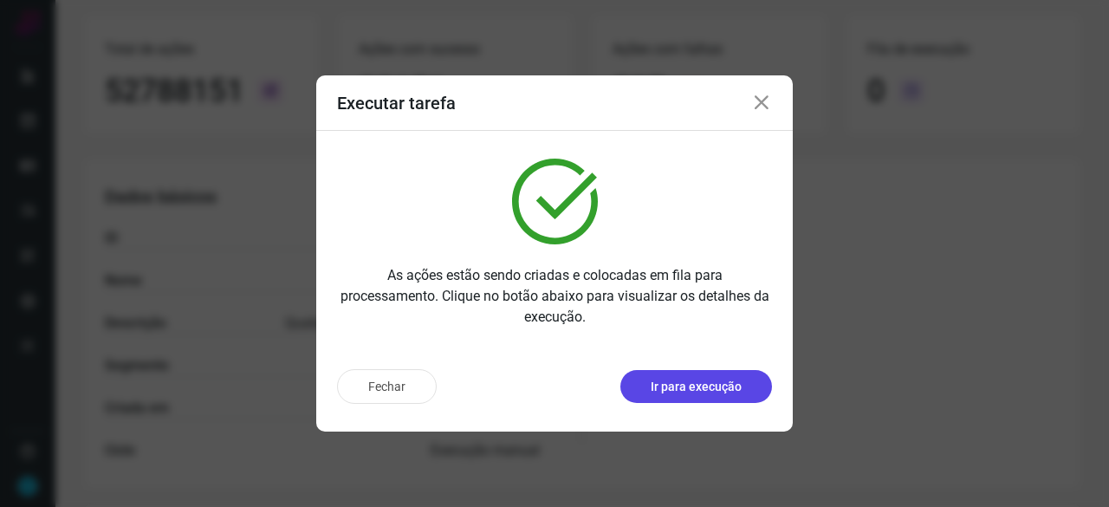
click at [674, 391] on p "Ir para execução" at bounding box center [695, 387] width 91 height 18
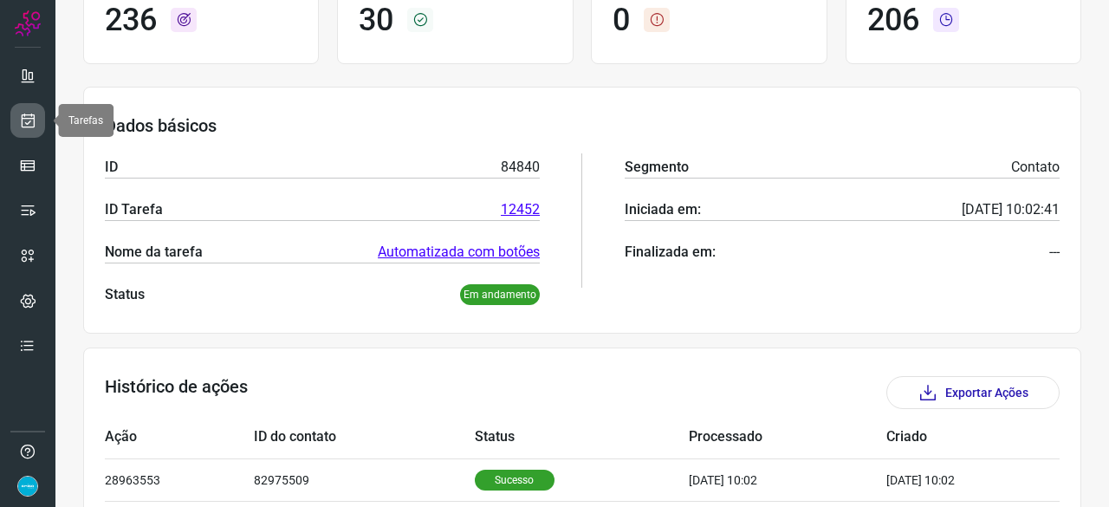
click at [31, 115] on icon at bounding box center [28, 120] width 18 height 17
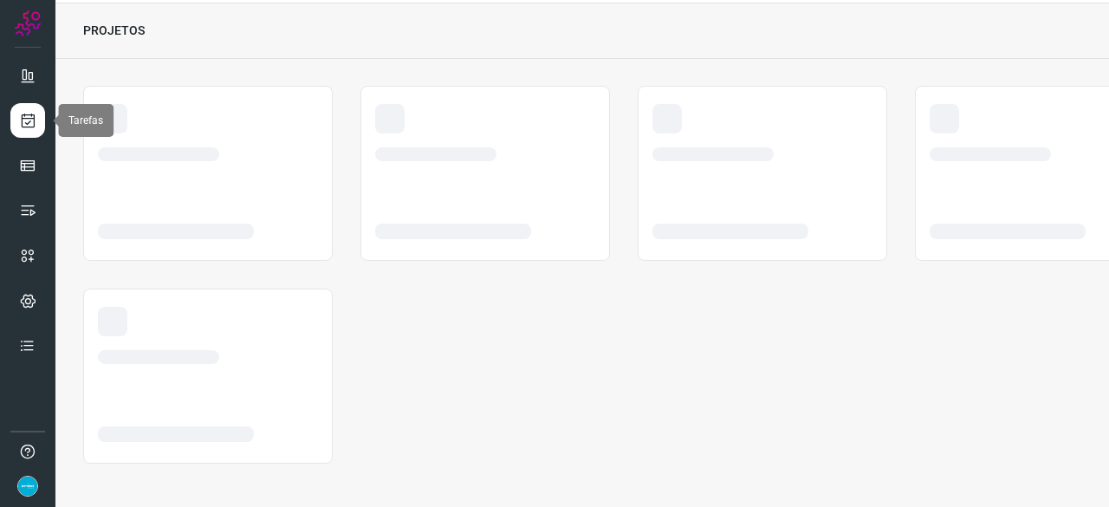
scroll to position [52, 0]
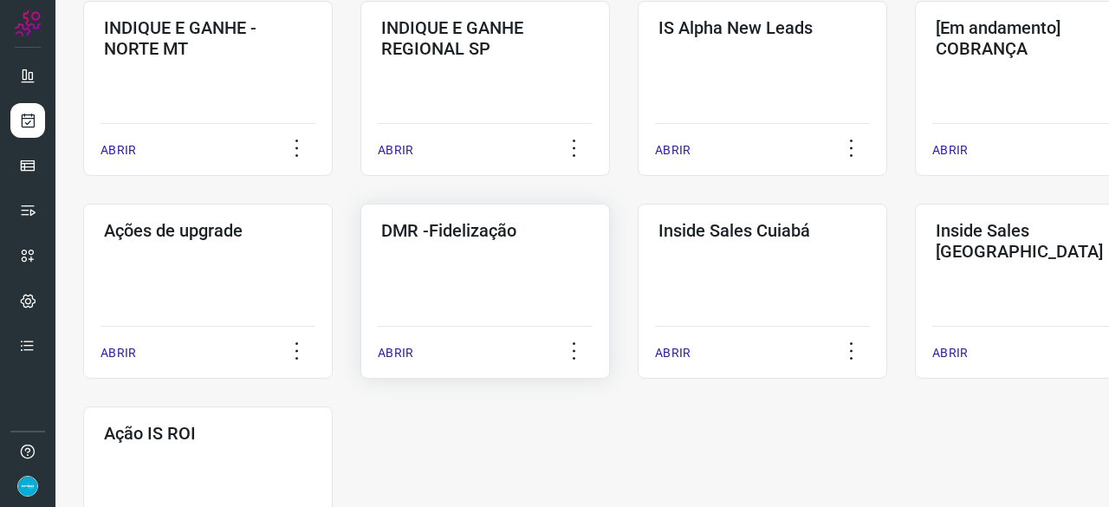
click at [402, 351] on p "ABRIR" at bounding box center [396, 353] width 36 height 18
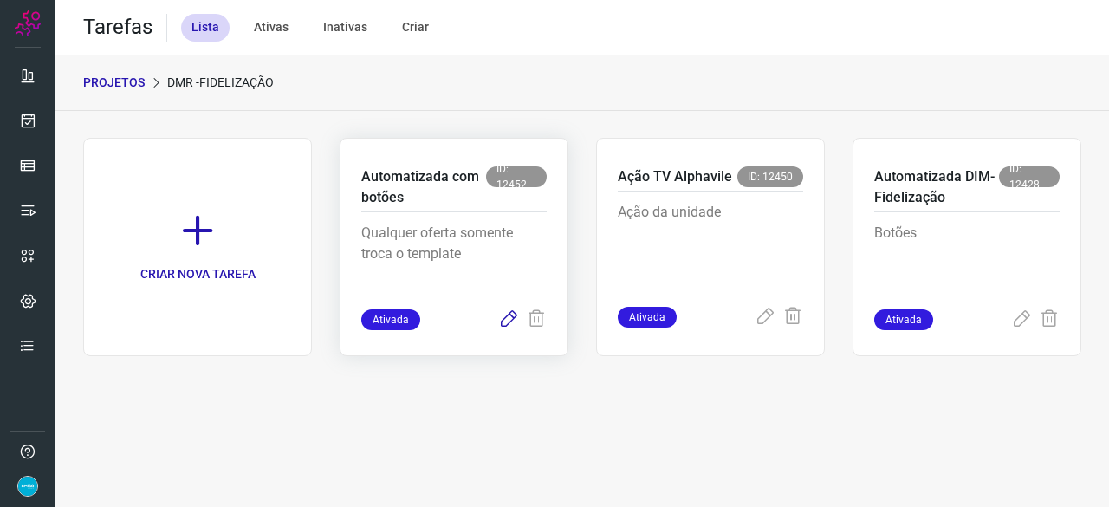
click at [502, 320] on icon at bounding box center [508, 319] width 21 height 21
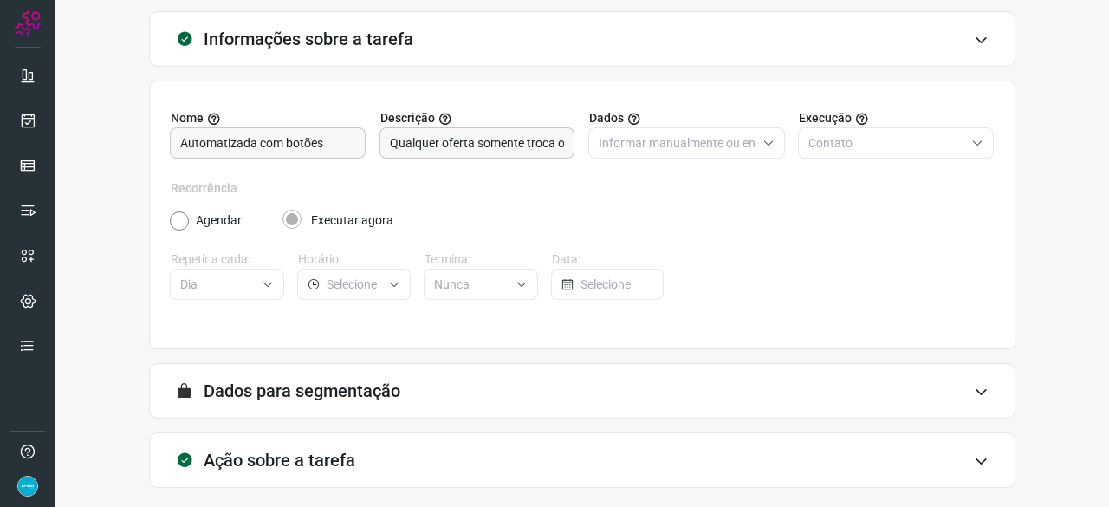
scroll to position [169, 0]
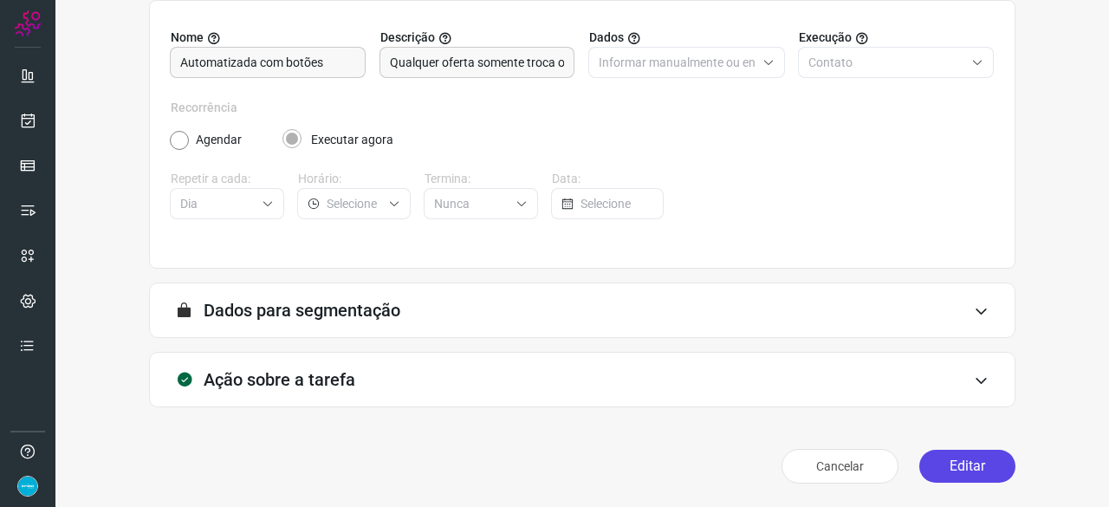
click at [960, 462] on button "Editar" at bounding box center [967, 465] width 96 height 33
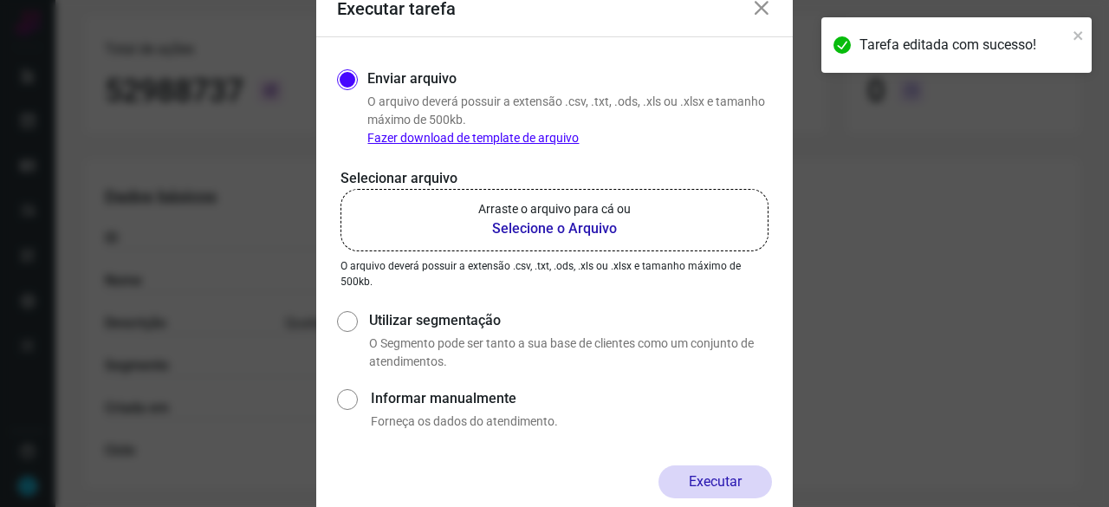
click at [553, 228] on b "Selecione o Arquivo" at bounding box center [554, 228] width 152 height 21
click at [0, 0] on input "Arraste o arquivo para cá ou Selecione o Arquivo" at bounding box center [0, 0] width 0 height 0
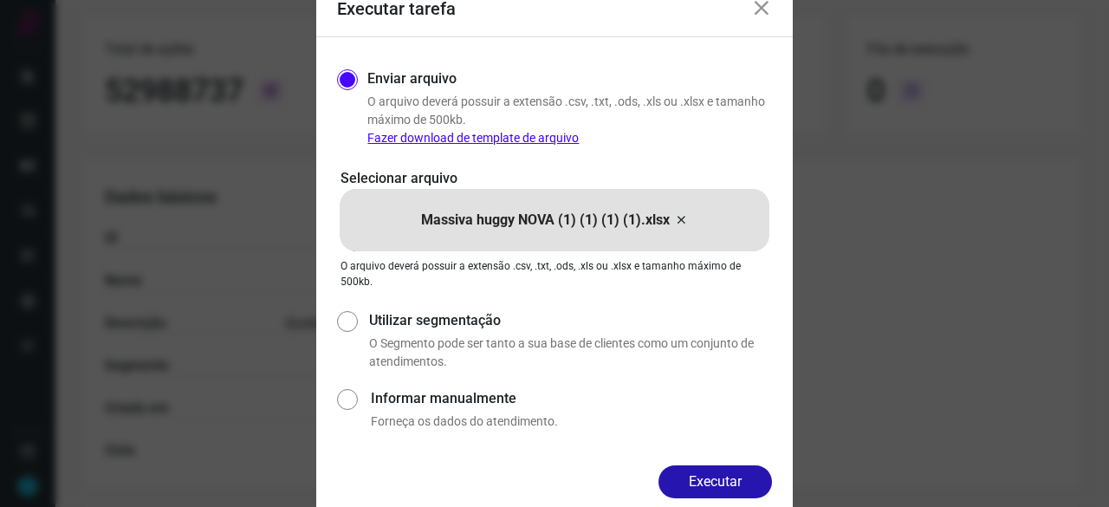
drag, startPoint x: 738, startPoint y: 474, endPoint x: 783, endPoint y: 495, distance: 50.0
click at [738, 473] on button "Executar" at bounding box center [714, 481] width 113 height 33
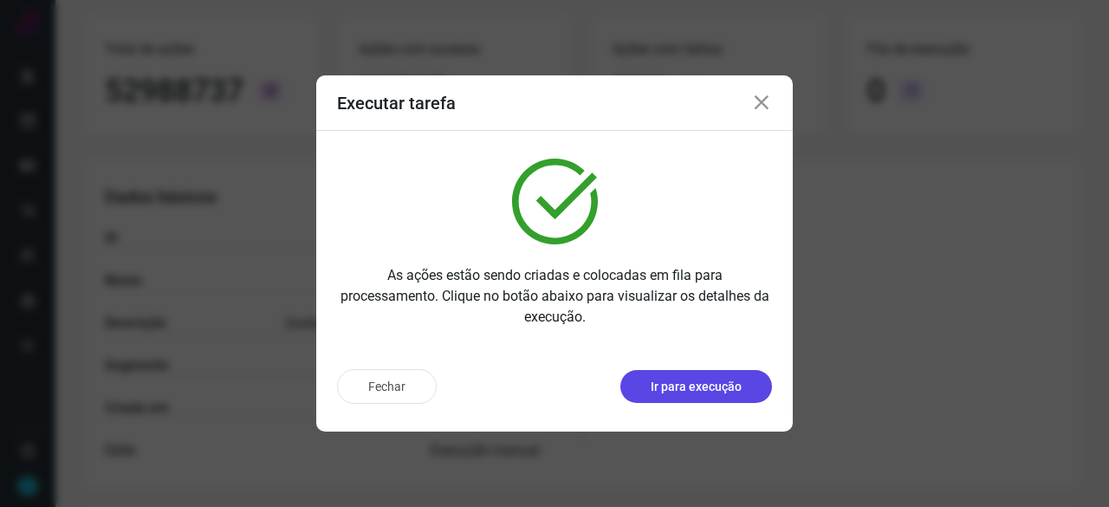
click at [699, 386] on p "Ir para execução" at bounding box center [695, 387] width 91 height 18
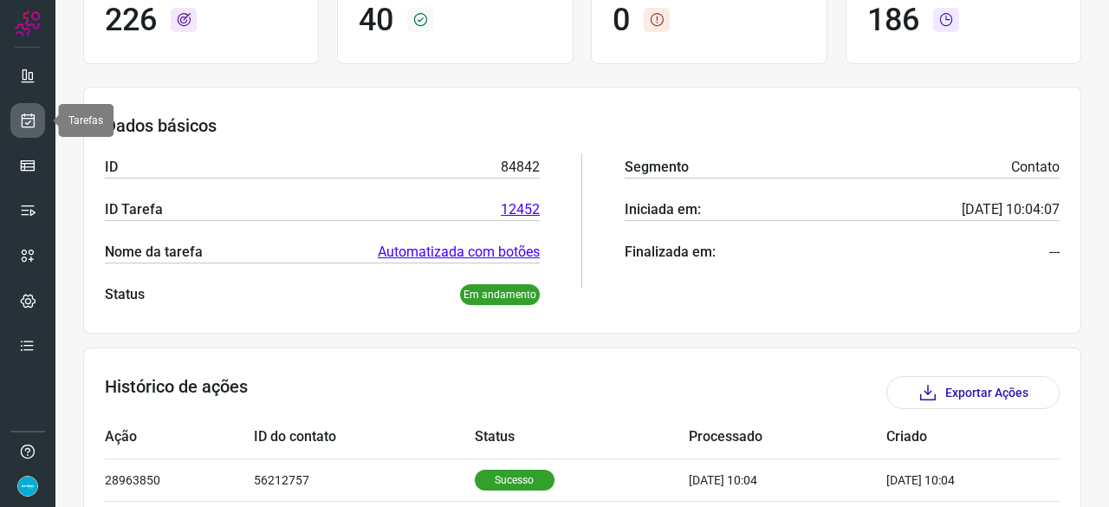
click at [29, 123] on icon at bounding box center [28, 120] width 18 height 17
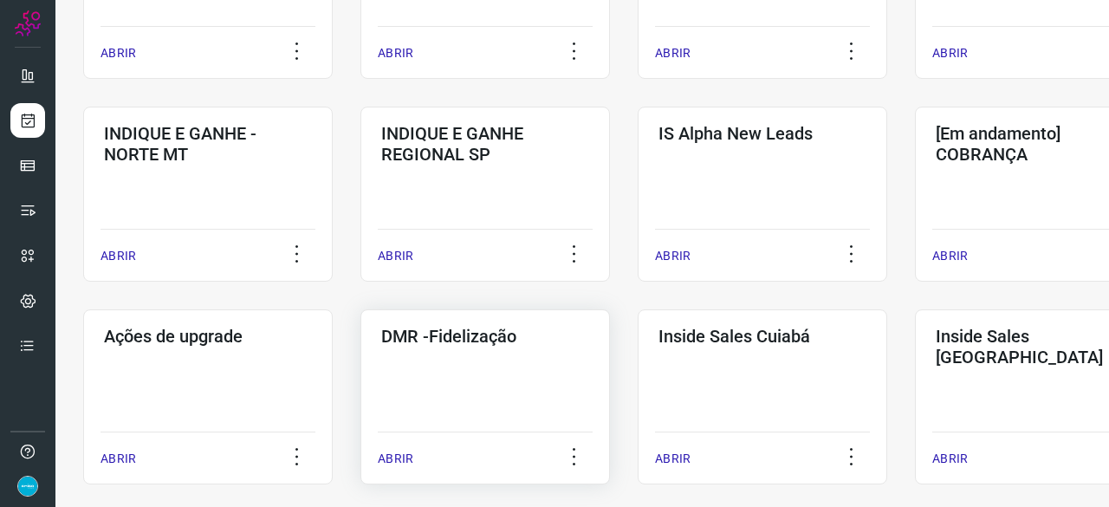
scroll to position [745, 0]
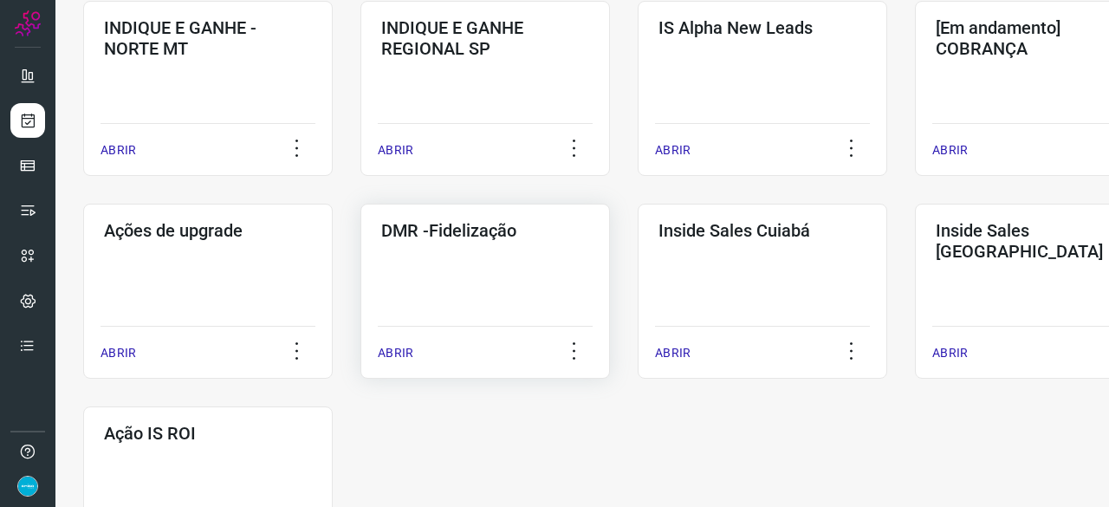
click at [412, 344] on div "ABRIR" at bounding box center [485, 347] width 215 height 43
click at [402, 355] on p "ABRIR" at bounding box center [396, 353] width 36 height 18
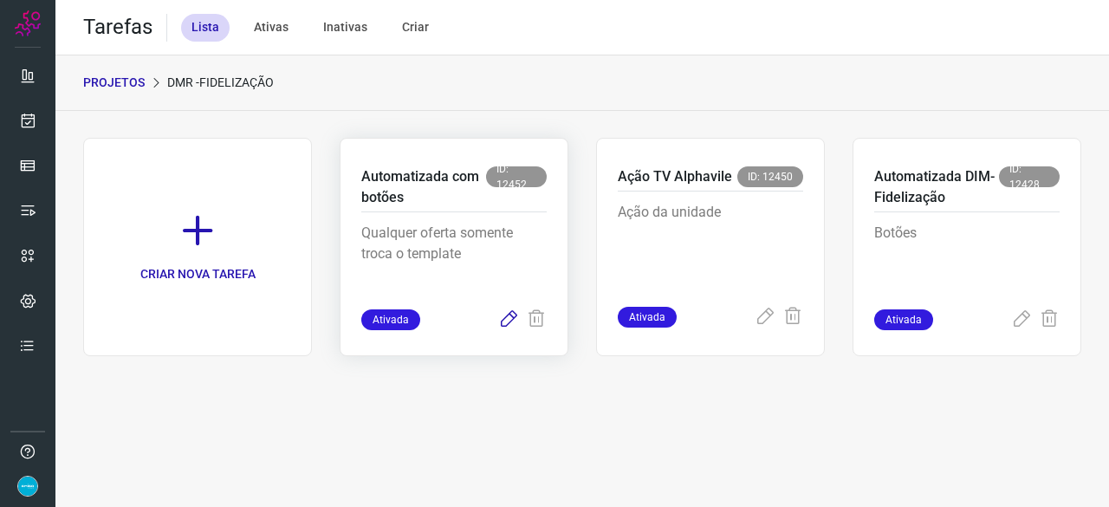
click at [508, 315] on icon at bounding box center [508, 319] width 21 height 21
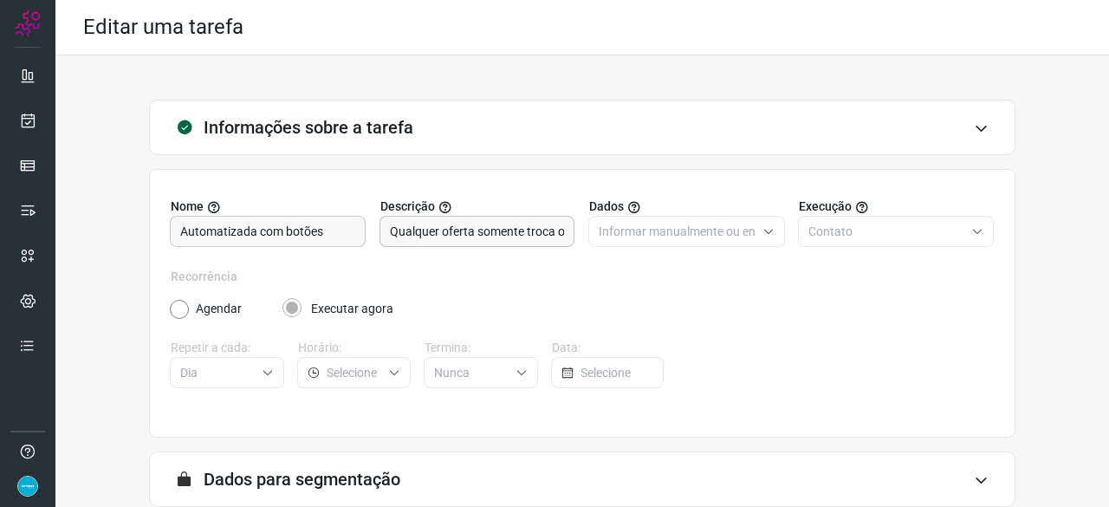
scroll to position [169, 0]
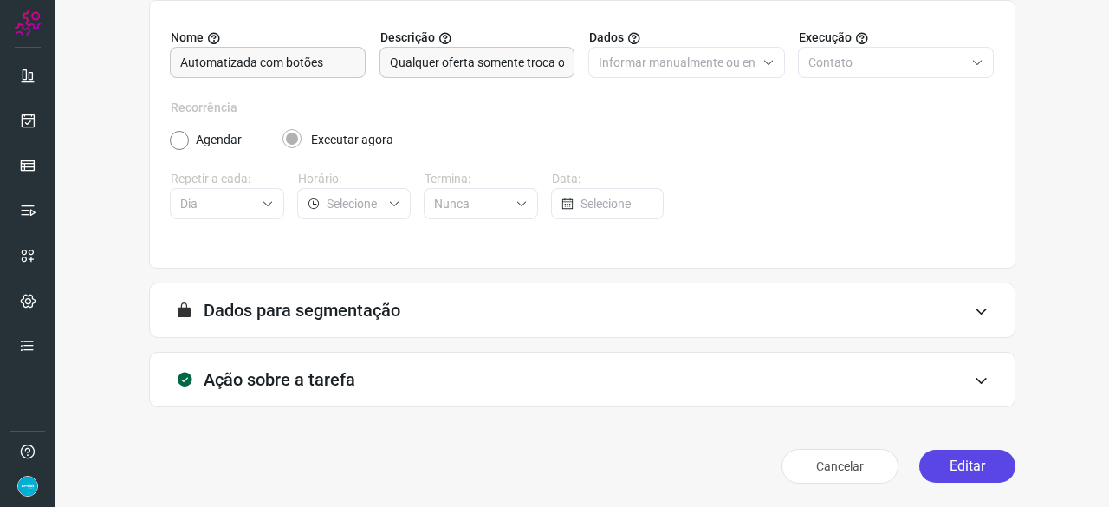
click at [969, 469] on button "Editar" at bounding box center [967, 465] width 96 height 33
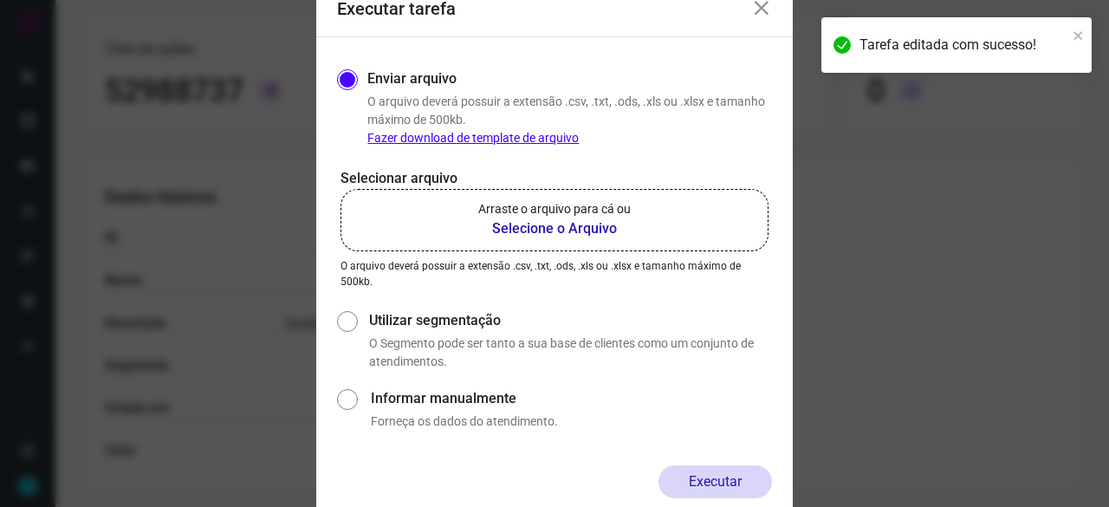
click at [528, 233] on b "Selecione o Arquivo" at bounding box center [554, 228] width 152 height 21
click at [0, 0] on input "Arraste o arquivo para cá ou Selecione o Arquivo" at bounding box center [0, 0] width 0 height 0
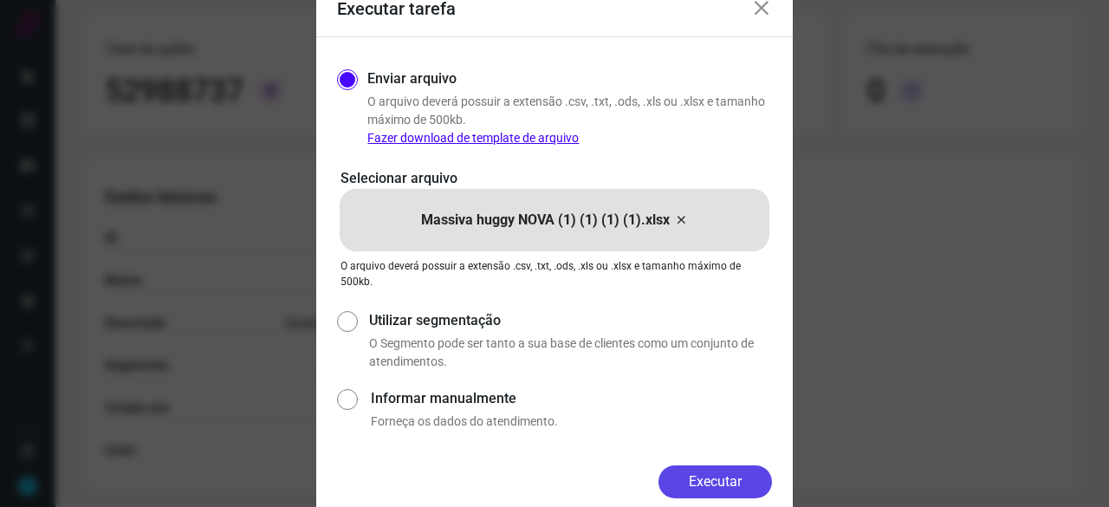
click at [711, 484] on button "Executar" at bounding box center [714, 481] width 113 height 33
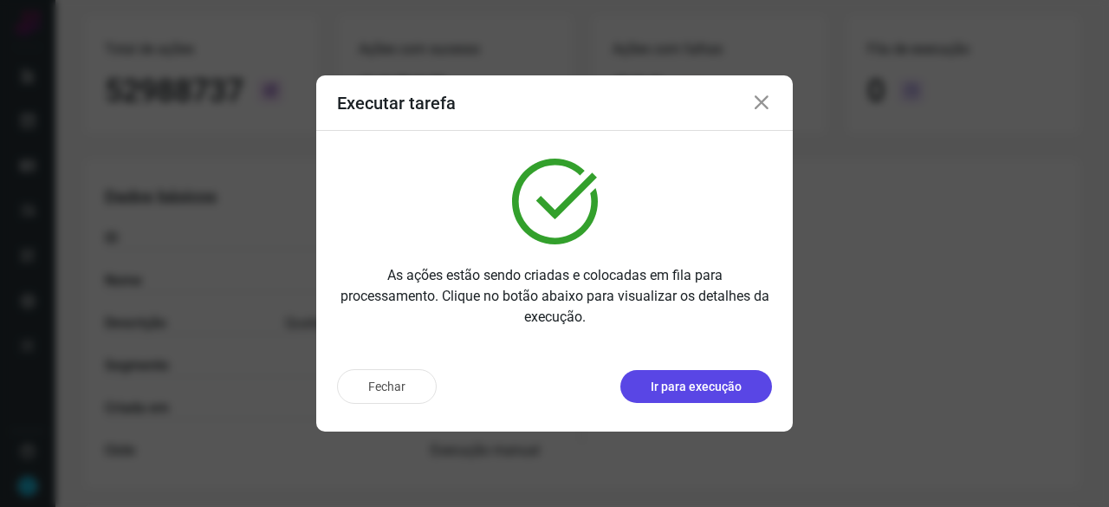
click at [707, 389] on p "Ir para execução" at bounding box center [695, 387] width 91 height 18
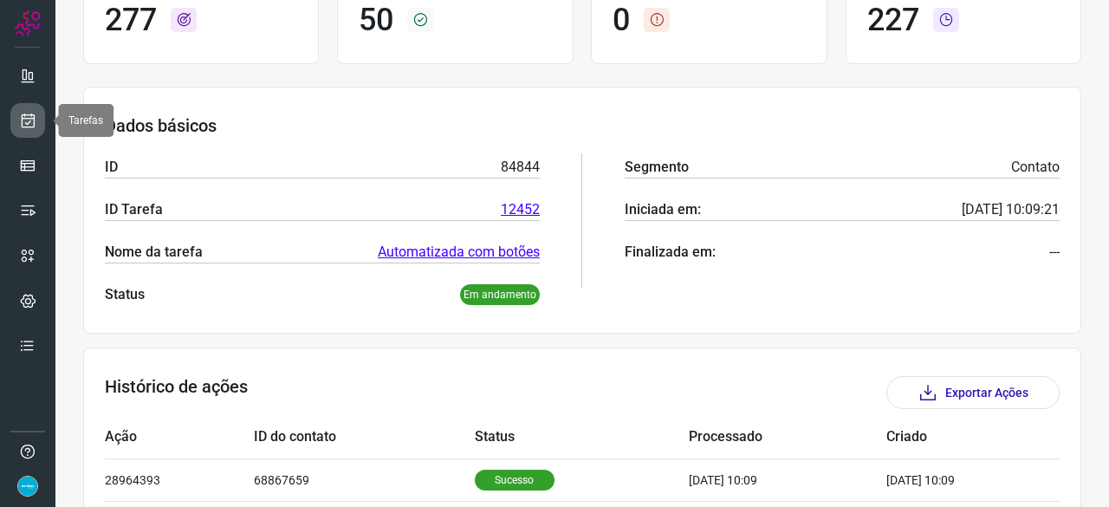
click at [31, 117] on icon at bounding box center [28, 120] width 18 height 17
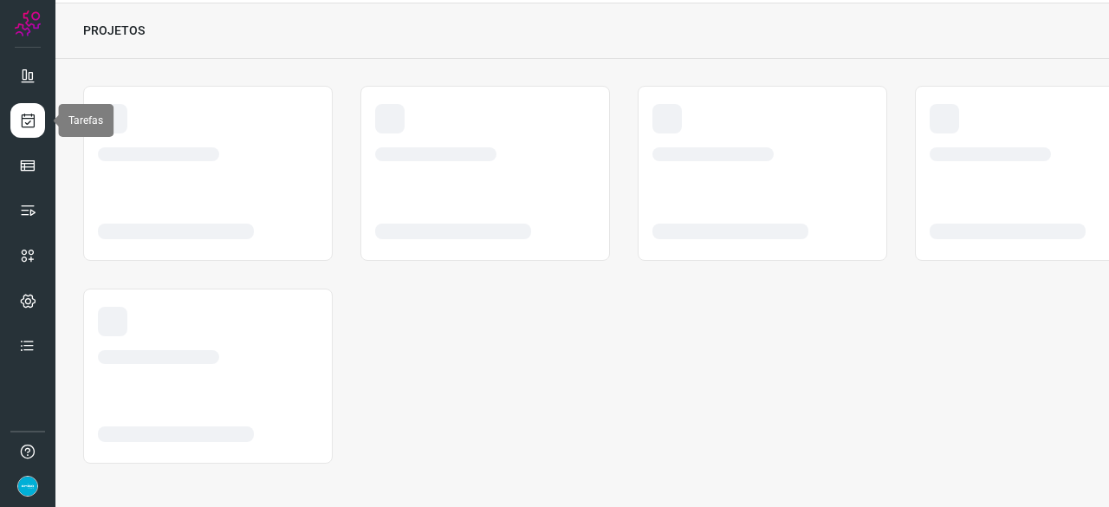
scroll to position [52, 0]
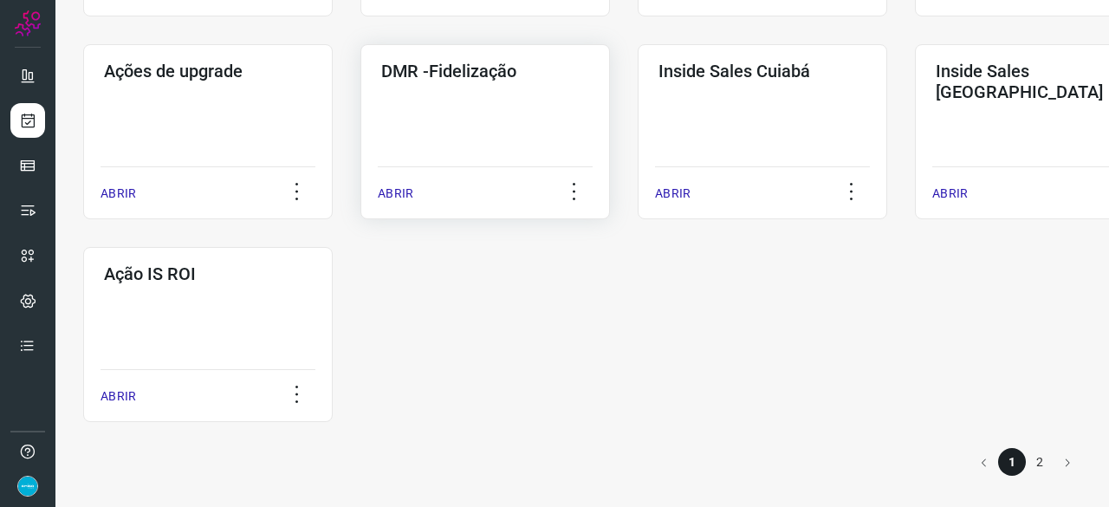
click at [393, 200] on p "ABRIR" at bounding box center [396, 193] width 36 height 18
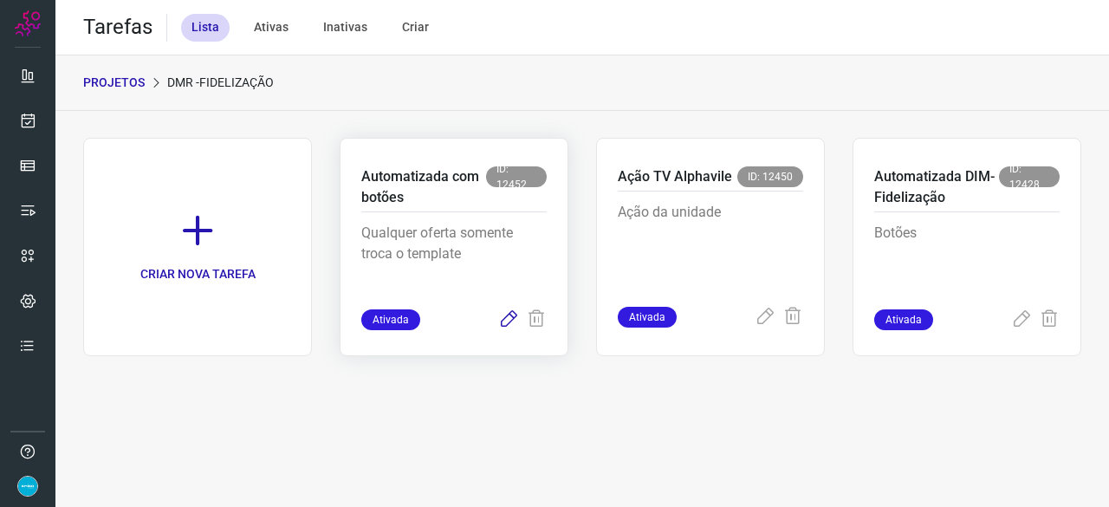
click at [512, 314] on icon at bounding box center [508, 319] width 21 height 21
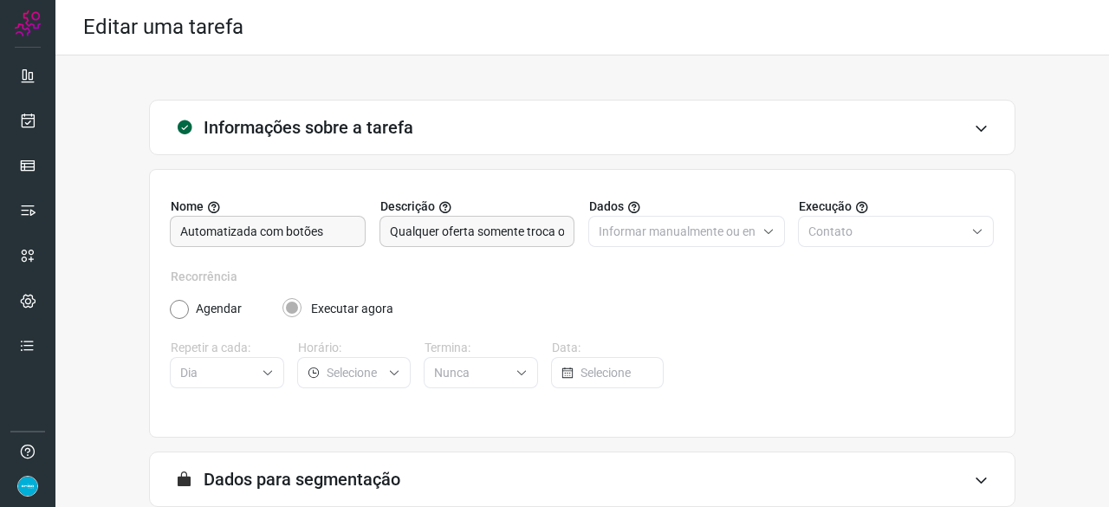
scroll to position [169, 0]
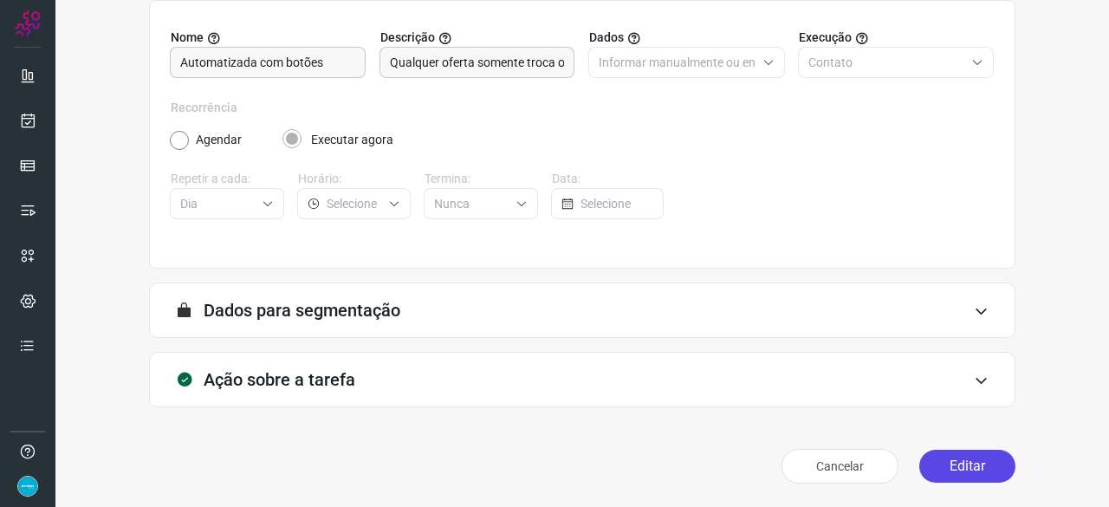
click at [940, 473] on button "Editar" at bounding box center [967, 465] width 96 height 33
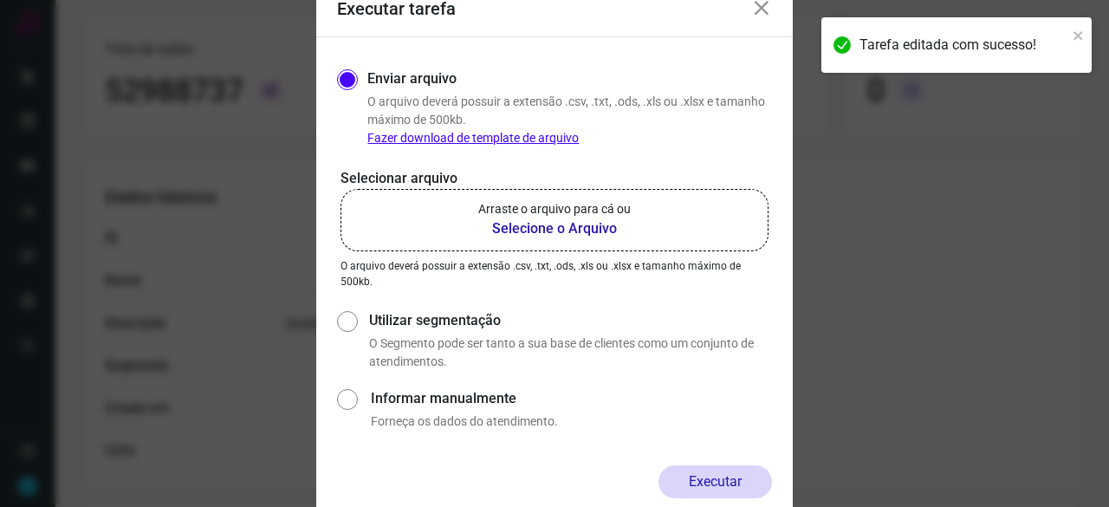
click at [514, 226] on b "Selecione o Arquivo" at bounding box center [554, 228] width 152 height 21
click at [0, 0] on input "Arraste o arquivo para cá ou Selecione o Arquivo" at bounding box center [0, 0] width 0 height 0
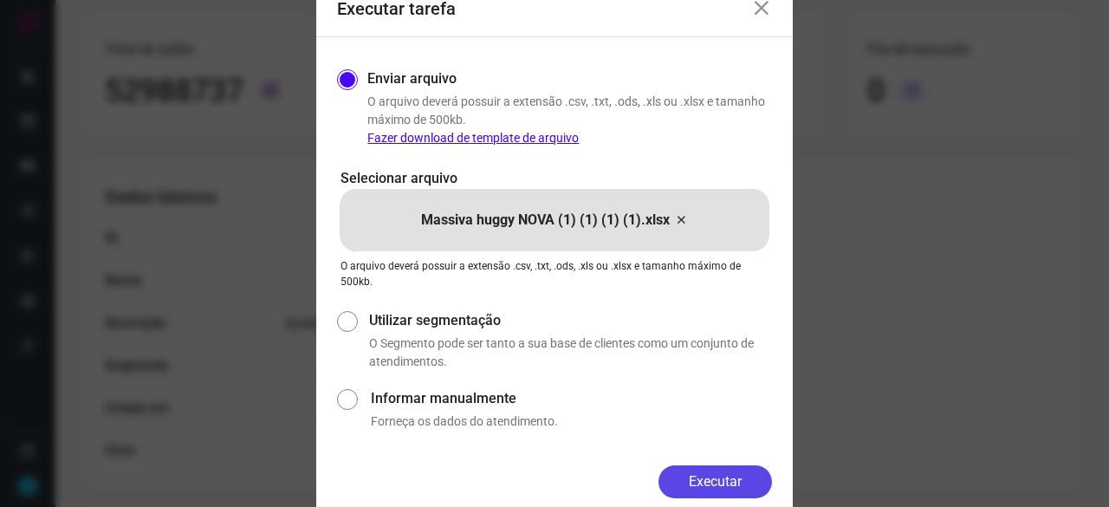
click at [746, 477] on button "Executar" at bounding box center [714, 481] width 113 height 33
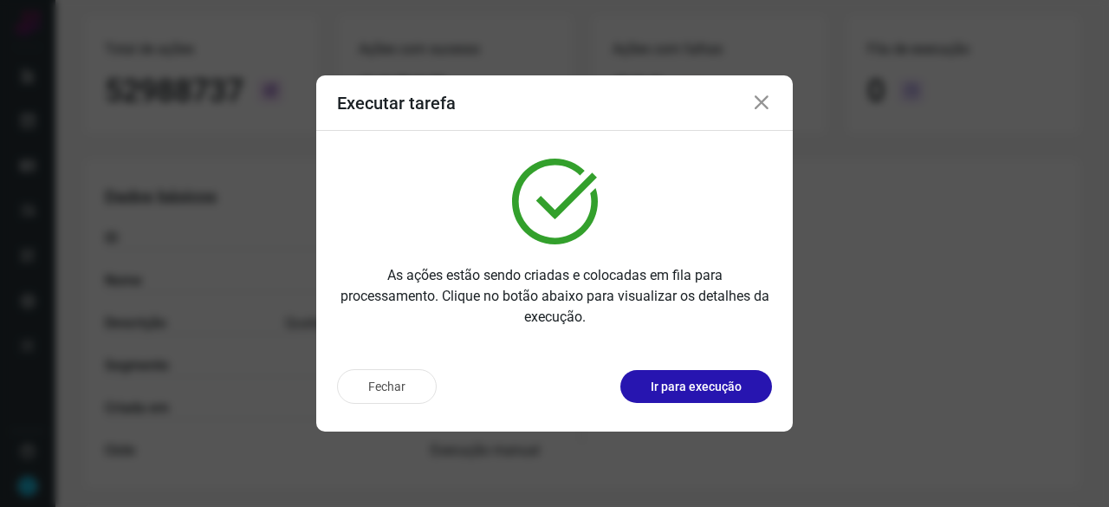
click at [701, 388] on p "Ir para execução" at bounding box center [695, 387] width 91 height 18
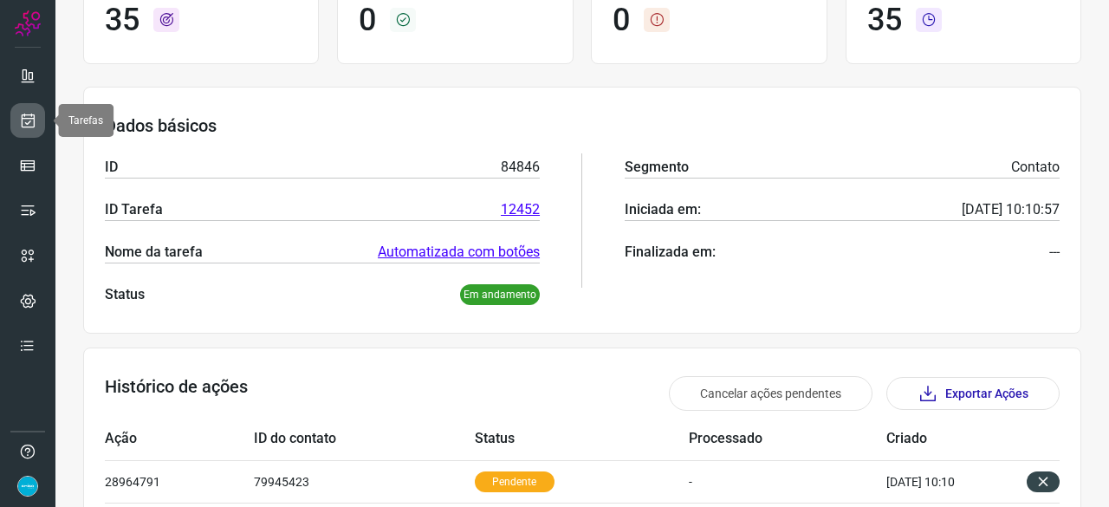
click at [29, 114] on icon at bounding box center [28, 120] width 18 height 17
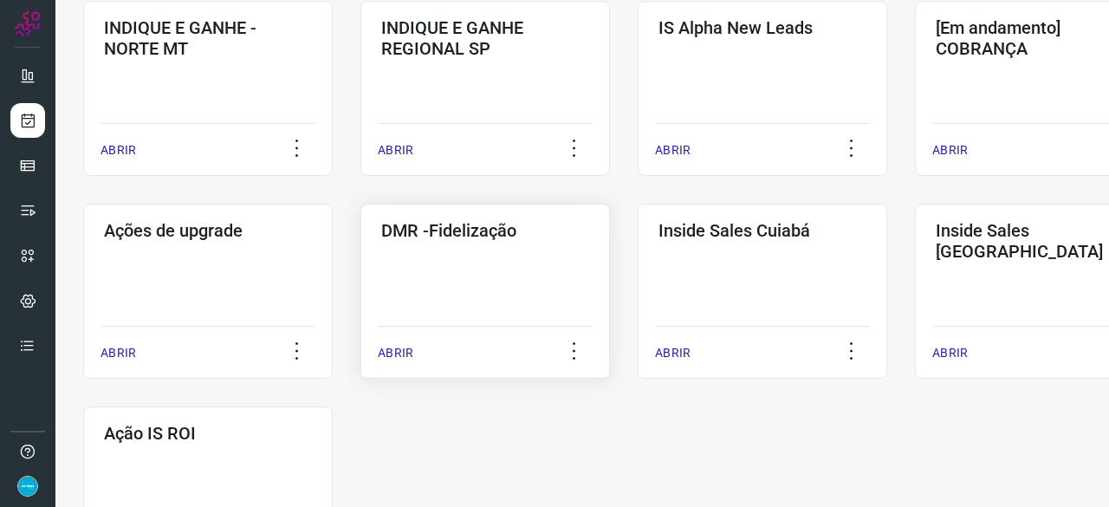
click at [398, 356] on p "ABRIR" at bounding box center [396, 353] width 36 height 18
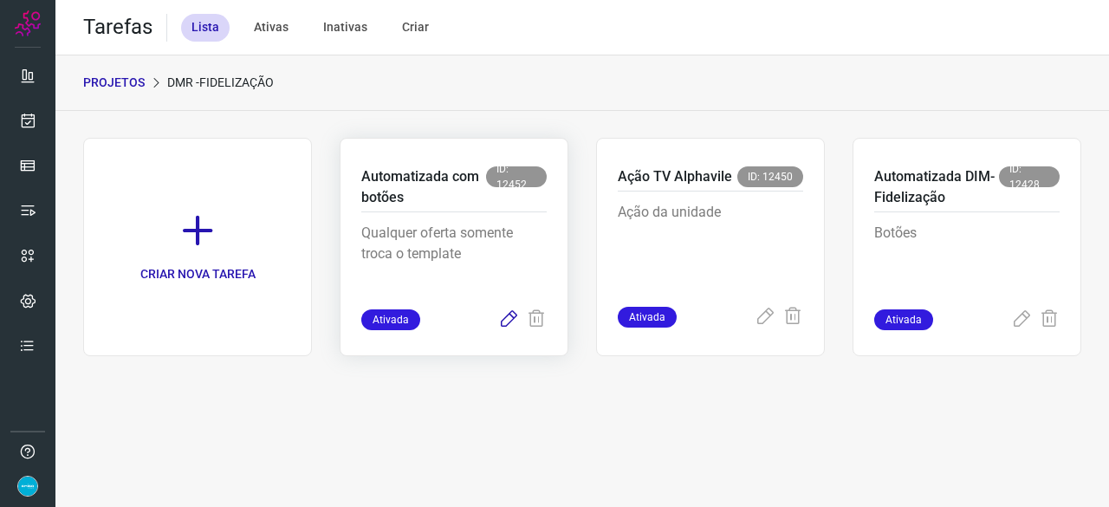
click at [511, 316] on icon at bounding box center [508, 319] width 21 height 21
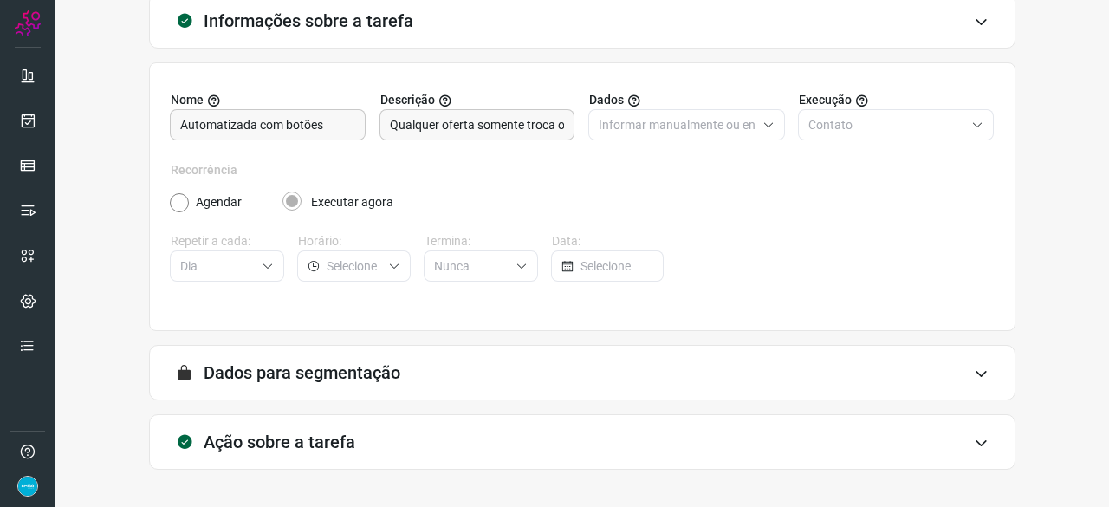
scroll to position [169, 0]
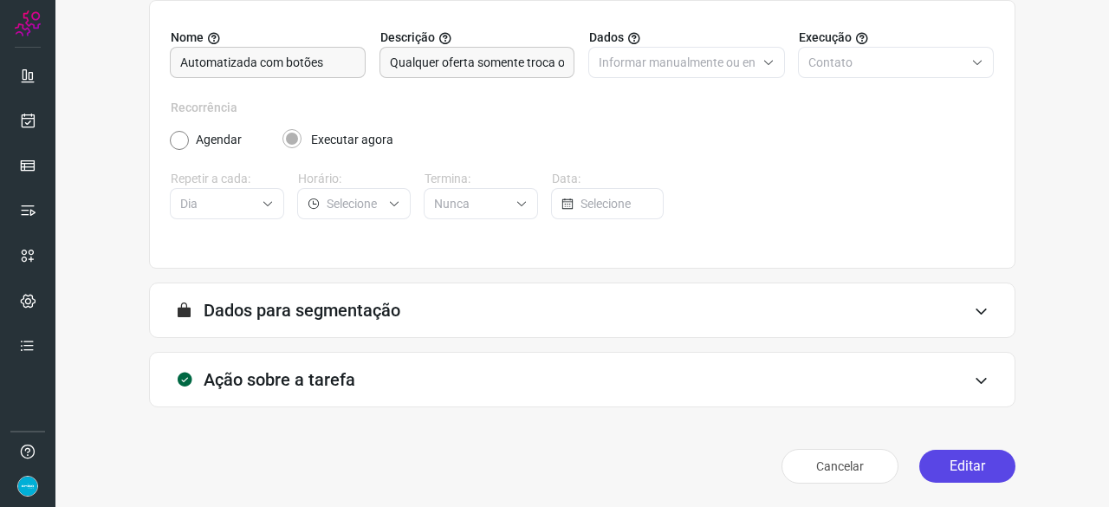
click at [919, 460] on button "Editar" at bounding box center [967, 465] width 96 height 33
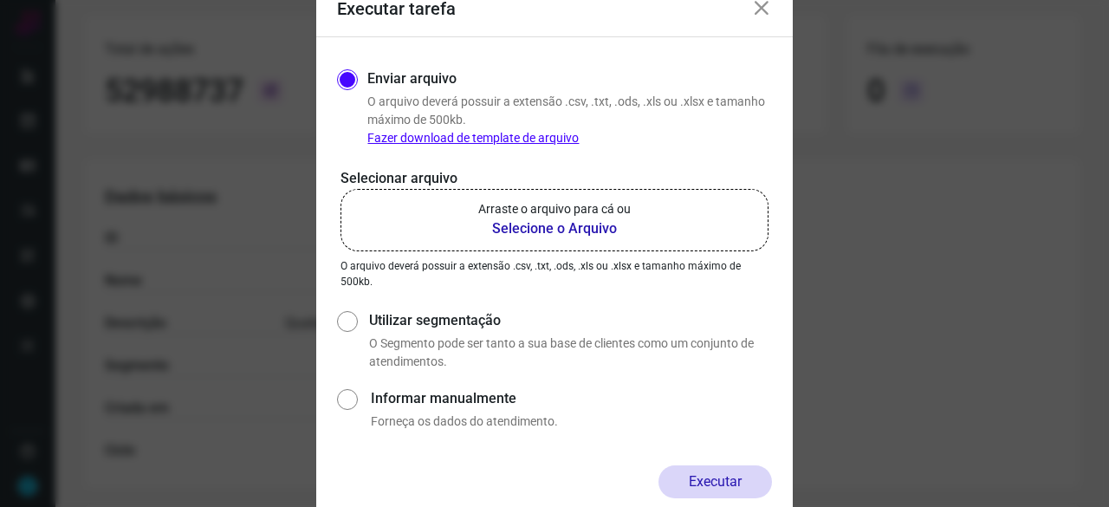
click at [527, 223] on b "Selecione o Arquivo" at bounding box center [554, 228] width 152 height 21
click at [0, 0] on input "Arraste o arquivo para cá ou Selecione o Arquivo" at bounding box center [0, 0] width 0 height 0
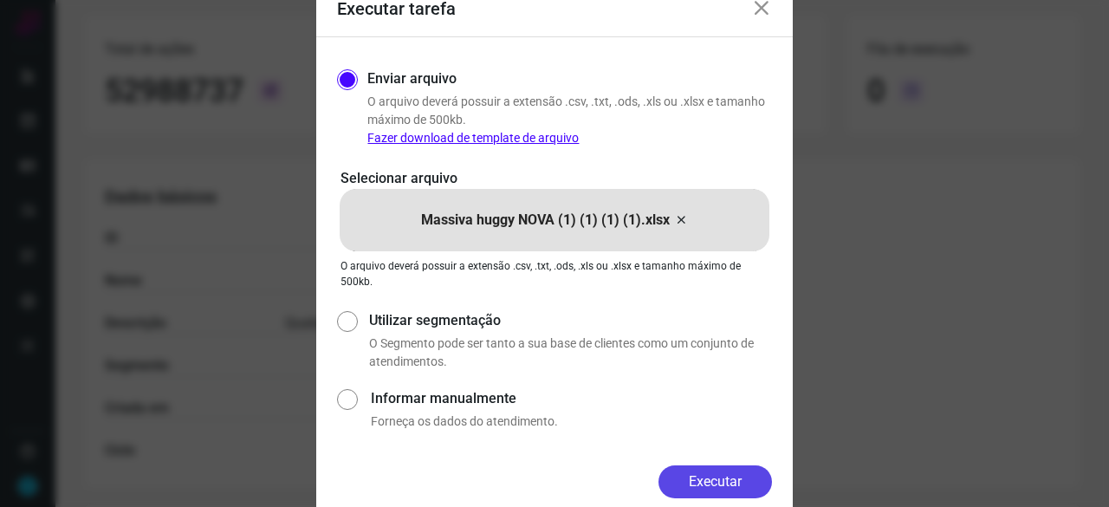
click at [687, 483] on button "Executar" at bounding box center [714, 481] width 113 height 33
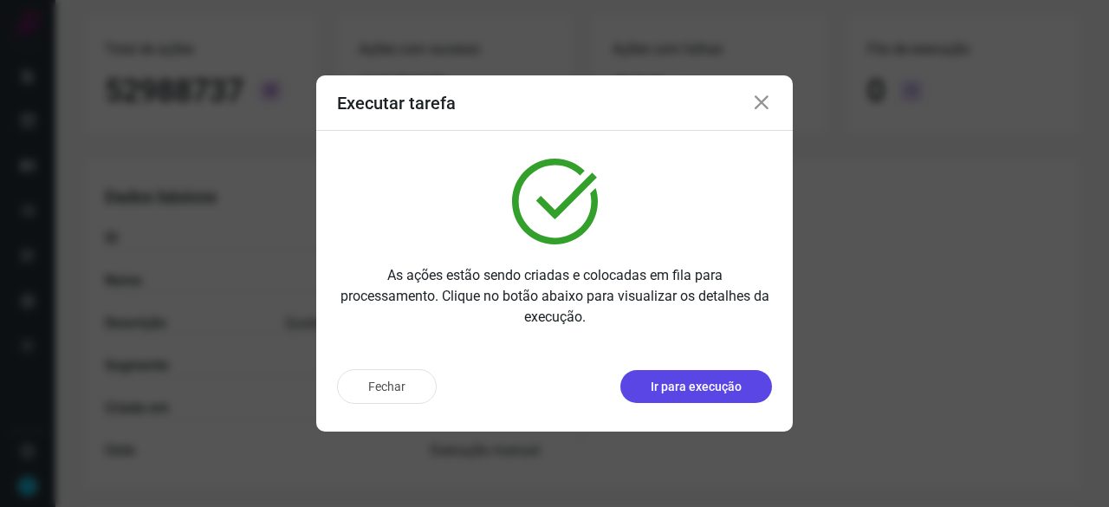
click at [714, 389] on p "Ir para execução" at bounding box center [695, 387] width 91 height 18
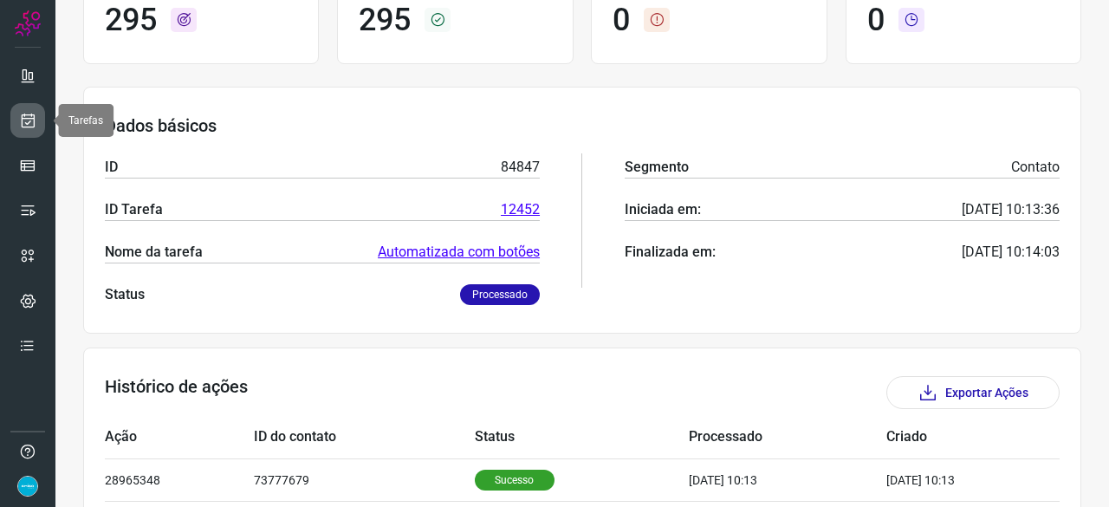
click at [29, 118] on icon at bounding box center [28, 120] width 18 height 17
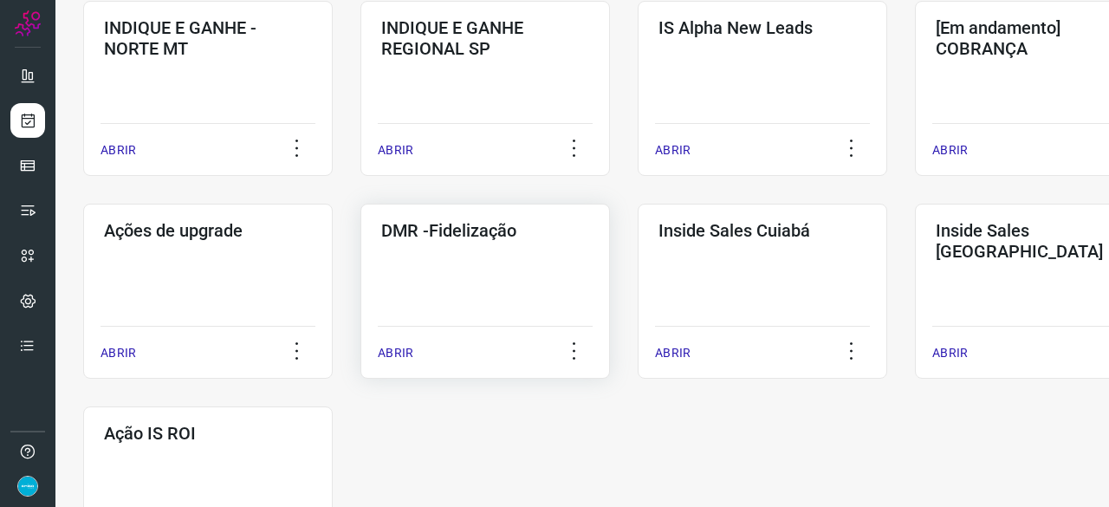
click at [403, 356] on p "ABRIR" at bounding box center [396, 353] width 36 height 18
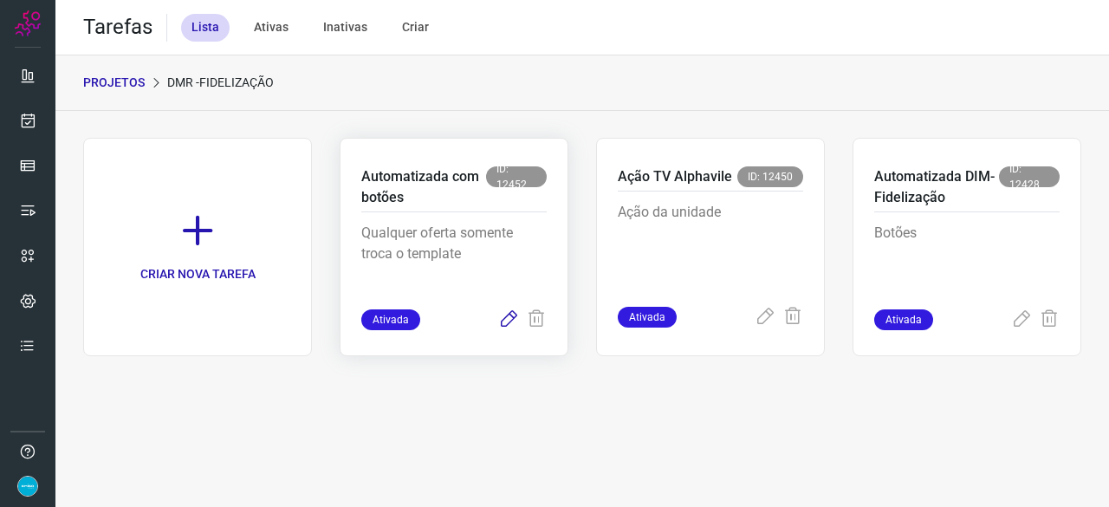
click at [502, 320] on icon at bounding box center [508, 319] width 21 height 21
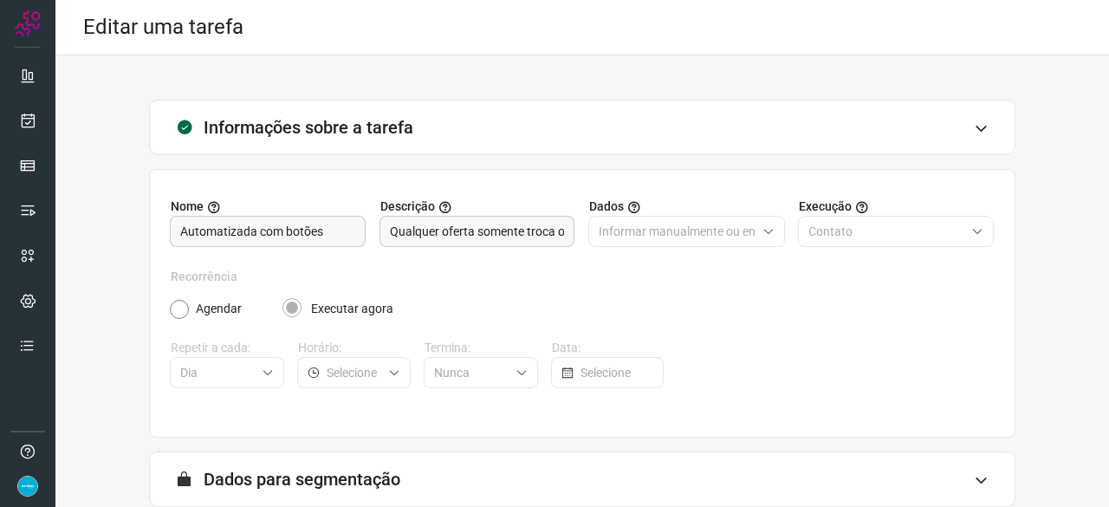
scroll to position [169, 0]
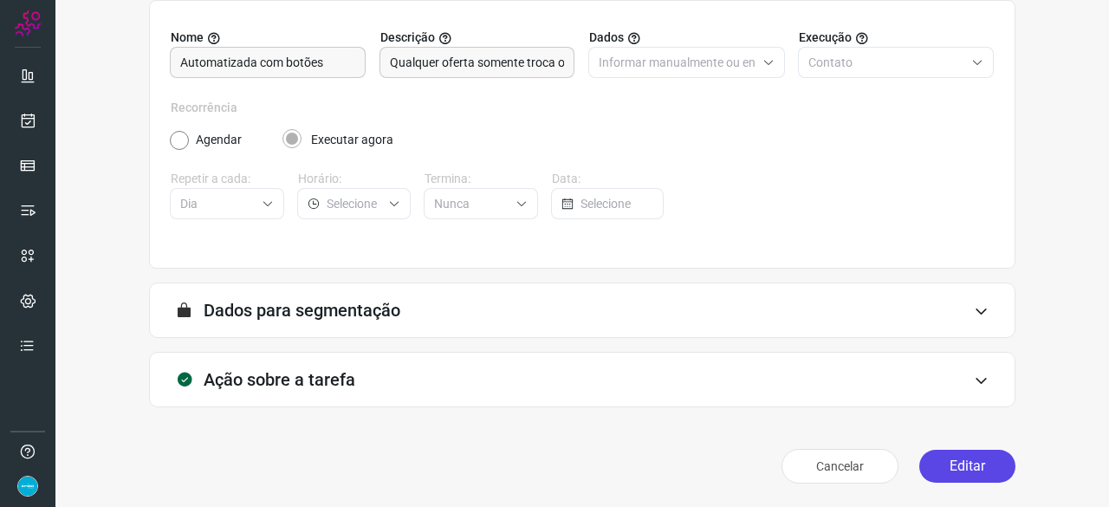
click at [996, 474] on button "Editar" at bounding box center [967, 465] width 96 height 33
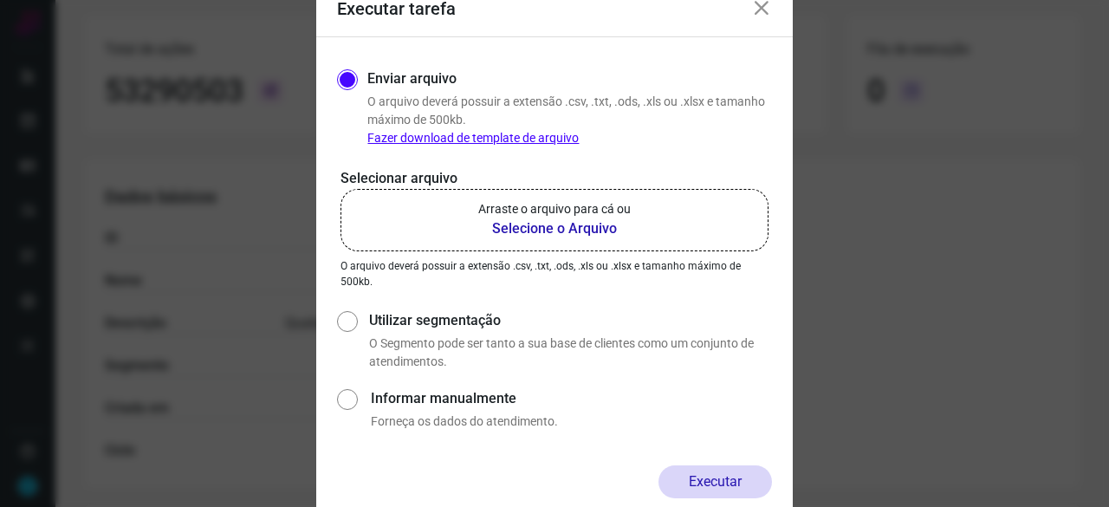
click at [519, 227] on b "Selecione o Arquivo" at bounding box center [554, 228] width 152 height 21
click at [0, 0] on input "Arraste o arquivo para cá ou Selecione o Arquivo" at bounding box center [0, 0] width 0 height 0
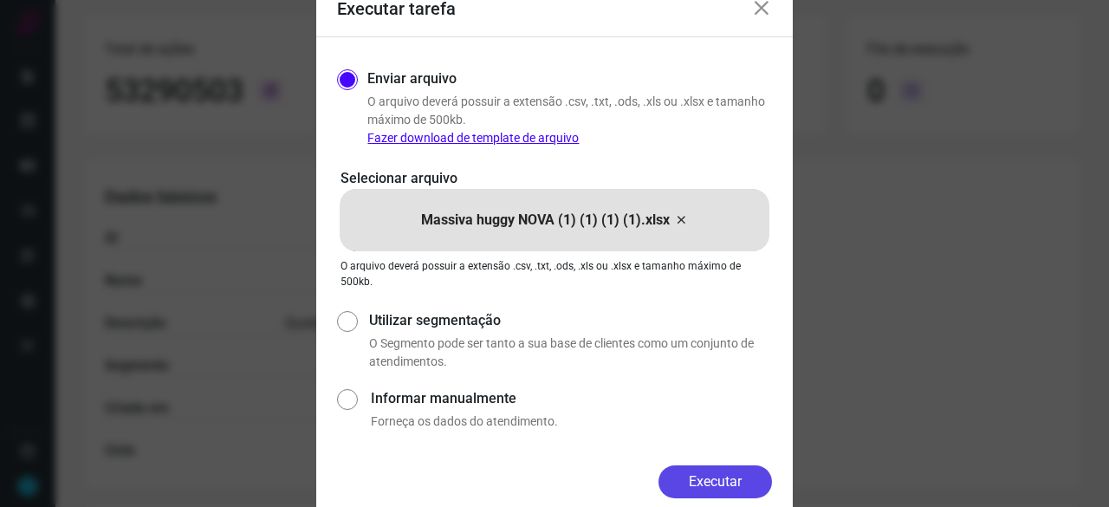
click at [704, 477] on button "Executar" at bounding box center [714, 481] width 113 height 33
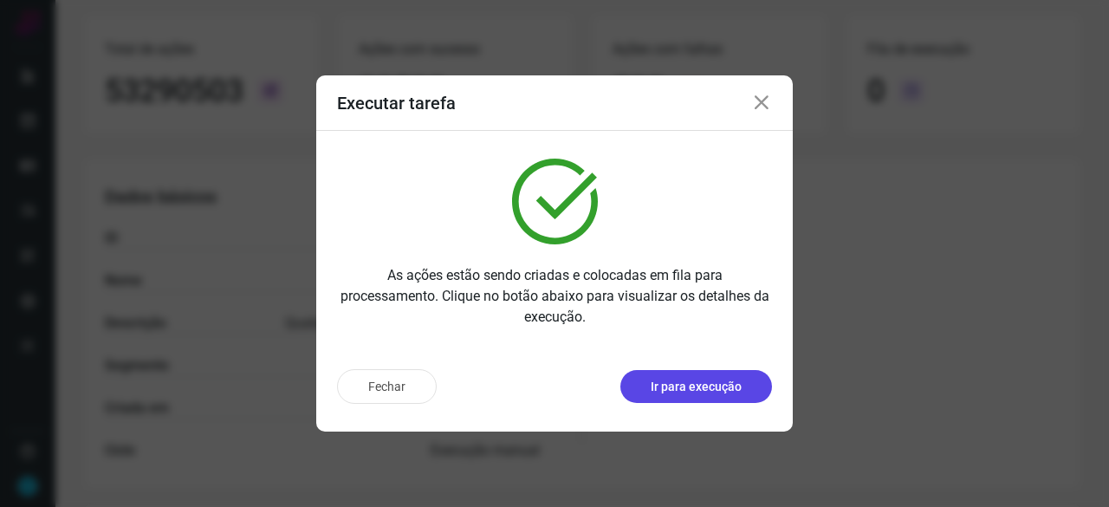
click at [667, 384] on p "Ir para execução" at bounding box center [695, 387] width 91 height 18
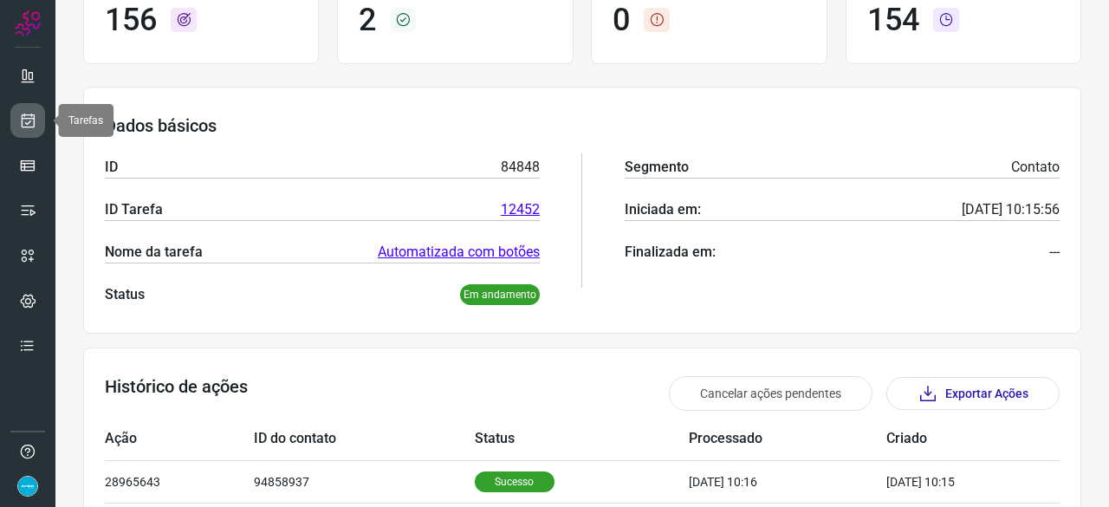
click at [23, 116] on icon at bounding box center [28, 120] width 18 height 17
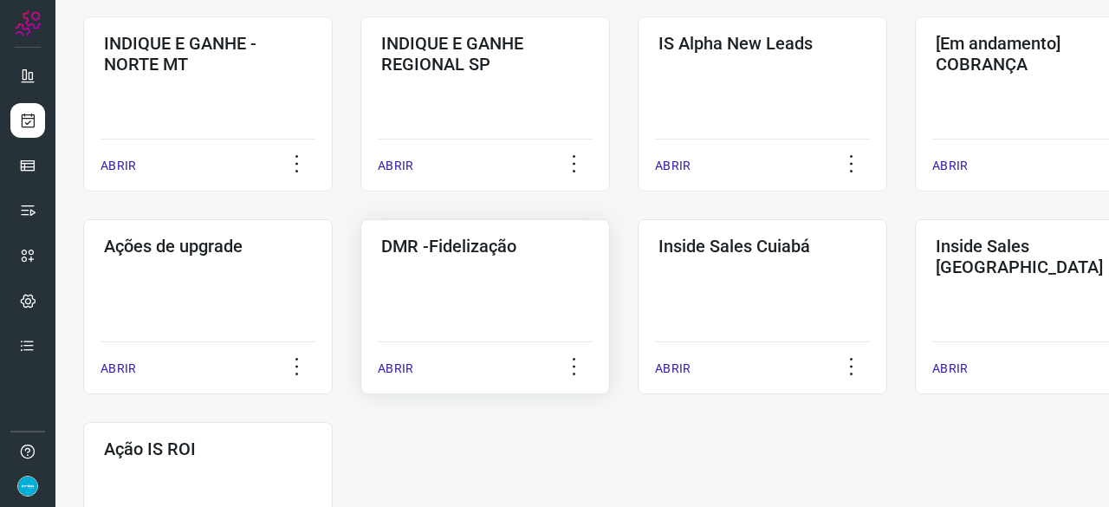
scroll to position [745, 0]
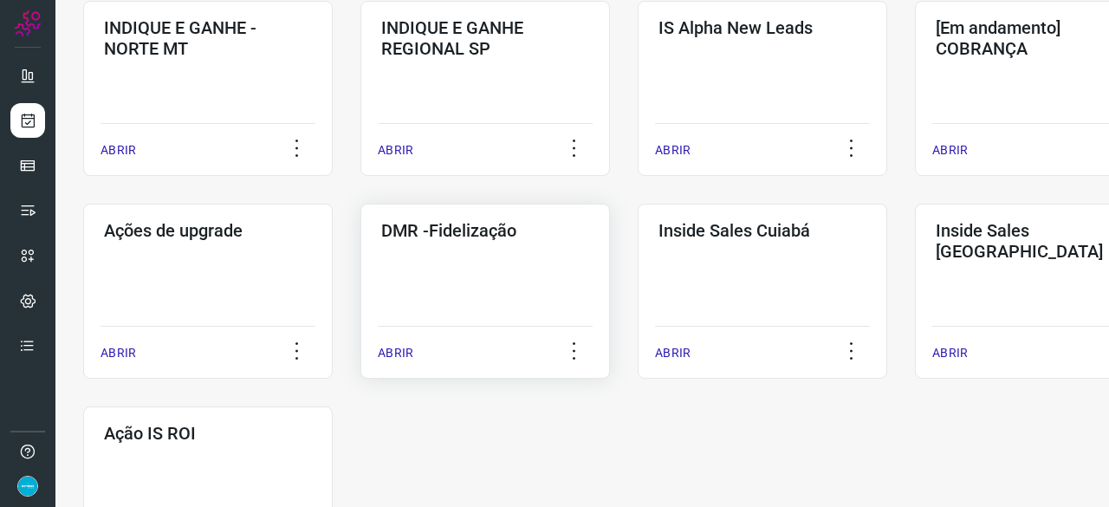
click at [387, 352] on p "ABRIR" at bounding box center [396, 353] width 36 height 18
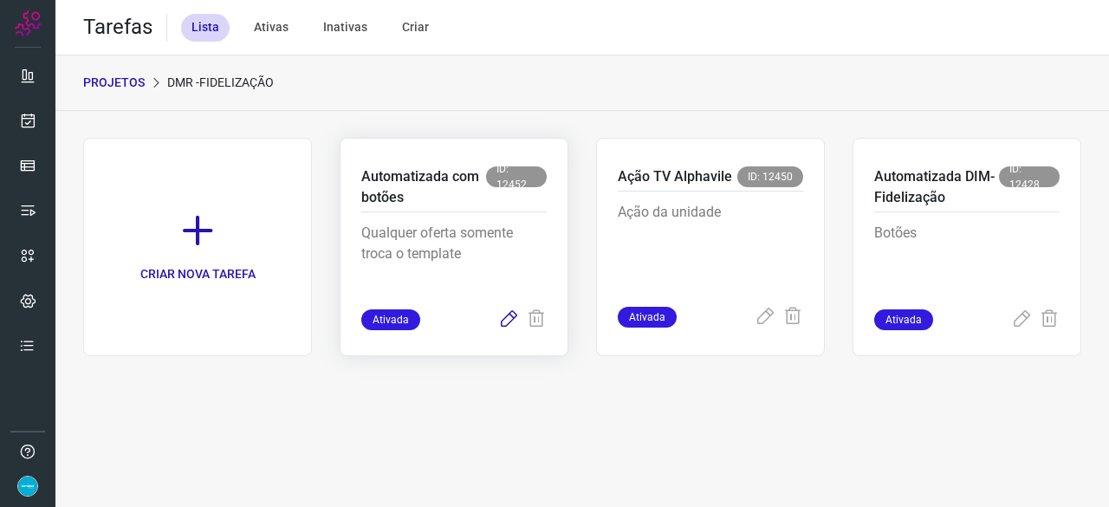
click at [510, 318] on icon at bounding box center [508, 319] width 21 height 21
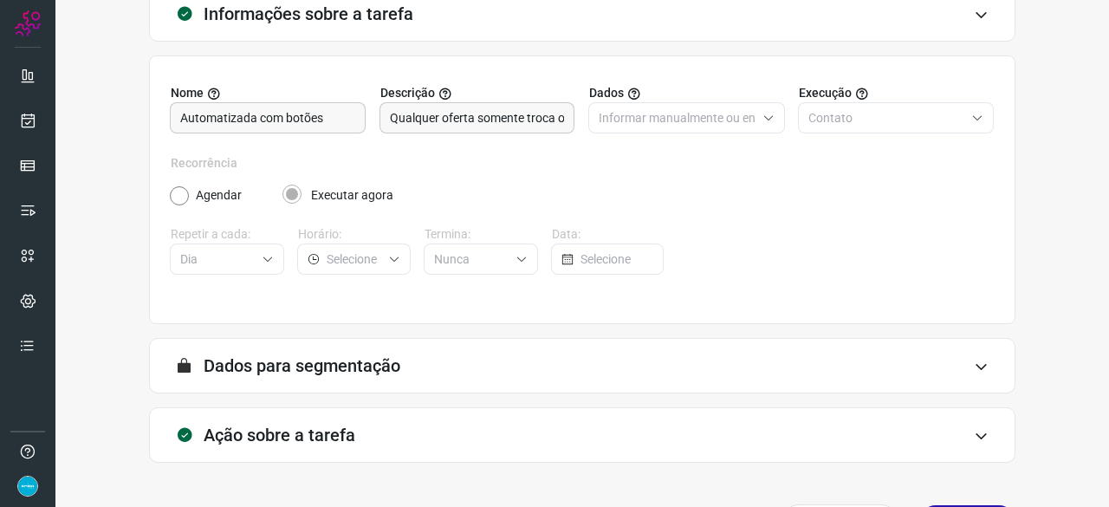
scroll to position [169, 0]
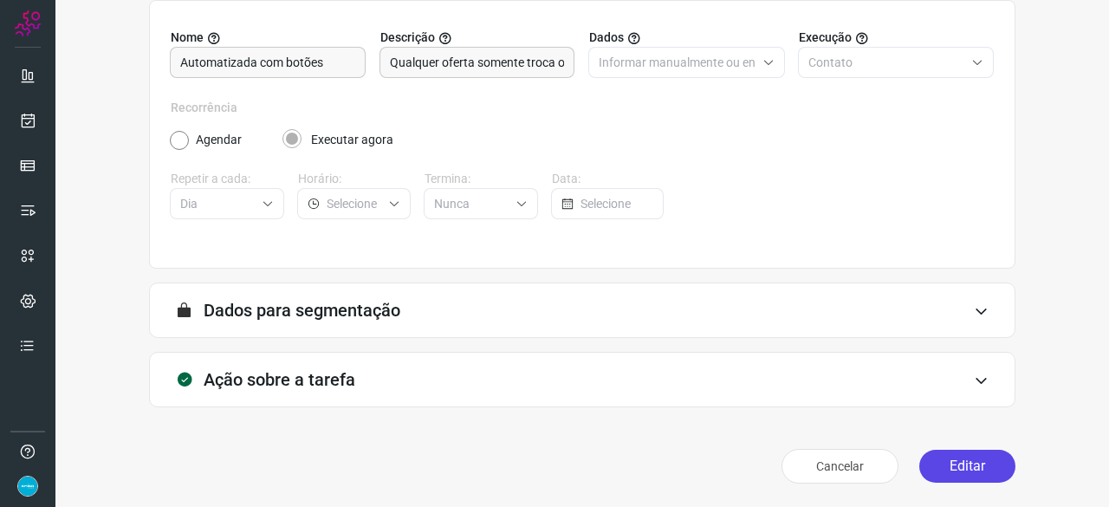
click at [946, 467] on button "Editar" at bounding box center [967, 465] width 96 height 33
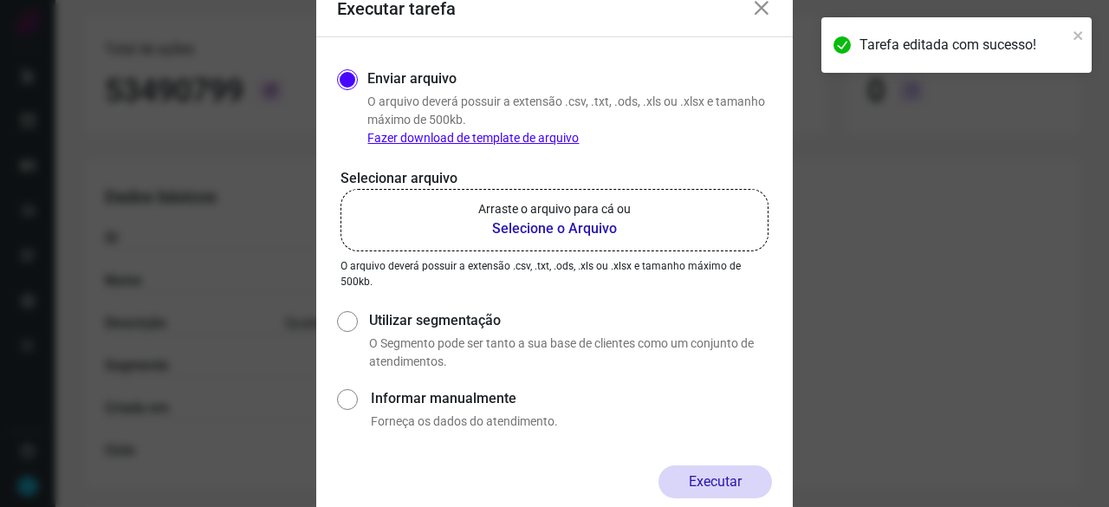
click at [533, 225] on b "Selecione o Arquivo" at bounding box center [554, 228] width 152 height 21
click at [0, 0] on input "Arraste o arquivo para cá ou Selecione o Arquivo" at bounding box center [0, 0] width 0 height 0
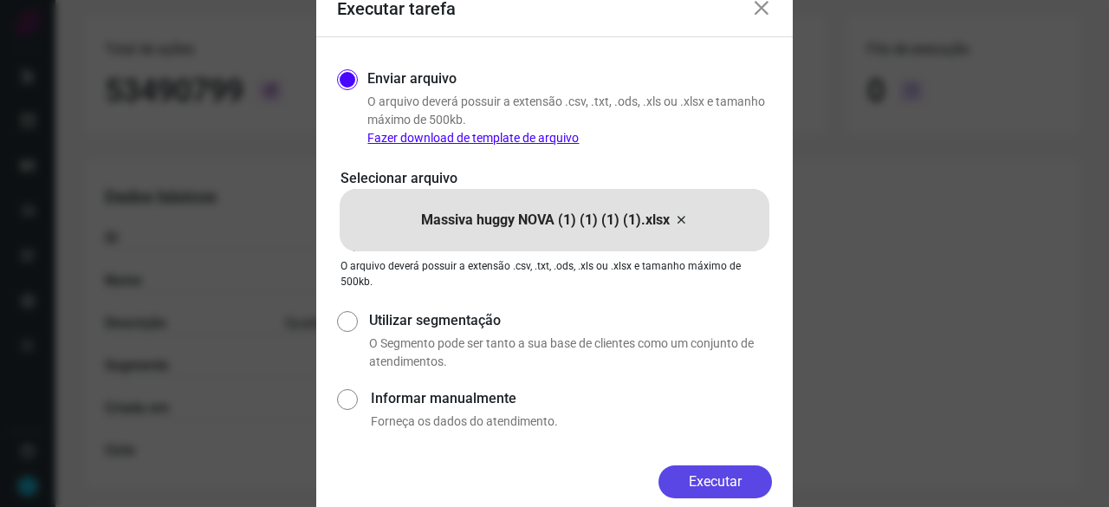
click at [741, 474] on button "Executar" at bounding box center [714, 481] width 113 height 33
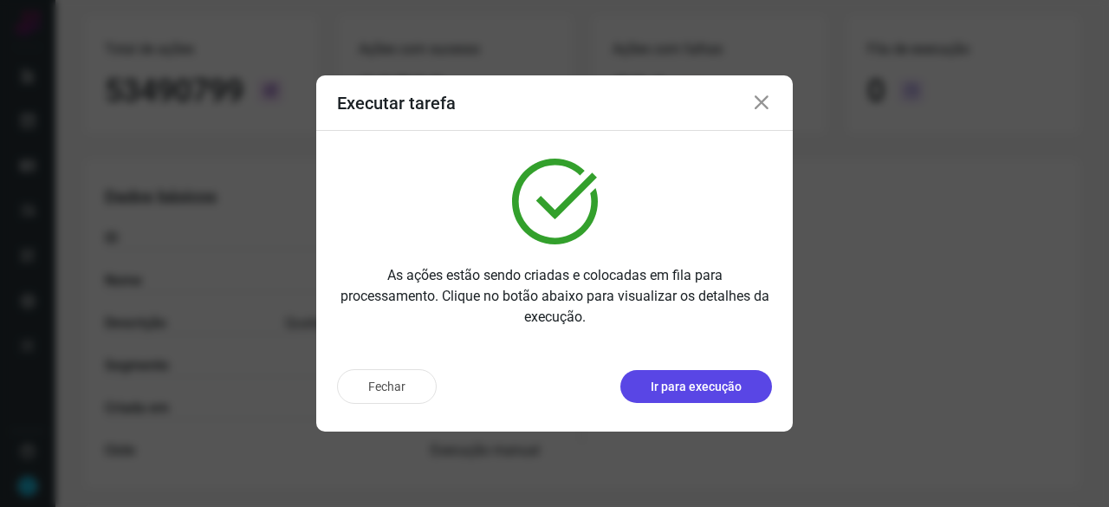
click at [704, 387] on p "Ir para execução" at bounding box center [695, 387] width 91 height 18
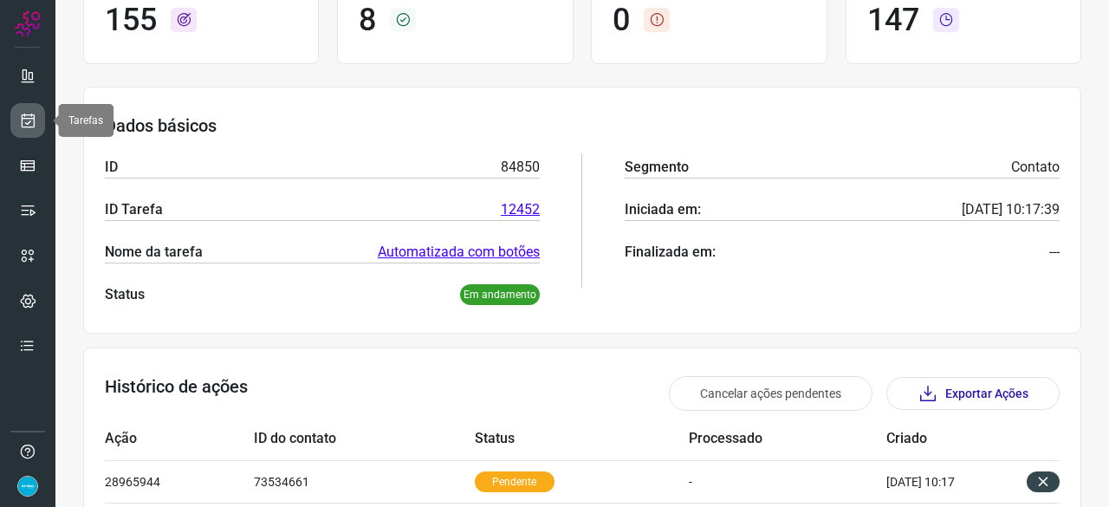
click at [23, 124] on icon at bounding box center [28, 120] width 18 height 17
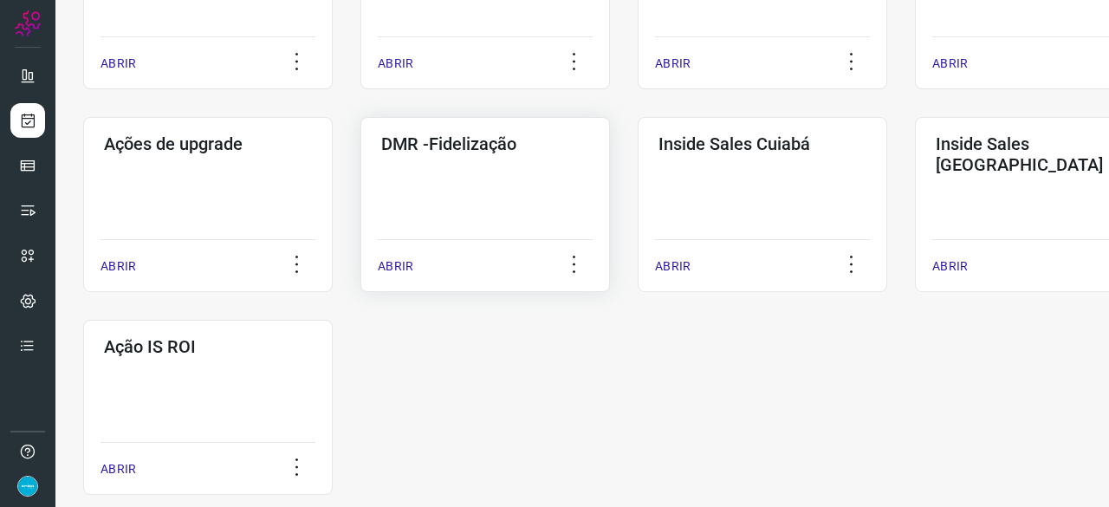
click at [400, 265] on p "ABRIR" at bounding box center [396, 266] width 36 height 18
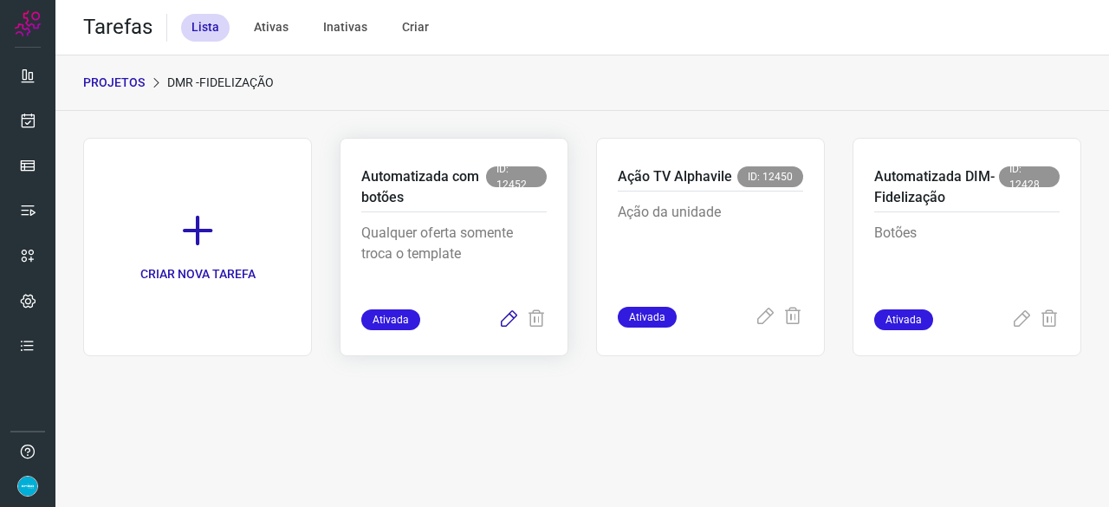
click at [507, 316] on icon at bounding box center [508, 319] width 21 height 21
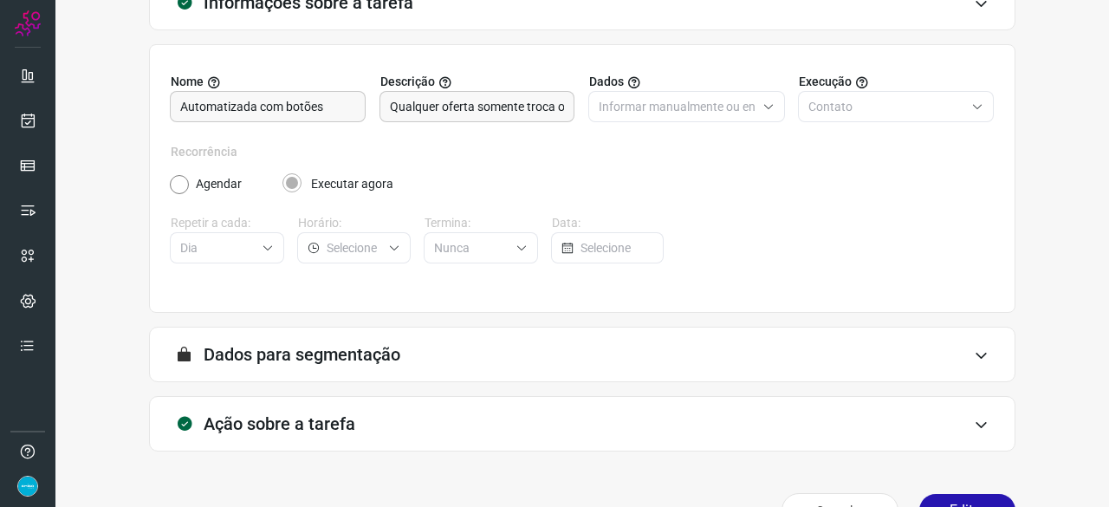
scroll to position [169, 0]
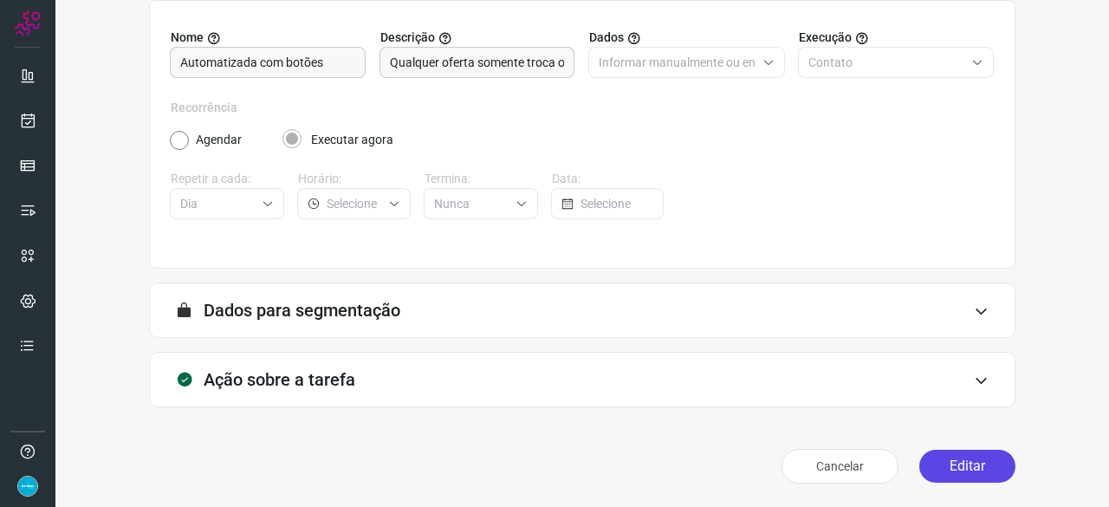
click at [956, 465] on button "Editar" at bounding box center [967, 465] width 96 height 33
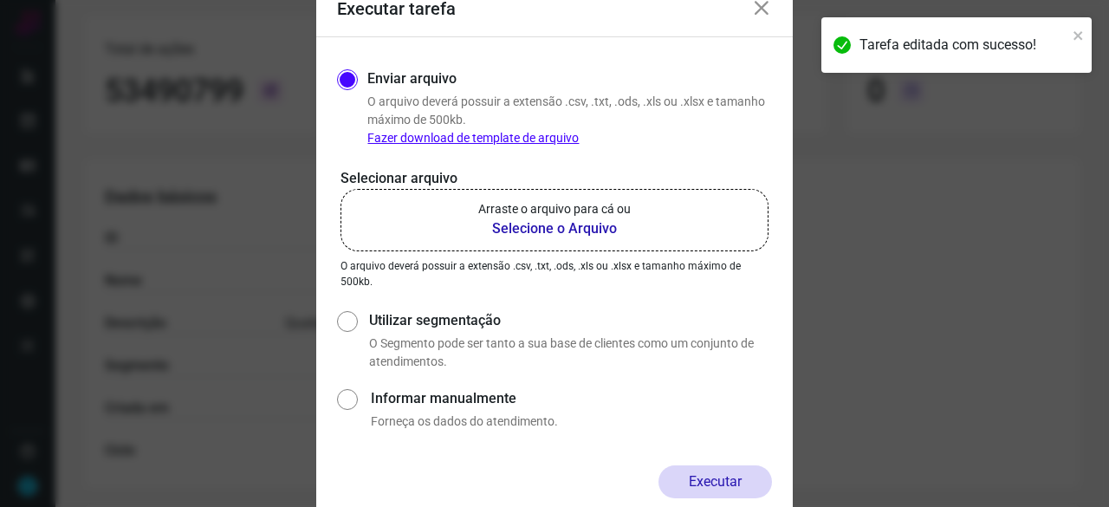
click at [558, 224] on b "Selecione o Arquivo" at bounding box center [554, 228] width 152 height 21
click at [0, 0] on input "Arraste o arquivo para cá ou Selecione o Arquivo" at bounding box center [0, 0] width 0 height 0
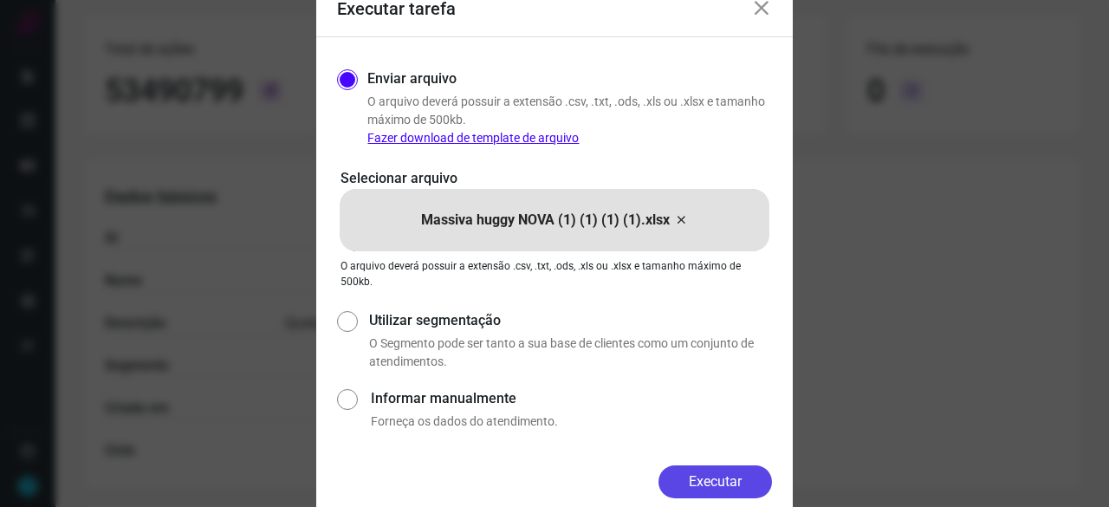
click at [703, 483] on button "Executar" at bounding box center [714, 481] width 113 height 33
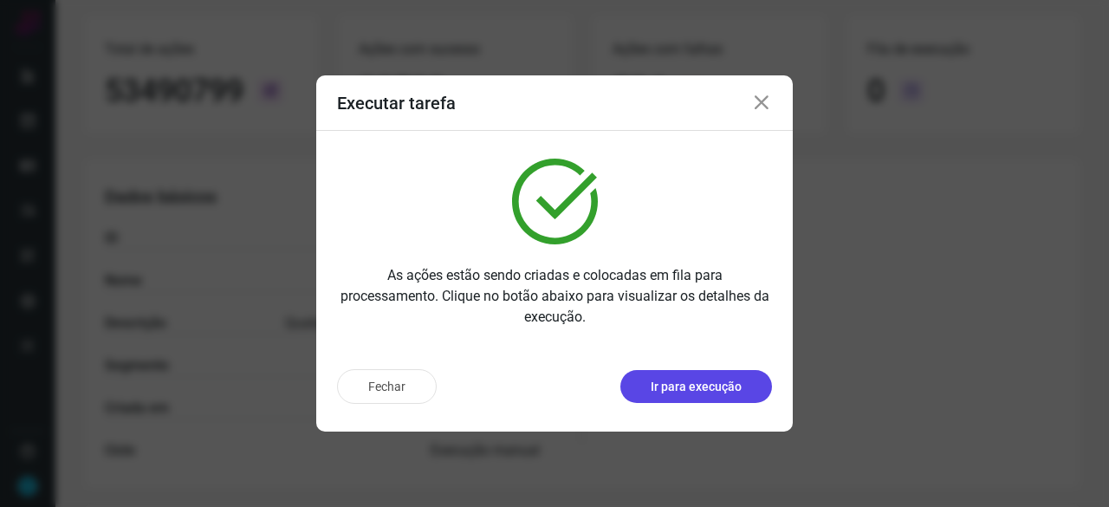
click at [715, 384] on p "Ir para execução" at bounding box center [695, 387] width 91 height 18
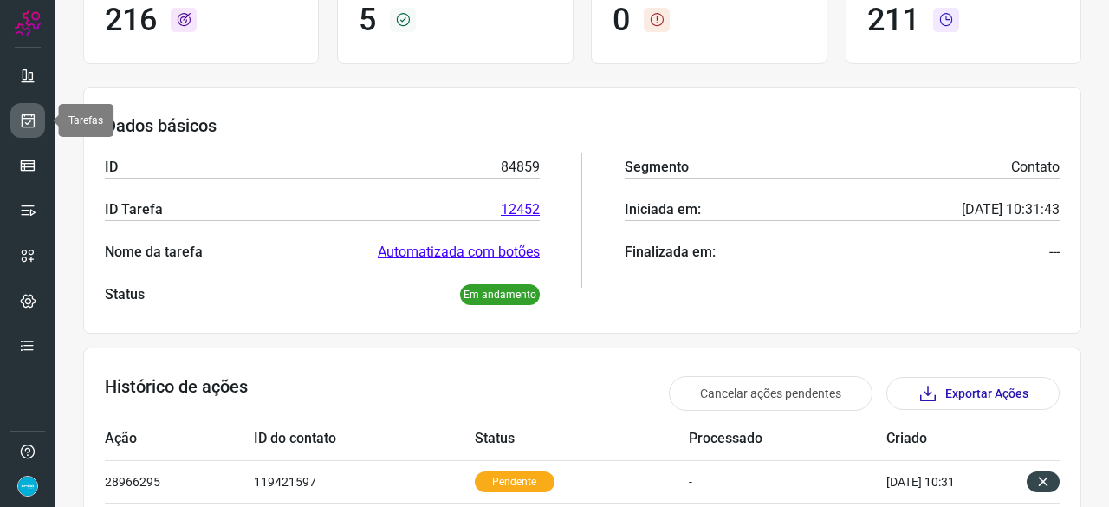
click at [36, 122] on link at bounding box center [27, 120] width 35 height 35
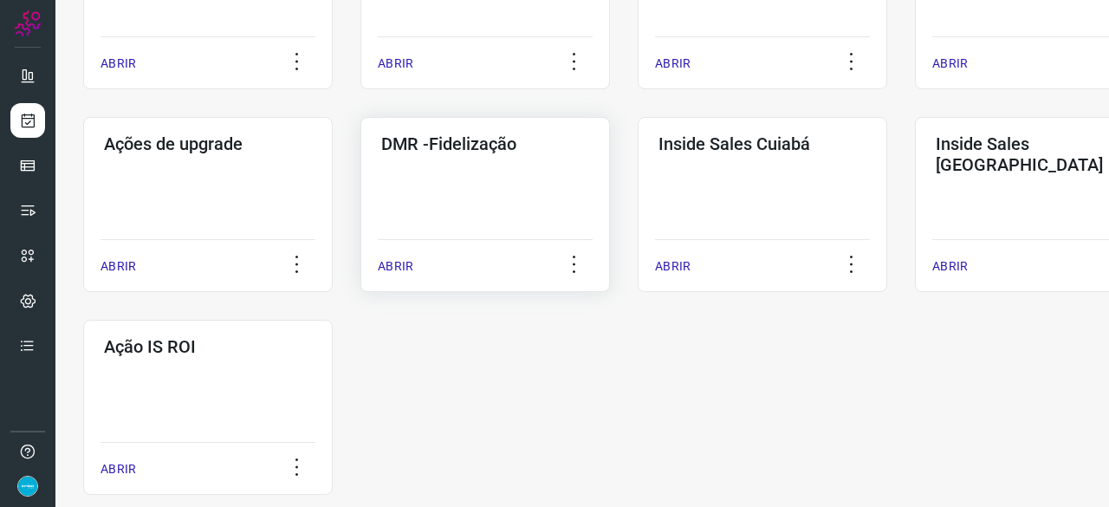
click at [395, 275] on p "ABRIR" at bounding box center [396, 266] width 36 height 18
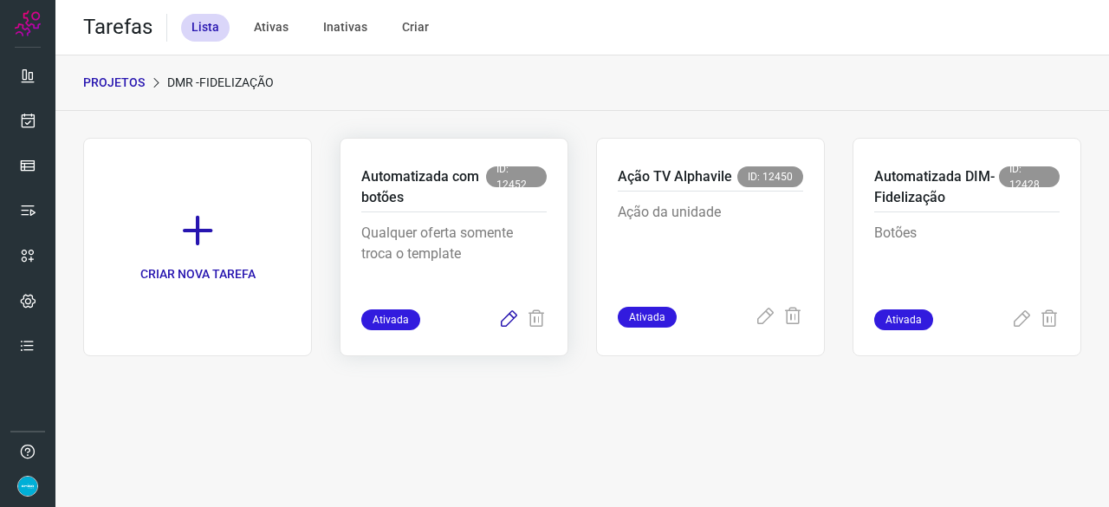
click at [506, 321] on icon at bounding box center [508, 319] width 21 height 21
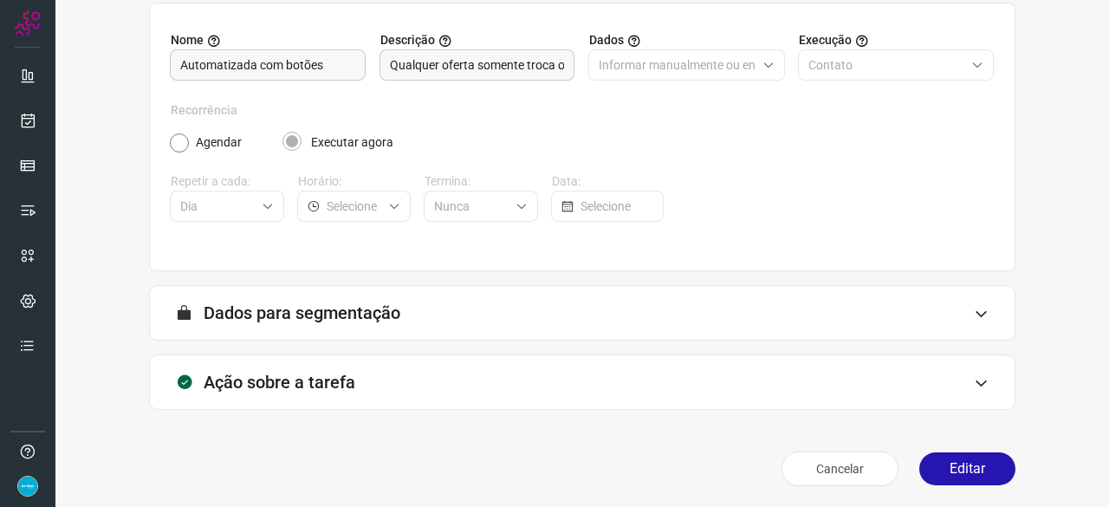
scroll to position [169, 0]
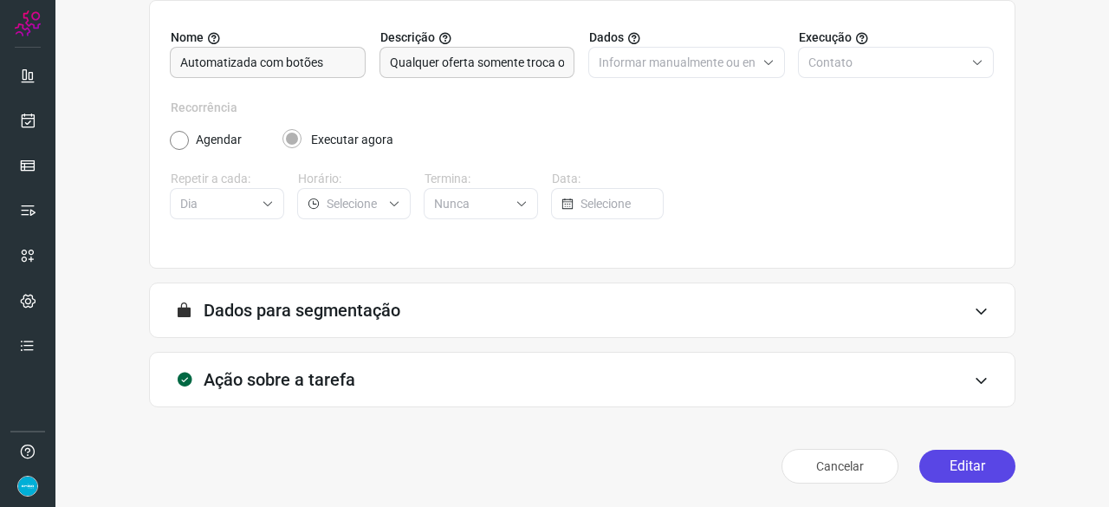
click at [960, 467] on button "Editar" at bounding box center [967, 465] width 96 height 33
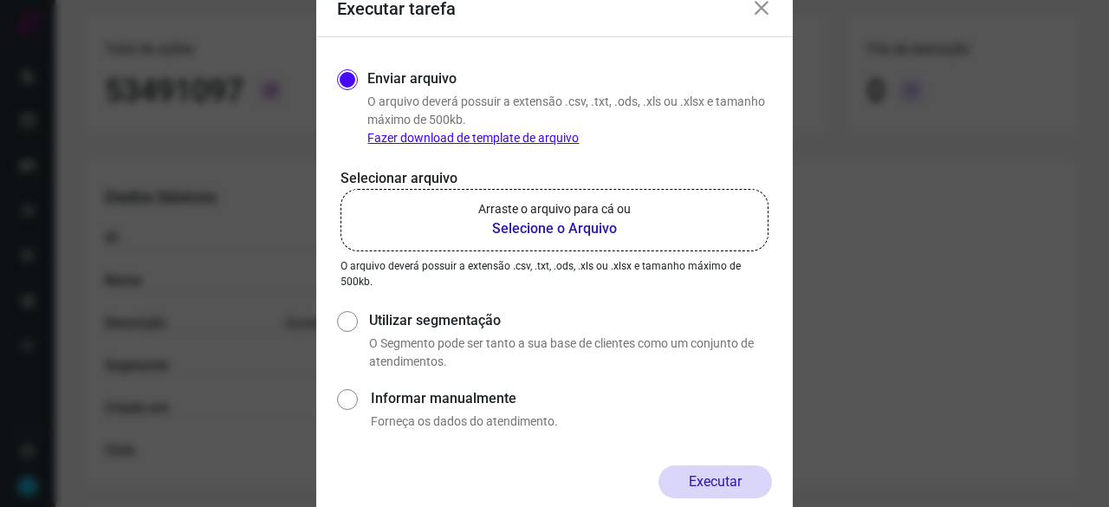
click at [536, 230] on b "Selecione o Arquivo" at bounding box center [554, 228] width 152 height 21
click at [0, 0] on input "Arraste o arquivo para cá ou Selecione o Arquivo" at bounding box center [0, 0] width 0 height 0
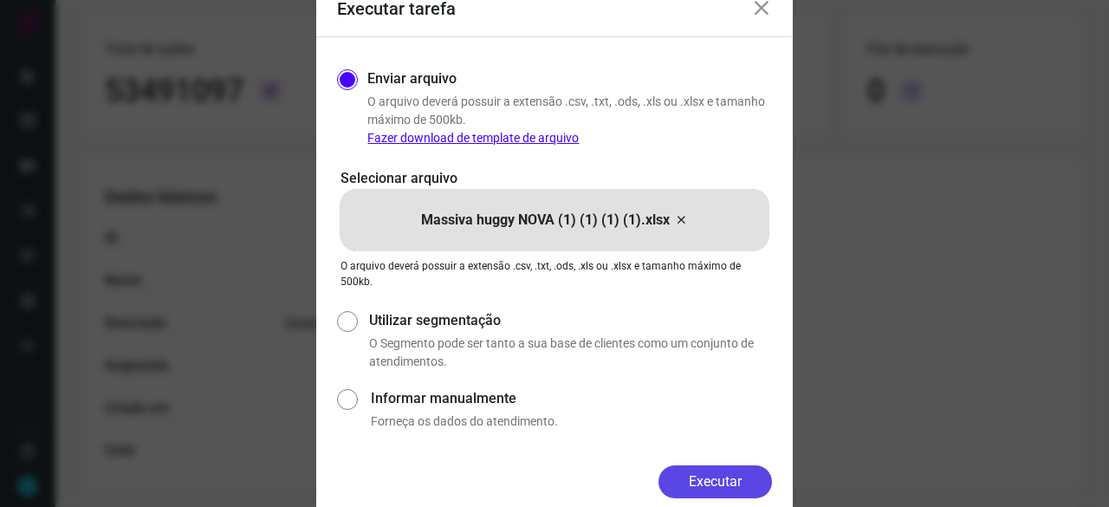
click at [734, 477] on button "Executar" at bounding box center [714, 481] width 113 height 33
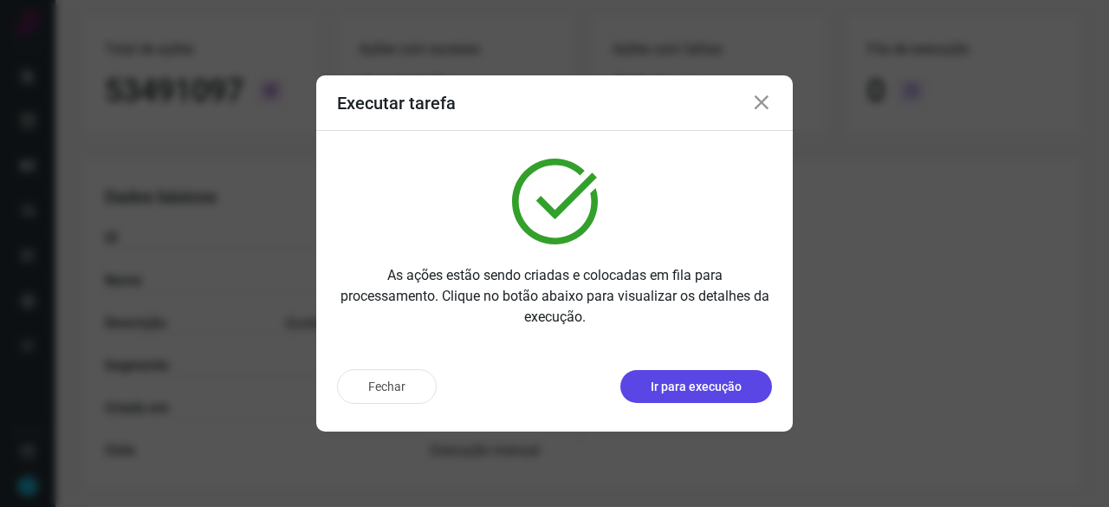
click at [667, 395] on p "Ir para execução" at bounding box center [695, 387] width 91 height 18
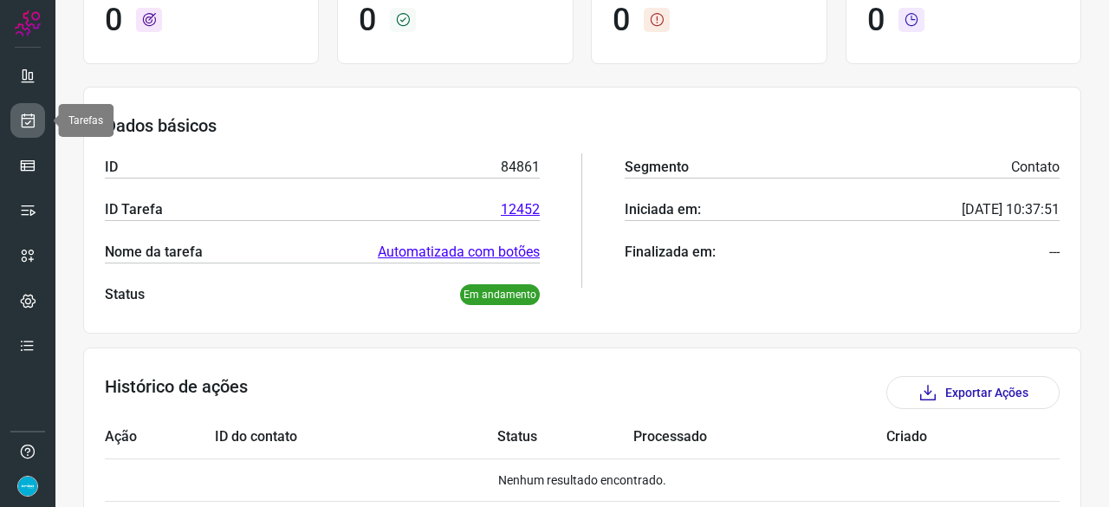
click at [29, 115] on icon at bounding box center [28, 120] width 18 height 17
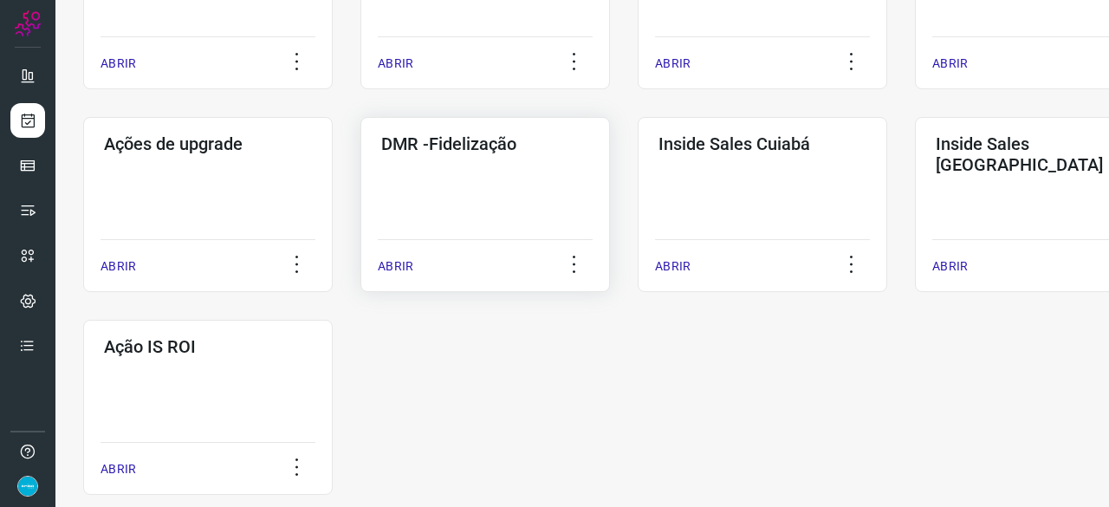
click at [397, 266] on p "ABRIR" at bounding box center [396, 266] width 36 height 18
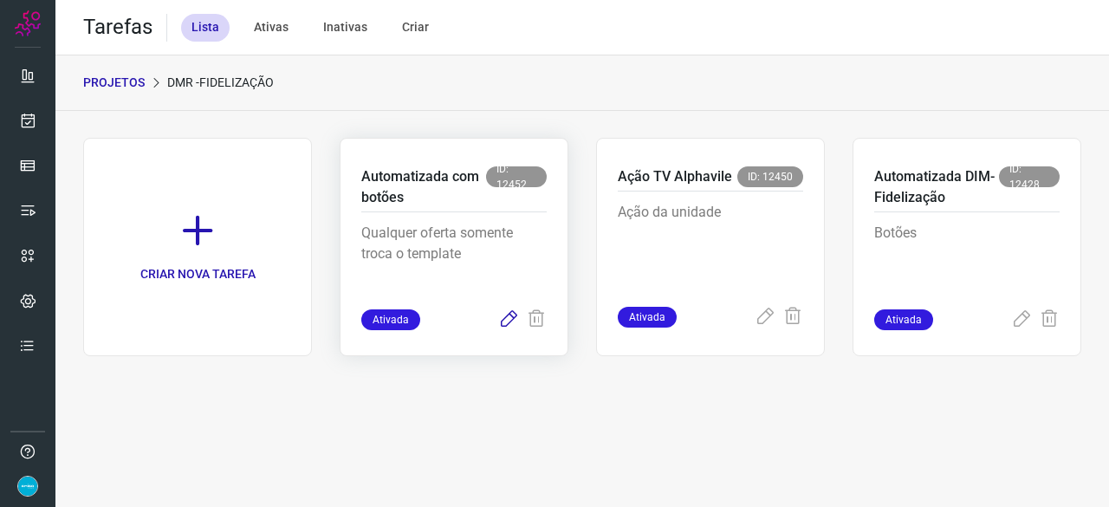
click at [508, 320] on icon at bounding box center [508, 319] width 21 height 21
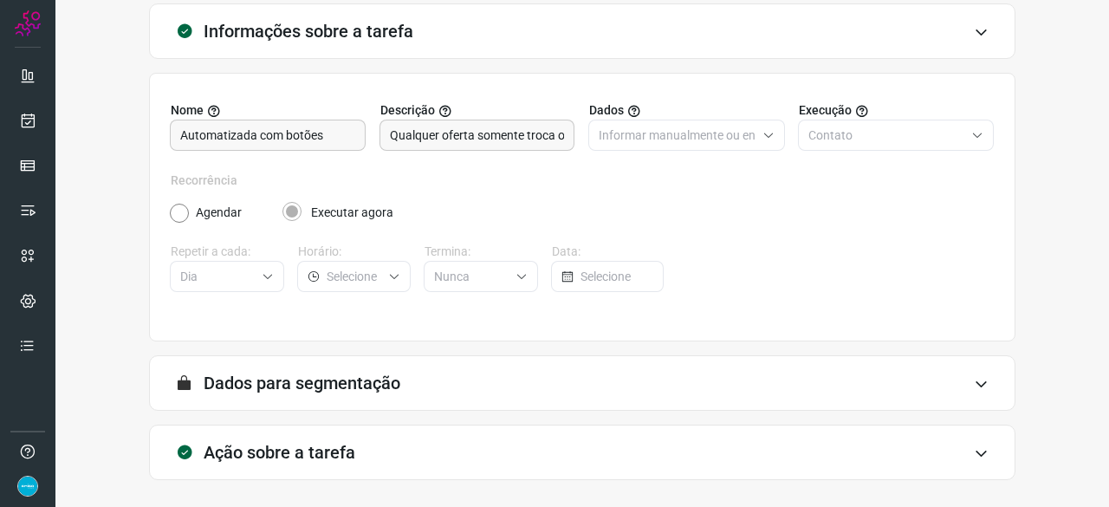
scroll to position [169, 0]
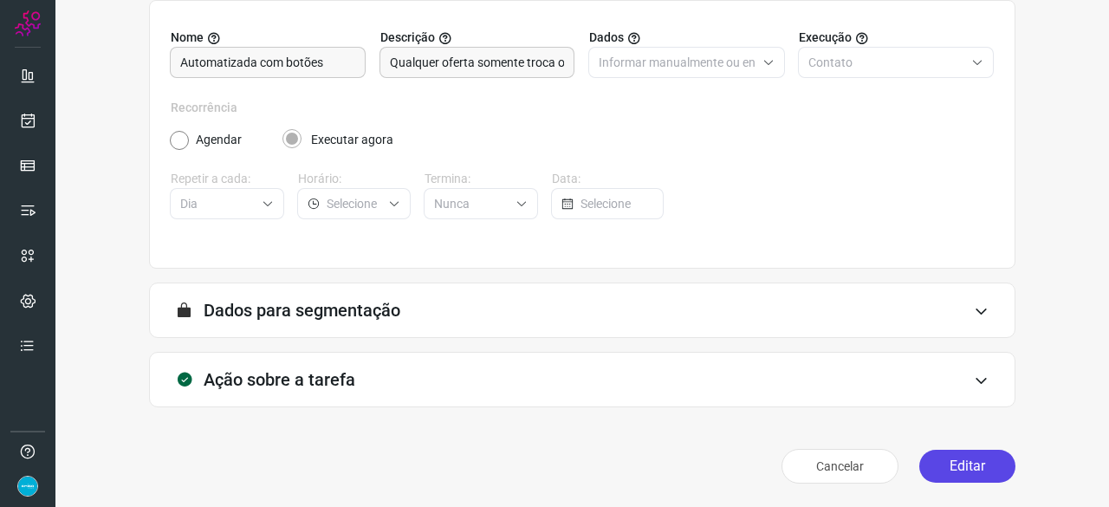
click at [960, 467] on button "Editar" at bounding box center [967, 465] width 96 height 33
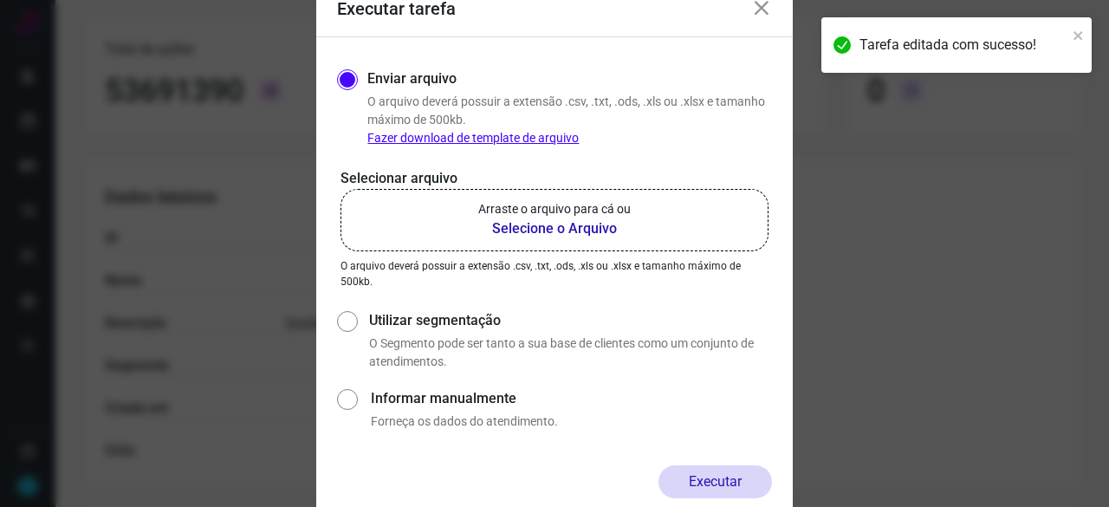
click at [518, 229] on b "Selecione o Arquivo" at bounding box center [554, 228] width 152 height 21
click at [0, 0] on input "Arraste o arquivo para cá ou Selecione o Arquivo" at bounding box center [0, 0] width 0 height 0
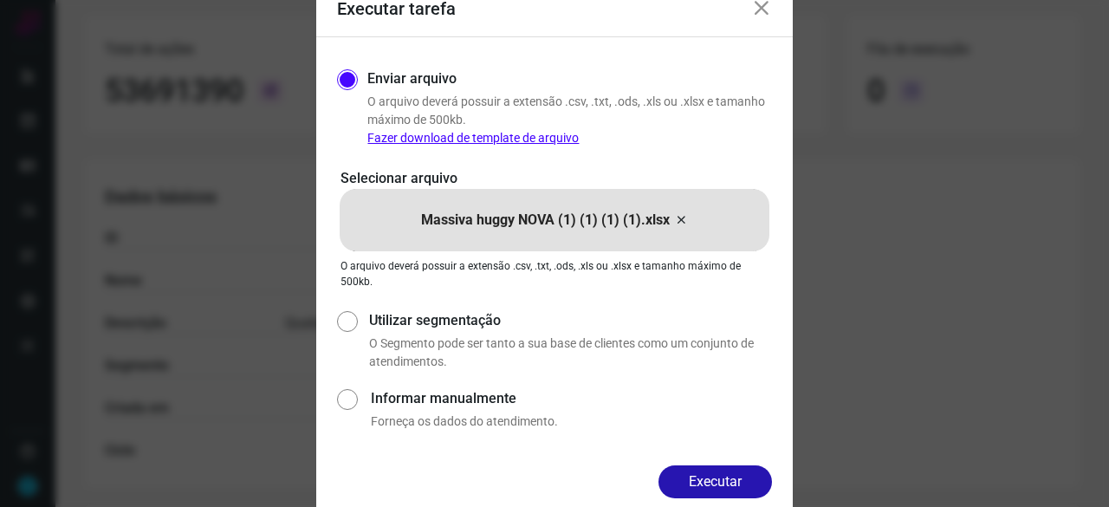
drag, startPoint x: 718, startPoint y: 489, endPoint x: 755, endPoint y: 495, distance: 37.6
click at [721, 488] on button "Executar" at bounding box center [714, 481] width 113 height 33
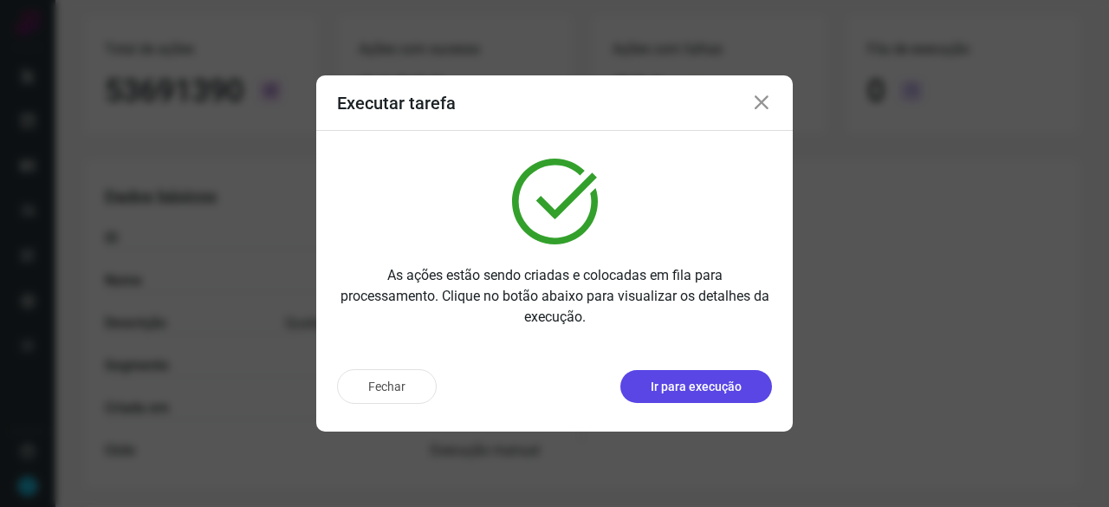
click at [671, 380] on p "Ir para execução" at bounding box center [695, 387] width 91 height 18
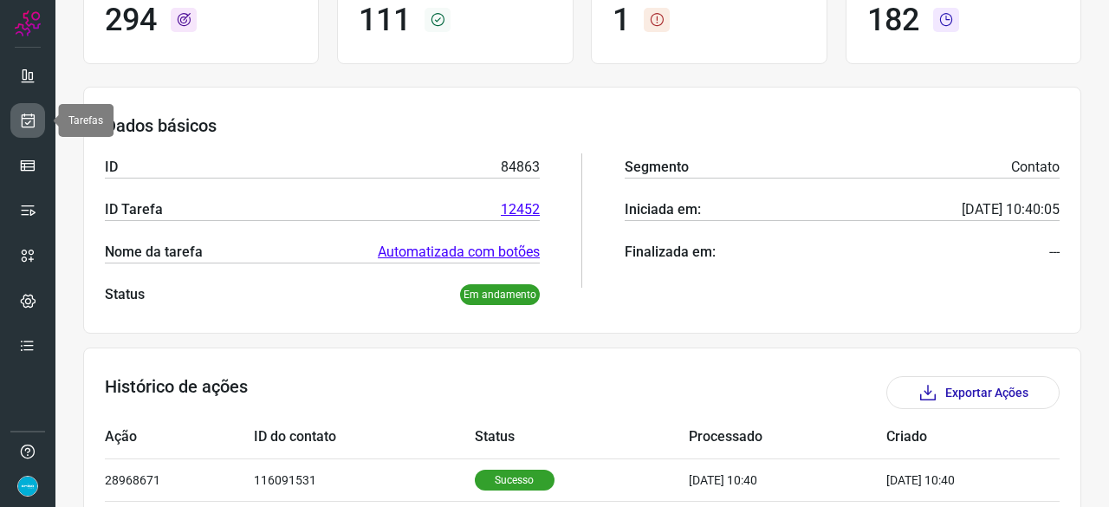
click at [30, 114] on icon at bounding box center [28, 120] width 18 height 17
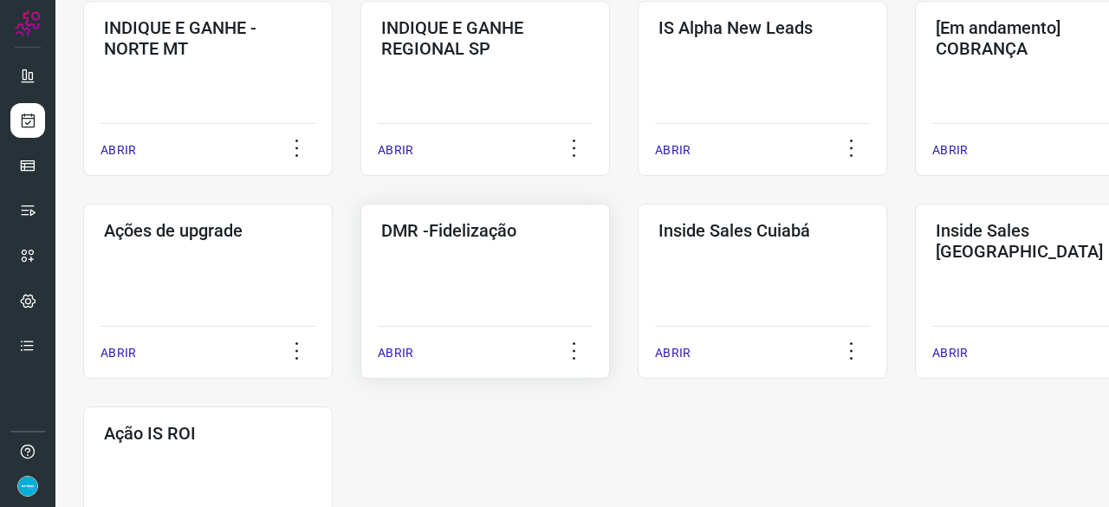
click at [381, 358] on p "ABRIR" at bounding box center [396, 353] width 36 height 18
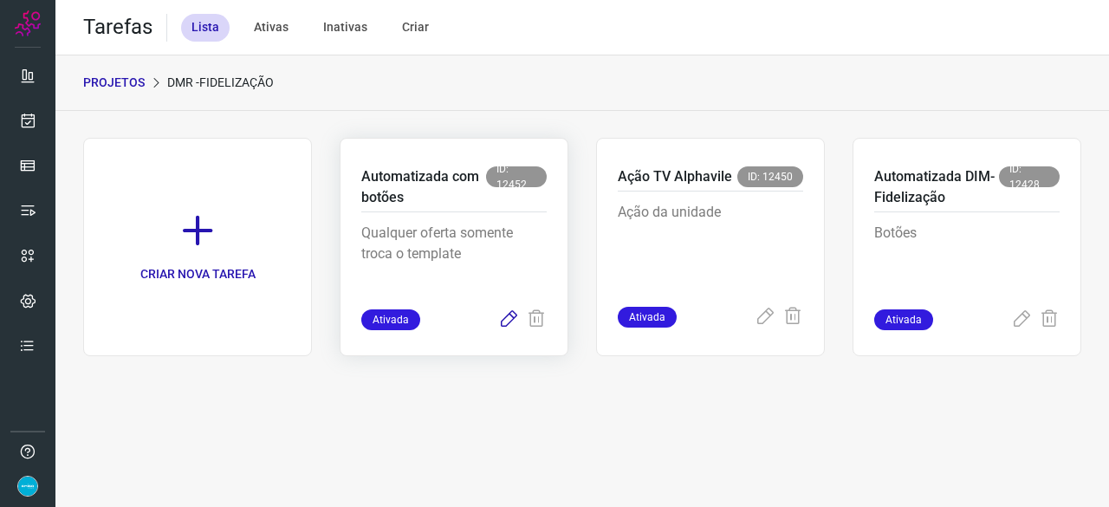
click at [512, 318] on icon at bounding box center [508, 319] width 21 height 21
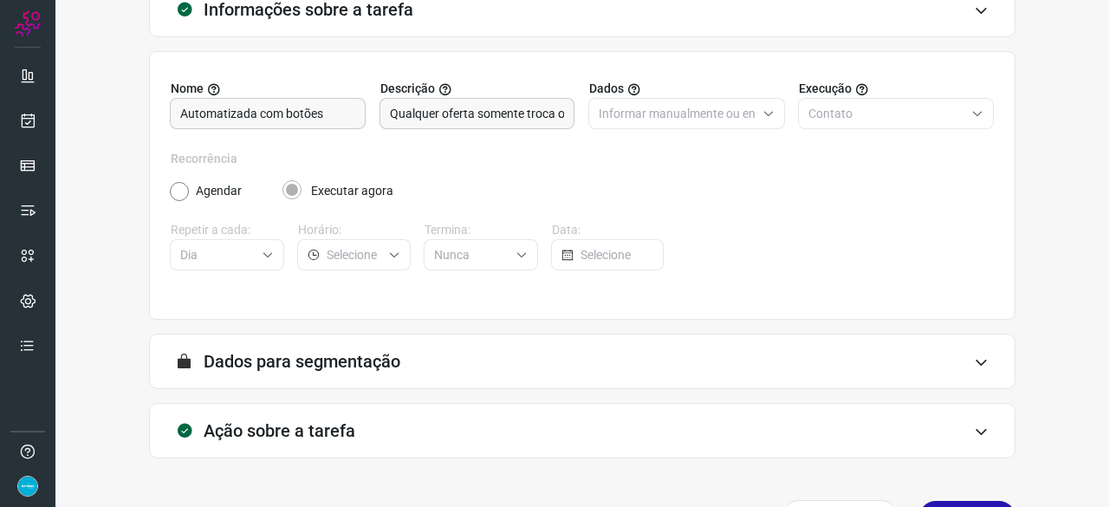
scroll to position [169, 0]
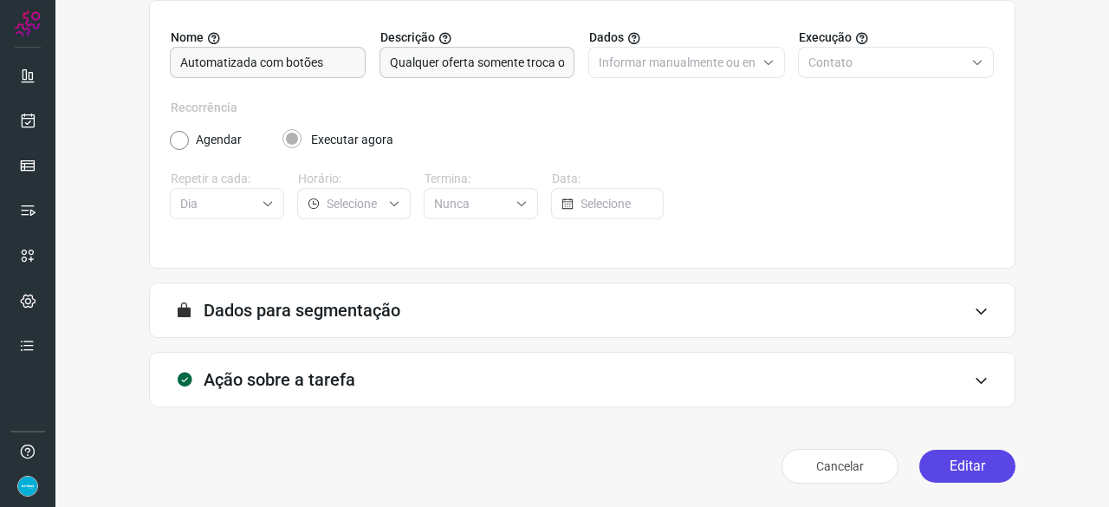
click at [960, 467] on button "Editar" at bounding box center [967, 465] width 96 height 33
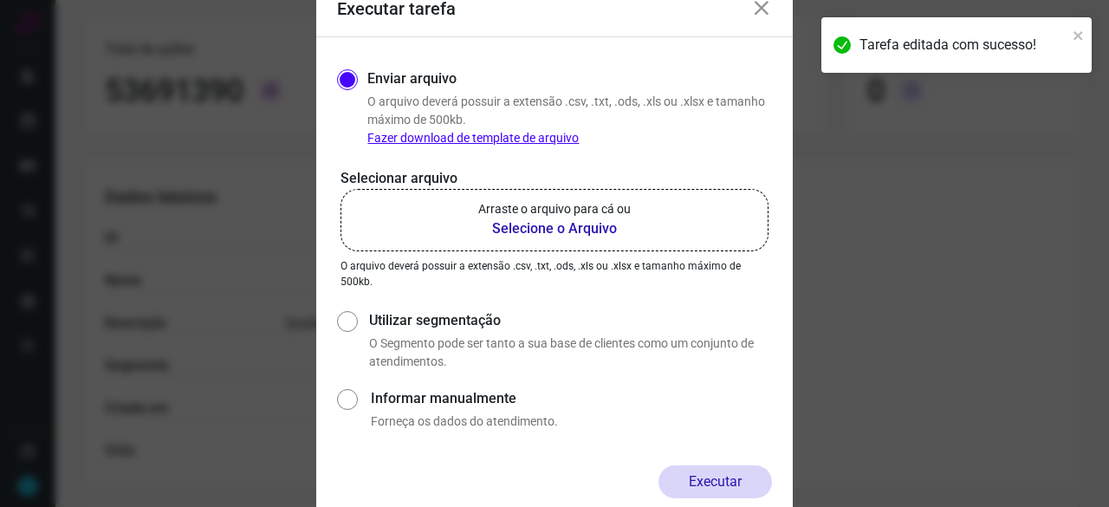
click at [525, 227] on b "Selecione o Arquivo" at bounding box center [554, 228] width 152 height 21
click at [0, 0] on input "Arraste o arquivo para cá ou Selecione o Arquivo" at bounding box center [0, 0] width 0 height 0
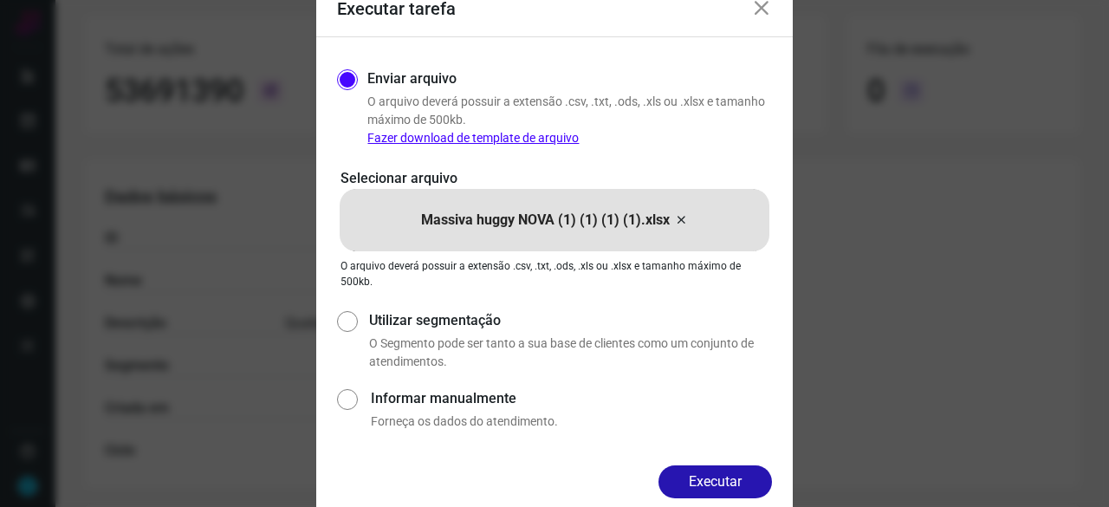
drag, startPoint x: 710, startPoint y: 488, endPoint x: 734, endPoint y: 488, distance: 23.4
click at [710, 488] on button "Executar" at bounding box center [714, 481] width 113 height 33
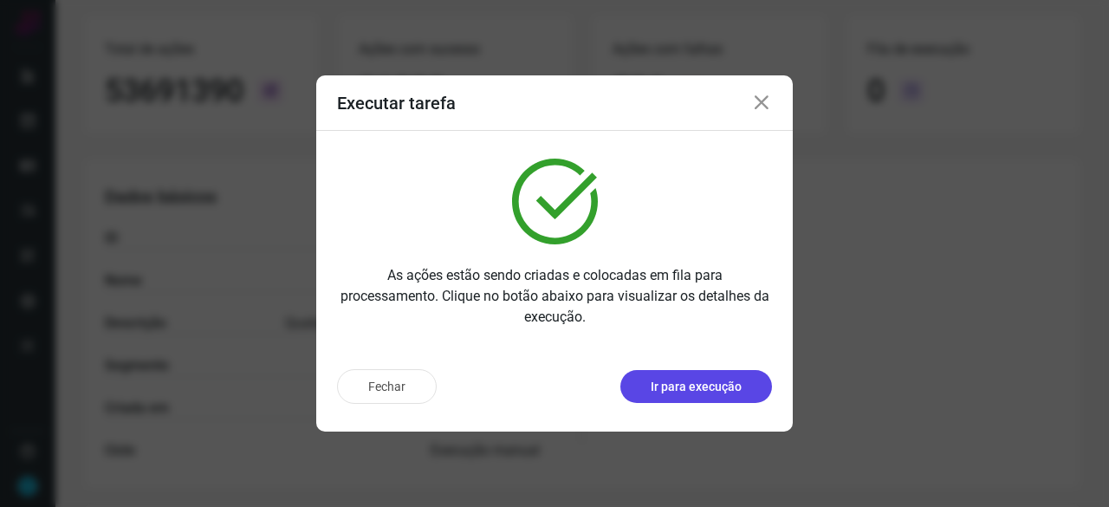
click at [729, 387] on p "Ir para execução" at bounding box center [695, 387] width 91 height 18
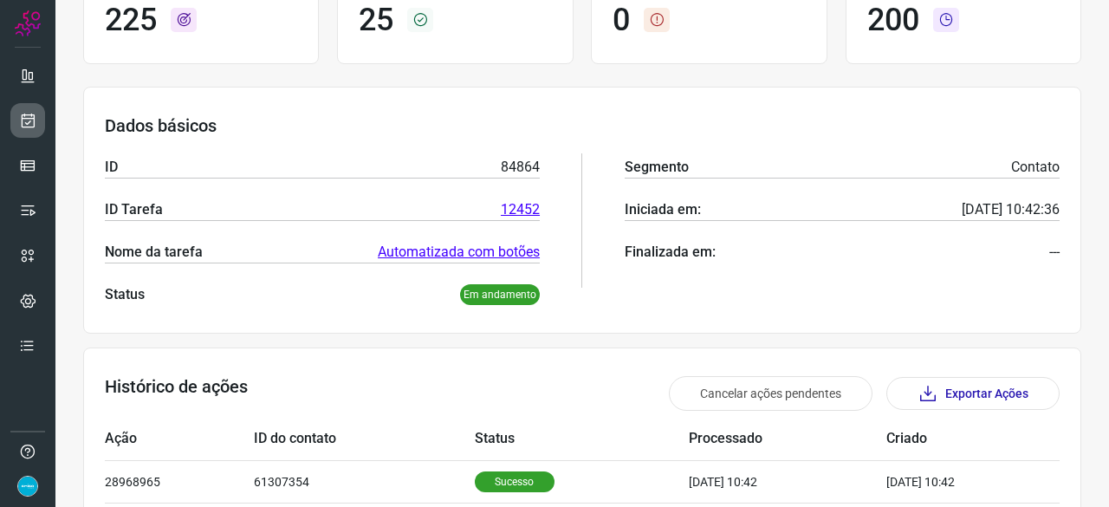
drag, startPoint x: 46, startPoint y: 119, endPoint x: 36, endPoint y: 119, distance: 10.4
click at [43, 119] on div at bounding box center [27, 253] width 55 height 507
click at [35, 119] on icon at bounding box center [28, 120] width 18 height 17
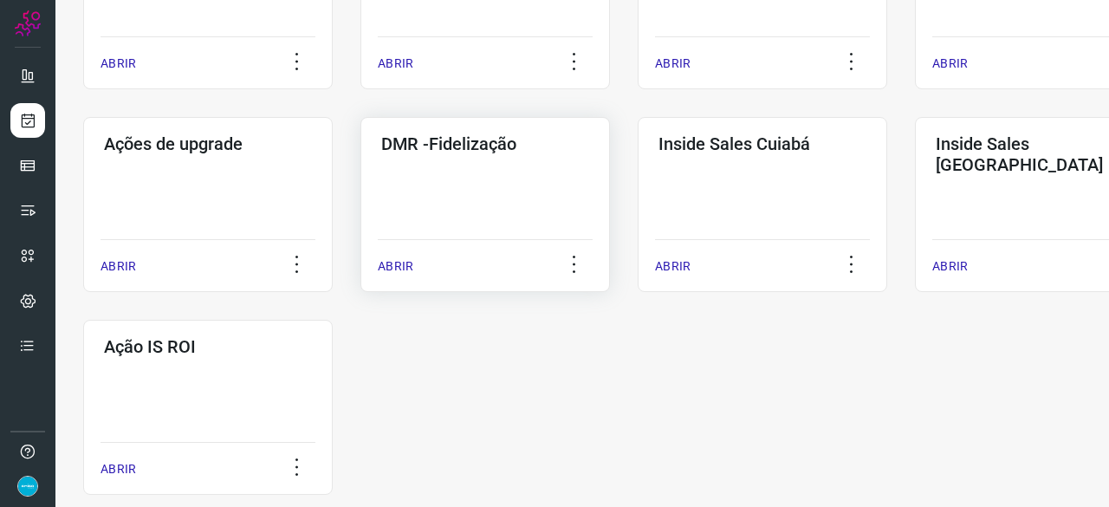
click at [385, 262] on p "ABRIR" at bounding box center [396, 266] width 36 height 18
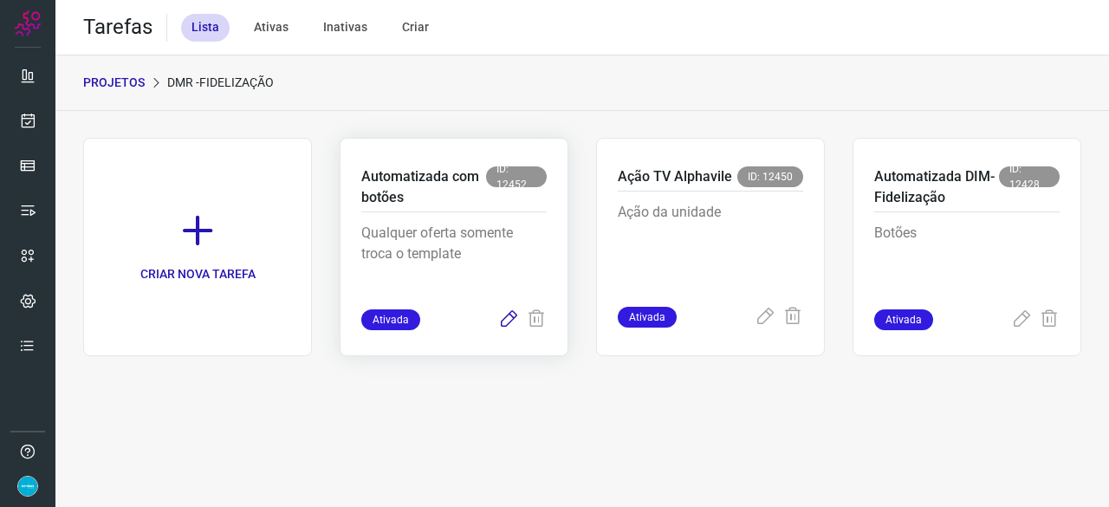
click at [504, 319] on icon at bounding box center [508, 319] width 21 height 21
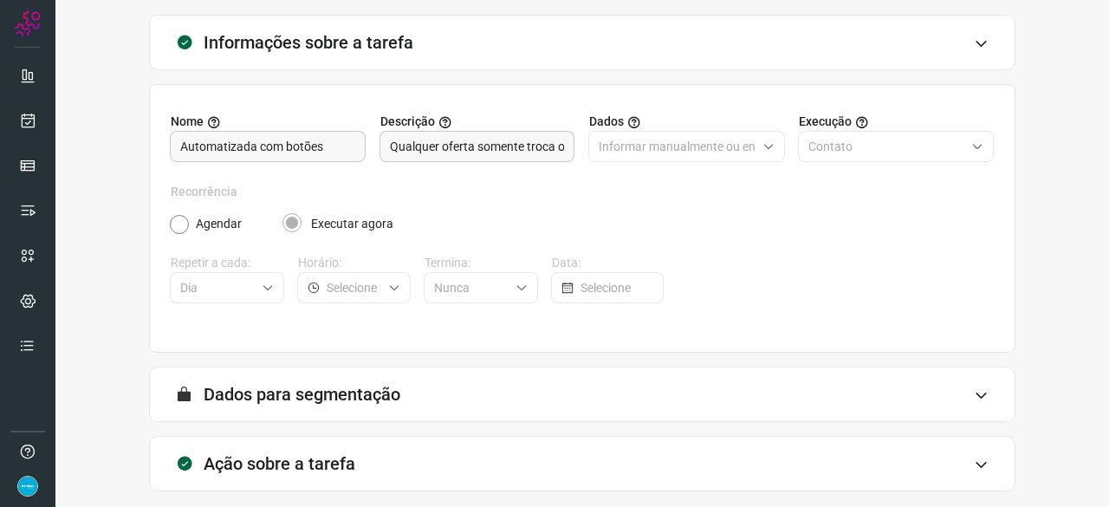
scroll to position [169, 0]
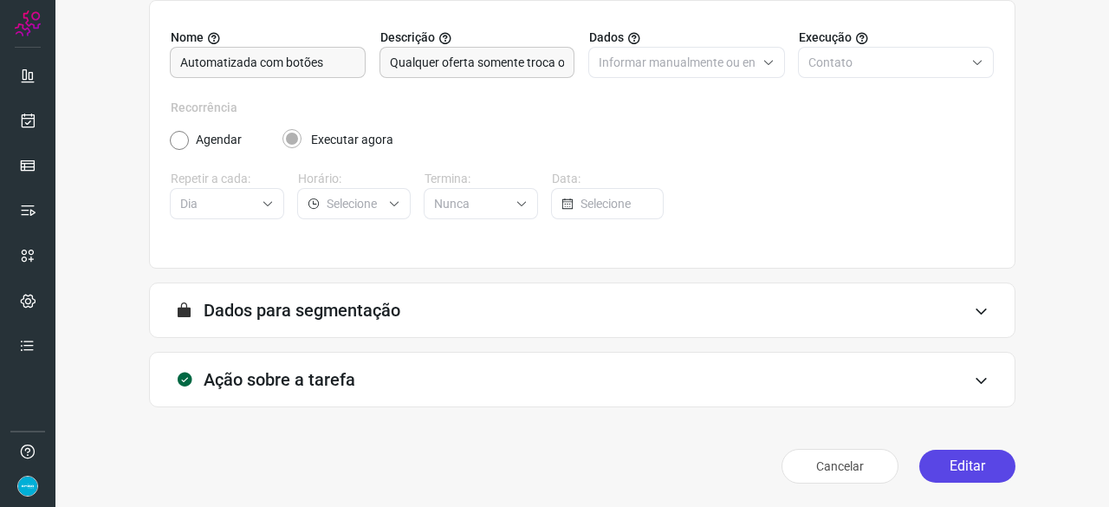
click at [946, 470] on button "Editar" at bounding box center [967, 465] width 96 height 33
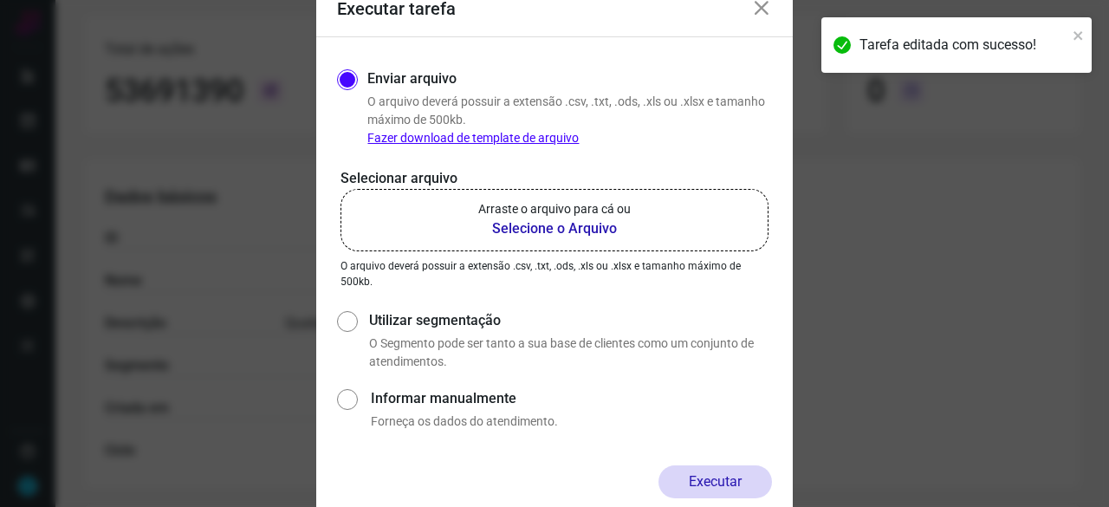
click at [525, 222] on b "Selecione o Arquivo" at bounding box center [554, 228] width 152 height 21
click at [0, 0] on input "Arraste o arquivo para cá ou Selecione o Arquivo" at bounding box center [0, 0] width 0 height 0
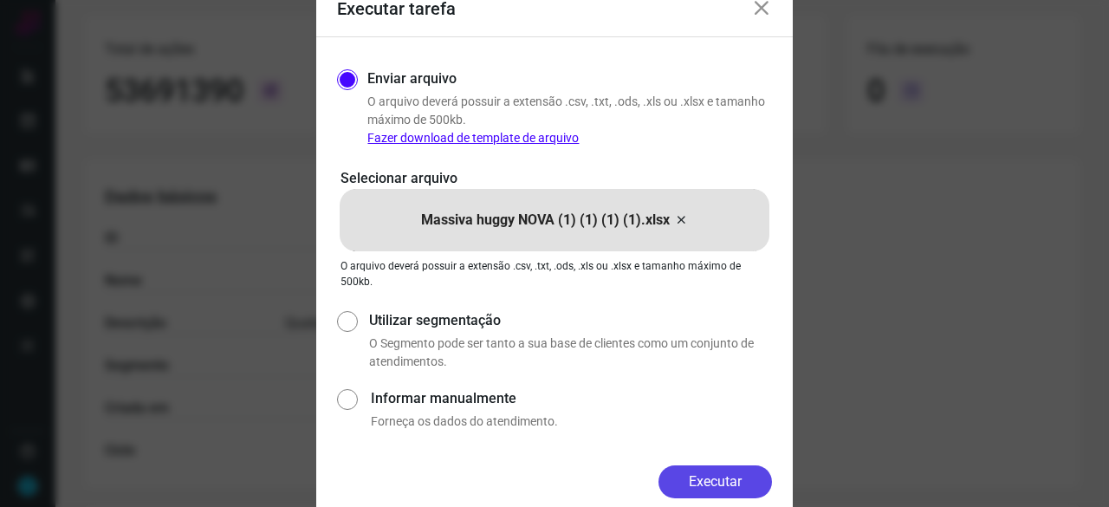
click at [744, 474] on button "Executar" at bounding box center [714, 481] width 113 height 33
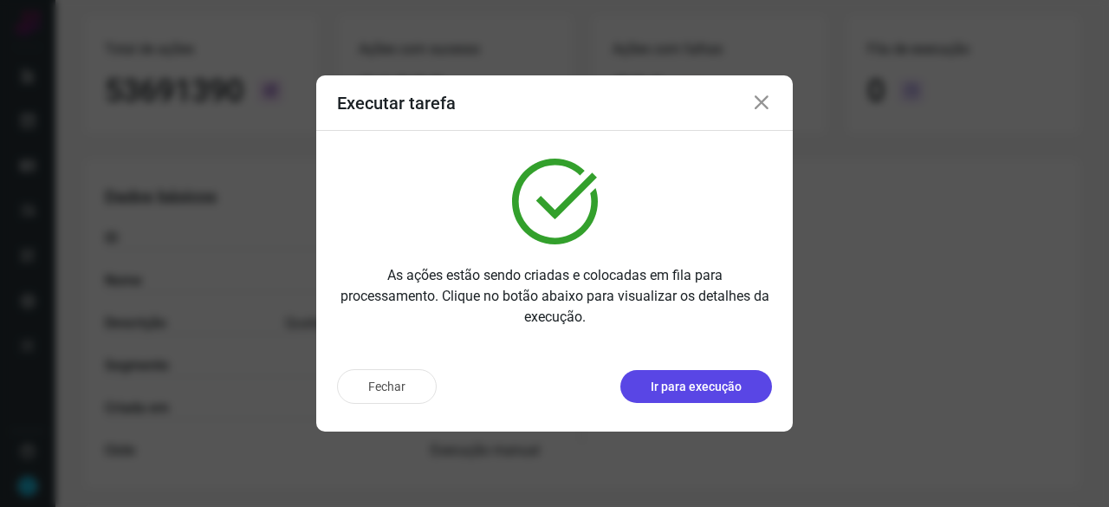
click at [734, 390] on p "Ir para execução" at bounding box center [695, 387] width 91 height 18
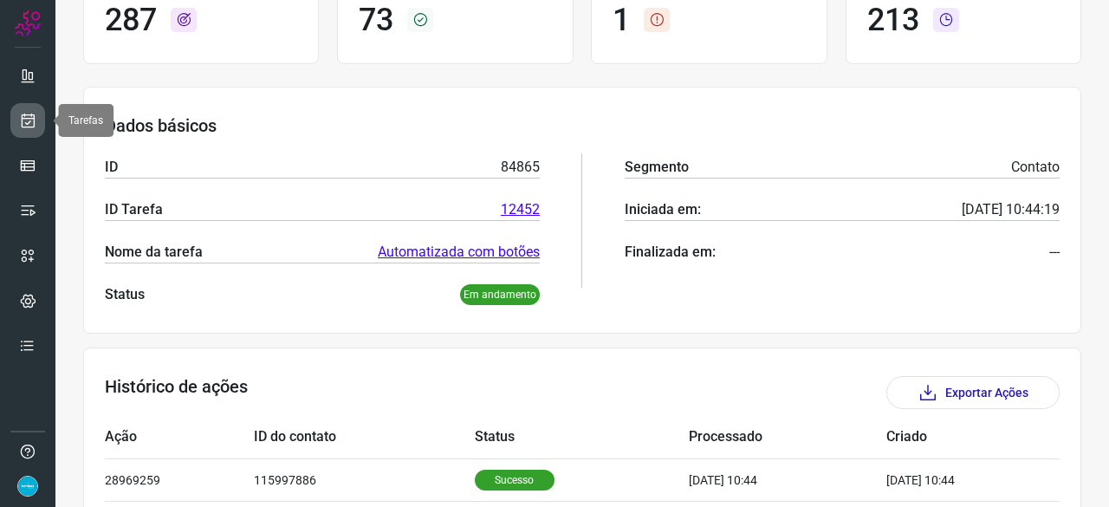
click at [21, 113] on icon at bounding box center [28, 120] width 18 height 17
